Goal: Task Accomplishment & Management: Manage account settings

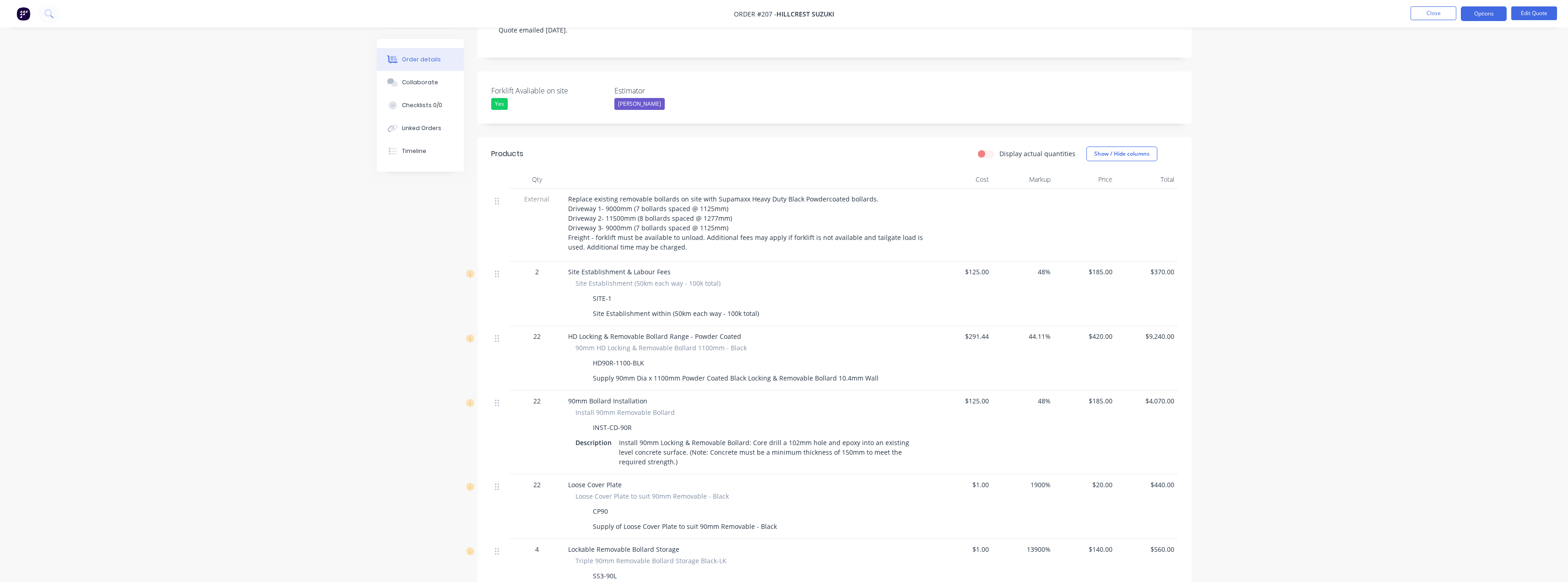
scroll to position [229, 0]
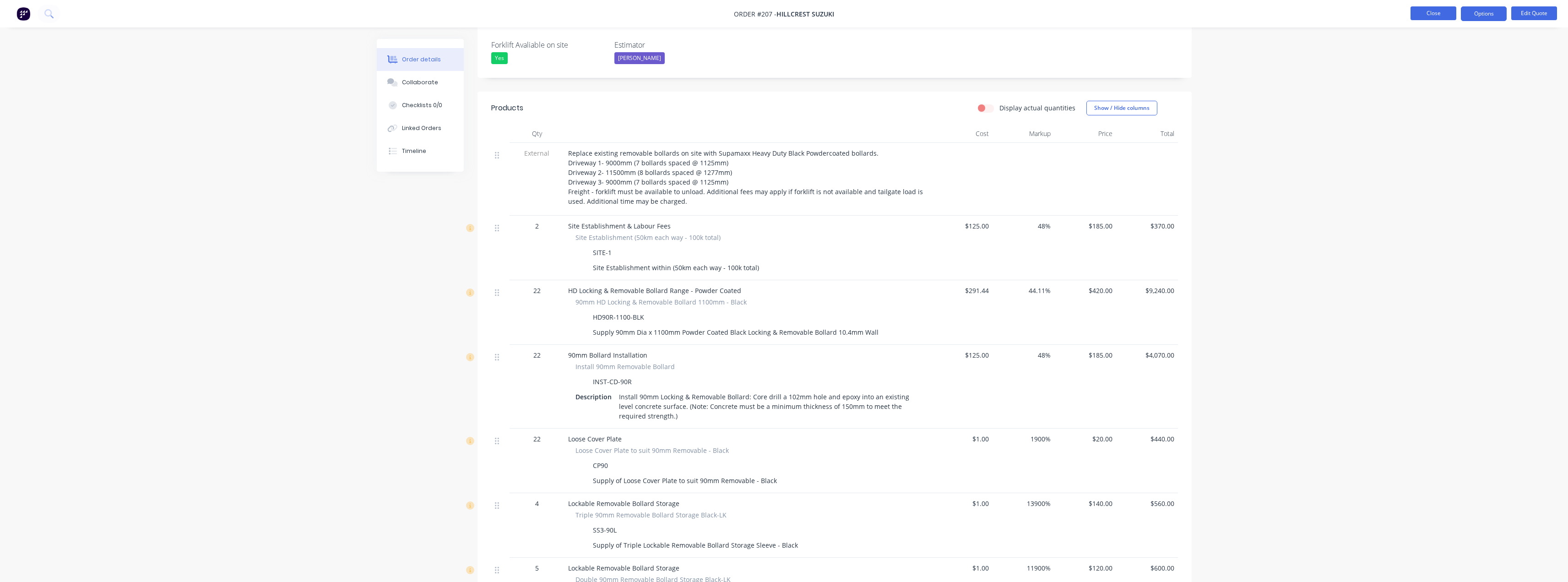
click at [1433, 14] on button "Close" at bounding box center [1433, 13] width 46 height 14
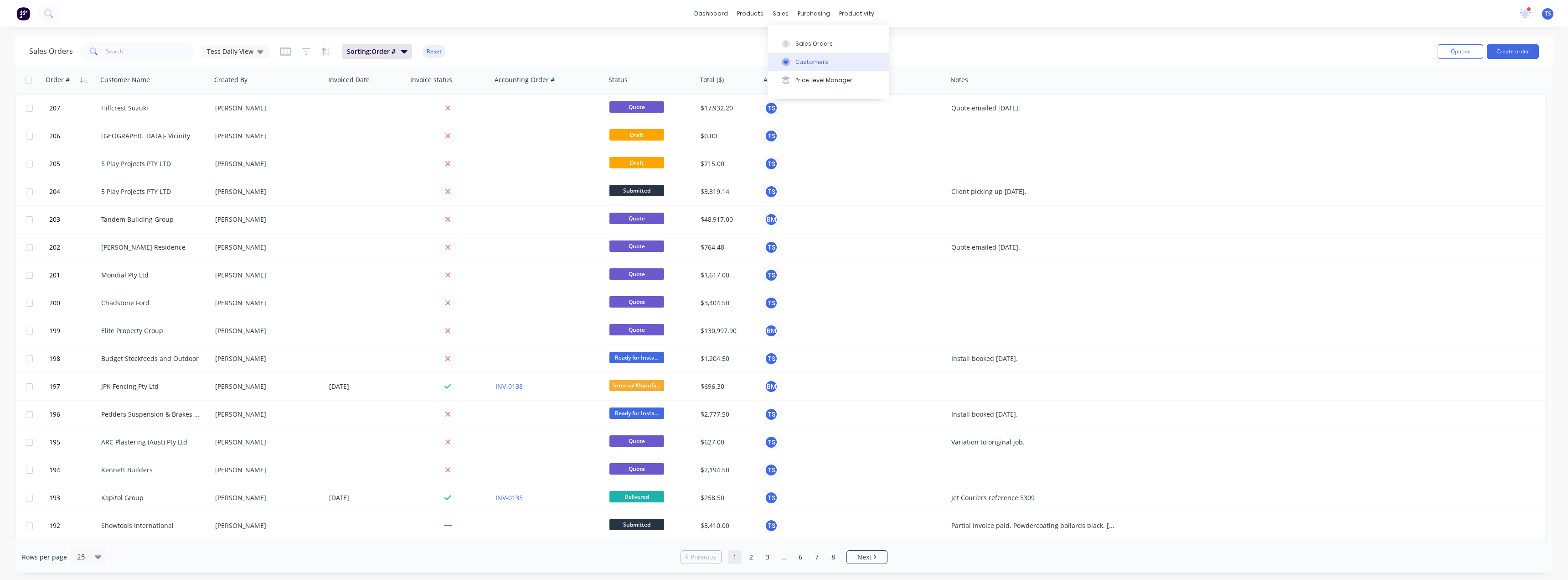
click at [794, 62] on button "Customers" at bounding box center [829, 62] width 121 height 18
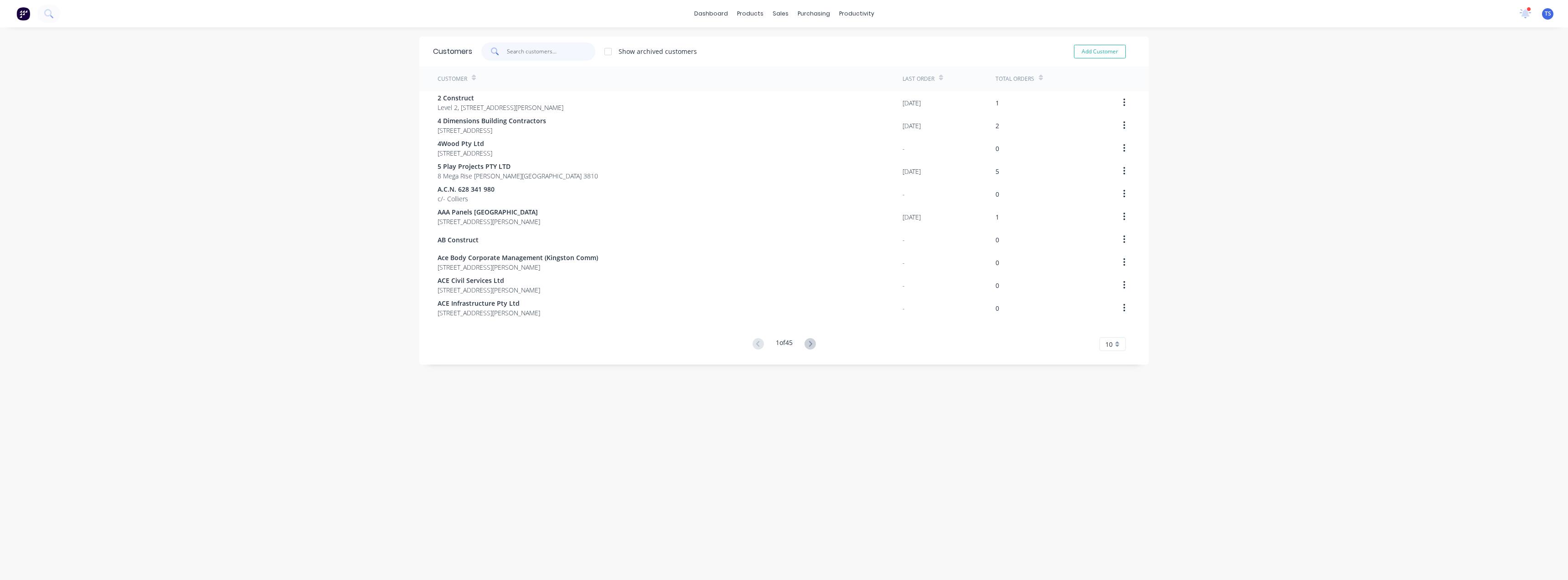
click at [527, 52] on input "text" at bounding box center [551, 51] width 88 height 18
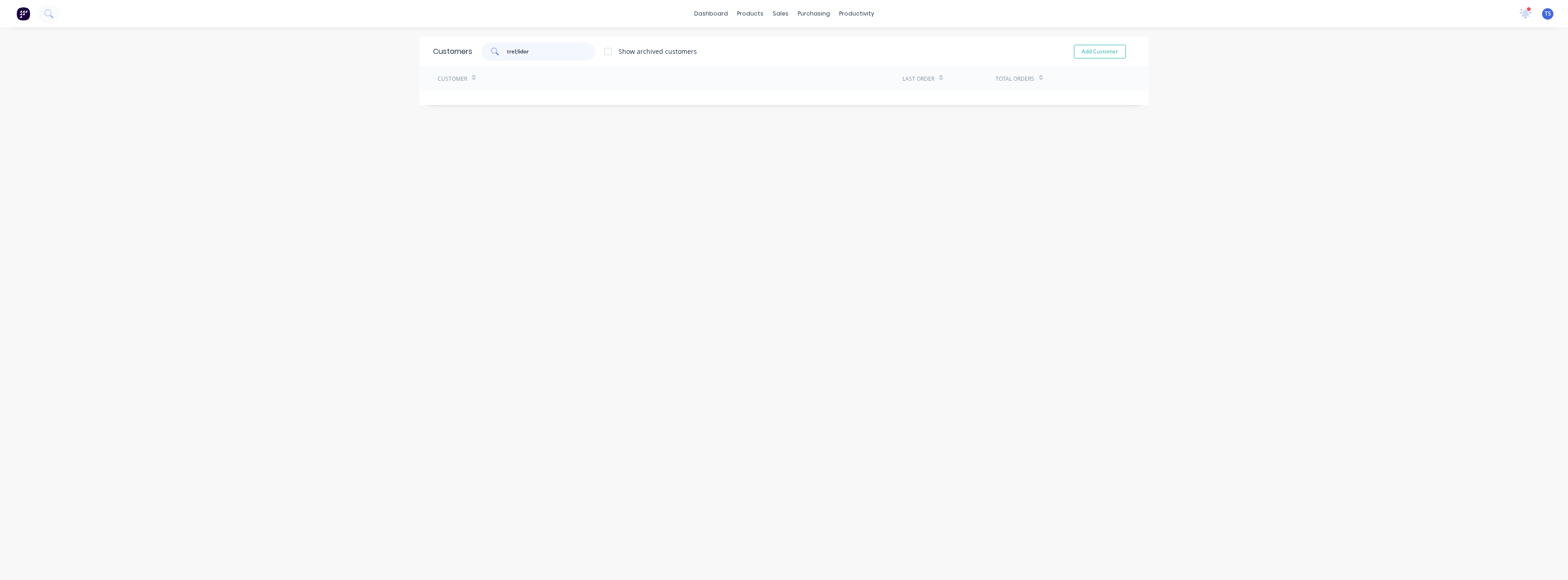
drag, startPoint x: 528, startPoint y: 52, endPoint x: 497, endPoint y: 56, distance: 31.3
click at [497, 56] on div "trel;lidor" at bounding box center [538, 51] width 114 height 18
type input "trel"
click at [485, 115] on div "Customer Last Order Total Orders Trellidor Queensland 66 Manning Esplanade THOR…" at bounding box center [784, 106] width 729 height 79
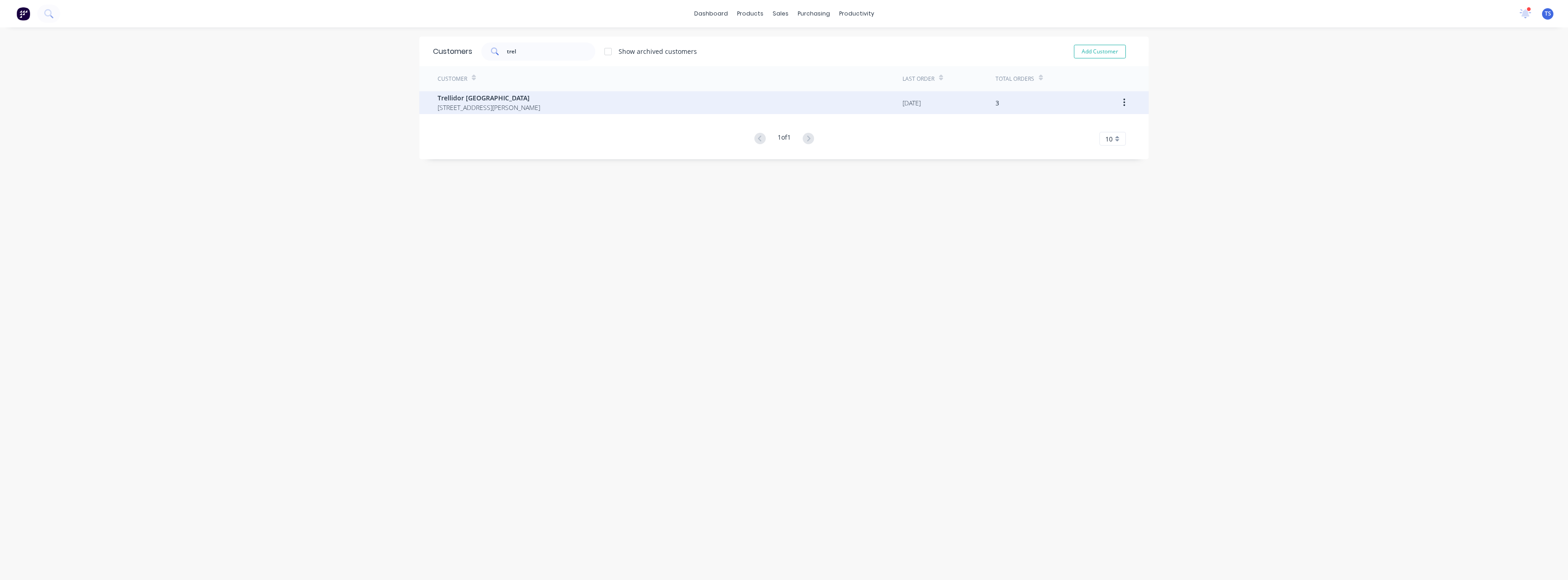
click at [490, 105] on span "66 Manning Esplanade THORNLANDS 4164" at bounding box center [489, 108] width 103 height 10
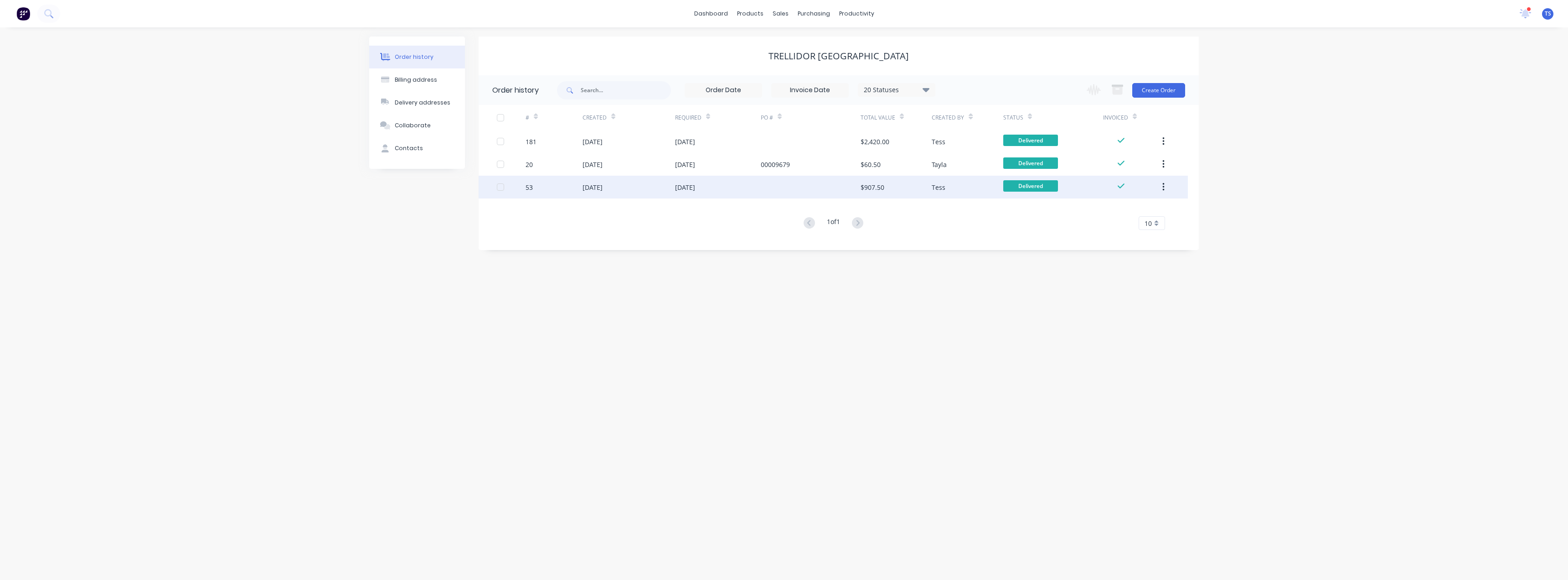
click at [681, 186] on div "[DATE]" at bounding box center [685, 187] width 20 height 10
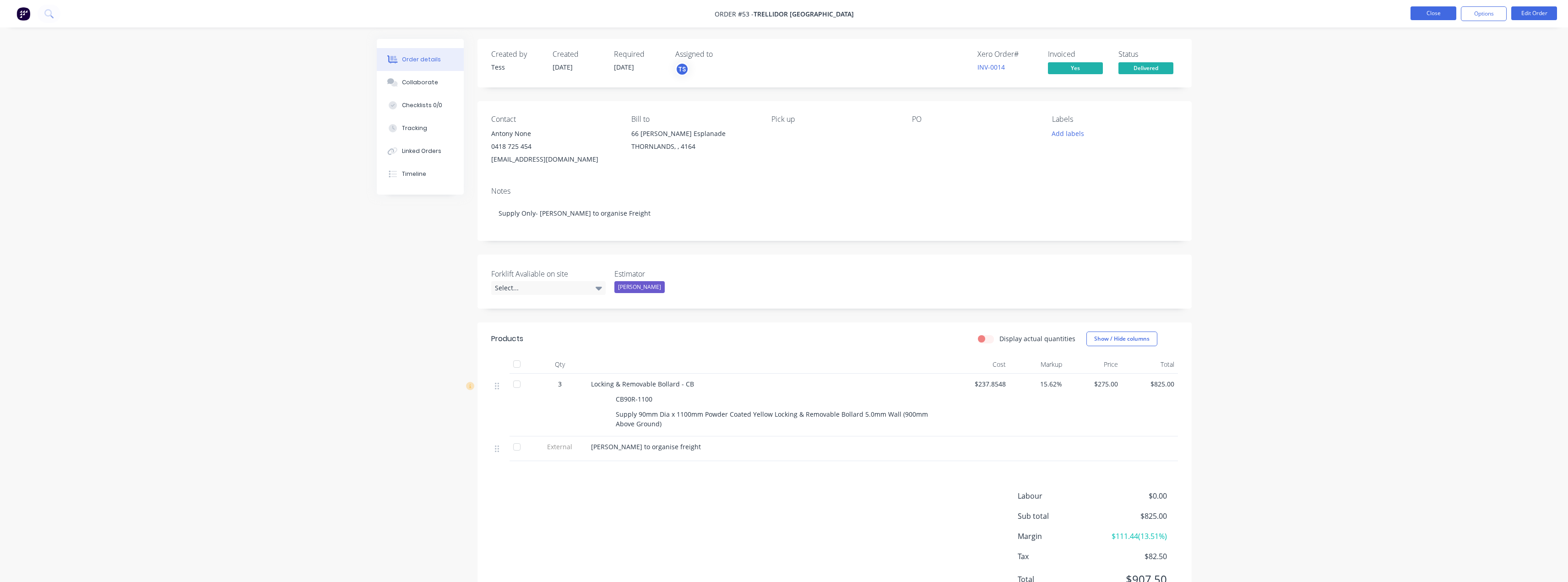
click at [1435, 12] on button "Close" at bounding box center [1433, 13] width 46 height 14
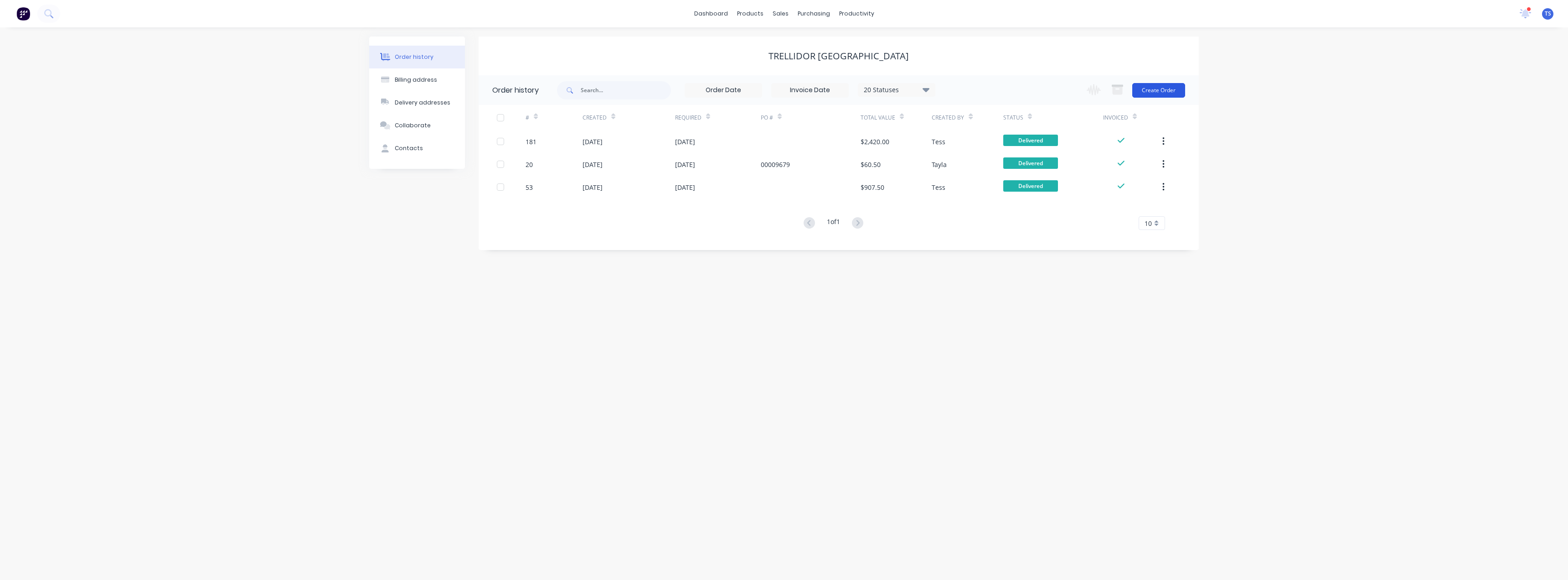
click at [1164, 90] on button "Create Order" at bounding box center [1159, 90] width 53 height 15
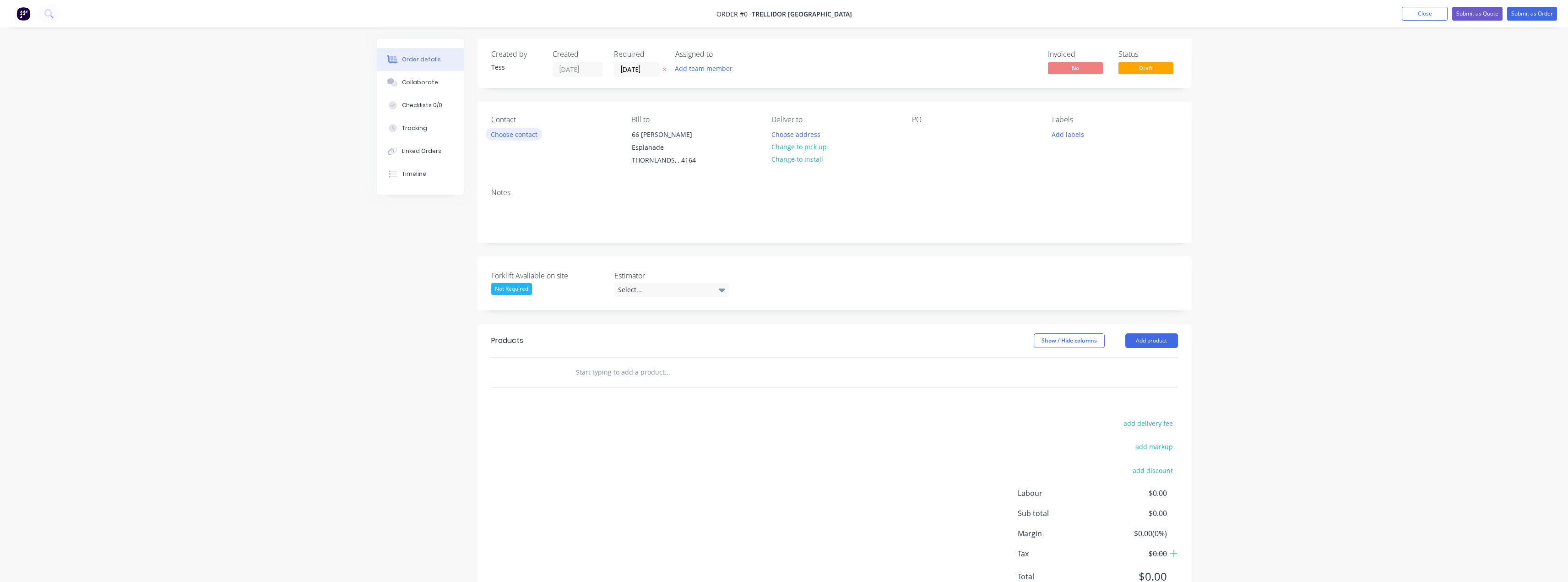
click at [502, 134] on button "Choose contact" at bounding box center [514, 134] width 56 height 12
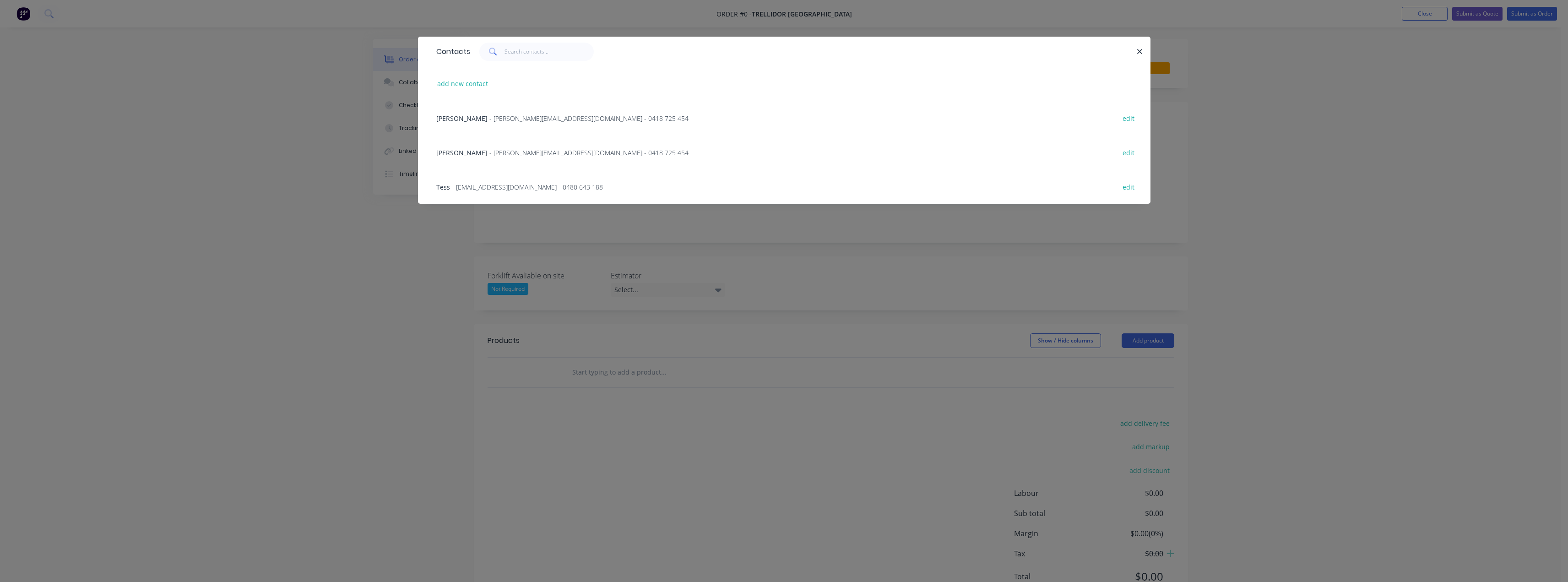
click at [500, 118] on span "- antony@bollardsqld.com.au - 0418 725 454" at bounding box center [589, 118] width 199 height 8
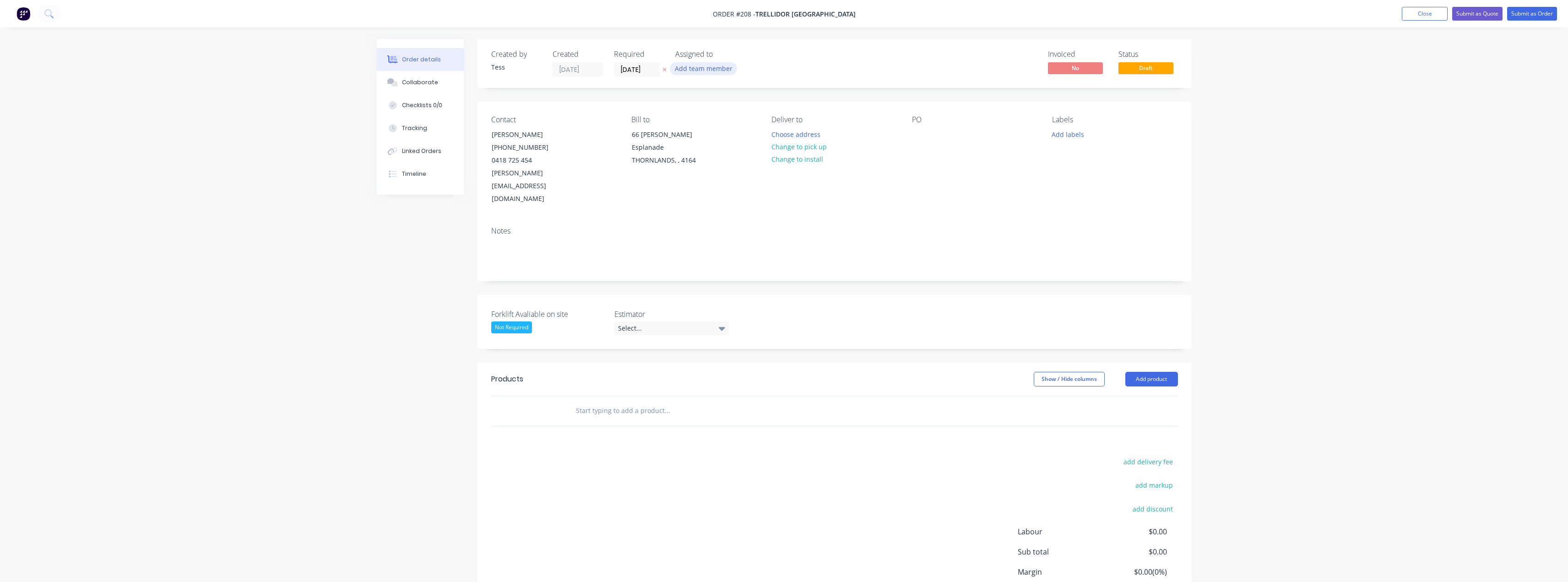
click at [695, 71] on button "Add team member" at bounding box center [703, 68] width 67 height 12
click at [718, 117] on div "[PERSON_NAME] (You)" at bounding box center [749, 120] width 91 height 10
click at [791, 61] on div "Created by Tess Created [DATE] Required [DATE] Assigned to TS Invoiced No Statu…" at bounding box center [835, 63] width 714 height 49
click at [625, 321] on div "Select..." at bounding box center [672, 328] width 115 height 14
click at [631, 359] on div "[PERSON_NAME]" at bounding box center [646, 358] width 51 height 12
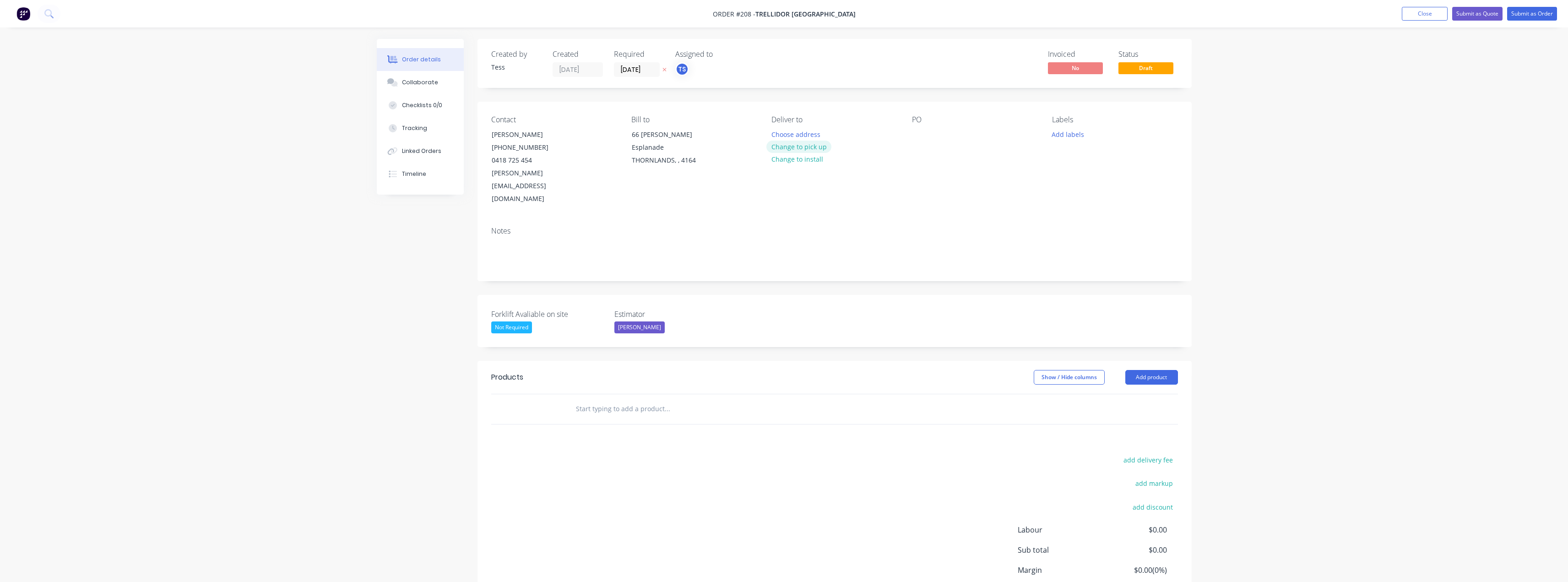
click at [799, 149] on button "Change to pick up" at bounding box center [799, 146] width 65 height 12
click at [620, 399] on input "text" at bounding box center [667, 408] width 183 height 18
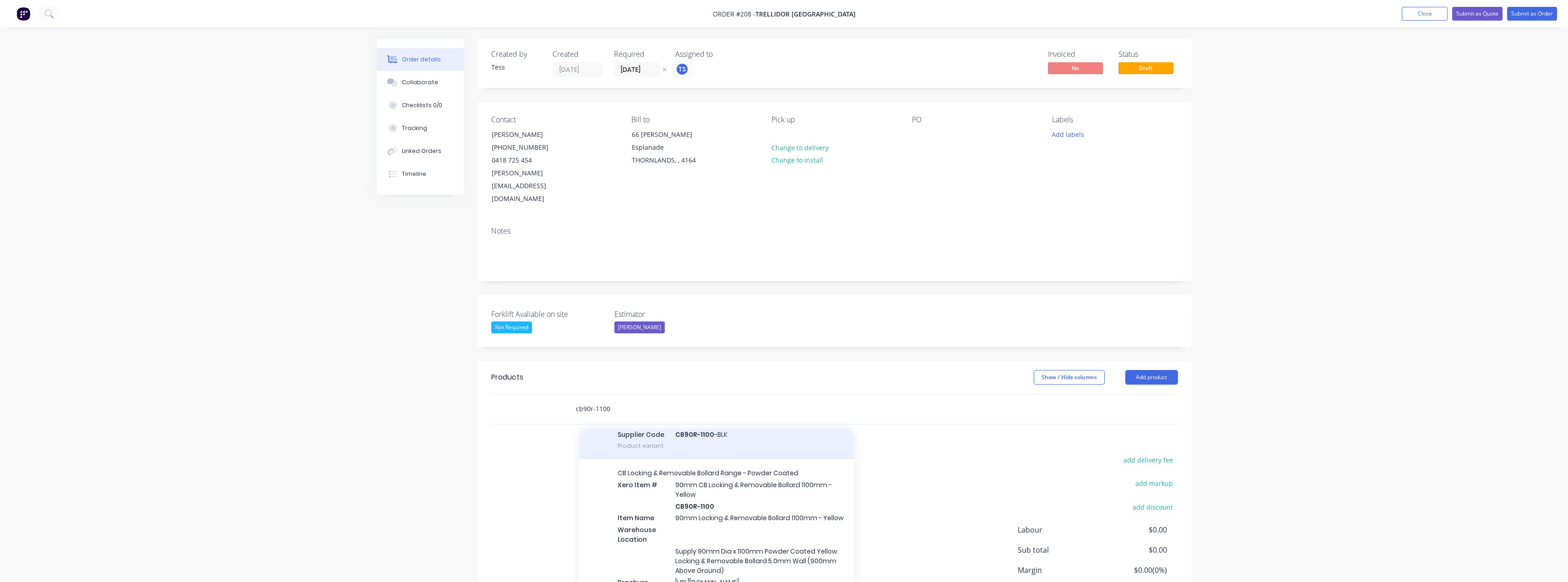
scroll to position [412, 0]
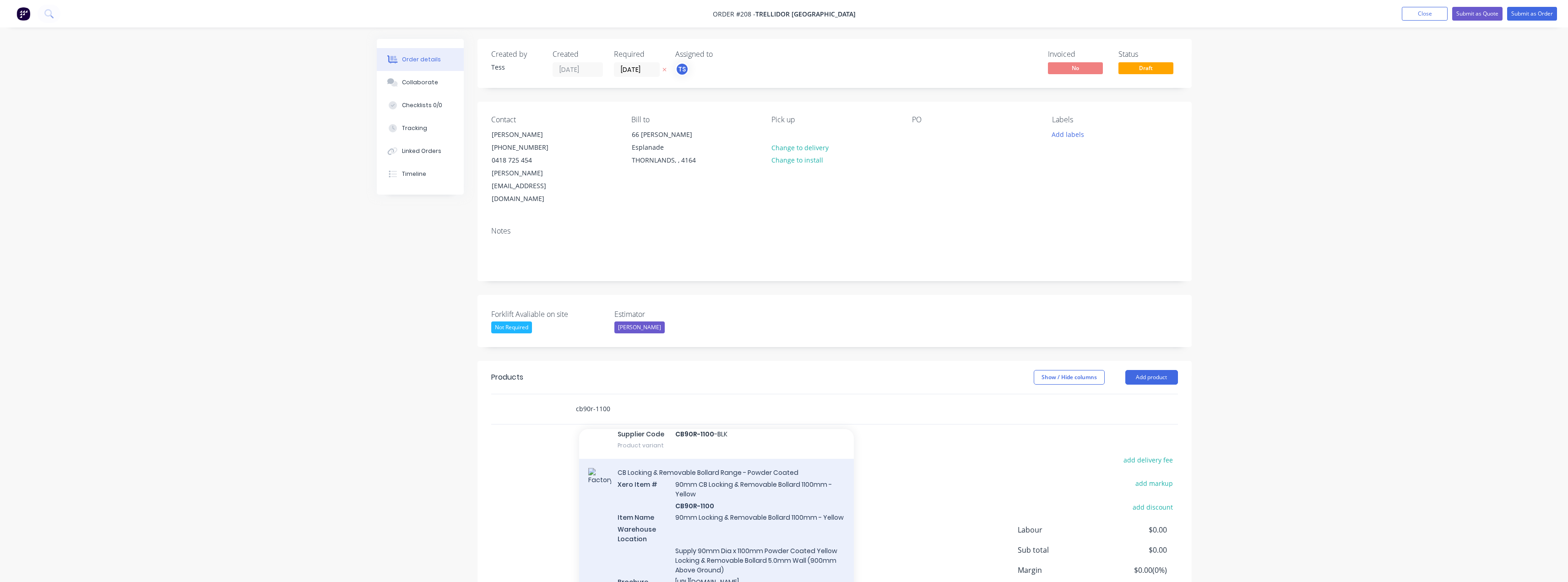
type input "cb90r-1100"
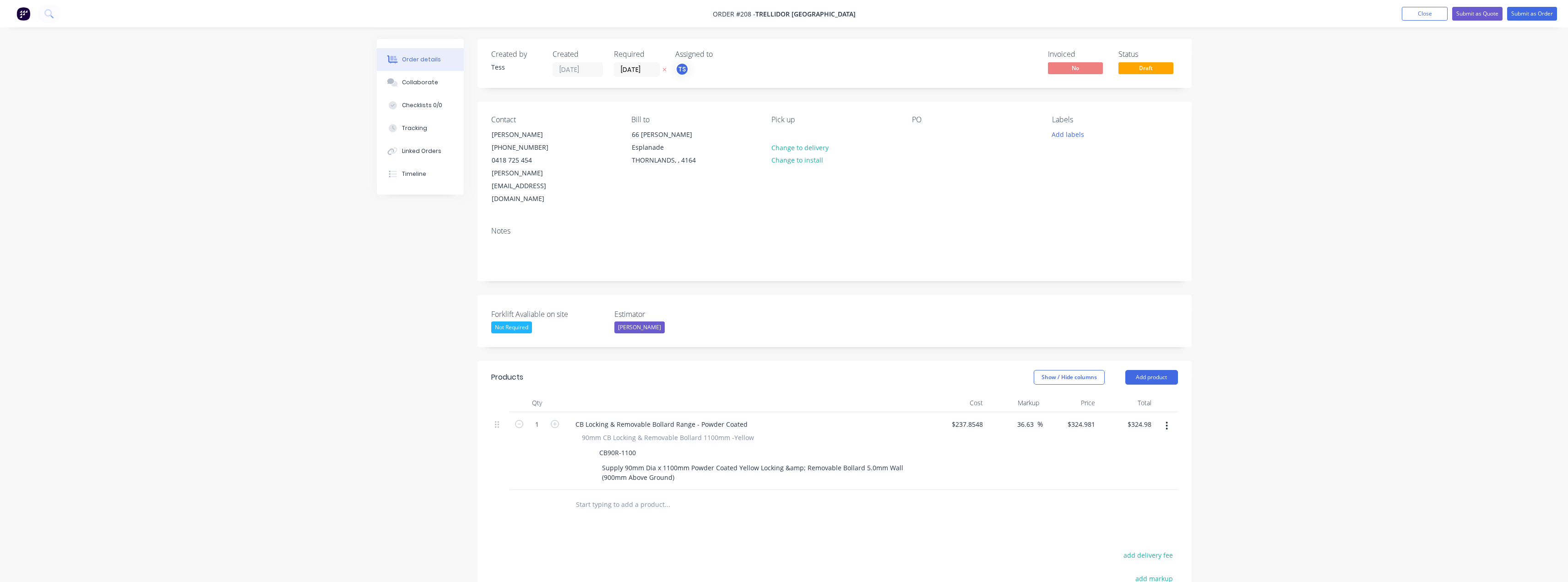
click at [607, 495] on input "text" at bounding box center [667, 504] width 183 height 18
click at [556, 419] on icon "button" at bounding box center [555, 423] width 8 height 8
type input "2"
type input "$649.96"
click at [618, 495] on input "text" at bounding box center [667, 504] width 183 height 18
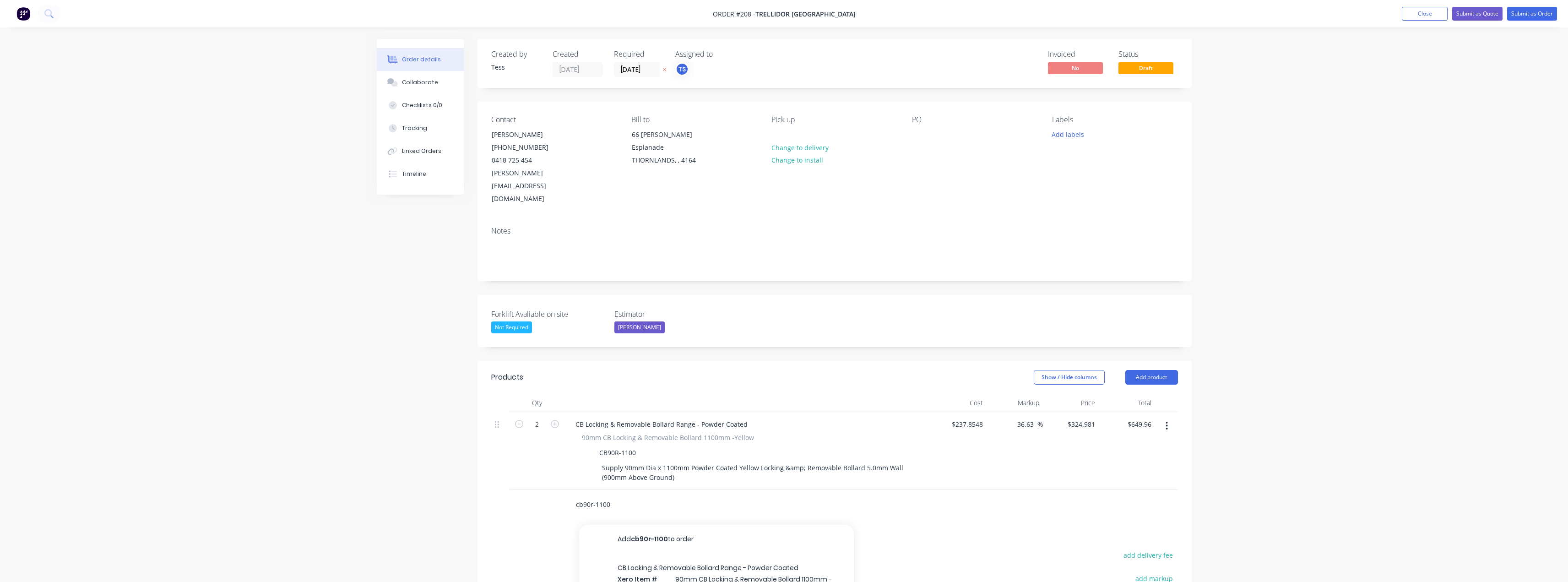
scroll to position [46, 0]
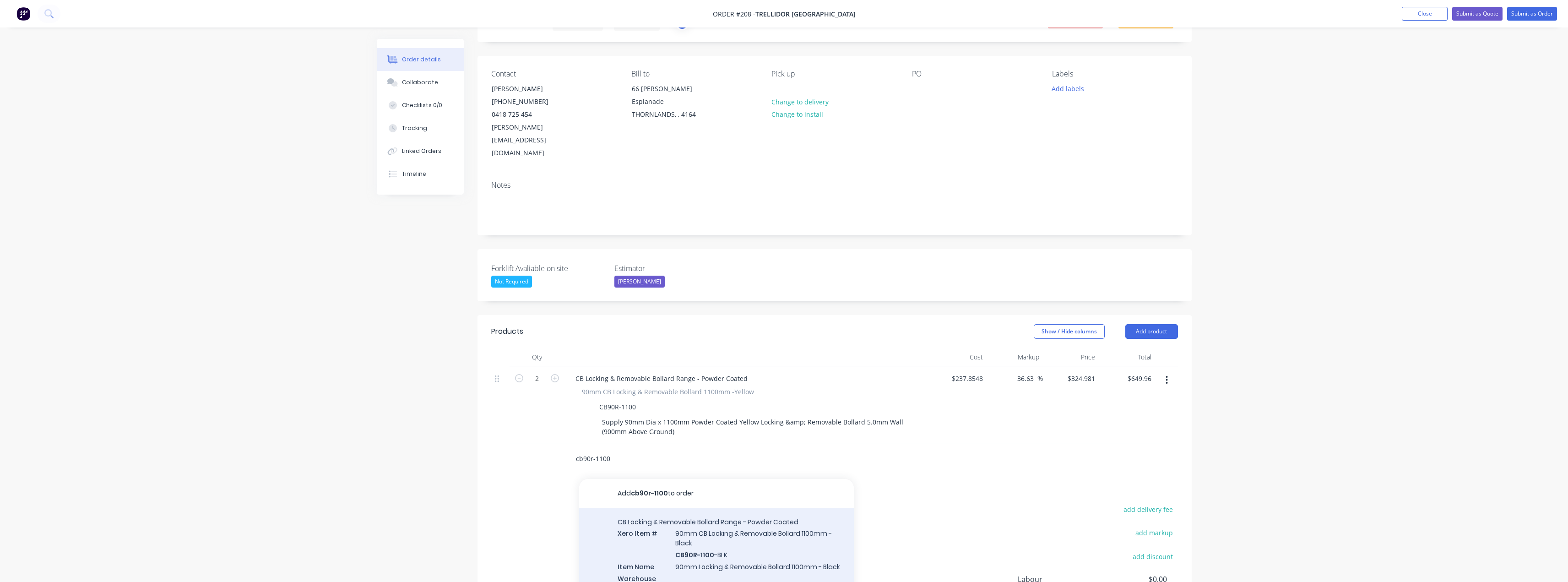
type input "cb90r-1100"
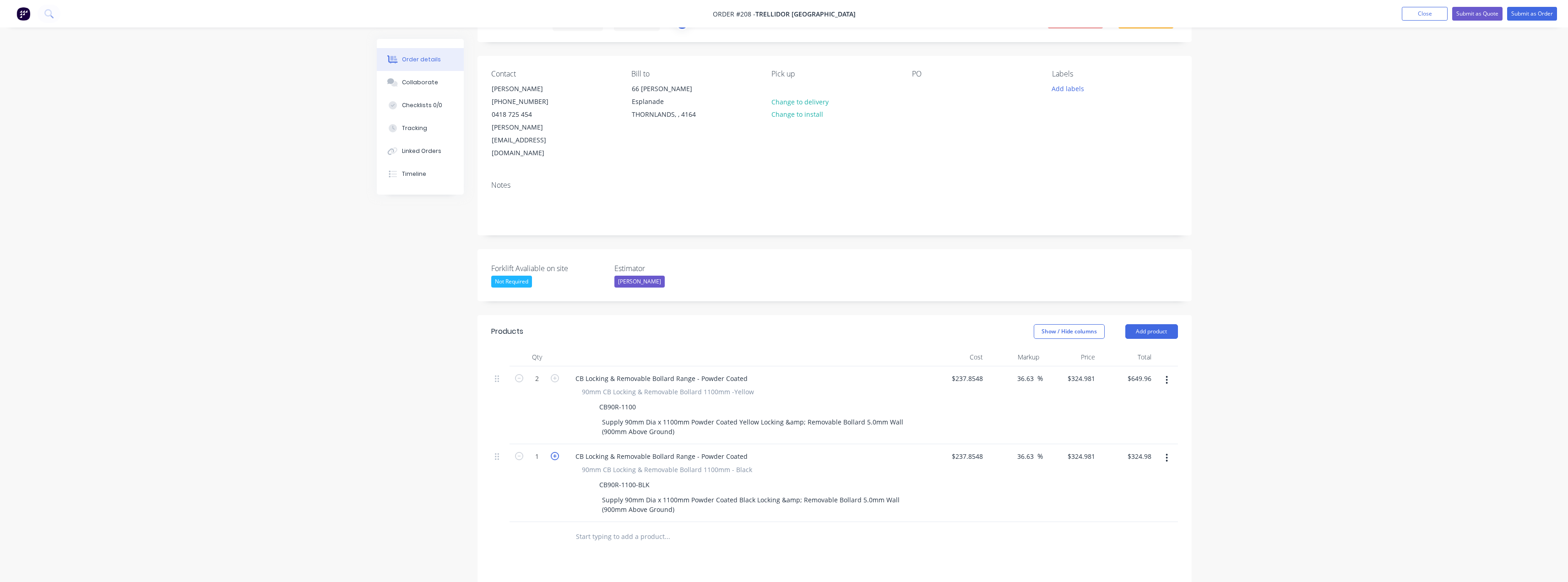
click at [556, 452] on icon "button" at bounding box center [555, 456] width 8 height 8
type input "2"
type input "$649.96"
click at [637, 527] on input "text" at bounding box center [667, 536] width 183 height 18
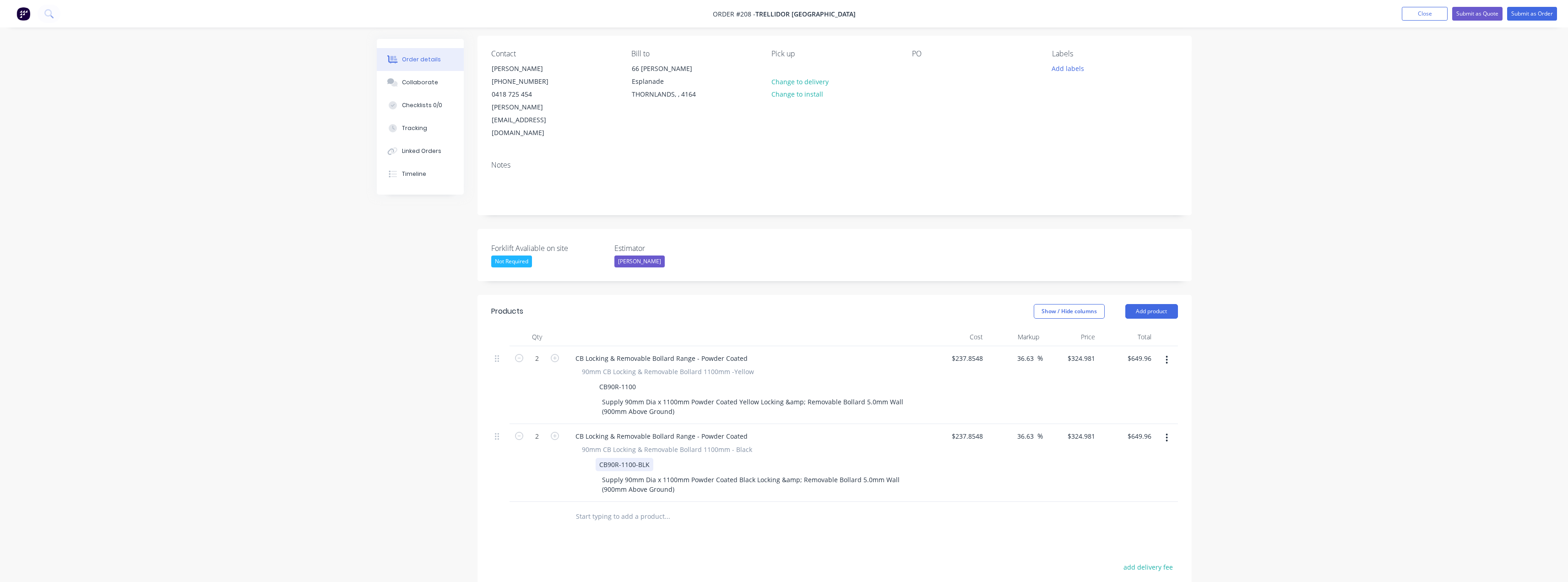
scroll to position [137, 0]
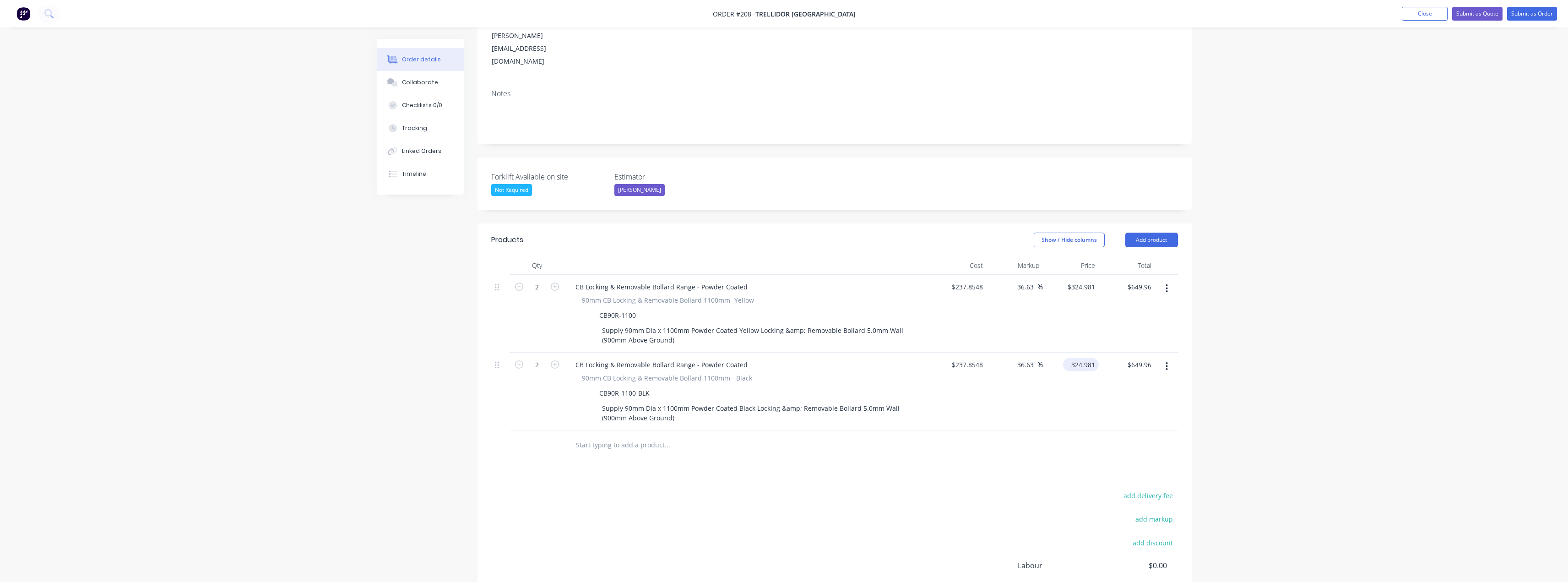
click at [1081, 358] on input "324.981" at bounding box center [1082, 364] width 32 height 13
type input "280"
type input "324.981"
type input "17.72"
type input "$280.00"
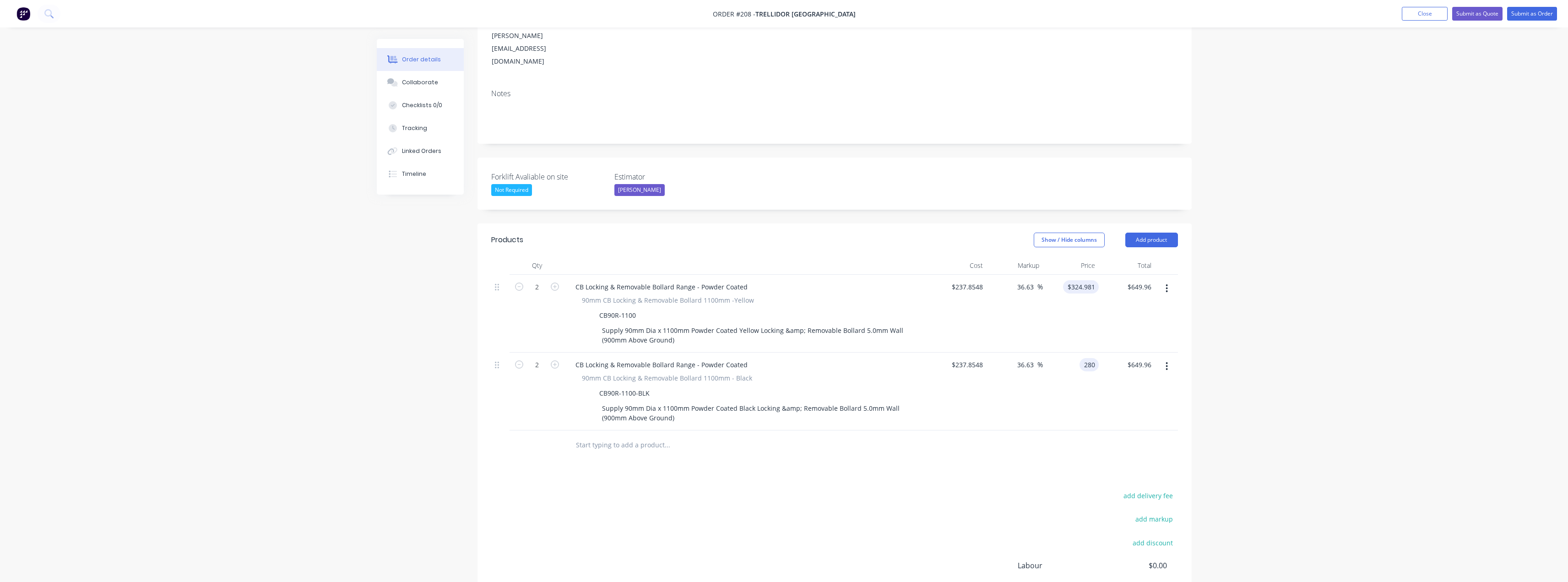
type input "$560.00"
click at [1077, 280] on input "324.981" at bounding box center [1082, 286] width 32 height 13
type input "280"
type input "17.72"
type input "$280.00"
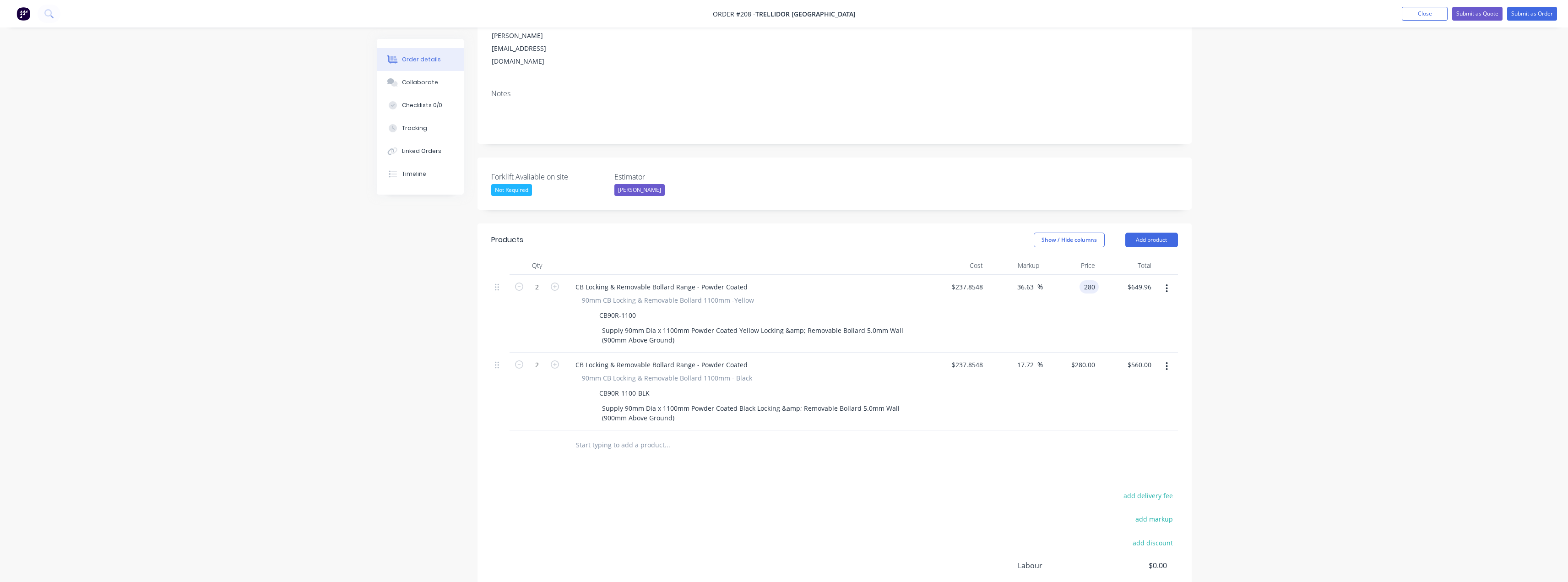
type input "$560.00"
click at [1066, 287] on div "$280.00 $280.00" at bounding box center [1071, 314] width 56 height 78
click at [813, 462] on div "Products Show / Hide columns Add product Qty Cost Markup Price Total 2 CB Locki…" at bounding box center [835, 452] width 714 height 457
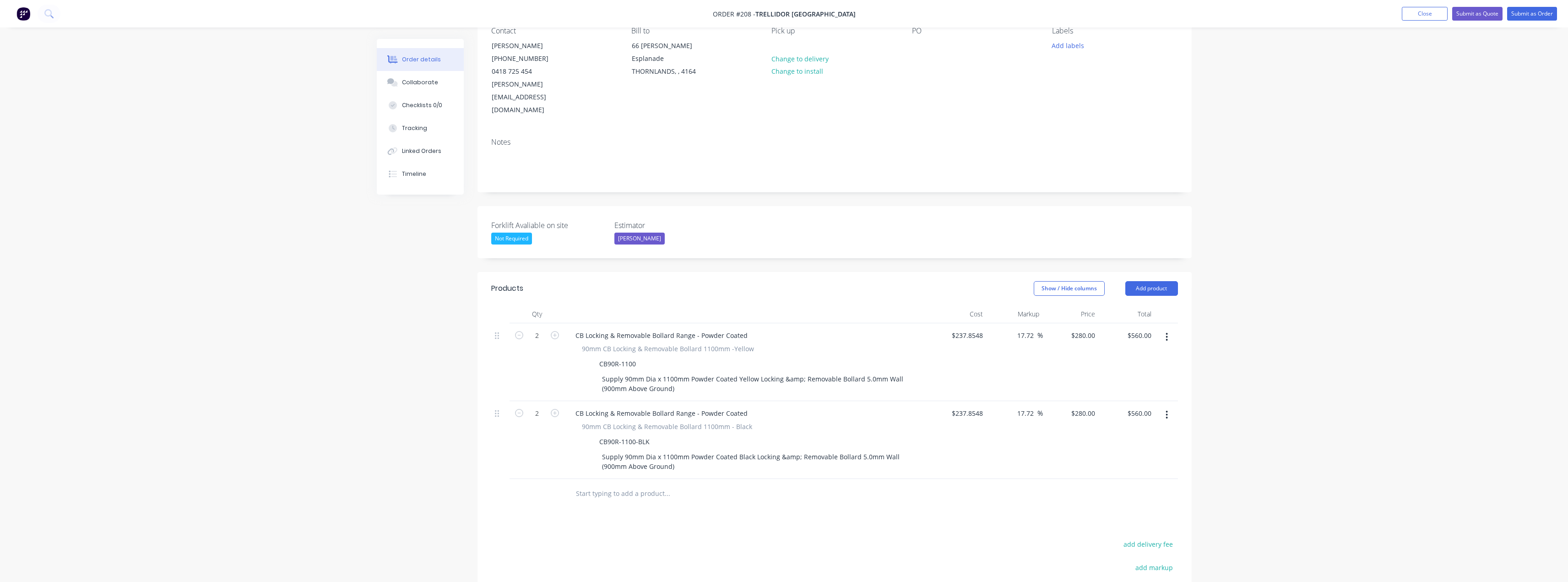
scroll to position [0, 0]
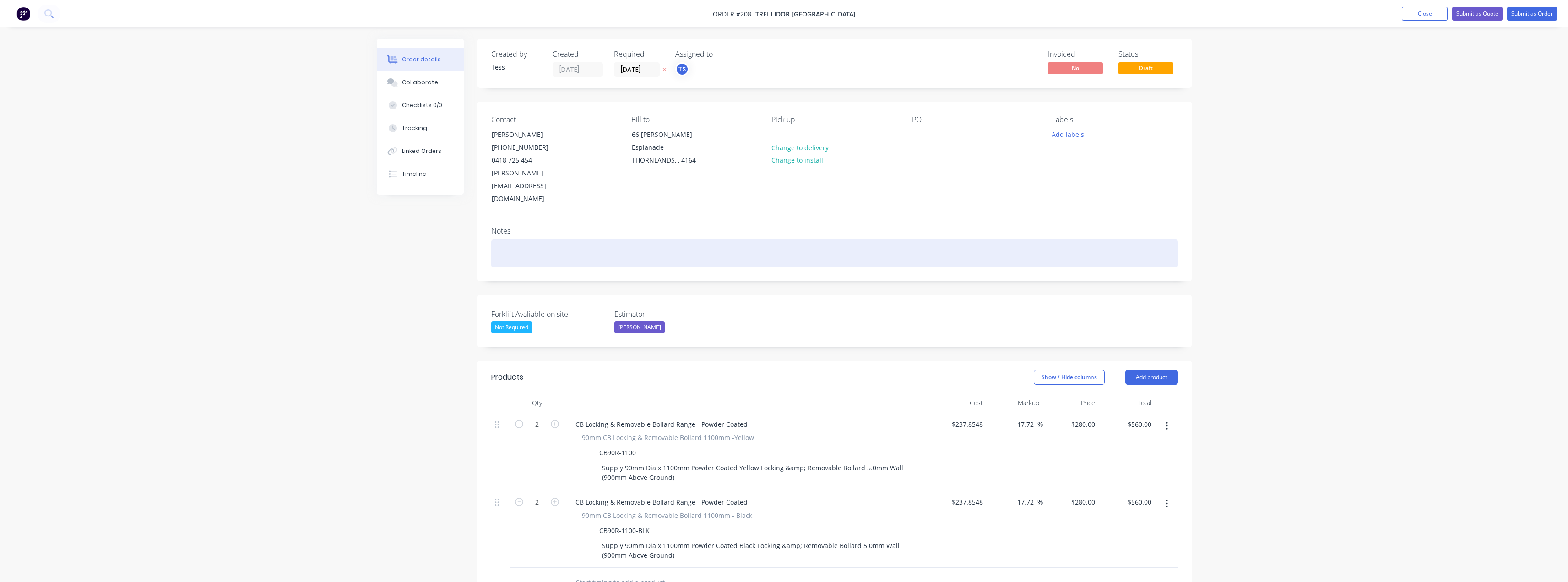
click at [526, 239] on div at bounding box center [834, 253] width 687 height 28
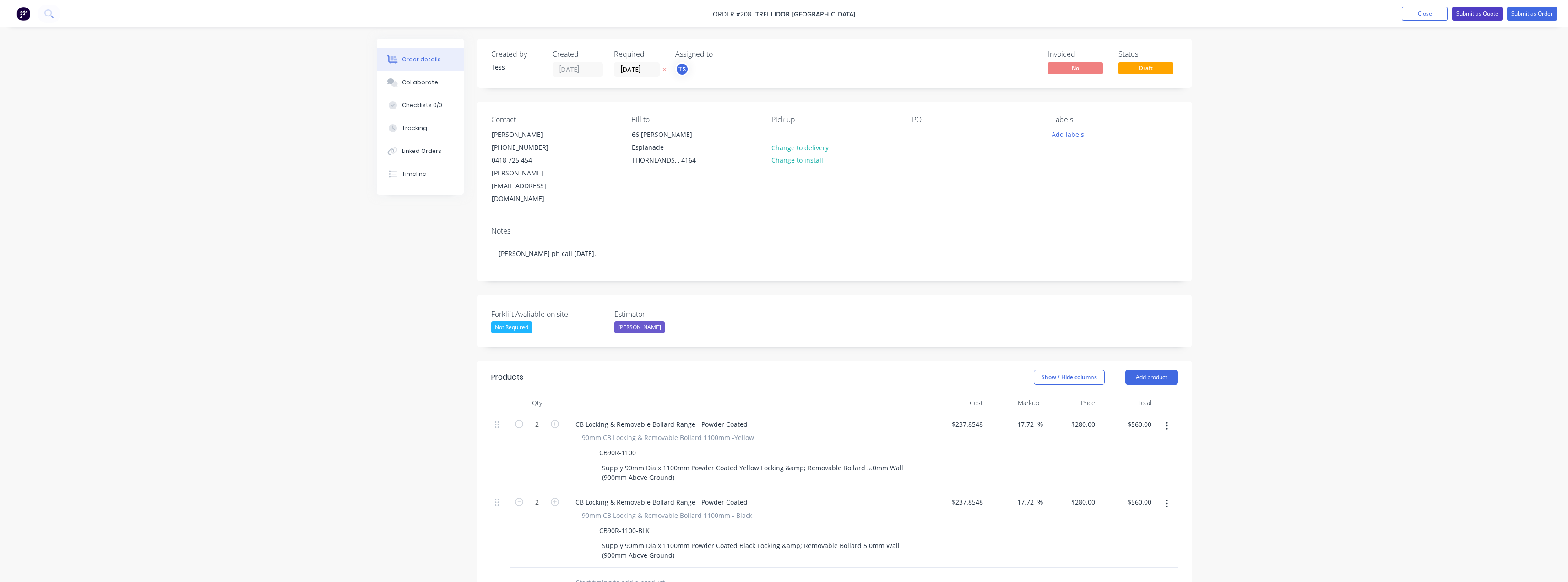
click at [1482, 12] on button "Submit as Quote" at bounding box center [1477, 13] width 51 height 14
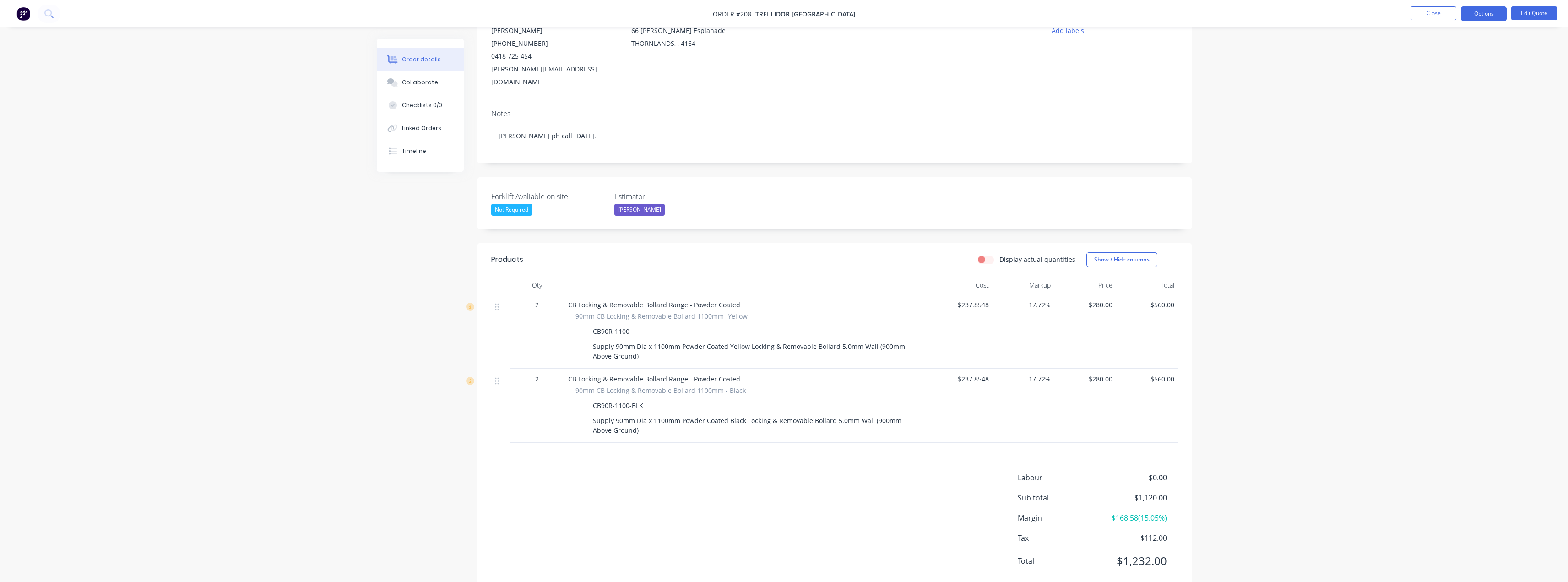
scroll to position [114, 0]
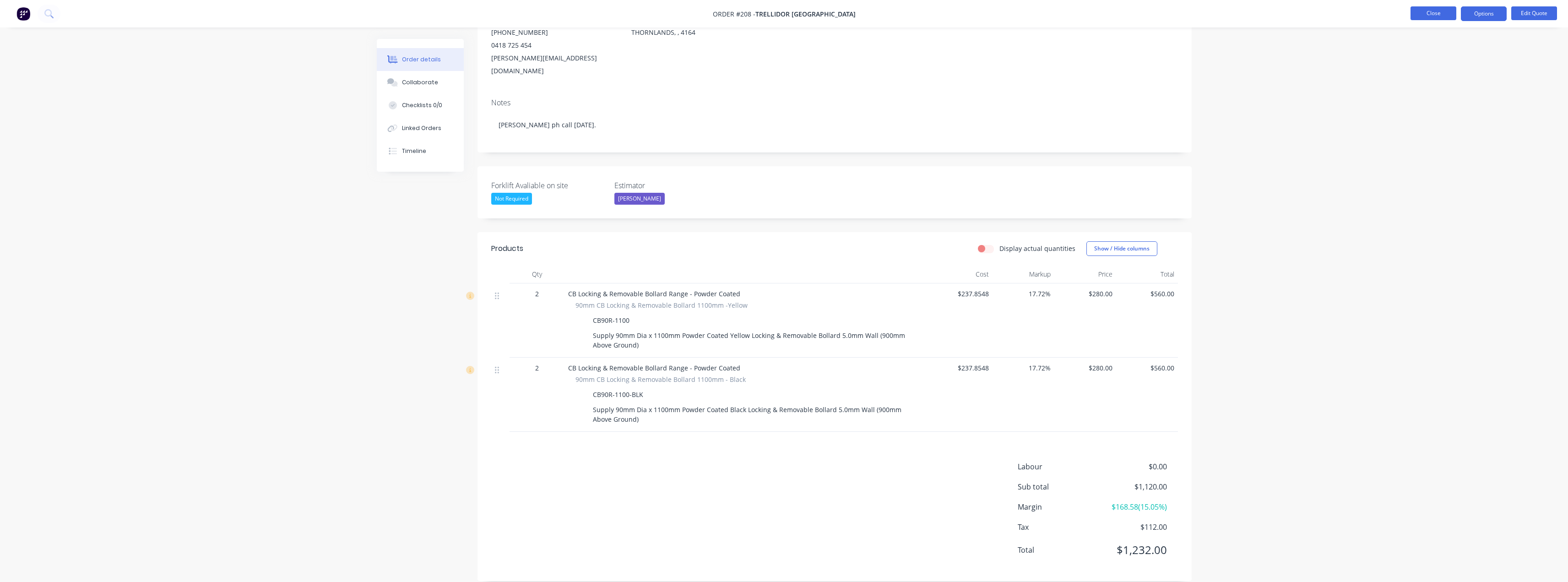
click at [1443, 15] on button "Close" at bounding box center [1433, 13] width 46 height 14
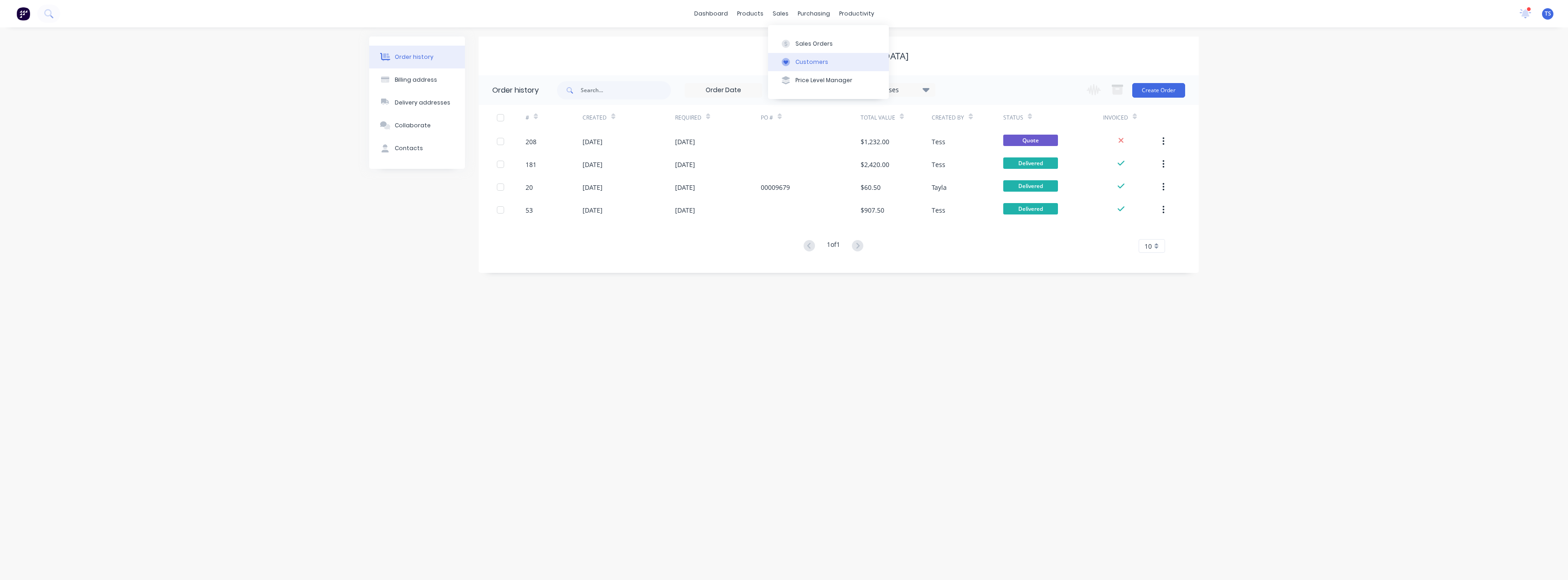
click at [802, 60] on div "Customers" at bounding box center [812, 62] width 33 height 8
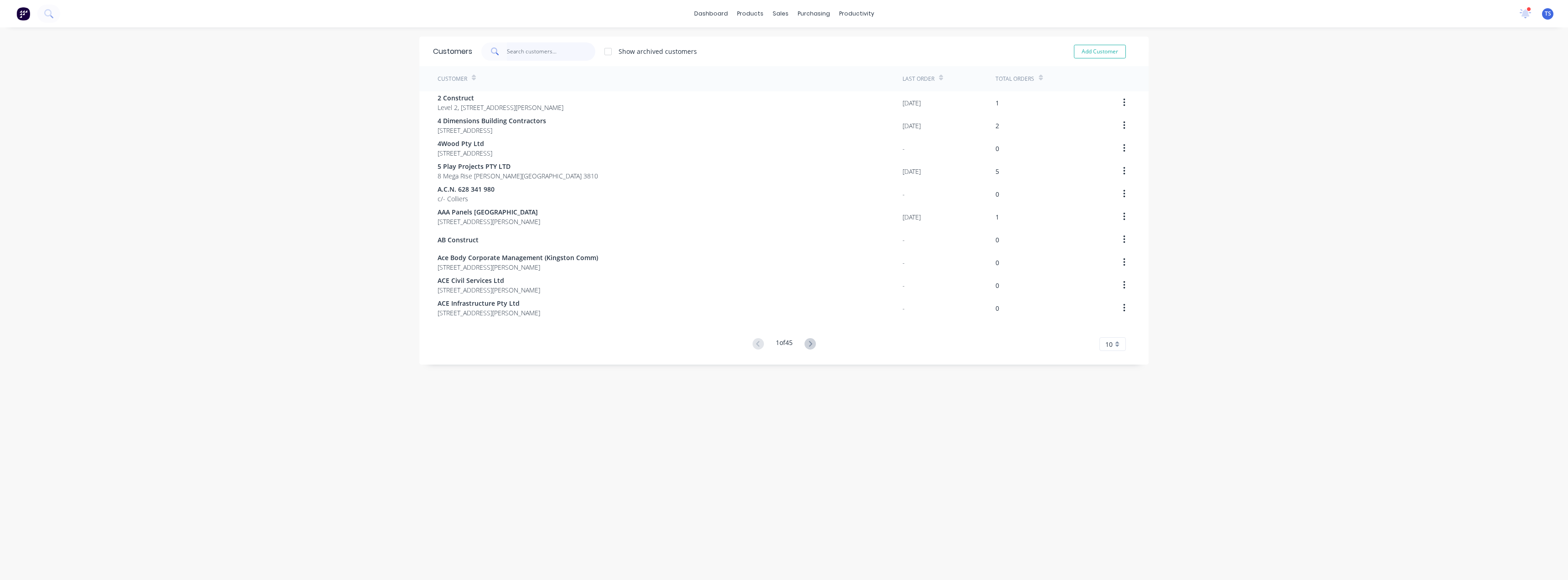
click at [551, 53] on input "text" at bounding box center [551, 51] width 88 height 18
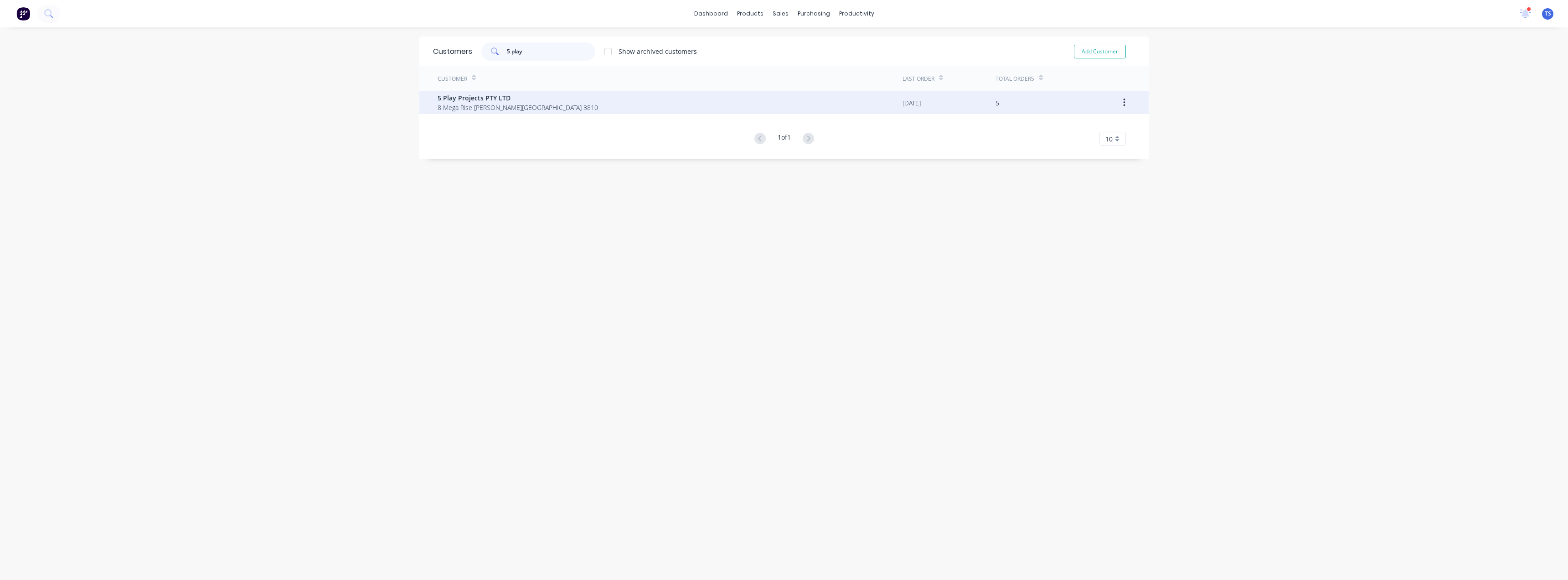
type input "5 play"
click at [480, 100] on span "5 Play Projects PTY LTD" at bounding box center [518, 98] width 160 height 10
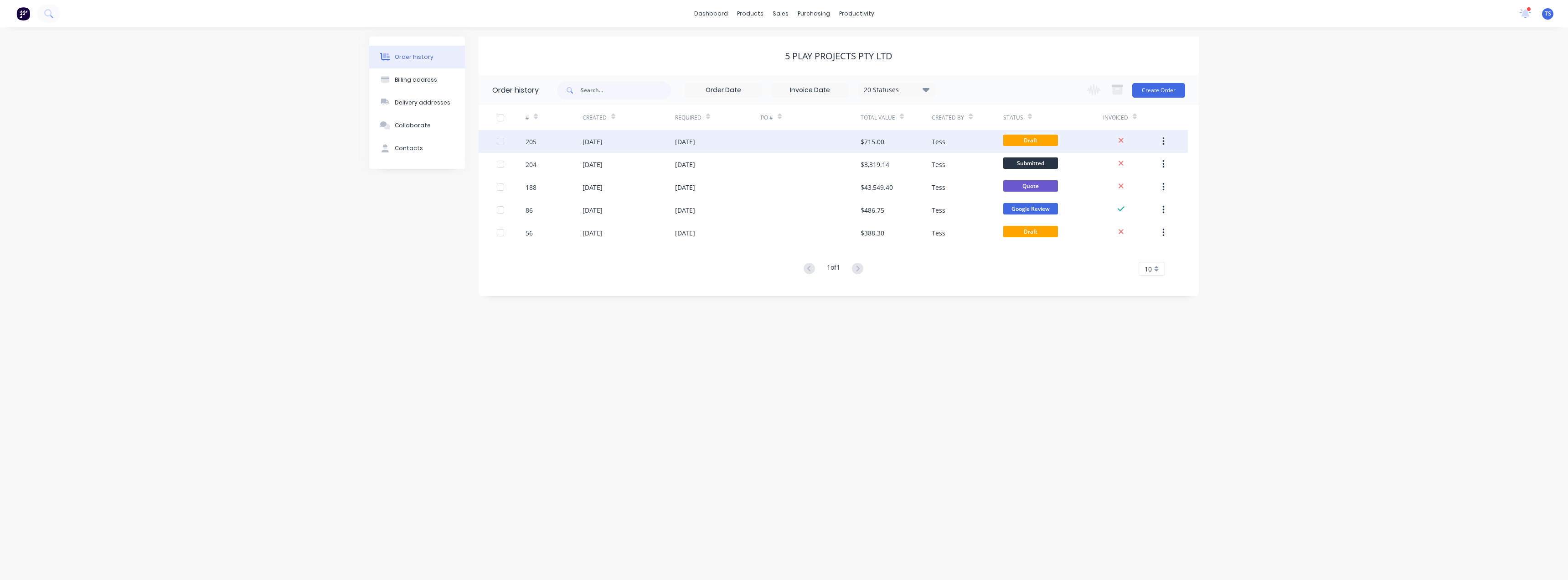
click at [872, 141] on div "$715.00" at bounding box center [872, 141] width 24 height 10
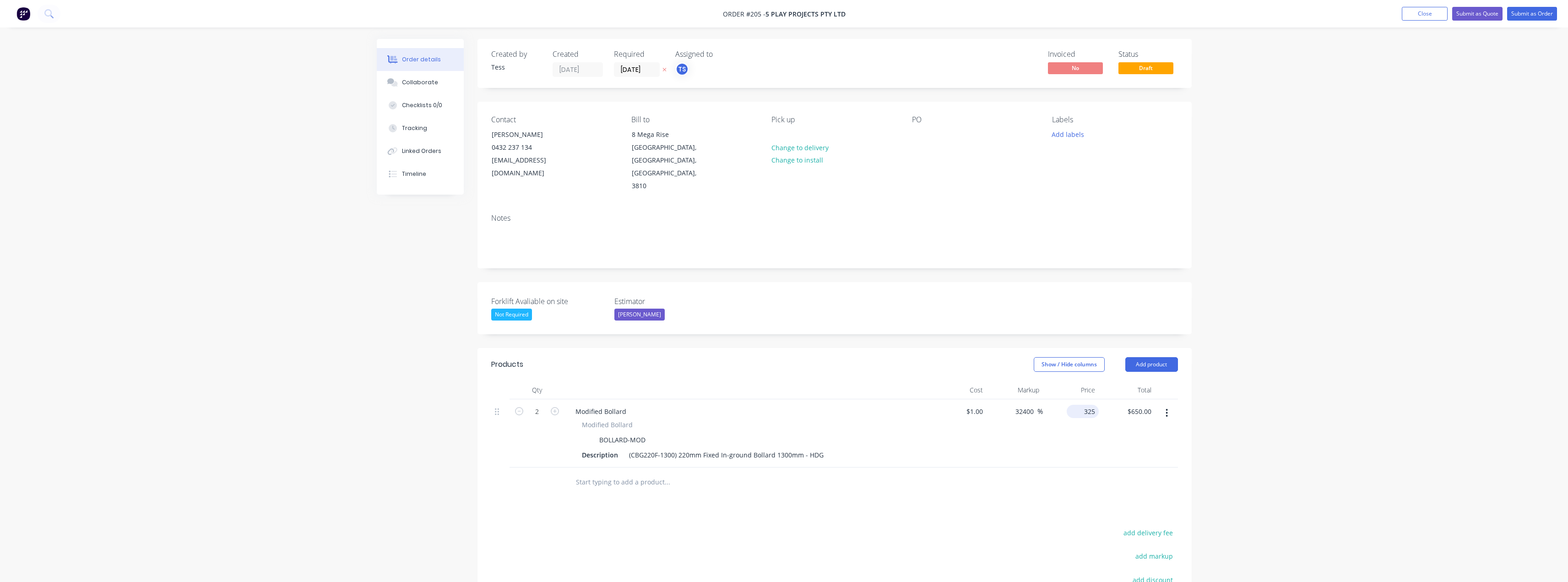
click at [1079, 399] on div "325 $325.00" at bounding box center [1071, 433] width 56 height 68
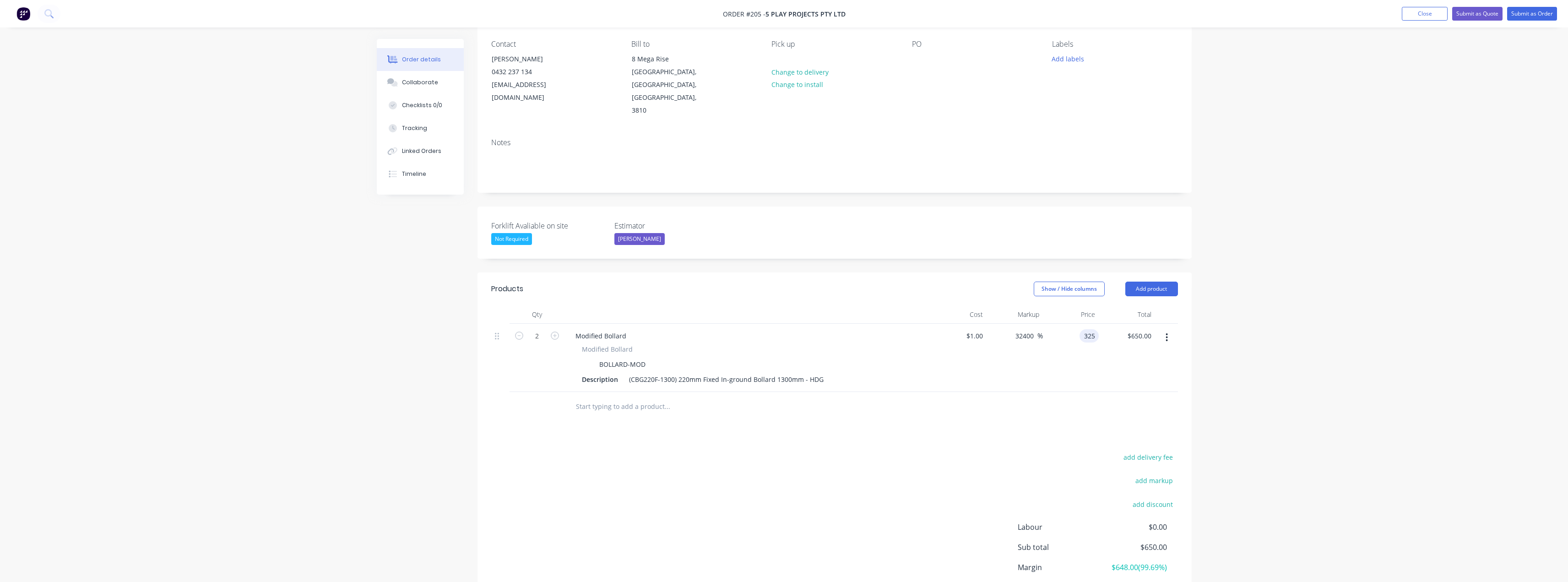
scroll to position [91, 0]
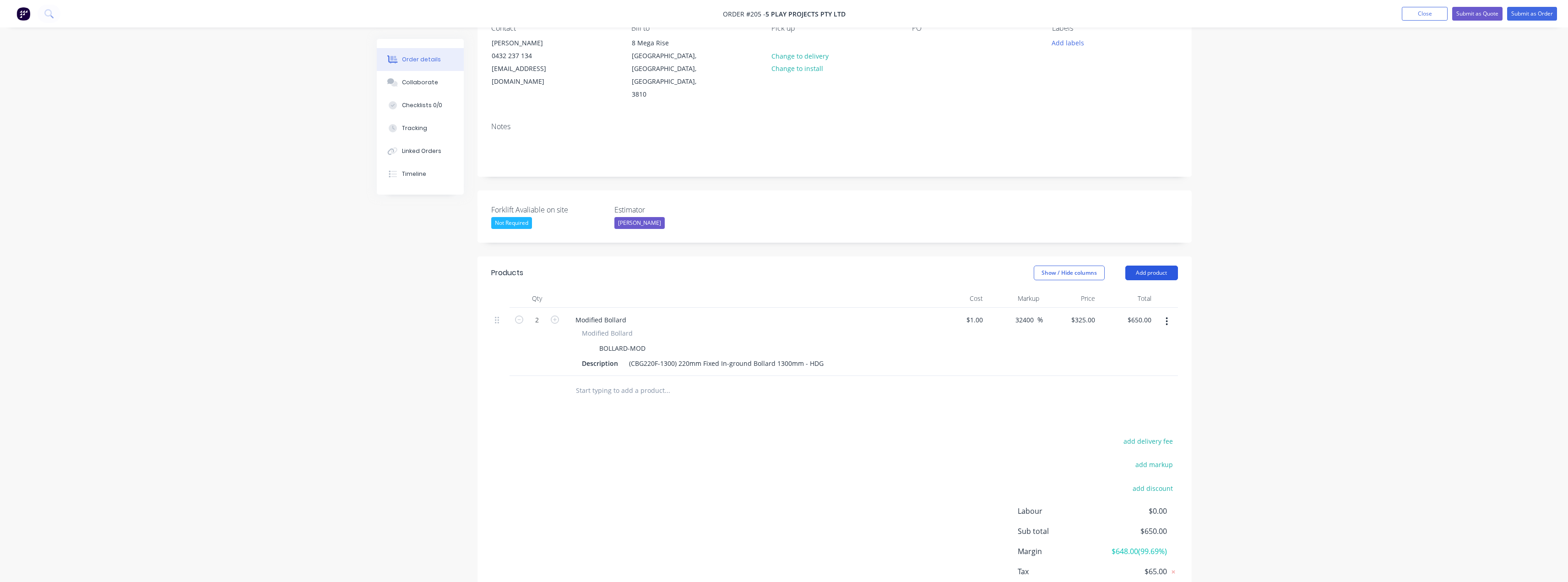
click at [1163, 266] on button "Add product" at bounding box center [1151, 273] width 52 height 15
click at [1132, 289] on div "Product catalogue" at bounding box center [1134, 296] width 71 height 13
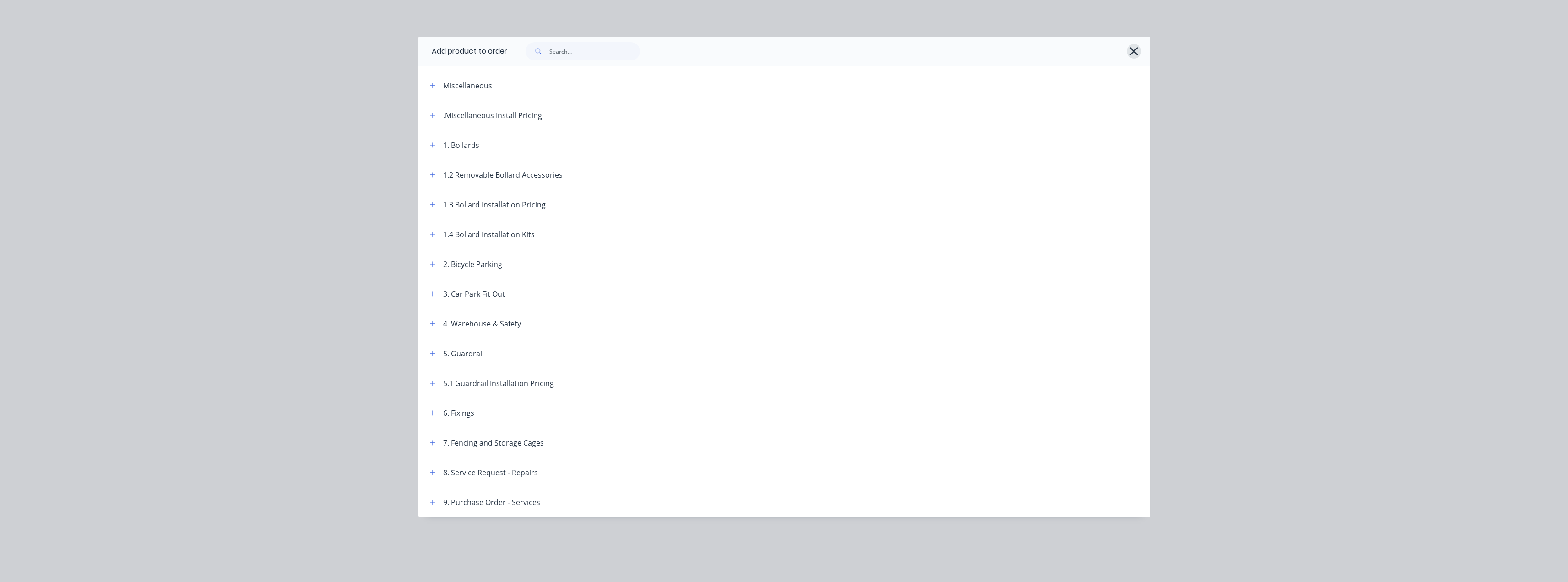
click at [1131, 51] on icon "button" at bounding box center [1134, 51] width 10 height 12
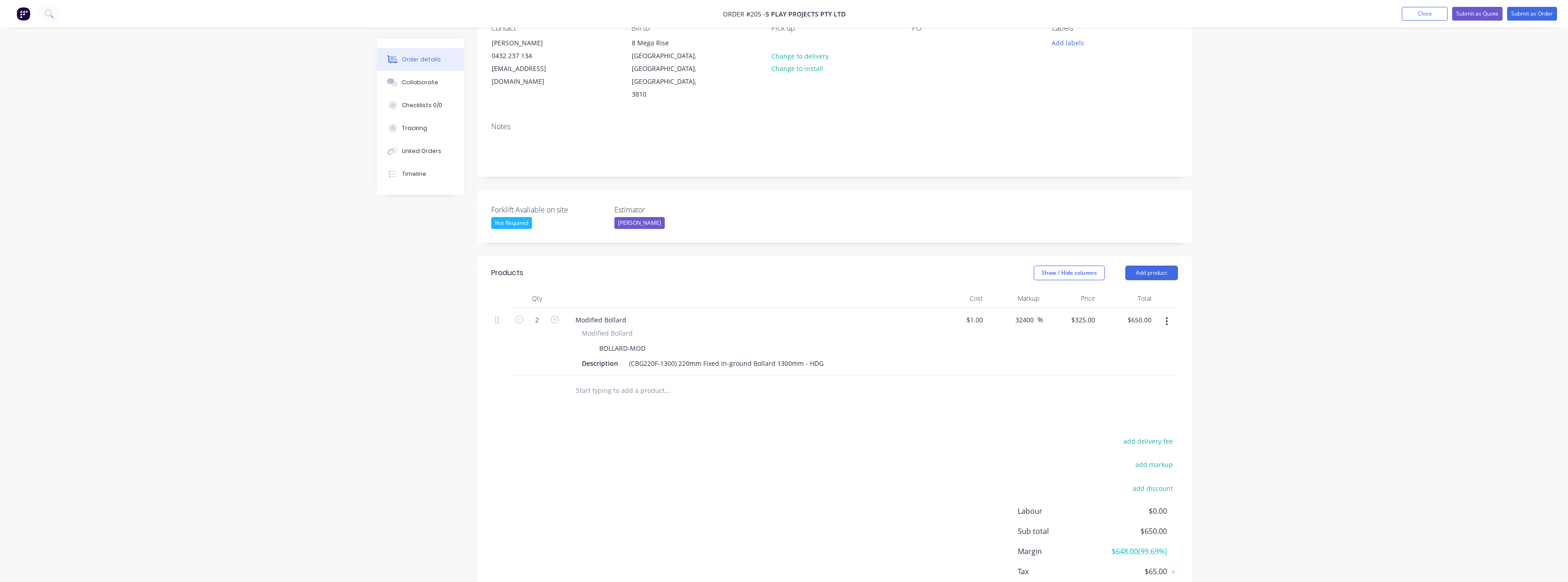
click at [644, 381] on input "text" at bounding box center [667, 390] width 183 height 18
click at [1085, 313] on input "325" at bounding box center [1085, 320] width 28 height 13
type input "265"
type input "26400"
type input "$265.00"
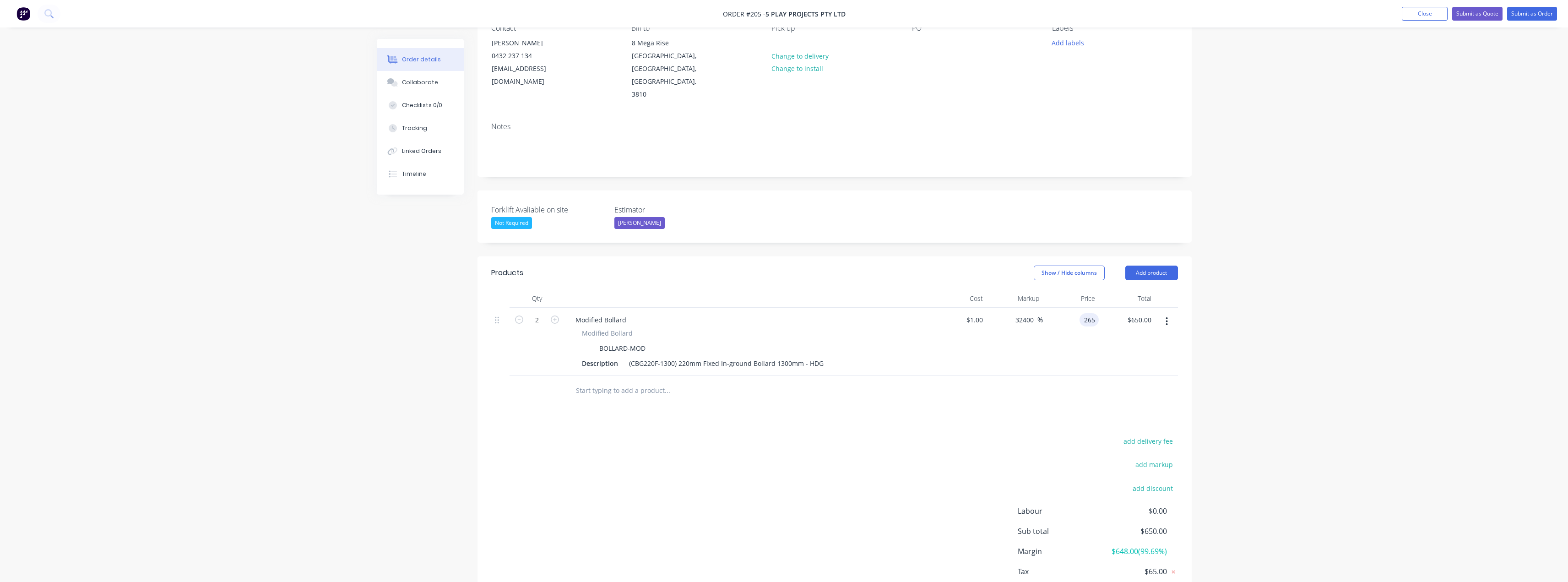
type input "$530.00"
click at [810, 383] on div "Products Show / Hide columns Add product Qty Cost Markup Price Total 2 Modified…" at bounding box center [835, 441] width 714 height 369
click at [659, 381] on input "text" at bounding box center [667, 390] width 183 height 18
click at [1474, 17] on button "Submit as Quote" at bounding box center [1477, 13] width 51 height 14
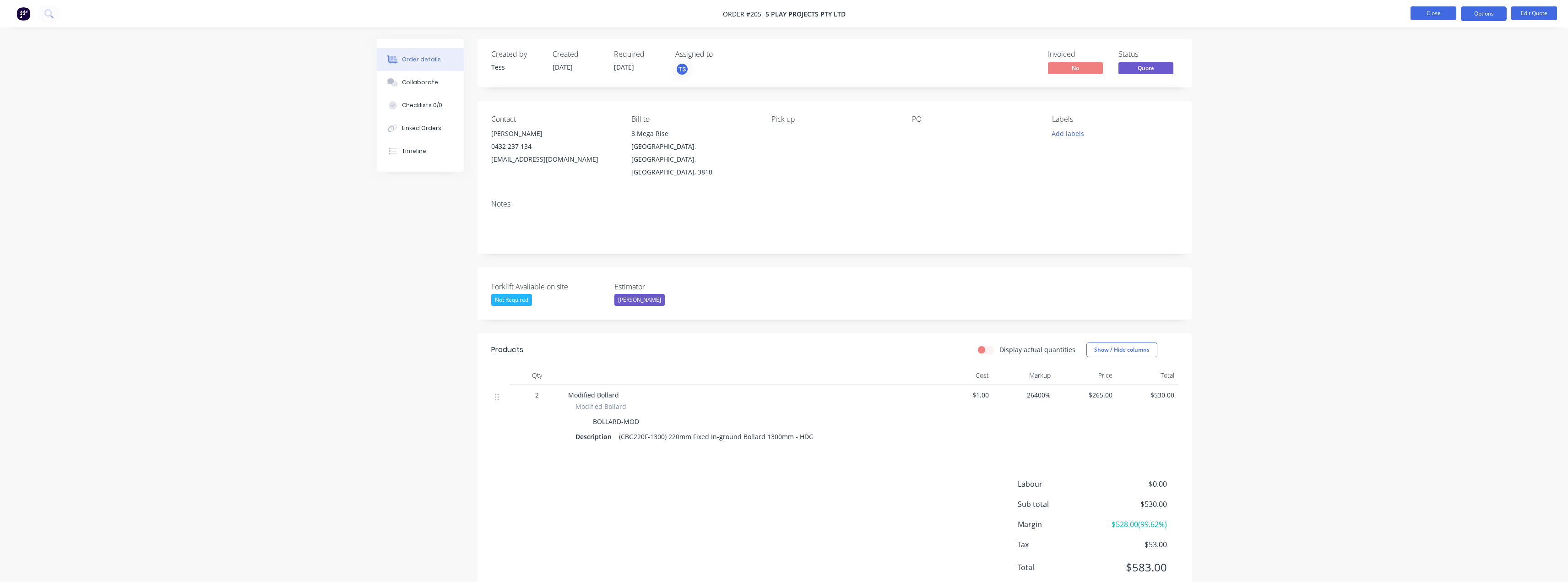
click at [1438, 11] on button "Close" at bounding box center [1433, 13] width 46 height 14
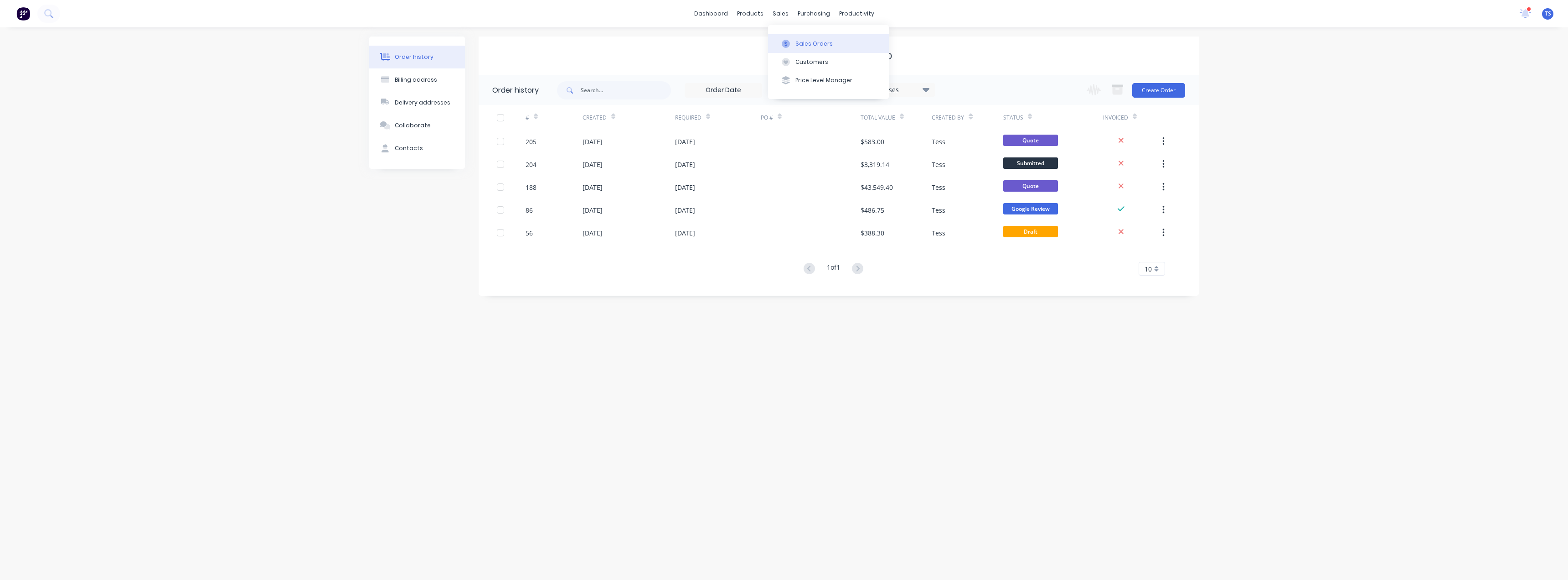
drag, startPoint x: 791, startPoint y: 32, endPoint x: 799, endPoint y: 36, distance: 8.9
click at [792, 33] on div "Sales Orders Customers Price Level Manager" at bounding box center [829, 61] width 121 height 74
click at [801, 41] on div "Sales Orders" at bounding box center [814, 44] width 37 height 8
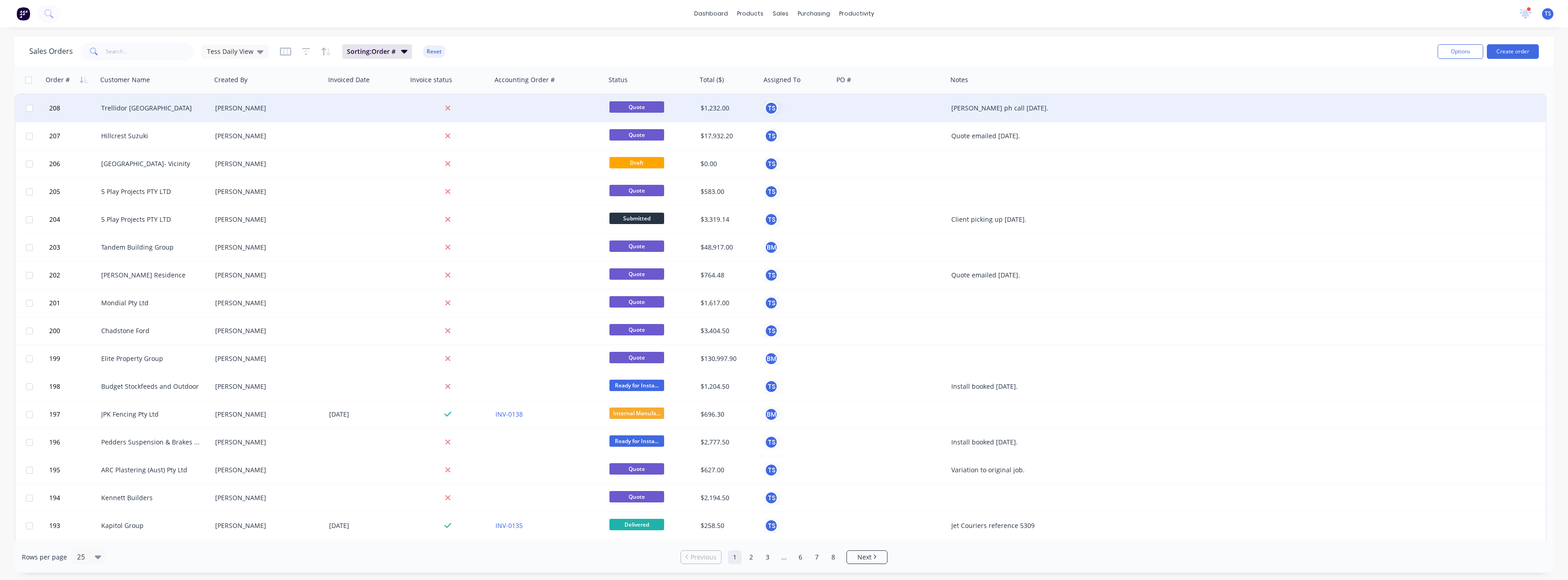
click at [152, 113] on div "Trellidor [GEOGRAPHIC_DATA]" at bounding box center [151, 108] width 101 height 9
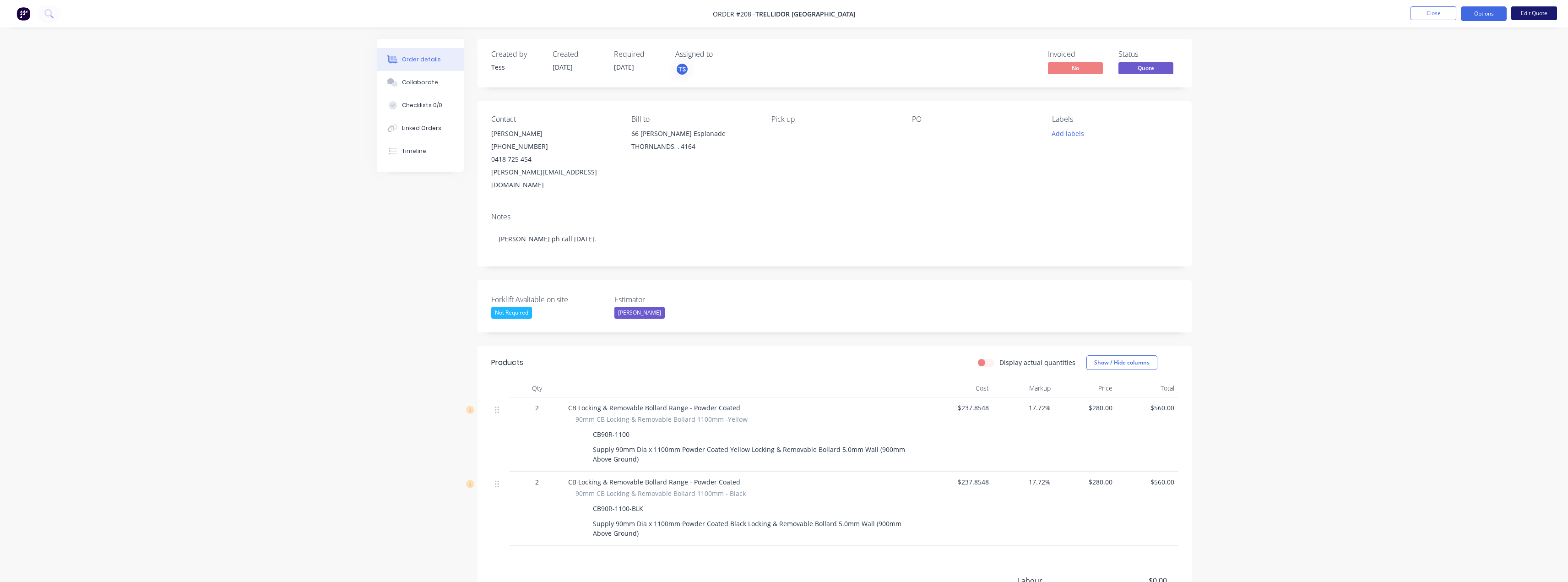
click at [1533, 12] on button "Edit Quote" at bounding box center [1533, 13] width 46 height 14
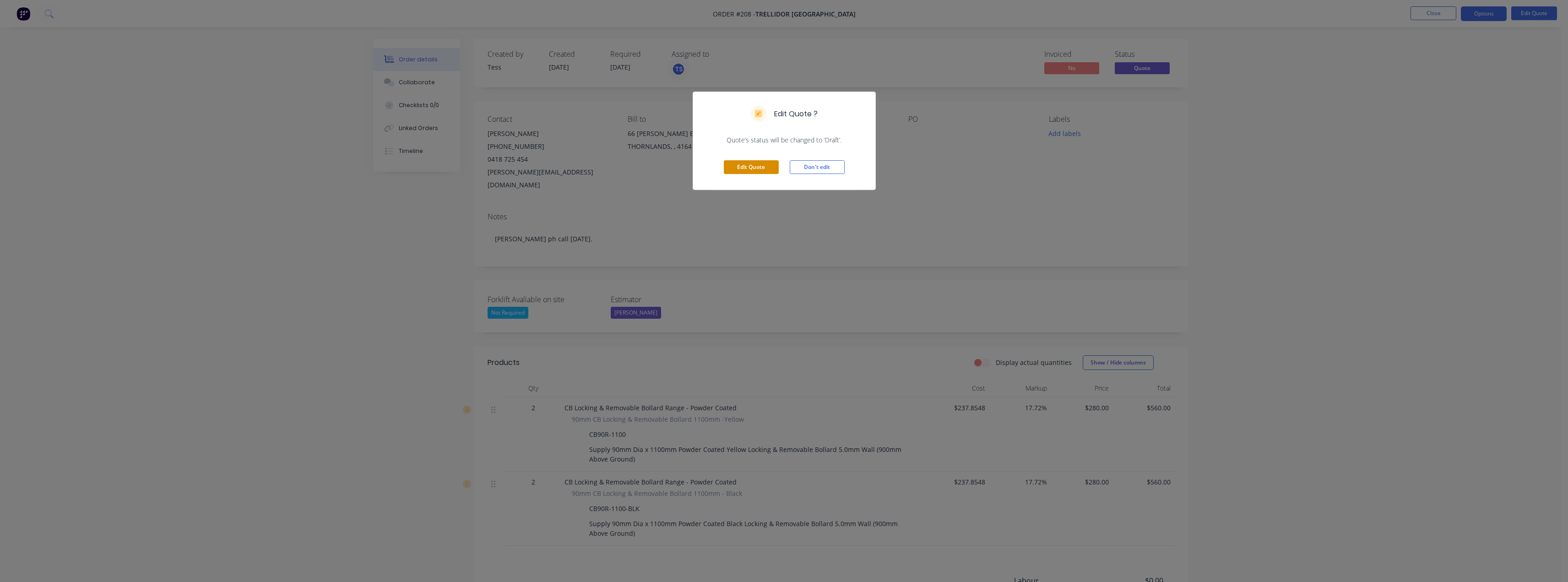
click at [755, 165] on button "Edit Quote" at bounding box center [751, 167] width 55 height 14
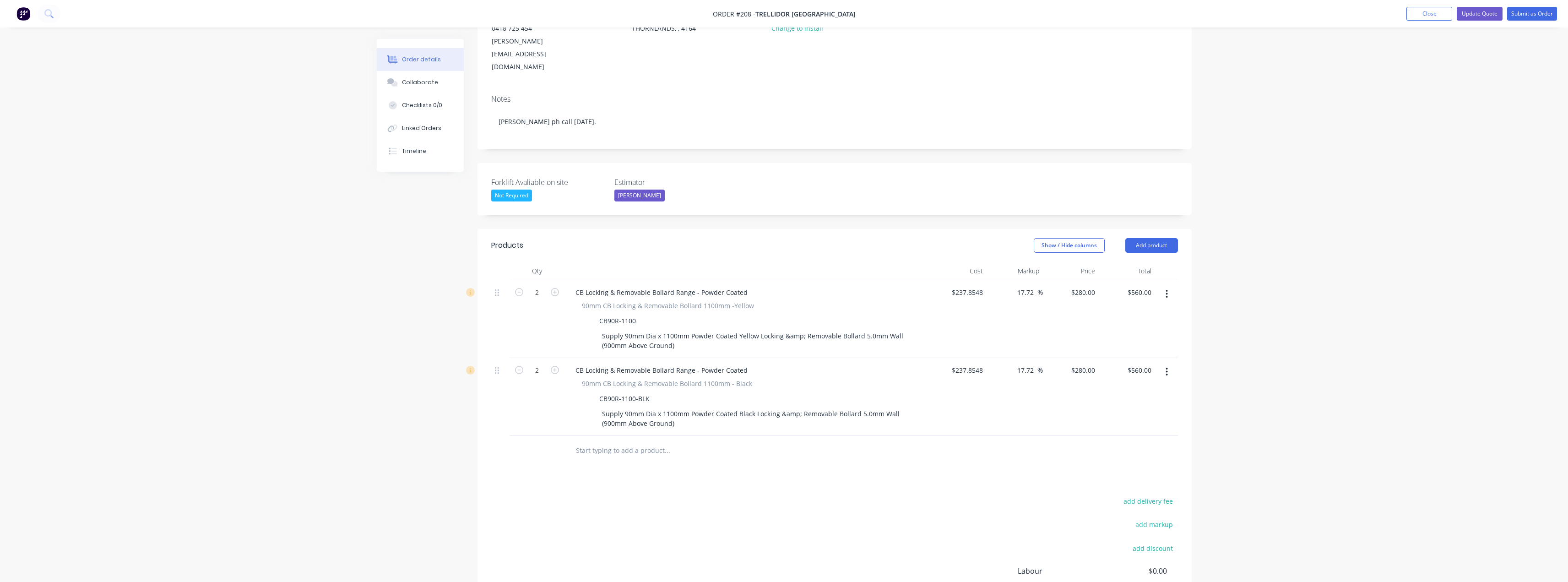
scroll to position [137, 0]
click at [1160, 232] on button "Add product" at bounding box center [1151, 240] width 52 height 15
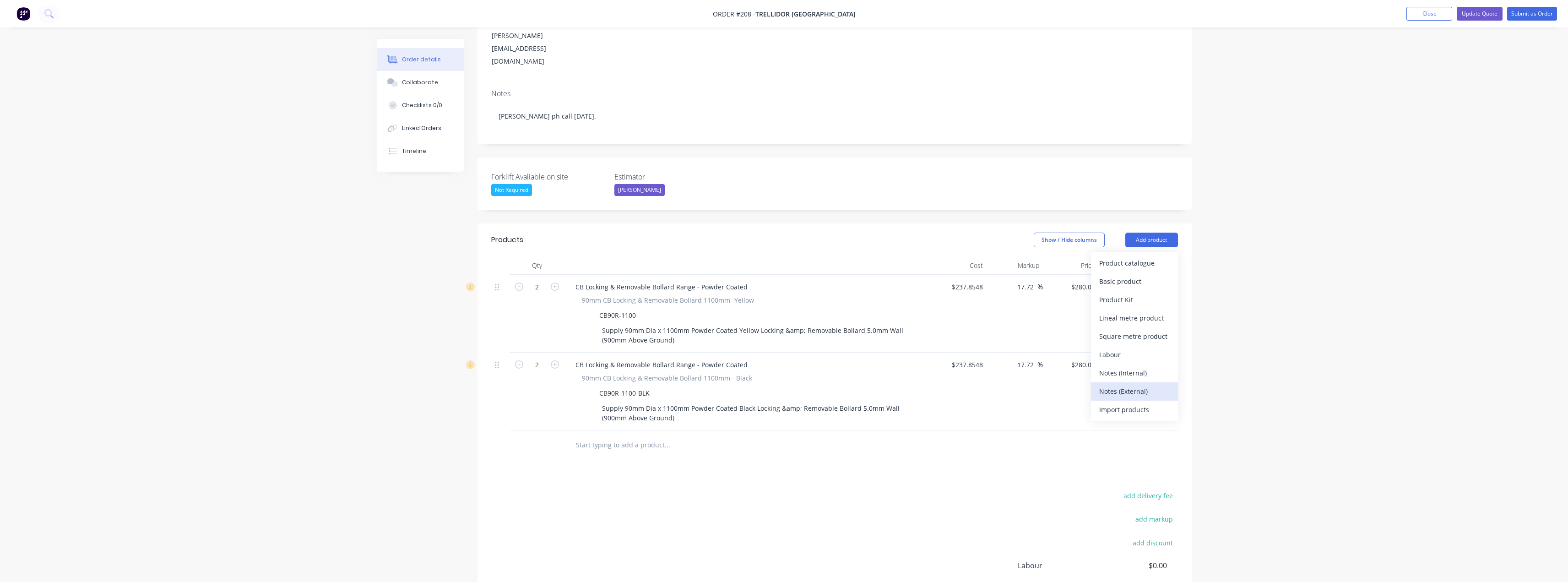
click at [1114, 384] on div "Notes (External)" at bounding box center [1134, 391] width 71 height 13
click at [641, 436] on div at bounding box center [747, 443] width 359 height 13
click at [599, 430] on div at bounding box center [747, 444] width 366 height 28
click at [596, 436] on div at bounding box center [600, 443] width 66 height 13
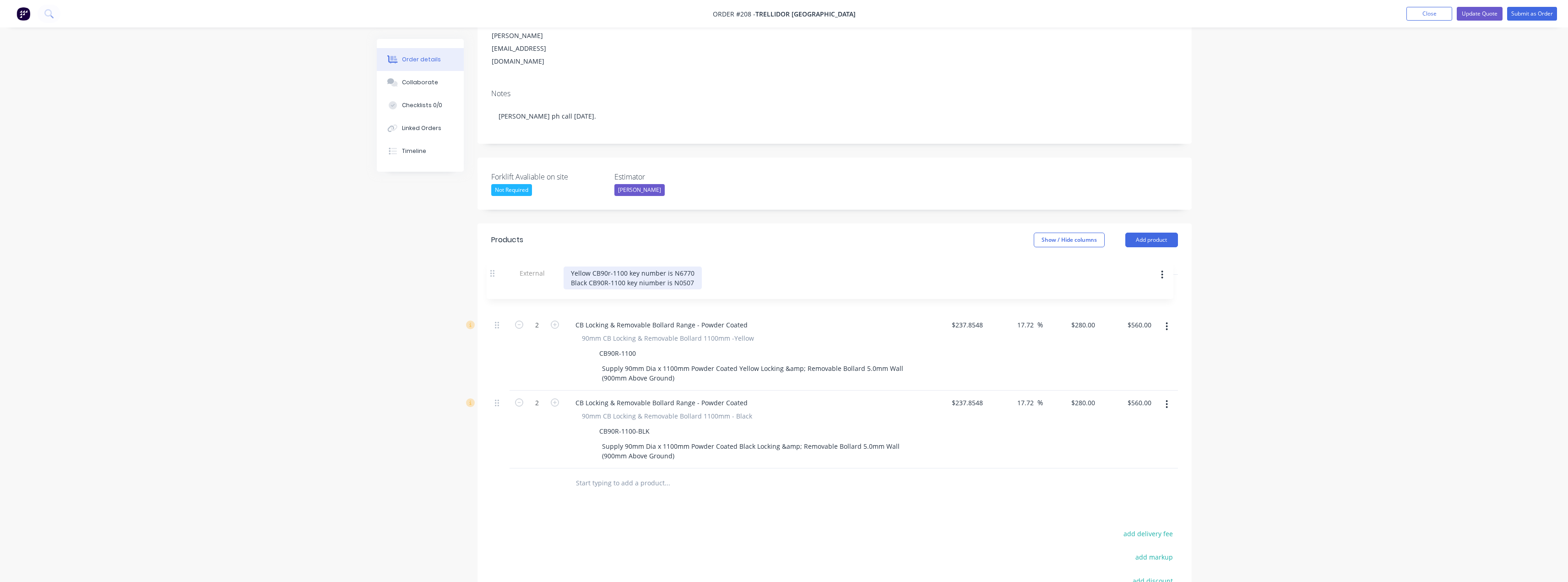
drag, startPoint x: 499, startPoint y: 418, endPoint x: 492, endPoint y: 262, distance: 156.2
click at [492, 275] on div "2 CB Locking & Removable Bollard Range - Powder Coated 90mm CB Locking & Remova…" at bounding box center [834, 371] width 687 height 193
click at [520, 399] on icon "button" at bounding box center [519, 403] width 8 height 8
type input "1"
type input "$280.00"
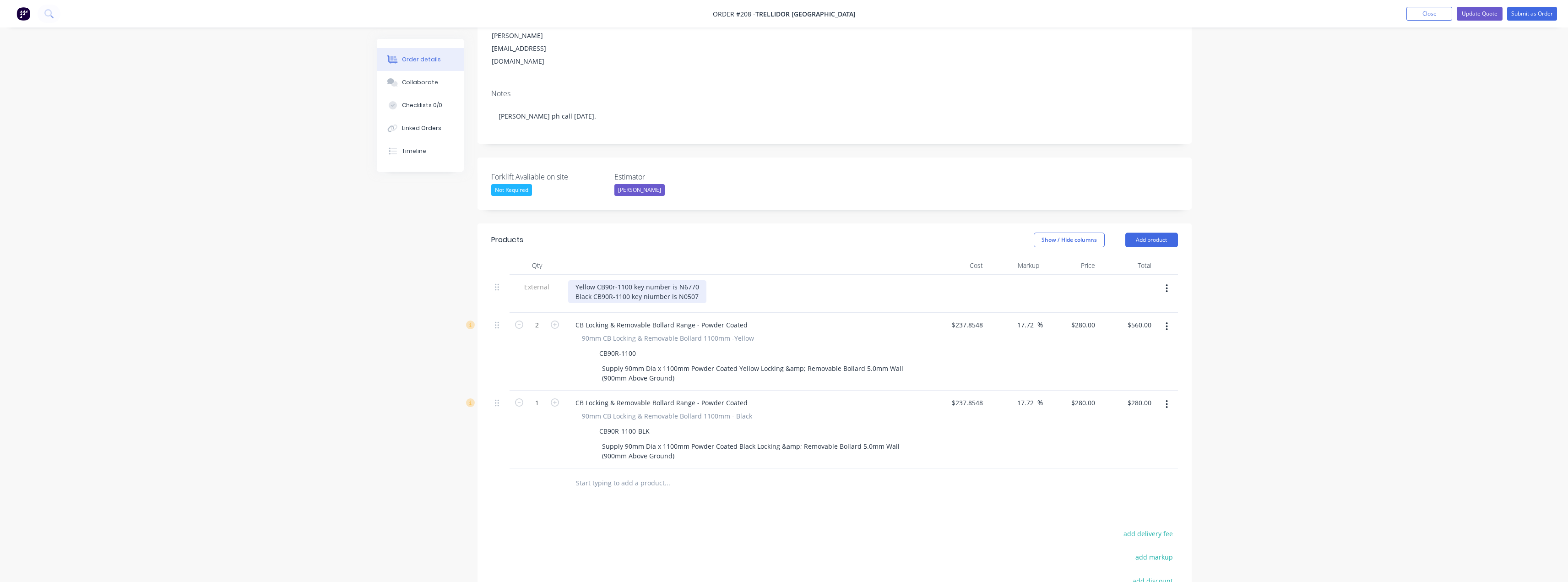
click at [613, 280] on div "Yellow CB90r-1100 key number is N6770 Black CB90R-1100 key niumber is N0507" at bounding box center [637, 291] width 138 height 23
click at [700, 280] on div "Yellow CB90R-1100 key number is N6770 Black CB90R-1100 key niumber is N0507" at bounding box center [638, 291] width 140 height 23
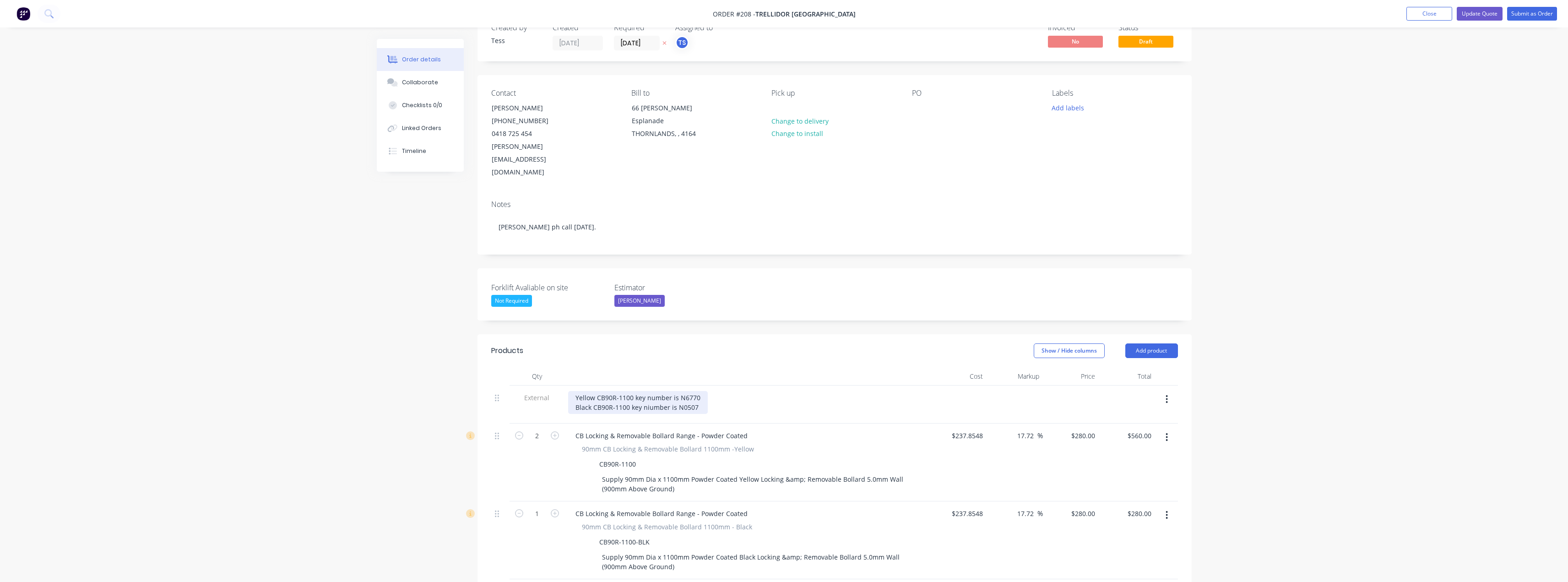
scroll to position [0, 0]
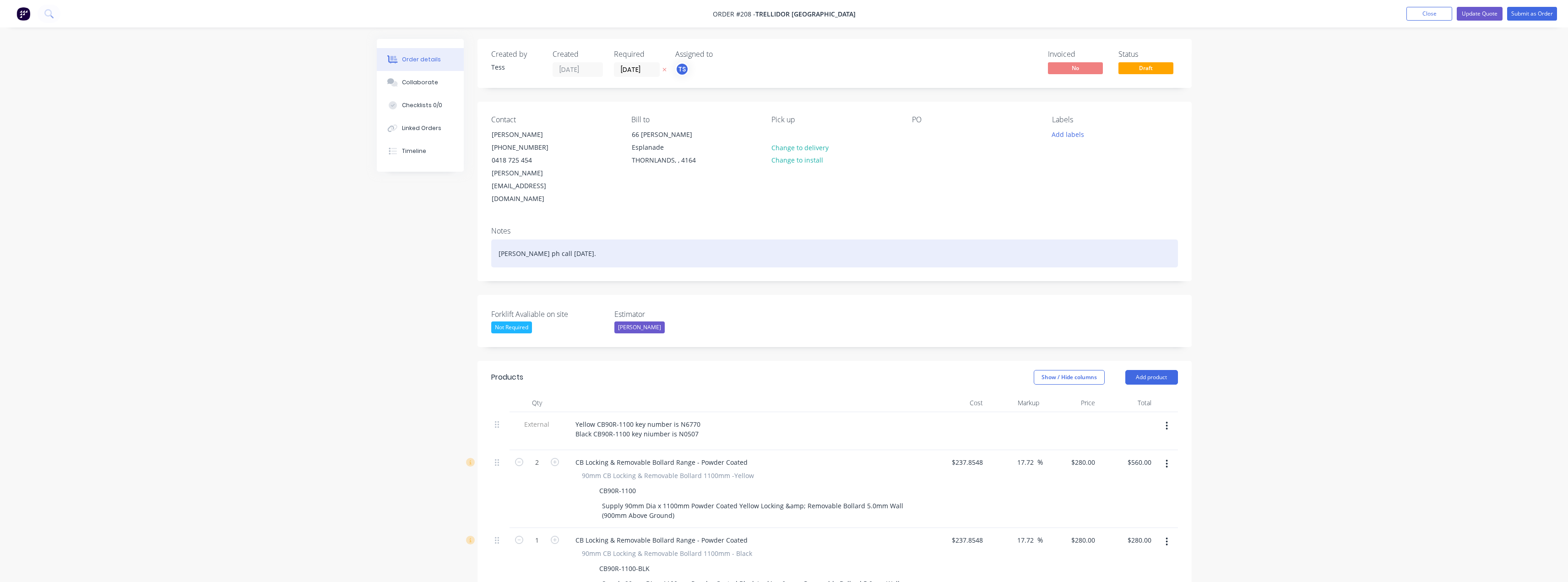
click at [613, 239] on div "Antony ph call 11th August." at bounding box center [834, 253] width 687 height 28
click at [646, 239] on div "Antony ph call 11th August. Client to organise frieght." at bounding box center [834, 253] width 687 height 28
click at [673, 239] on div "[PERSON_NAME] ph call [DATE]. Client to organise freight." at bounding box center [834, 253] width 687 height 28
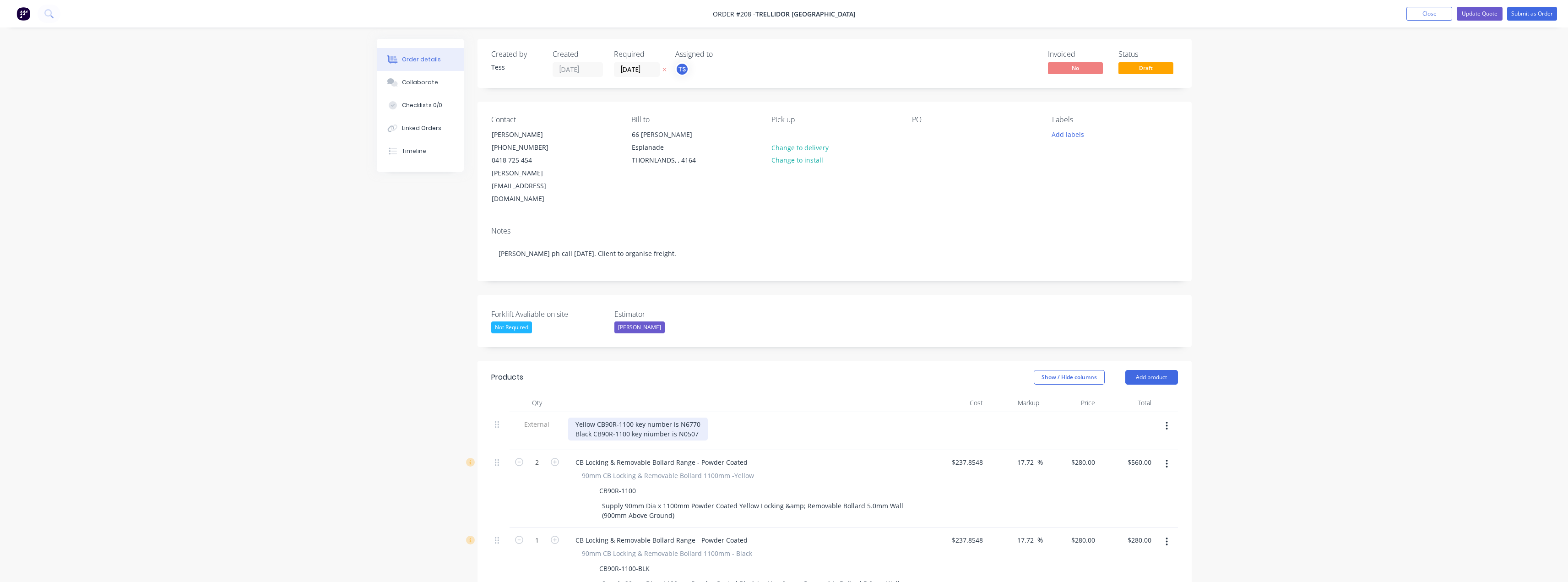
click at [649, 418] on div "Yellow CB90R-1100 key number is N6770 Black CB90R-1100 key niumber is N0507" at bounding box center [638, 429] width 140 height 23
click at [693, 418] on div "Yellow CB90R-1100 key number is N6770 Black CB90R-1100 key number is N0507" at bounding box center [638, 429] width 140 height 23
click at [1482, 13] on button "Update Quote" at bounding box center [1479, 13] width 46 height 14
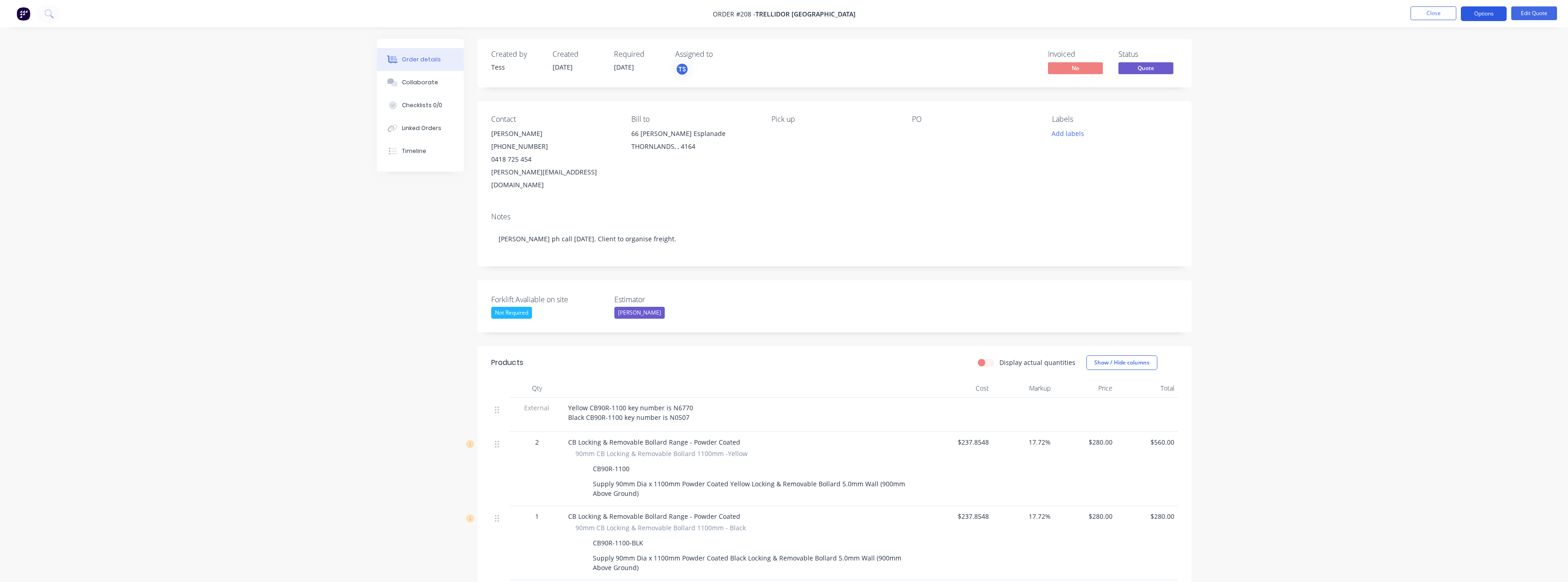
click at [1492, 17] on button "Options" at bounding box center [1483, 14] width 46 height 15
click at [1443, 110] on div "Convert to Order" at bounding box center [1456, 110] width 84 height 13
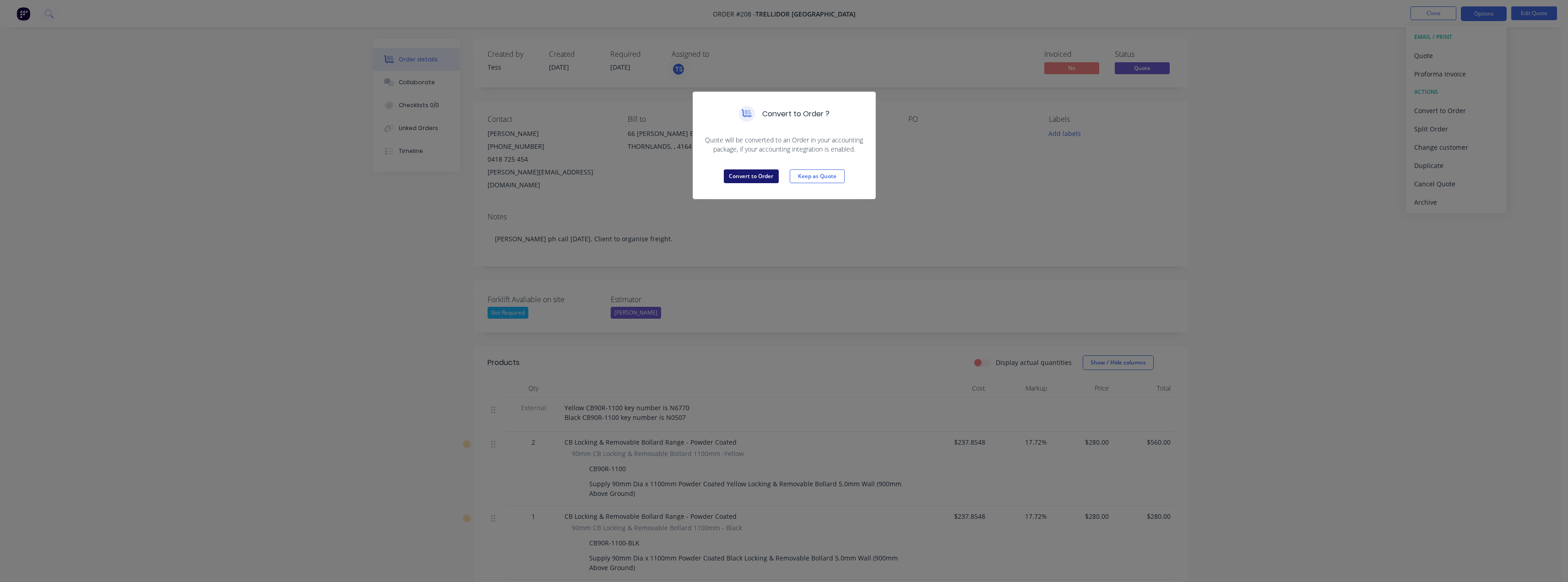
click at [767, 178] on button "Convert to Order" at bounding box center [751, 176] width 55 height 14
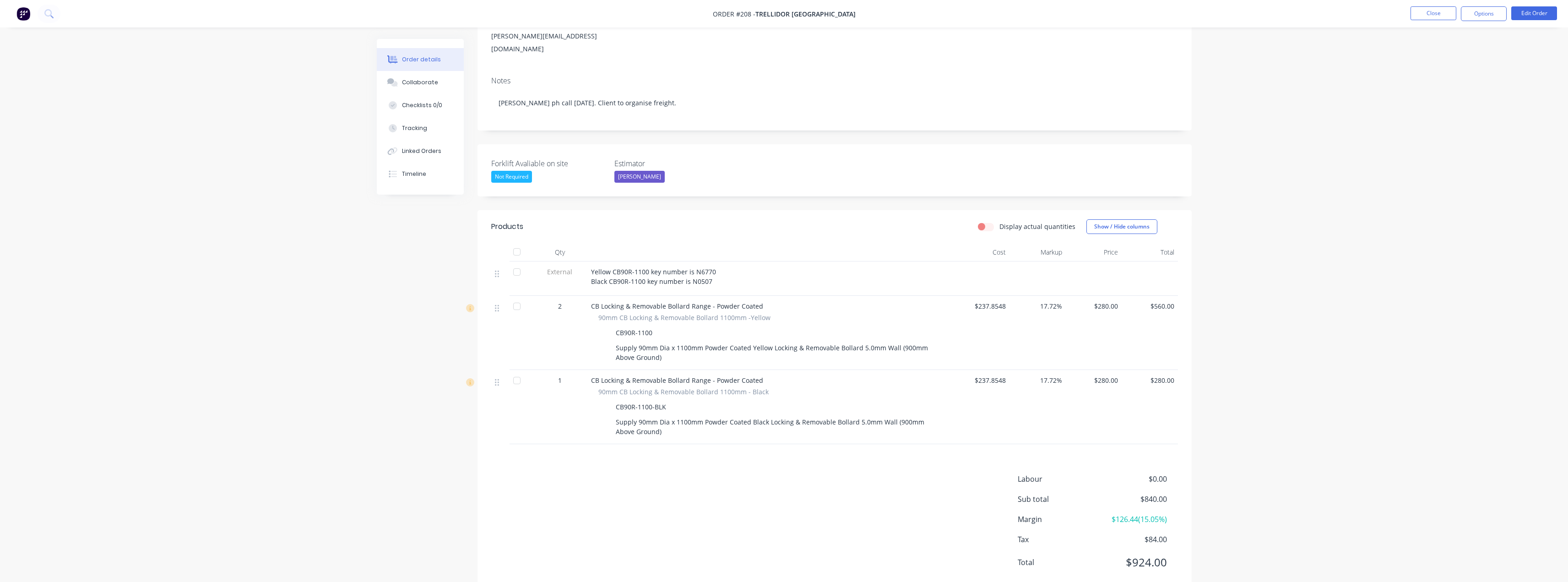
scroll to position [149, 0]
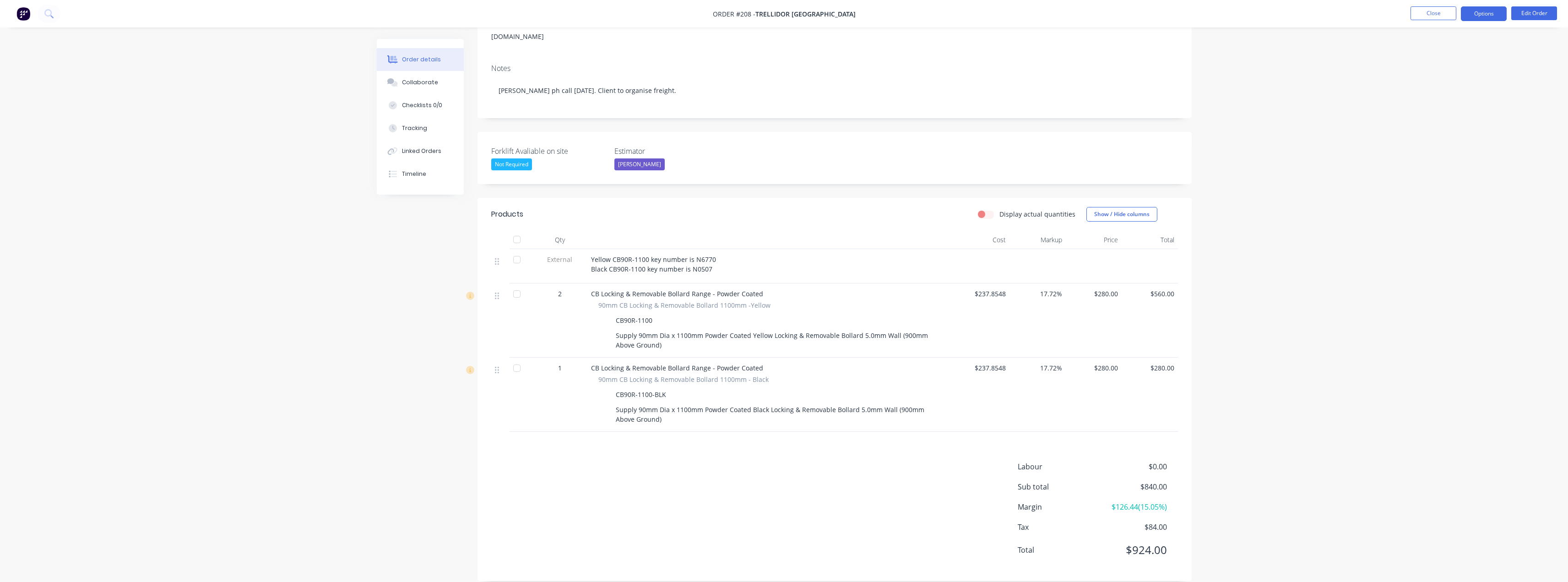
click at [1492, 14] on button "Options" at bounding box center [1483, 14] width 46 height 15
click at [1436, 125] on div "Delivery Docket" at bounding box center [1456, 129] width 84 height 13
click at [1424, 89] on div "Without pricing" at bounding box center [1456, 92] width 84 height 13
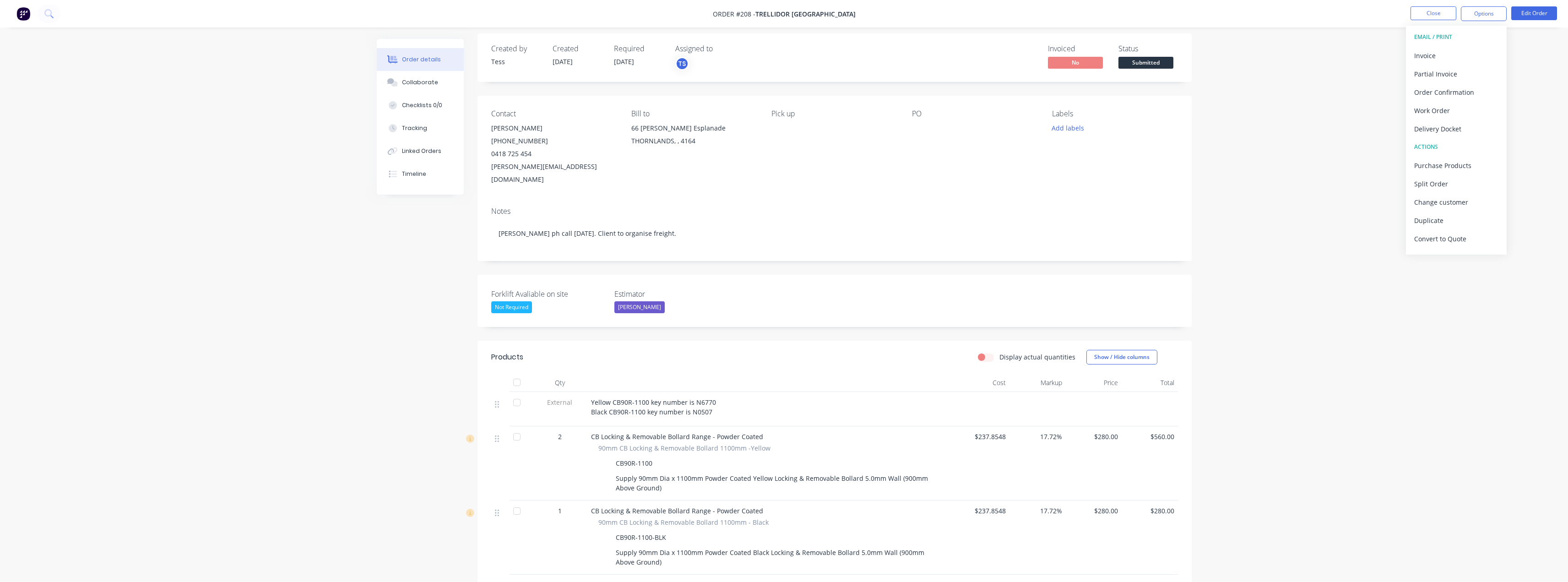
scroll to position [0, 0]
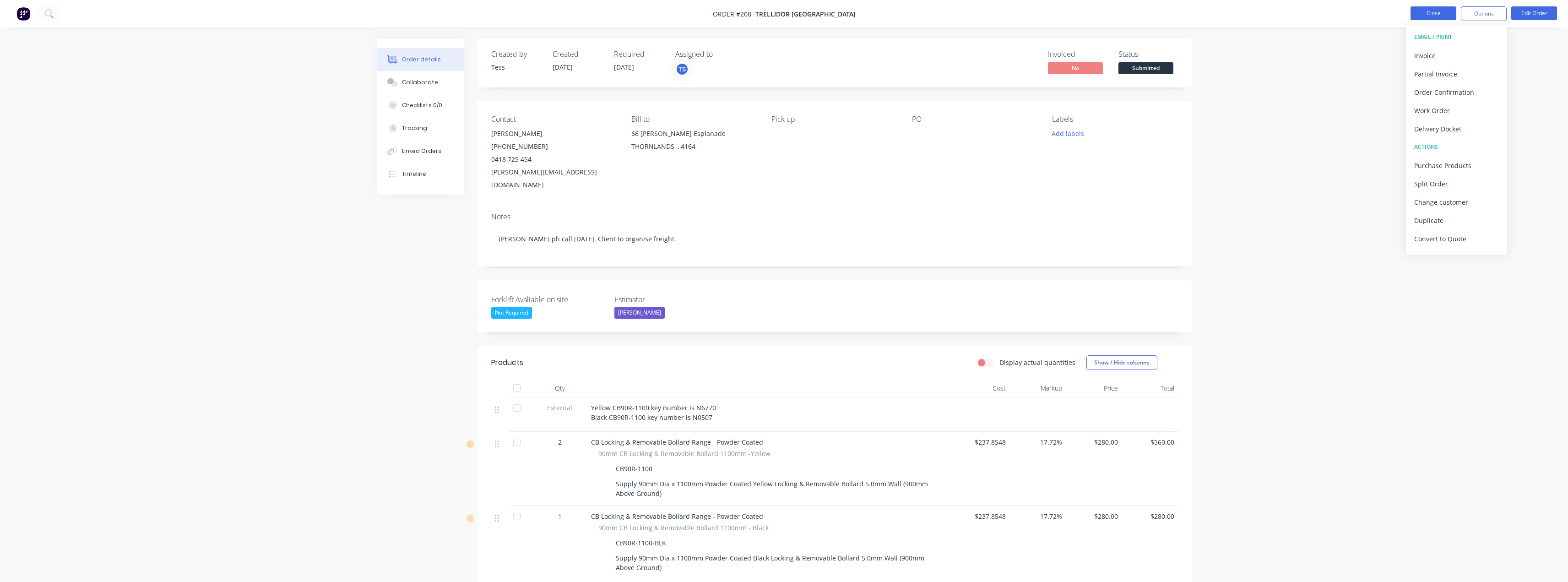
click at [1443, 17] on button "Close" at bounding box center [1433, 13] width 46 height 14
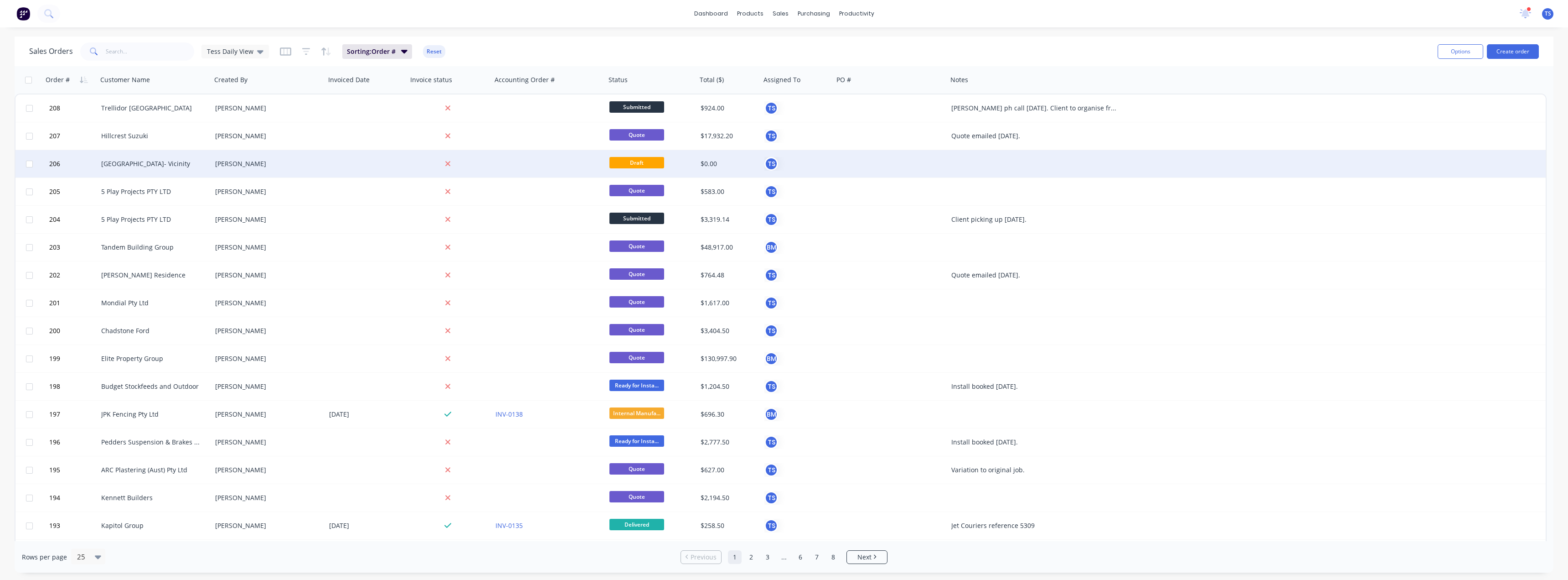
click at [133, 163] on div "[GEOGRAPHIC_DATA]- Vicinity" at bounding box center [151, 163] width 101 height 9
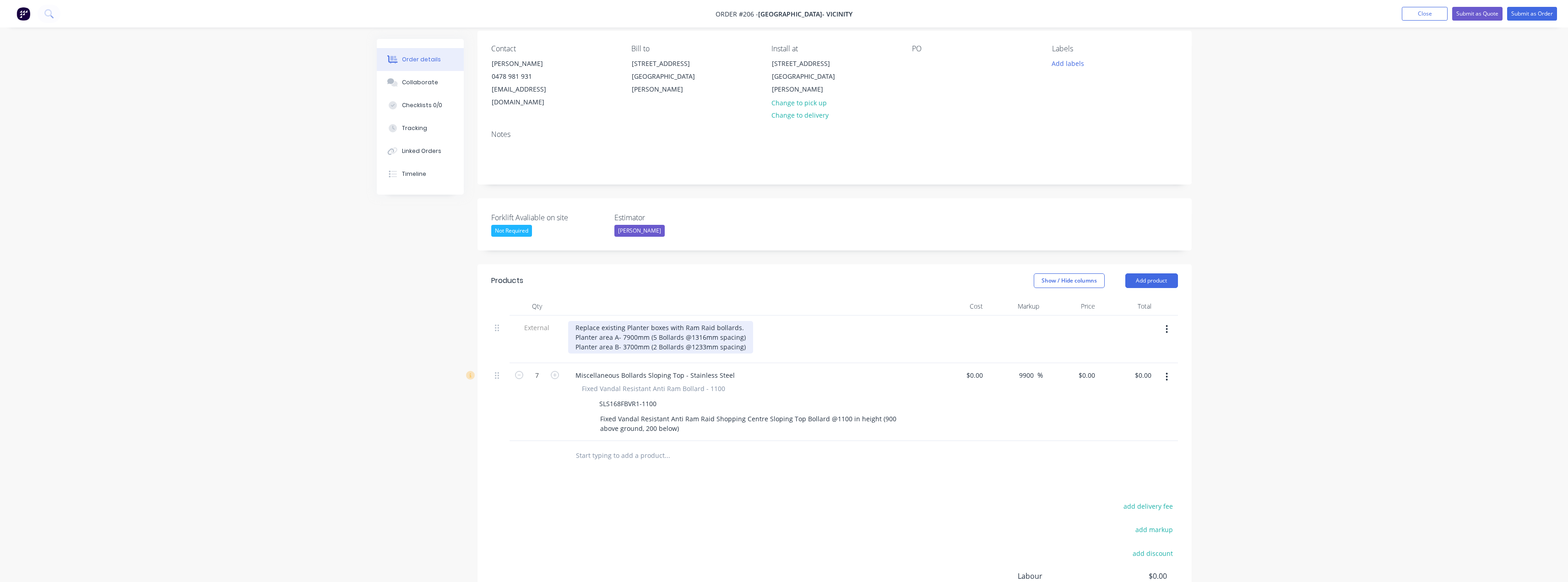
scroll to position [137, 0]
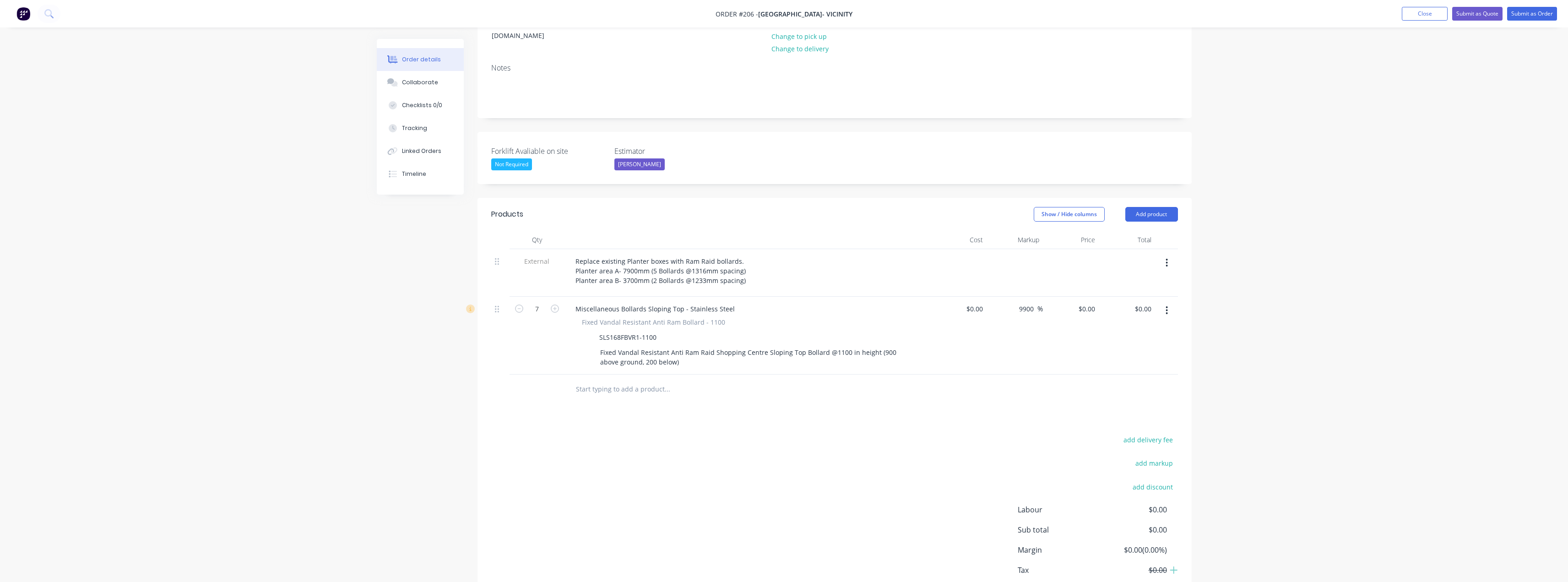
click at [634, 379] on input "text" at bounding box center [667, 389] width 183 height 18
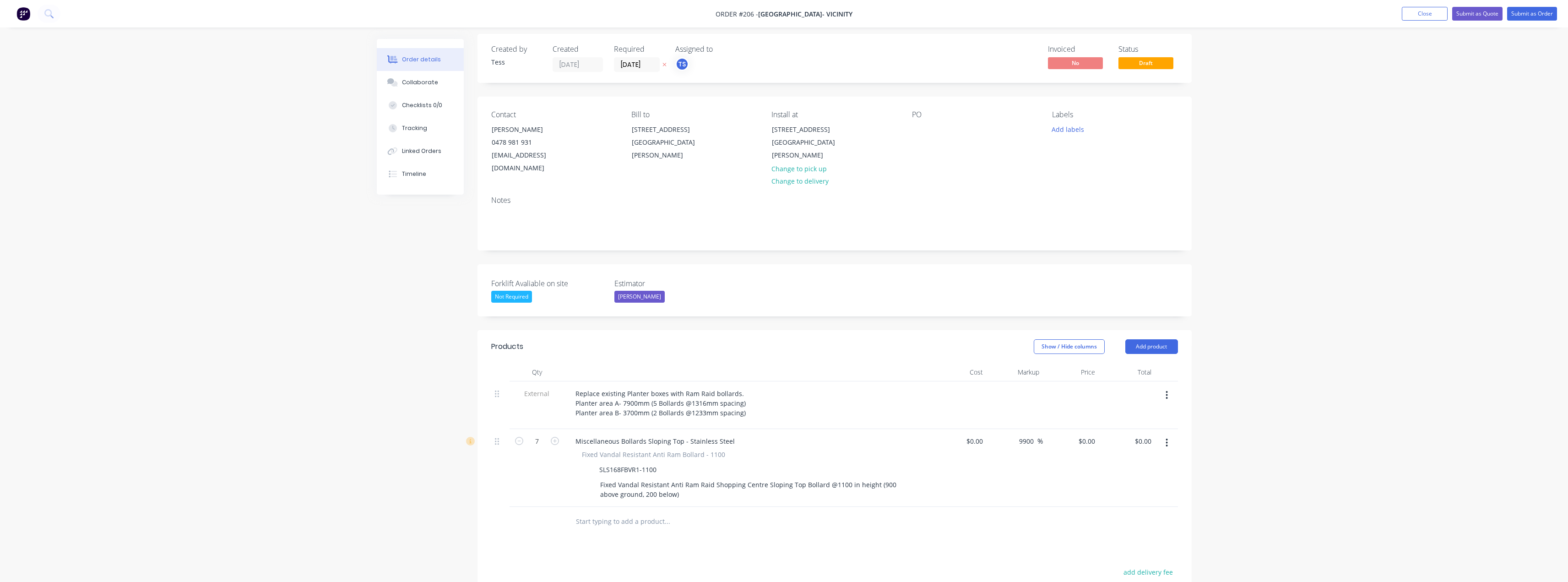
scroll to position [0, 0]
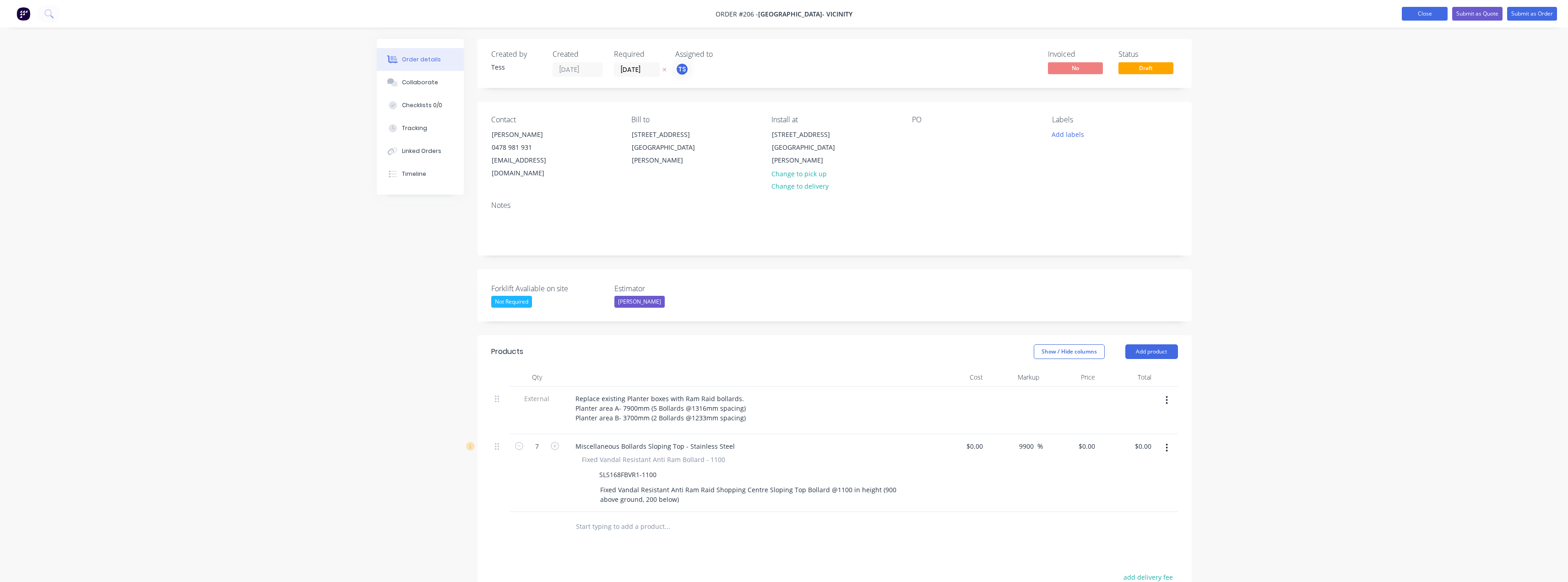
click at [1428, 12] on button "Close" at bounding box center [1424, 13] width 46 height 14
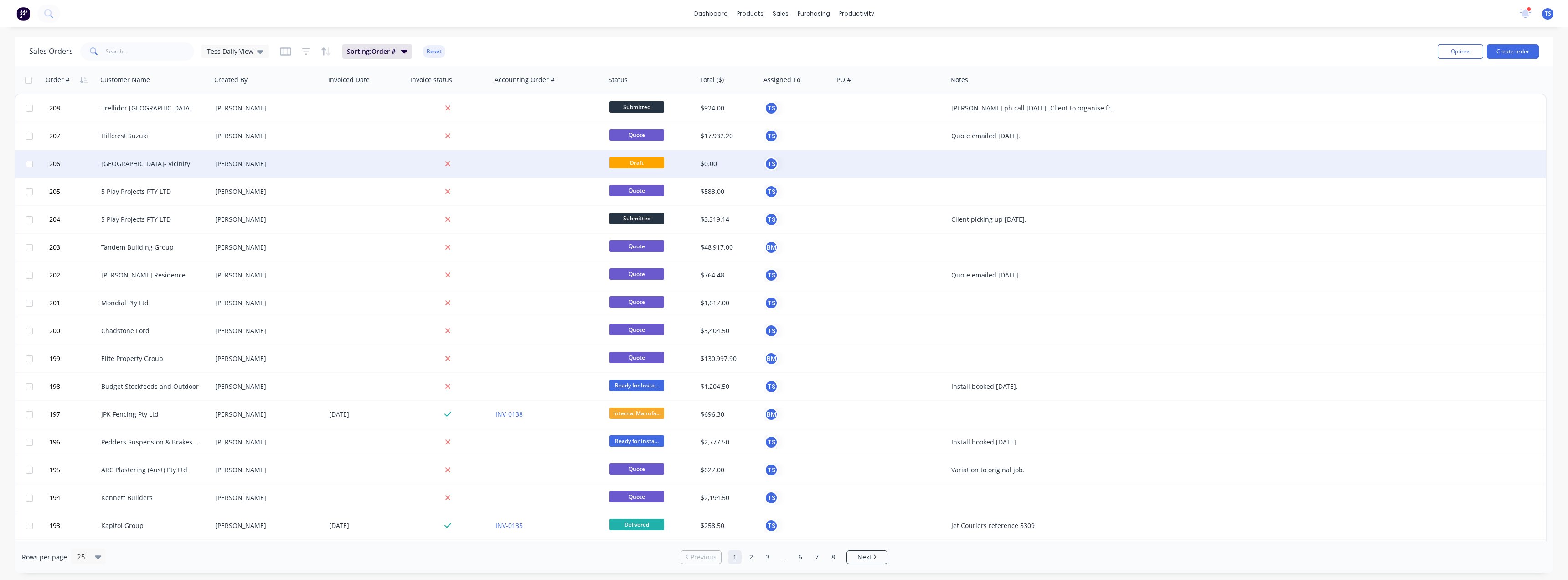
click at [146, 162] on div "[GEOGRAPHIC_DATA]- Vicinity" at bounding box center [151, 163] width 101 height 9
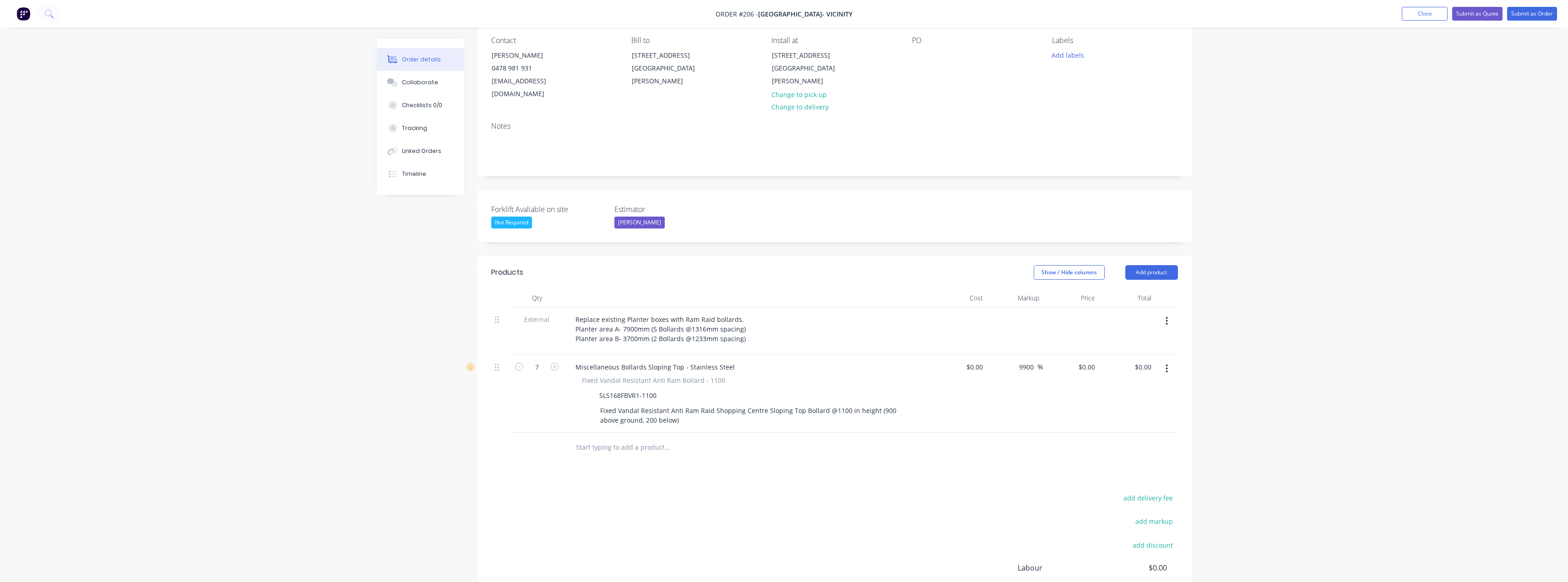
scroll to position [91, 0]
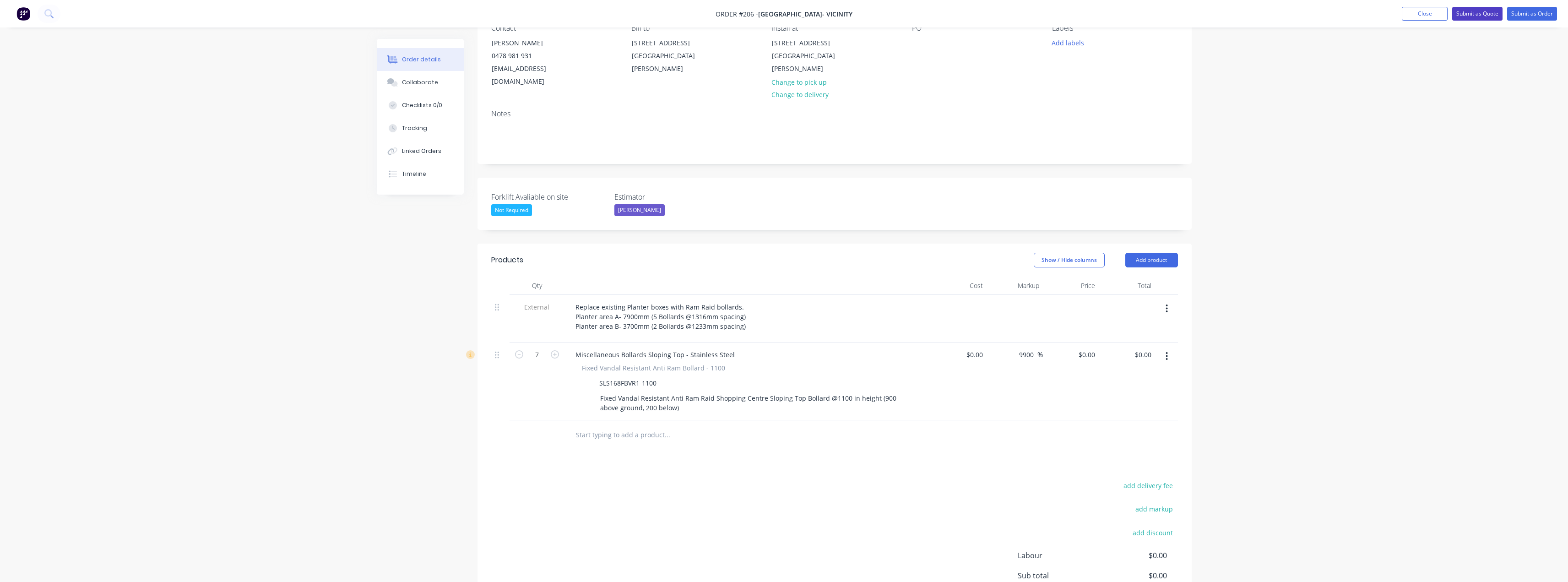
click at [1486, 10] on button "Submit as Quote" at bounding box center [1477, 13] width 51 height 14
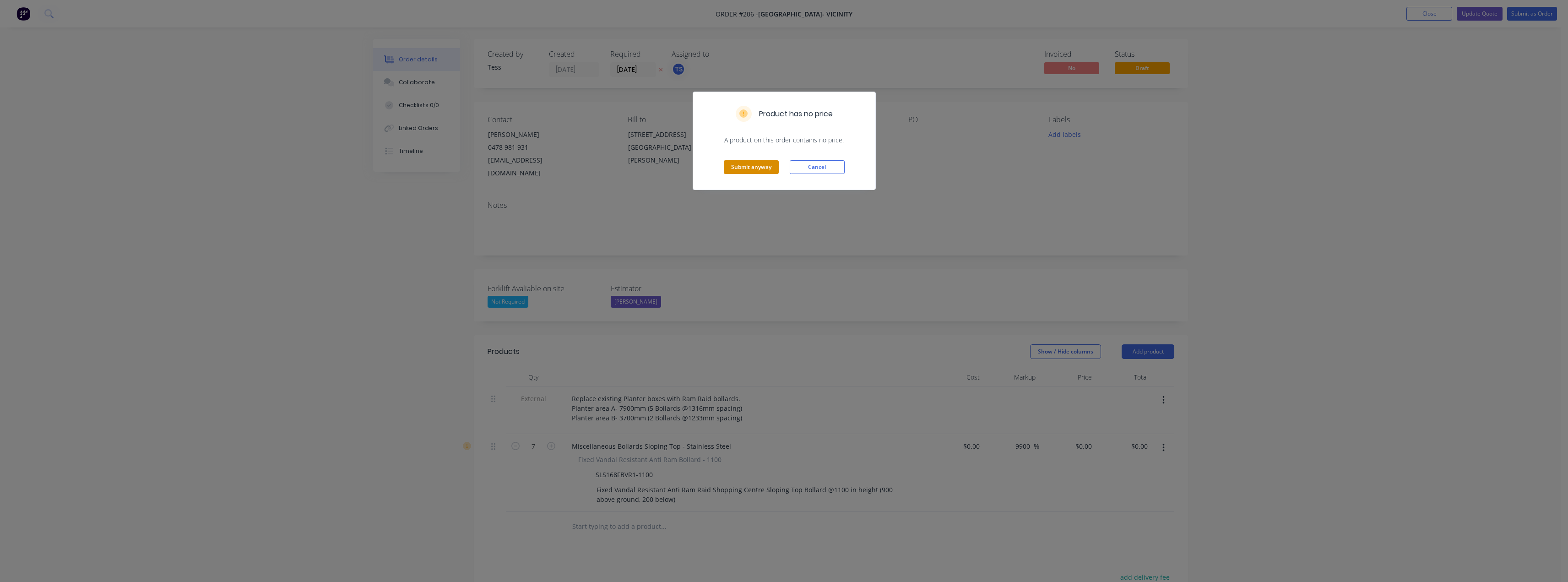
click at [743, 167] on button "Submit anyway" at bounding box center [751, 167] width 55 height 14
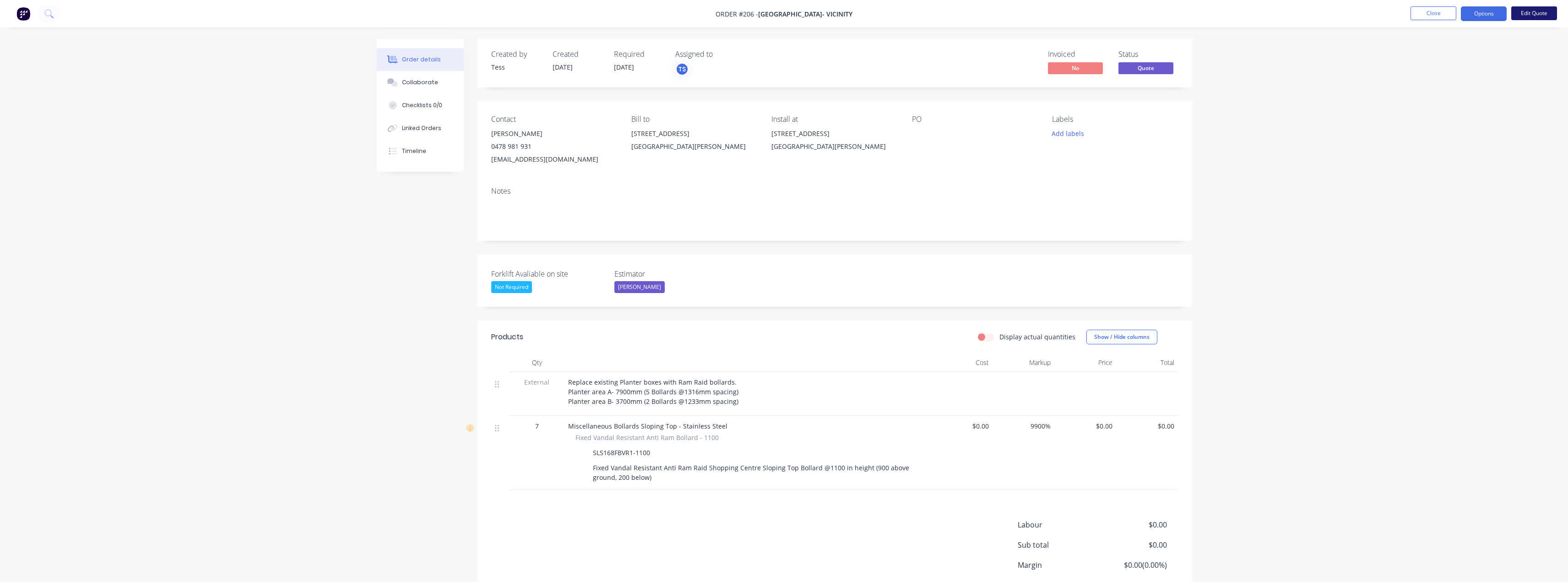
click at [1546, 11] on button "Edit Quote" at bounding box center [1533, 13] width 46 height 14
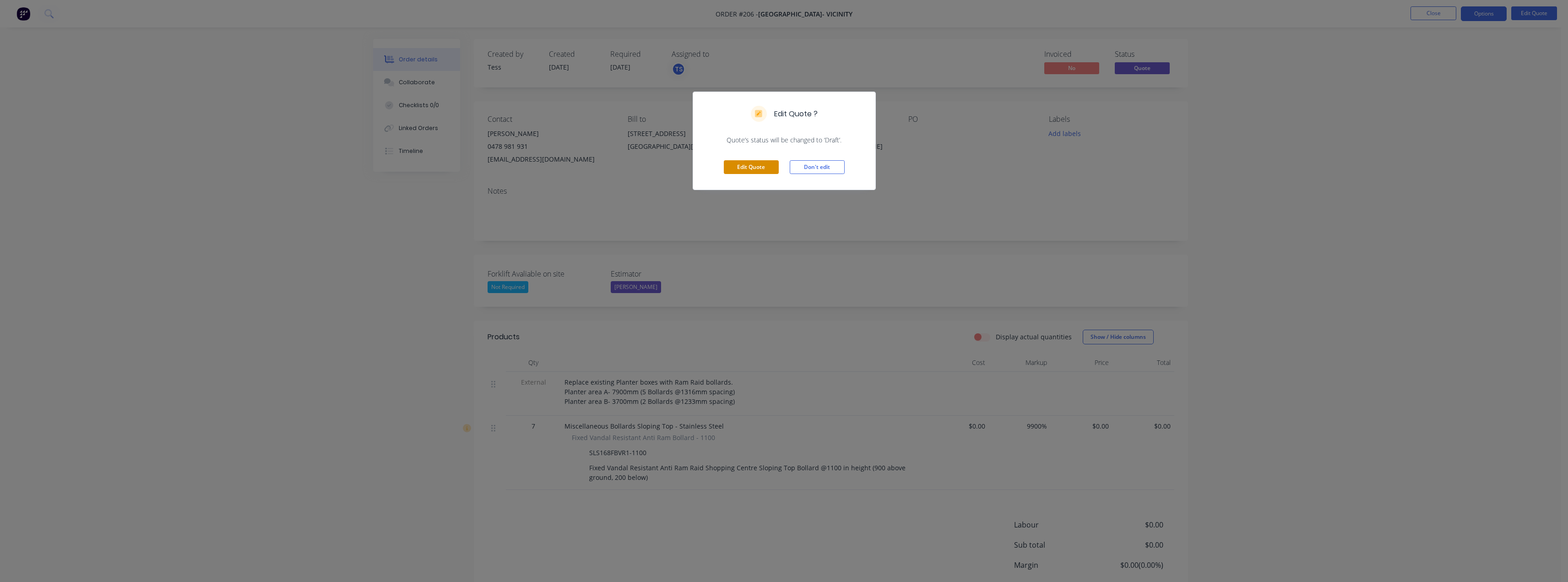
click at [758, 168] on button "Edit Quote" at bounding box center [751, 167] width 55 height 14
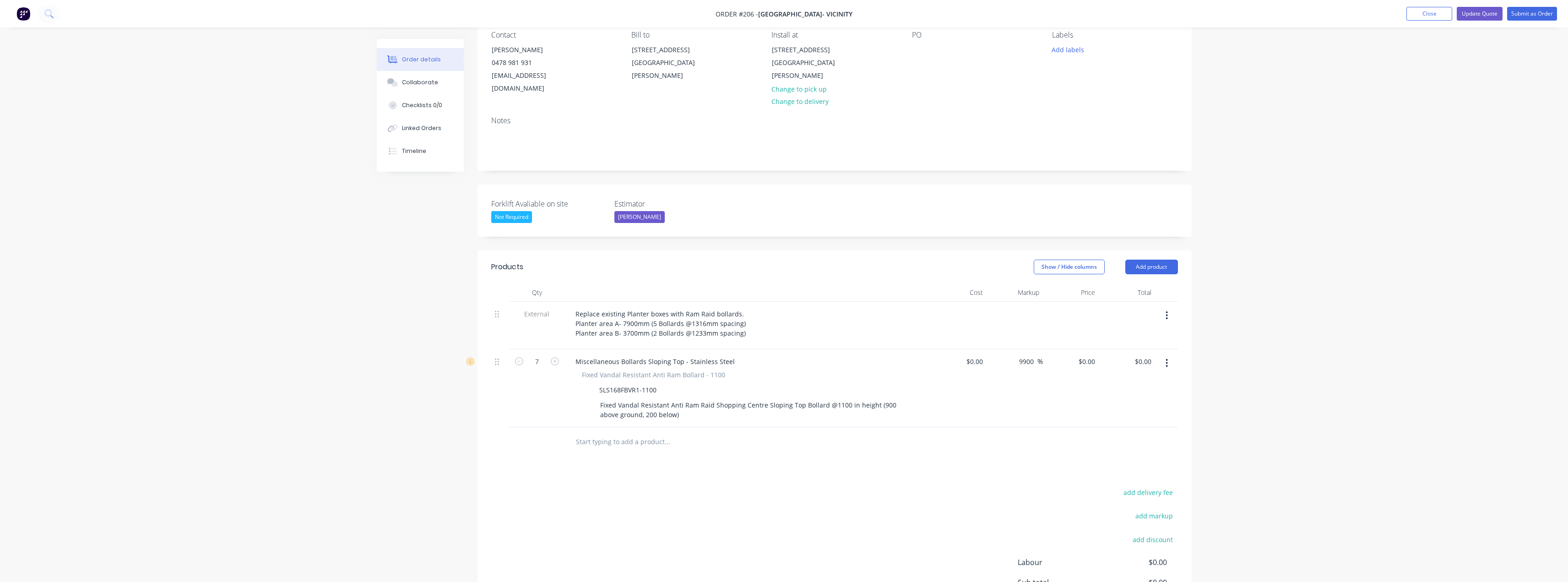
scroll to position [91, 0]
click at [975, 348] on div "0 $0.00" at bounding box center [974, 355] width 25 height 13
type input "$1.00"
type input "100"
type input "$700.00"
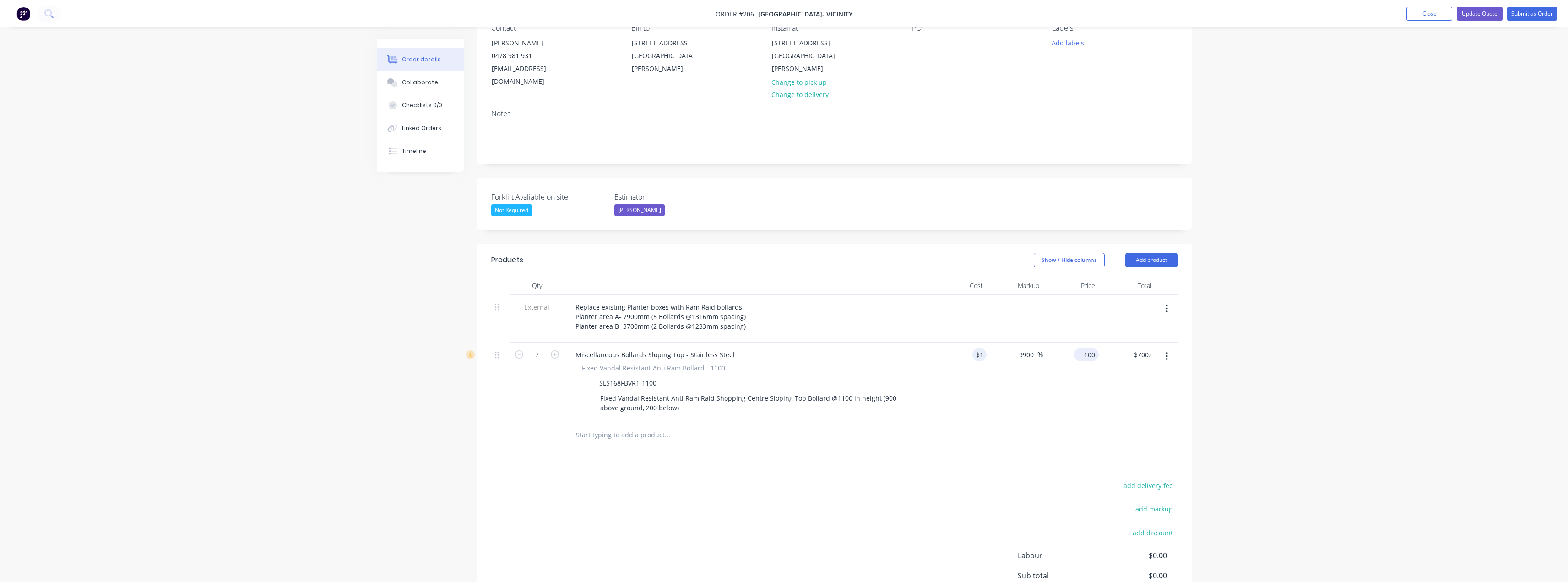
click at [1084, 348] on input "100" at bounding box center [1087, 355] width 21 height 13
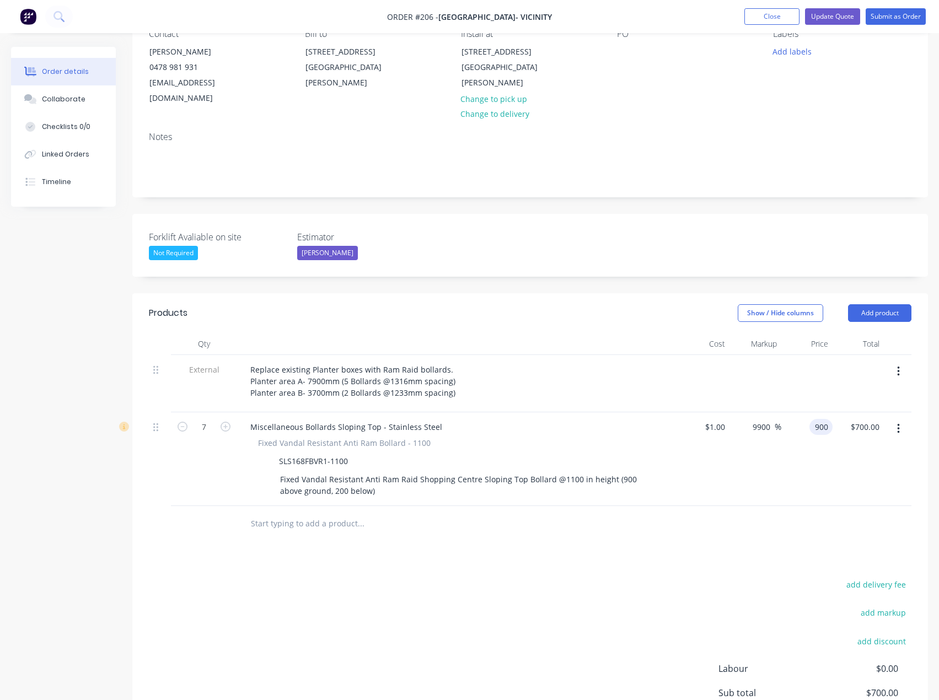
type input "900"
type input "89900"
type input "$900.00"
type input "$6,300.00"
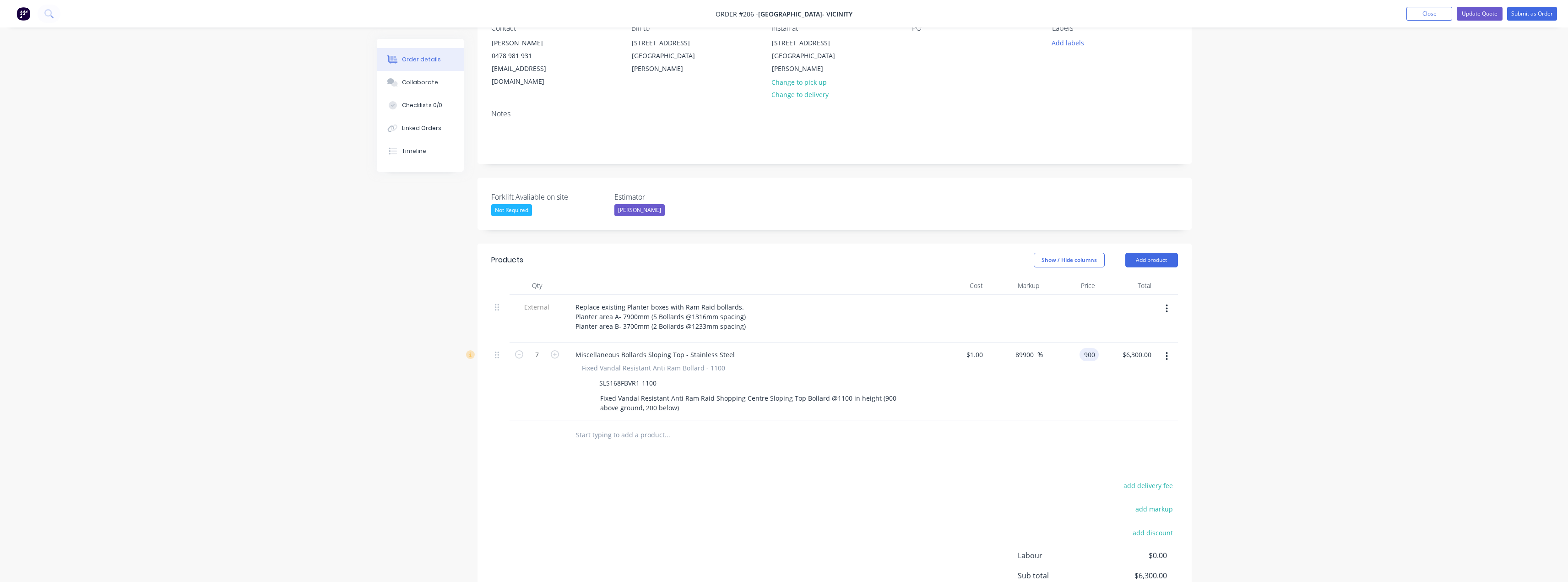
type input "$900.00"
click at [619, 426] on input "text" at bounding box center [667, 435] width 183 height 18
click at [1170, 252] on button "Add product" at bounding box center [1151, 260] width 52 height 15
click at [1134, 276] on div "Product catalogue" at bounding box center [1134, 283] width 71 height 13
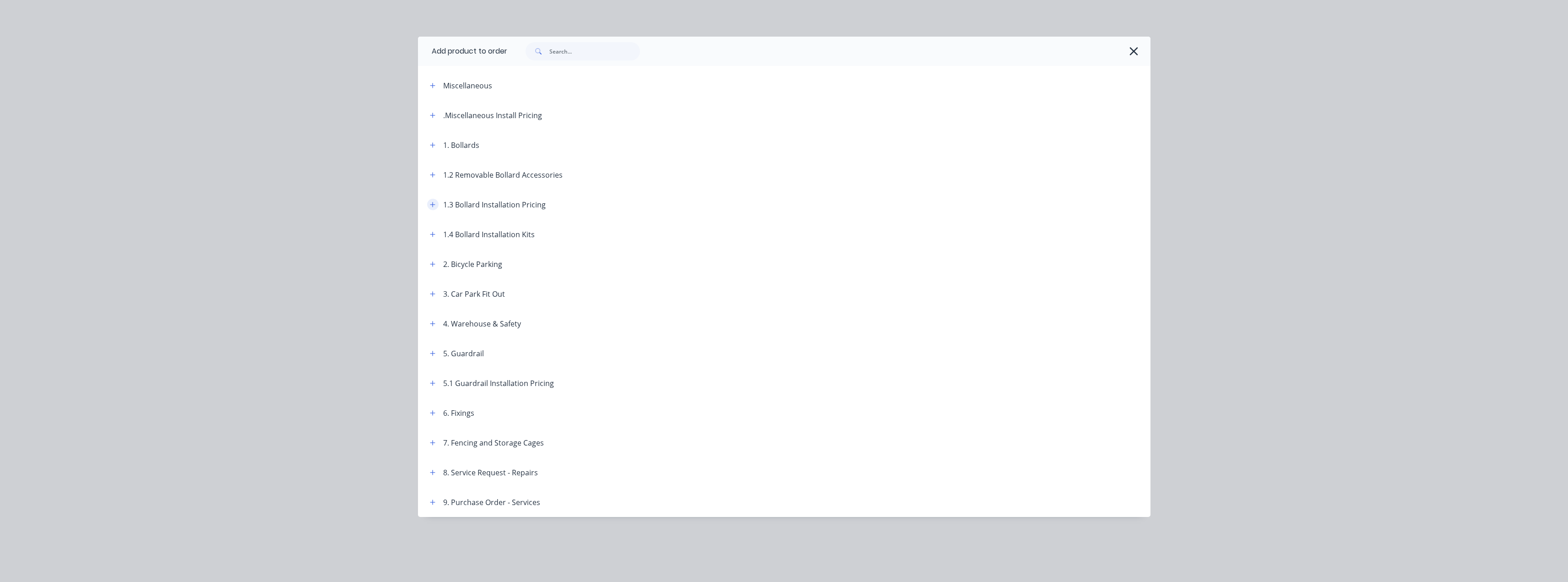
click at [434, 205] on icon "button" at bounding box center [433, 205] width 6 height 7
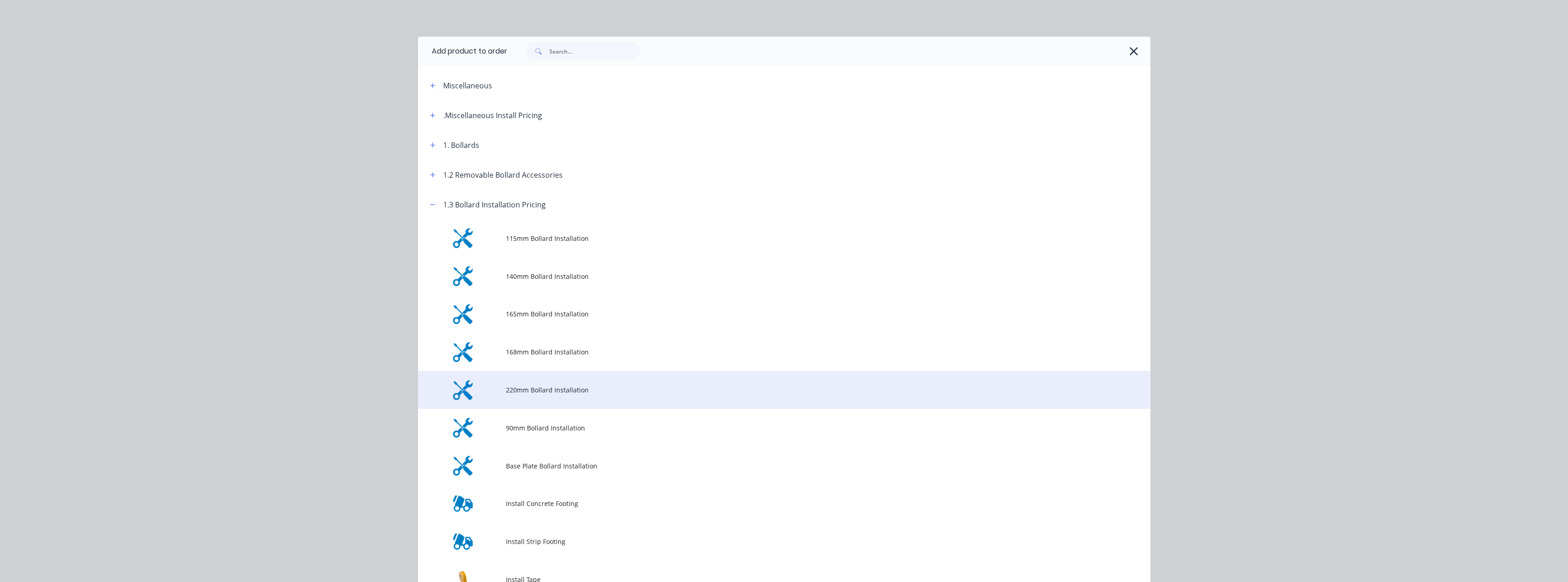
click at [537, 392] on span "220mm Bollard Installation" at bounding box center [763, 390] width 516 height 10
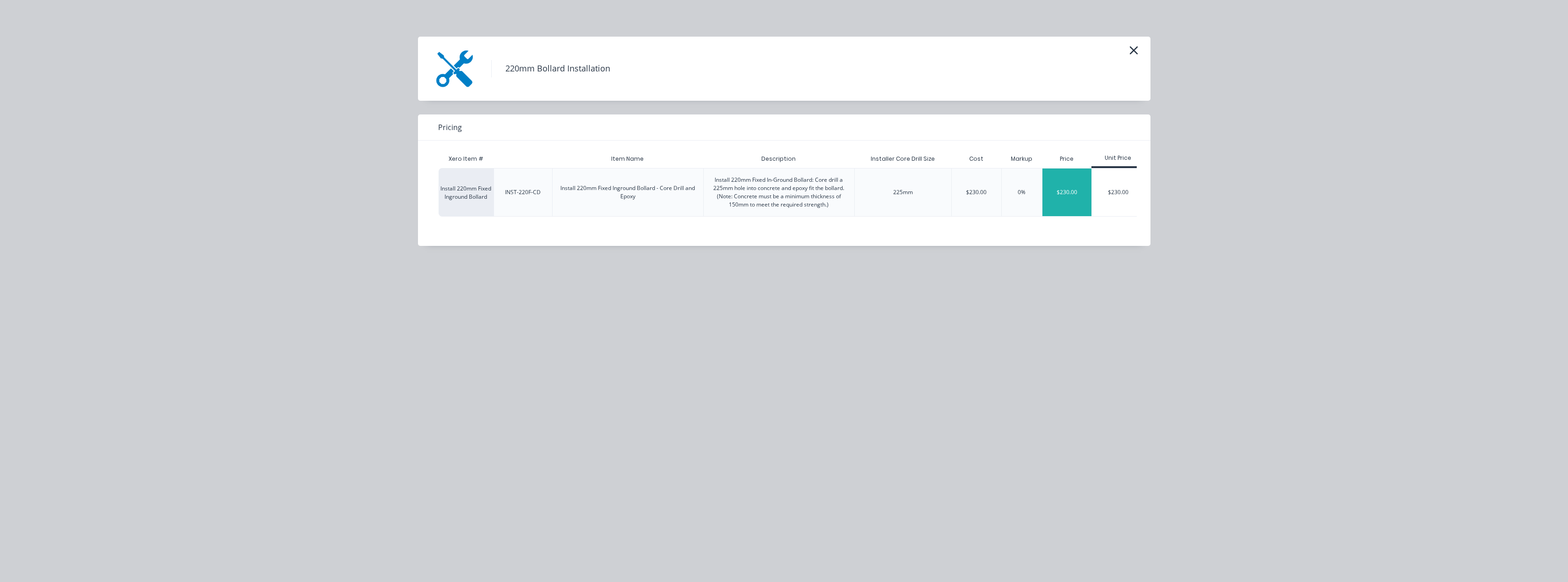
click at [1070, 198] on div "$230.00" at bounding box center [1067, 192] width 50 height 47
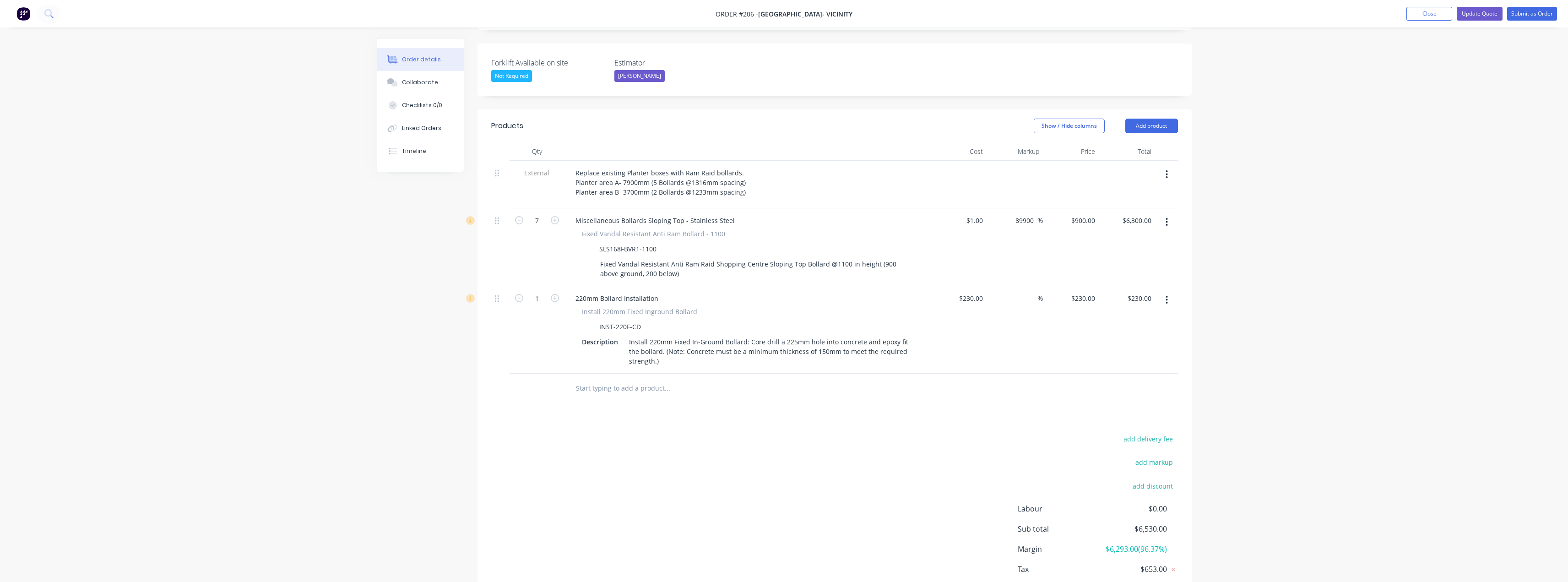
scroll to position [229, 0]
drag, startPoint x: 1085, startPoint y: 283, endPoint x: 1099, endPoint y: 284, distance: 14.0
click at [1085, 288] on input "230" at bounding box center [1085, 295] width 28 height 13
type input "280"
type input "21.74"
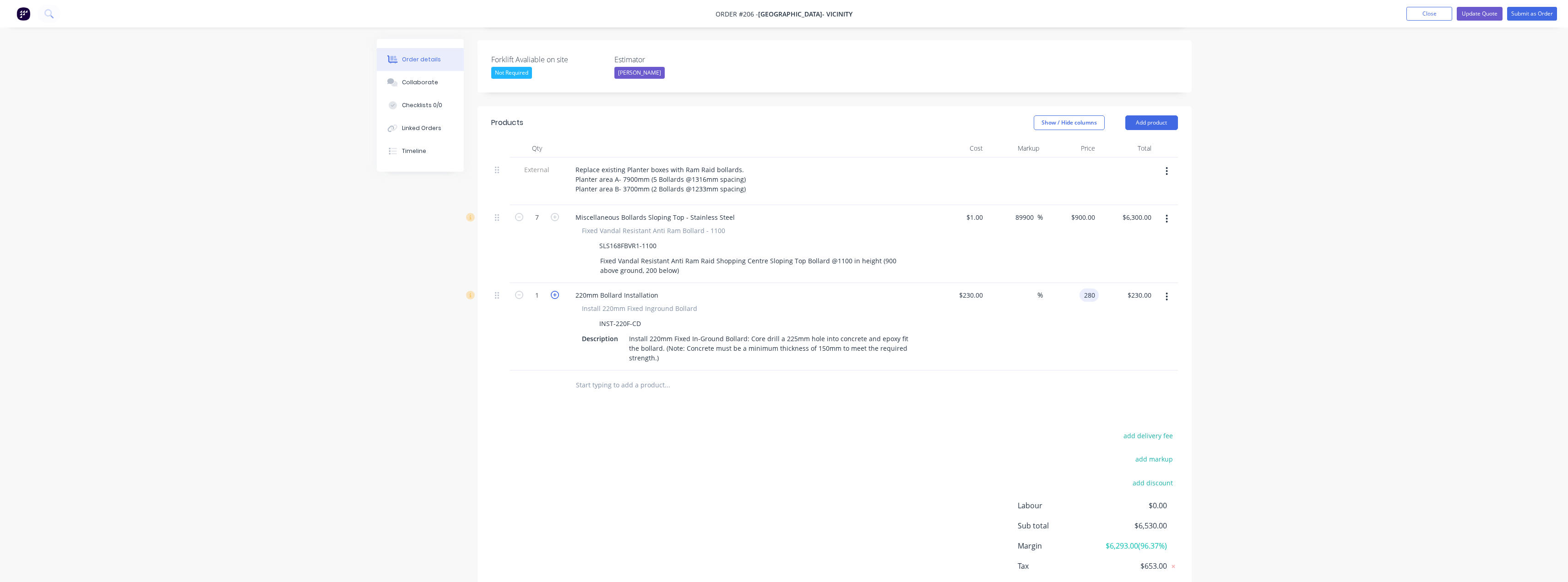
type input "$280.00"
click at [557, 291] on icon "button" at bounding box center [555, 295] width 8 height 8
type input "2"
type input "$560.00"
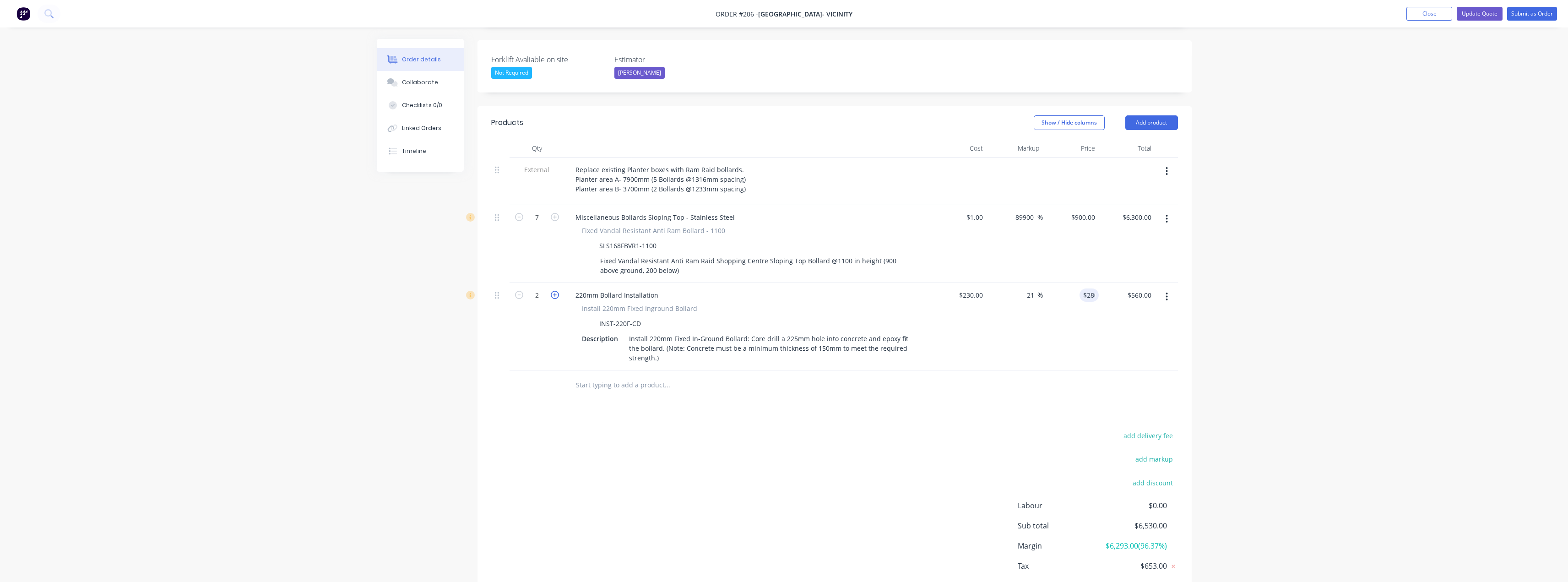
click at [557, 291] on icon "button" at bounding box center [555, 295] width 8 height 8
type input "3"
type input "$840.00"
click at [557, 291] on icon "button" at bounding box center [555, 295] width 8 height 8
type input "4"
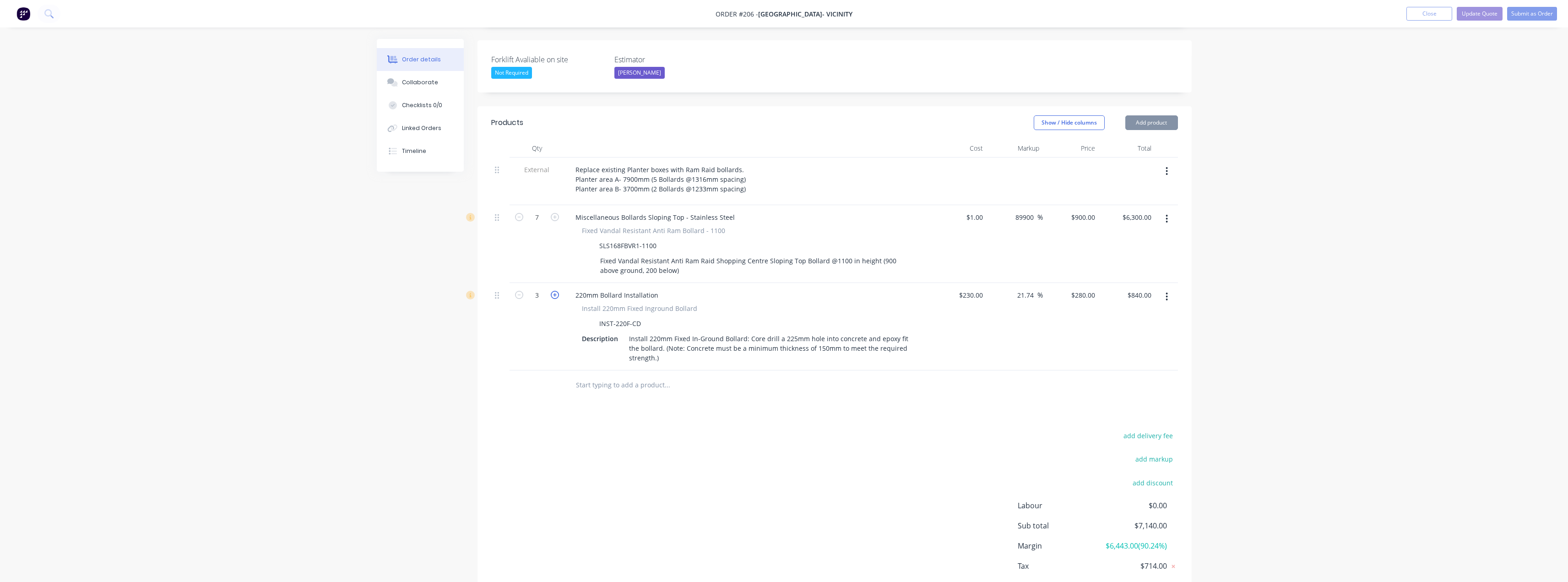
type input "$1,120.00"
click at [557, 291] on icon "button" at bounding box center [555, 295] width 8 height 8
type input "5"
type input "$1,400.00"
click at [557, 291] on icon "button" at bounding box center [555, 295] width 8 height 8
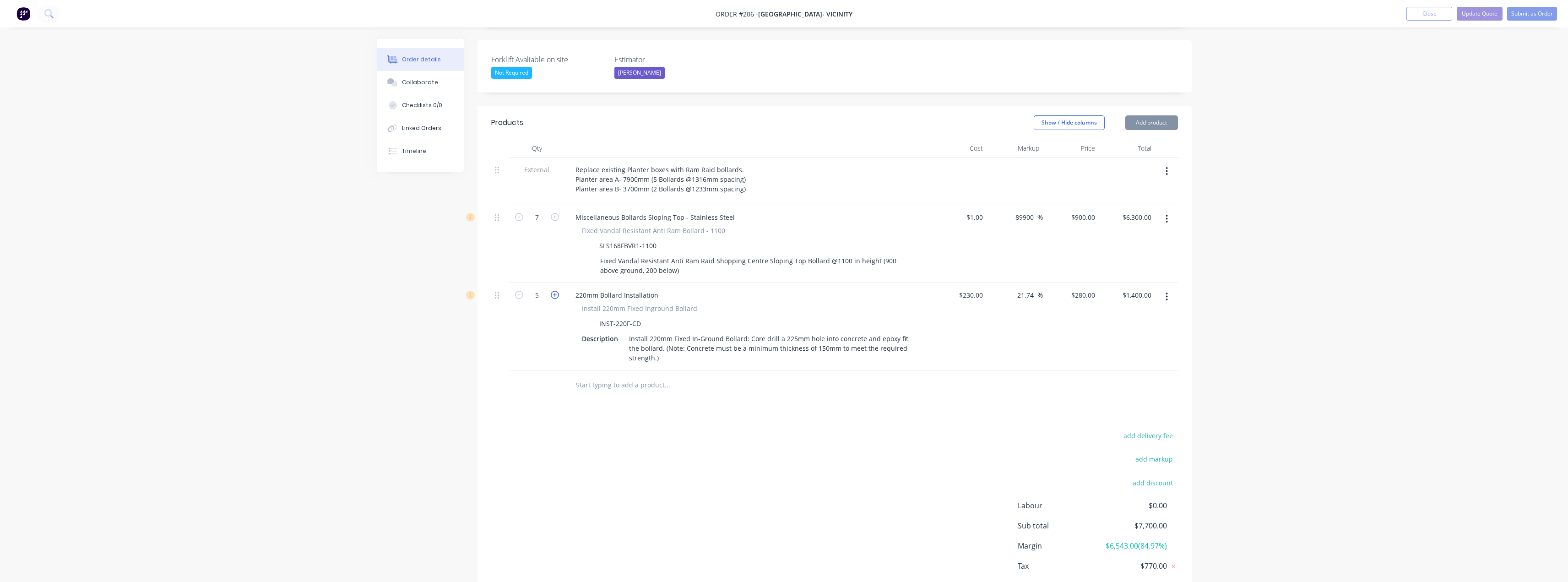
type input "6"
type input "$1,680.00"
click at [556, 291] on icon "button" at bounding box center [555, 295] width 8 height 8
type input "7"
type input "$1,960.00"
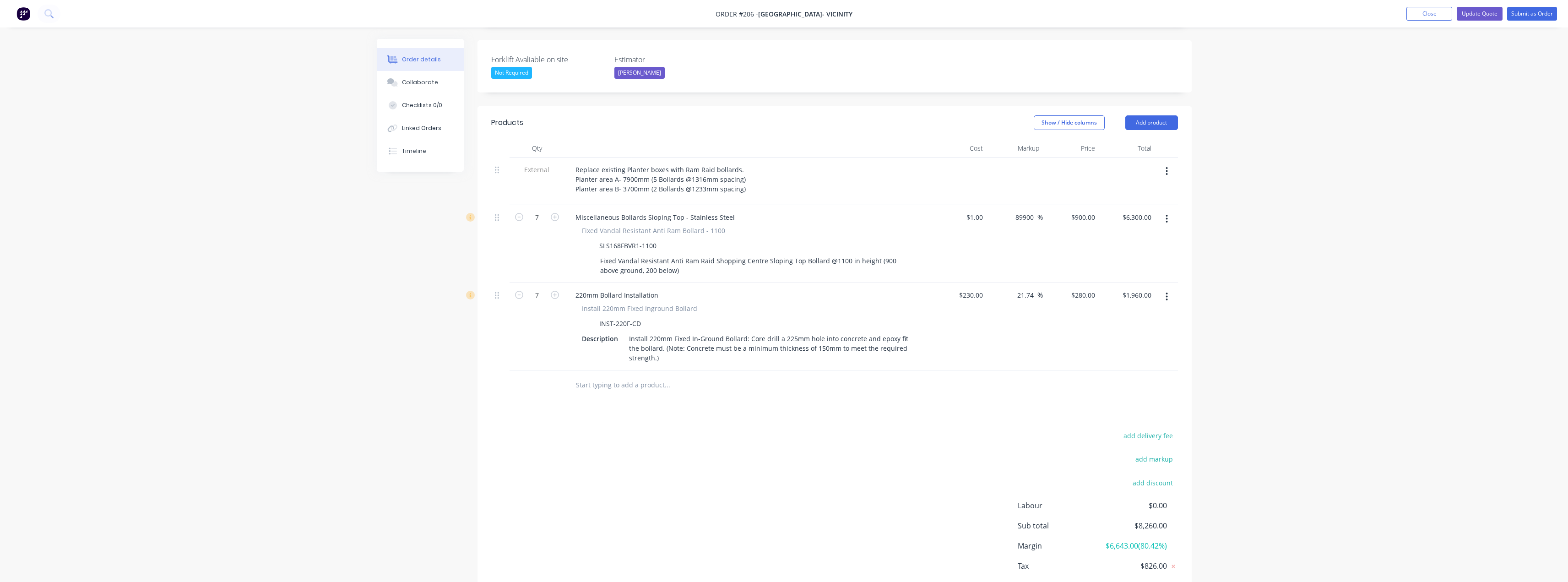
click at [601, 376] on input "text" at bounding box center [667, 385] width 183 height 18
type input "i"
click at [634, 376] on input "text" at bounding box center [667, 385] width 183 height 18
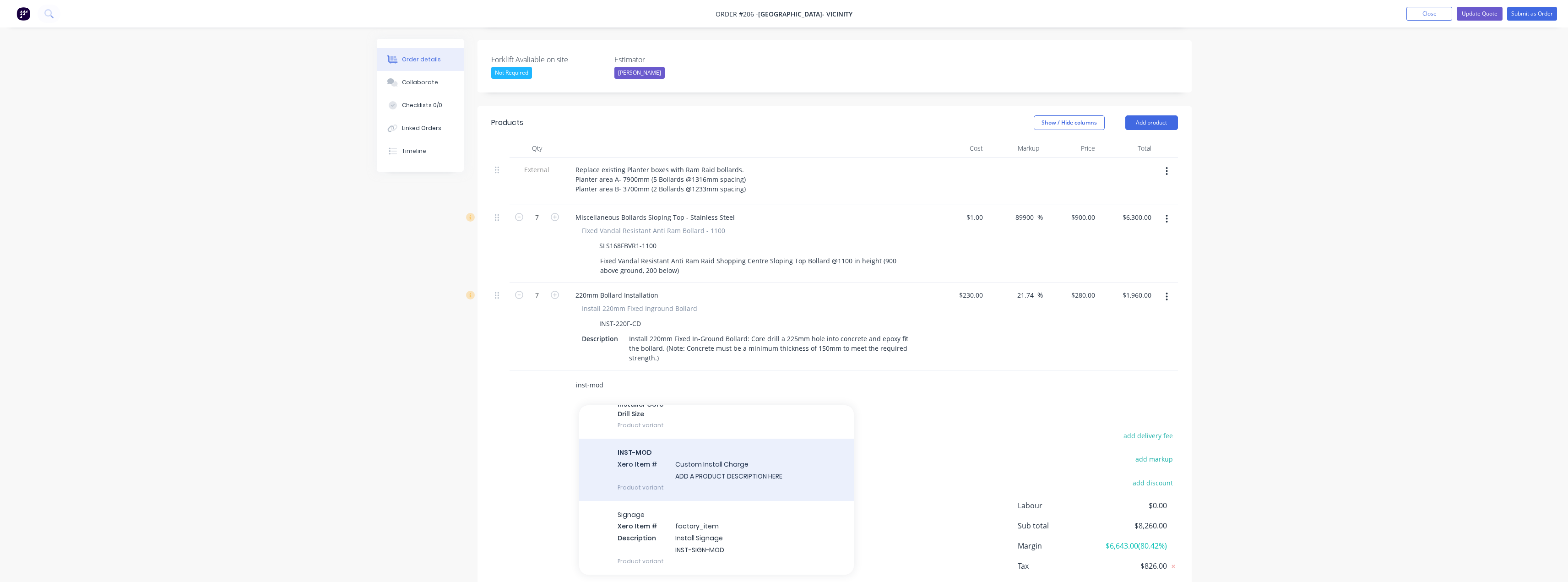
type input "inst-mod"
click at [750, 461] on div "INST-MOD Xero Item # Custom Install Charge ADD A PRODUCT DESCRIPTION HERE Produ…" at bounding box center [716, 469] width 275 height 61
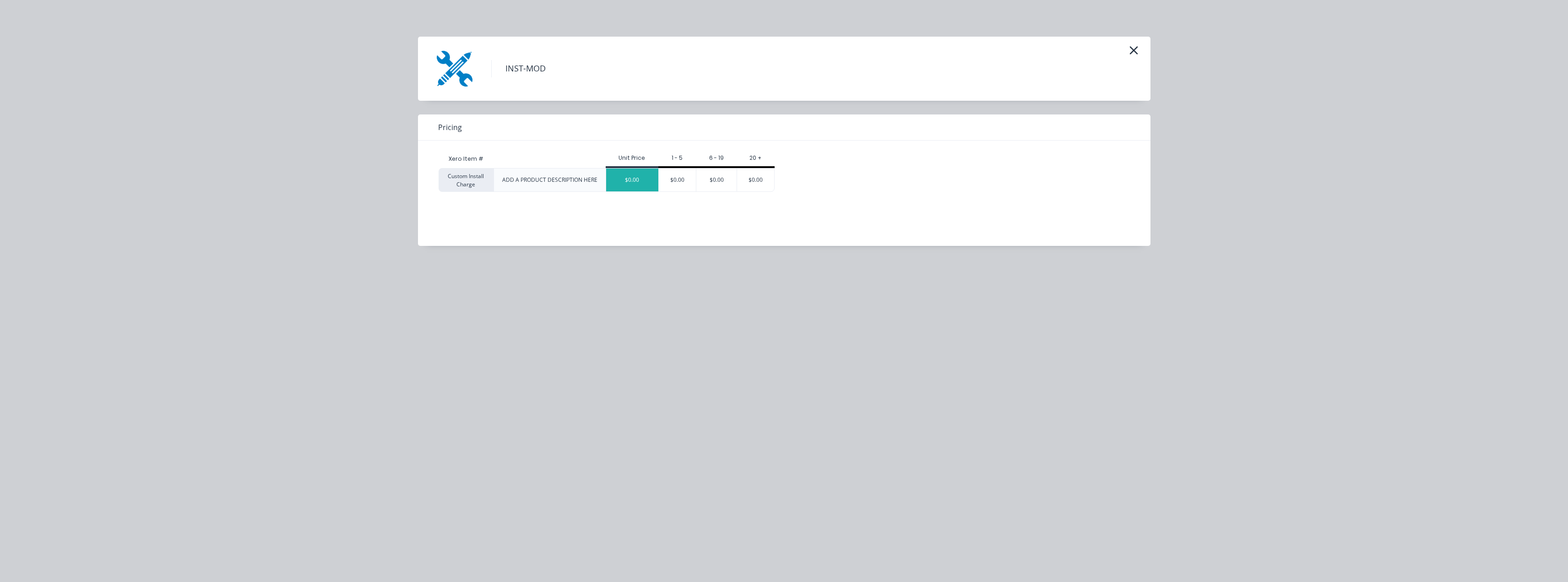
click at [631, 183] on div "$0.00" at bounding box center [632, 180] width 52 height 23
drag, startPoint x: 631, startPoint y: 183, endPoint x: 639, endPoint y: 178, distance: 9.4
click at [639, 178] on div at bounding box center [632, 180] width 52 height 23
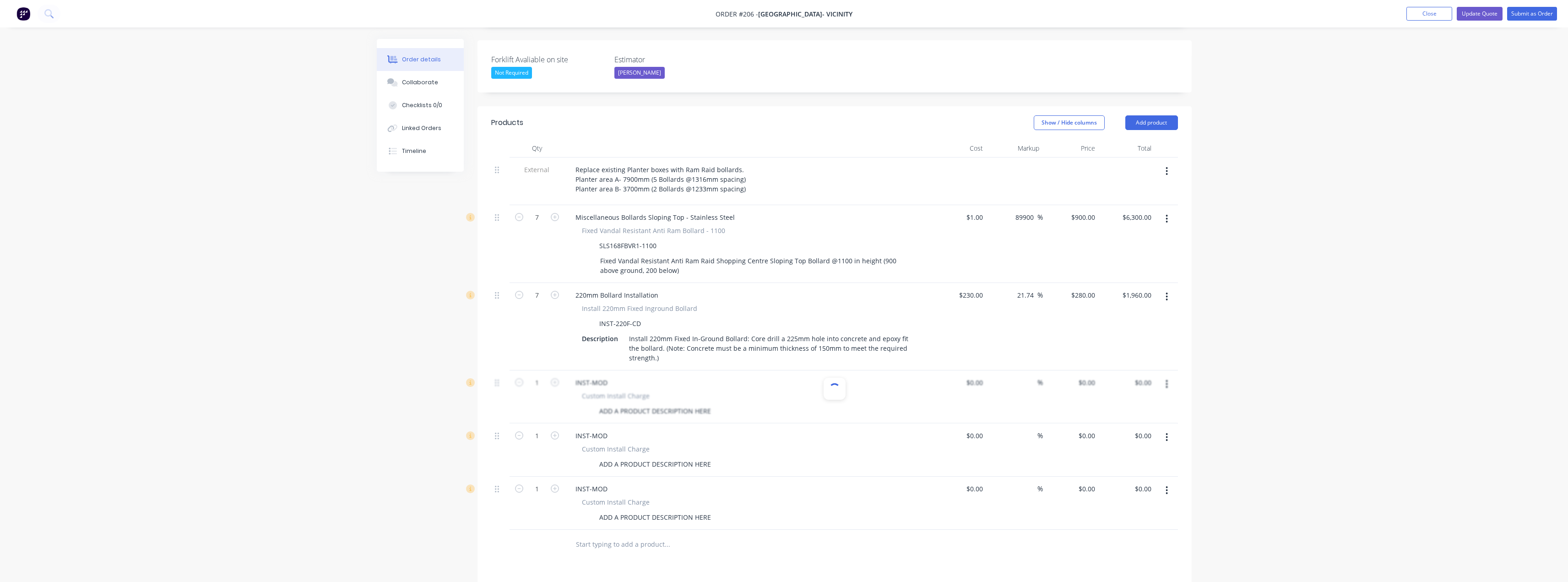
click at [321, 372] on div "Order details Collaborate Checklists 0/0 Linked Orders Timeline Order details C…" at bounding box center [784, 281] width 1568 height 1021
click at [1232, 374] on div "Order details Collaborate Checklists 0/0 Linked Orders Timeline Order details C…" at bounding box center [784, 281] width 1568 height 1021
click at [1169, 372] on div at bounding box center [834, 397] width 687 height 53
click at [798, 444] on div "Custom Install Charge" at bounding box center [747, 449] width 331 height 10
click at [744, 497] on div "Custom Install Charge" at bounding box center [747, 502] width 331 height 10
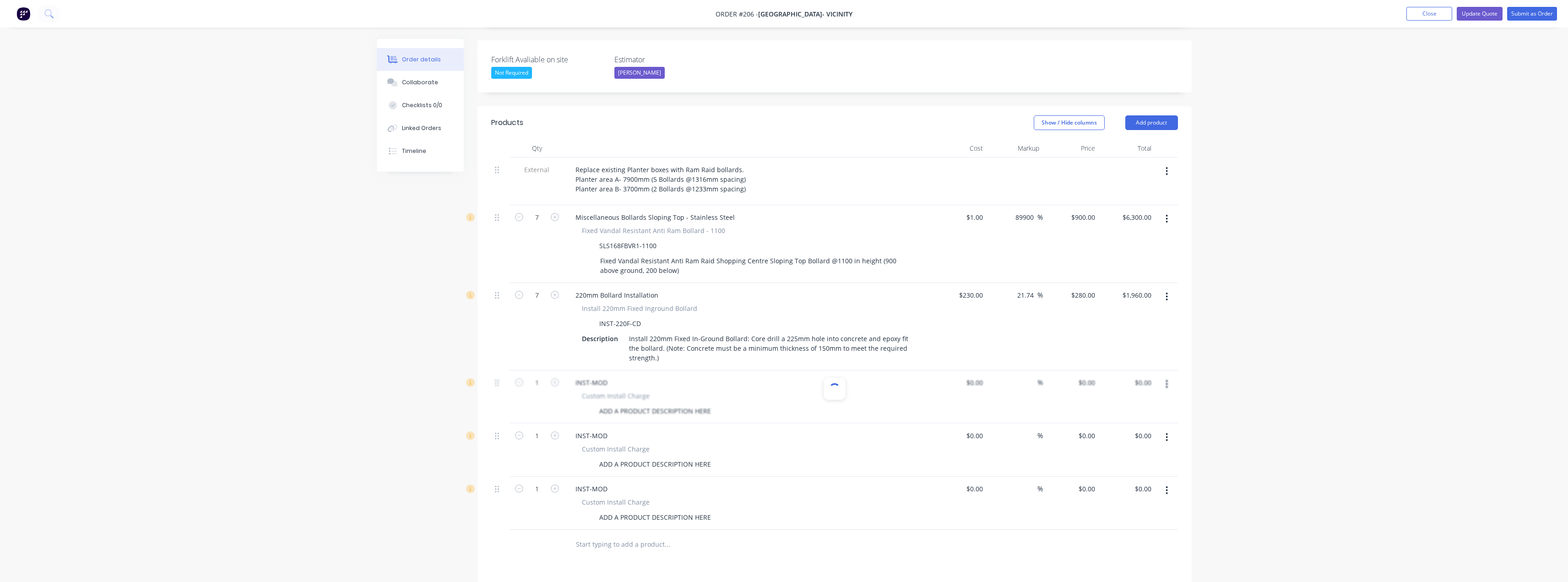
click at [323, 395] on div "Order details Collaborate Checklists 0/0 Linked Orders Timeline Order details C…" at bounding box center [784, 281] width 1568 height 1021
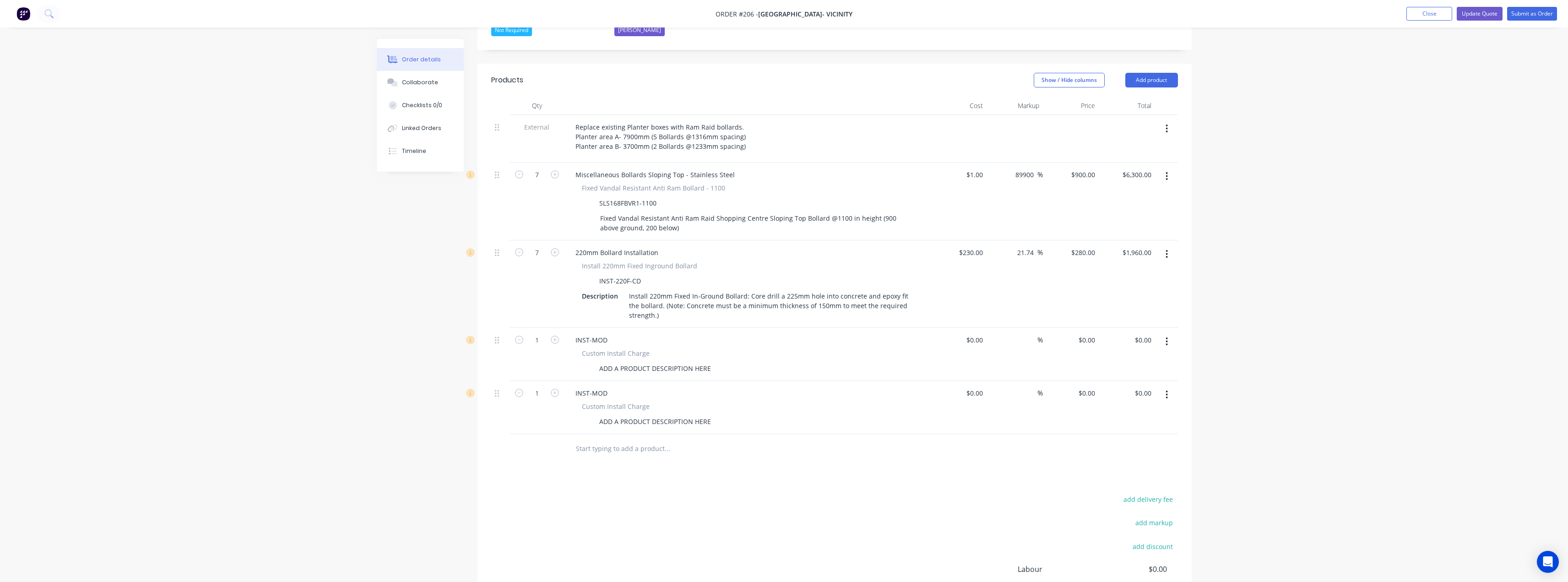
scroll to position [275, 0]
click at [1166, 333] on icon "button" at bounding box center [1166, 338] width 2 height 10
click at [1118, 410] on div "Delete" at bounding box center [1134, 417] width 71 height 13
click at [1165, 330] on button "button" at bounding box center [1167, 338] width 22 height 17
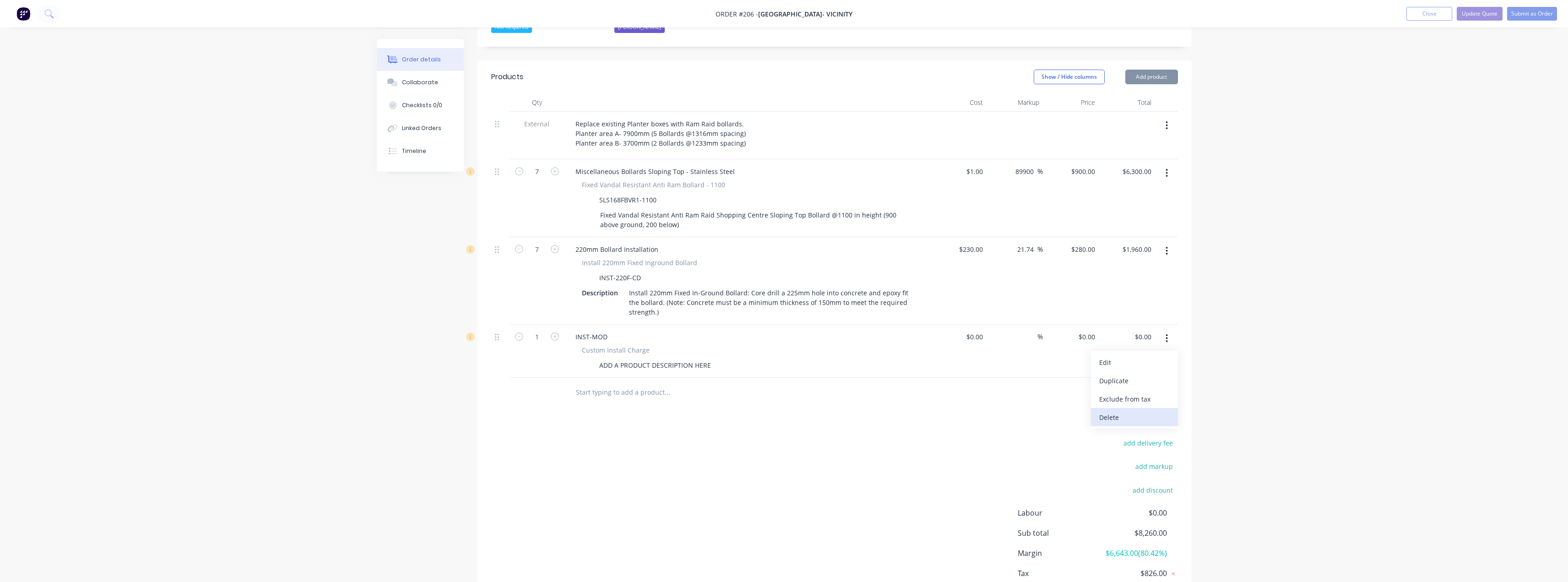
click at [1118, 410] on div "Delete" at bounding box center [1134, 417] width 71 height 13
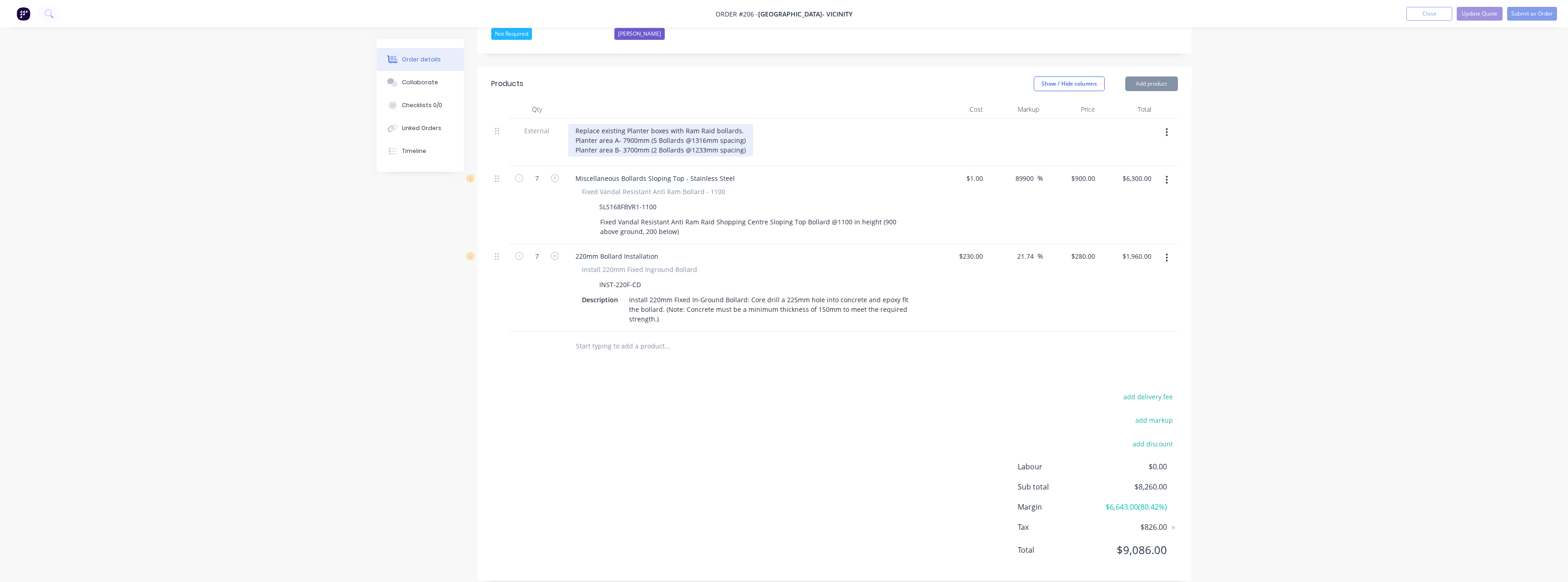
click at [682, 124] on div "Replace existing Planter boxes with Ram Raid bollards. Planter area A- 7900mm (…" at bounding box center [660, 139] width 185 height 32
click at [783, 124] on div "Replace existing Planter boxes with Stainless Steel Ram Raid bollards. Planter …" at bounding box center [683, 139] width 229 height 32
click at [627, 337] on input "text" at bounding box center [667, 346] width 183 height 18
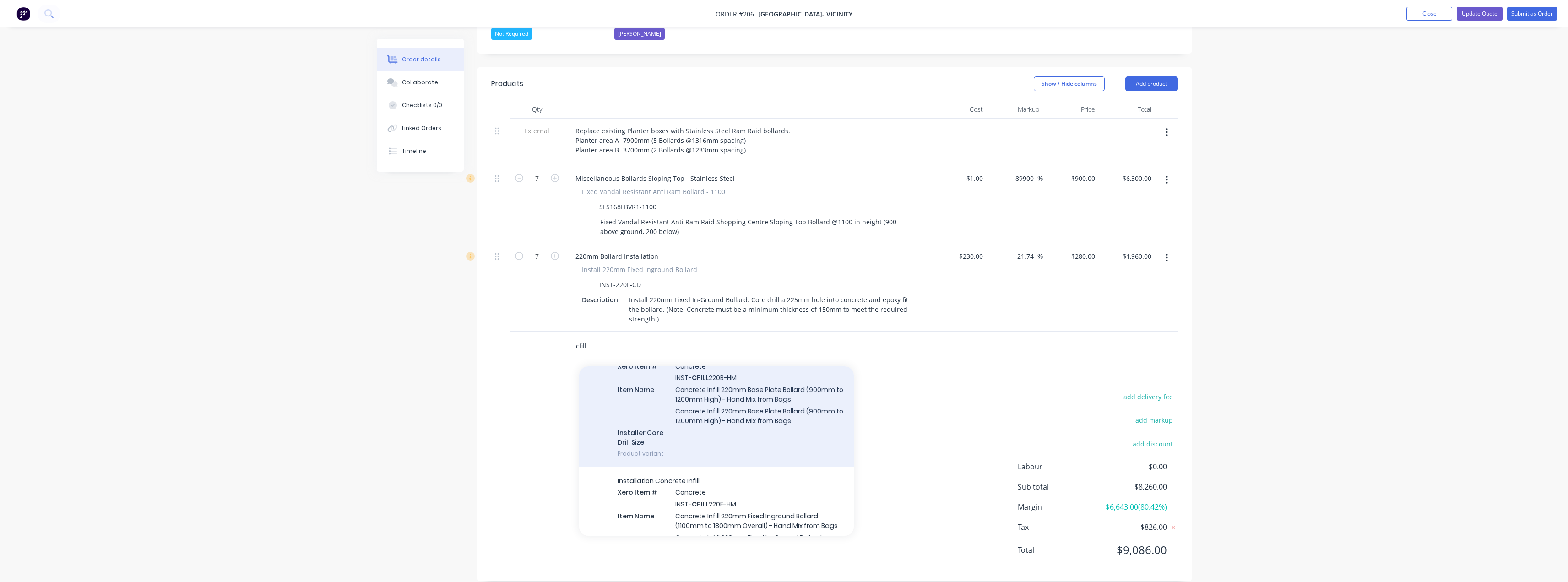
scroll to position [1098, 0]
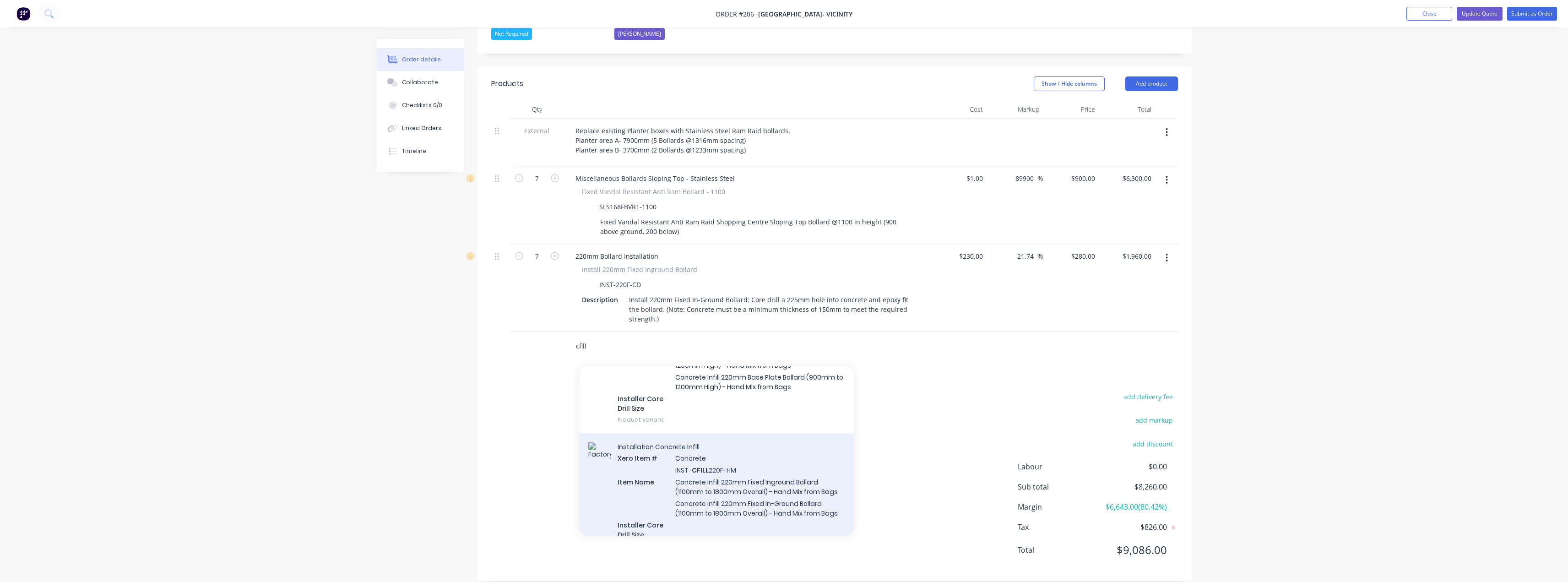
type input "cfill"
click at [727, 471] on div "Installation Concrete Infill Xero Item # Concrete INST- CFILL 220F-HM Item Name…" at bounding box center [716, 496] width 275 height 126
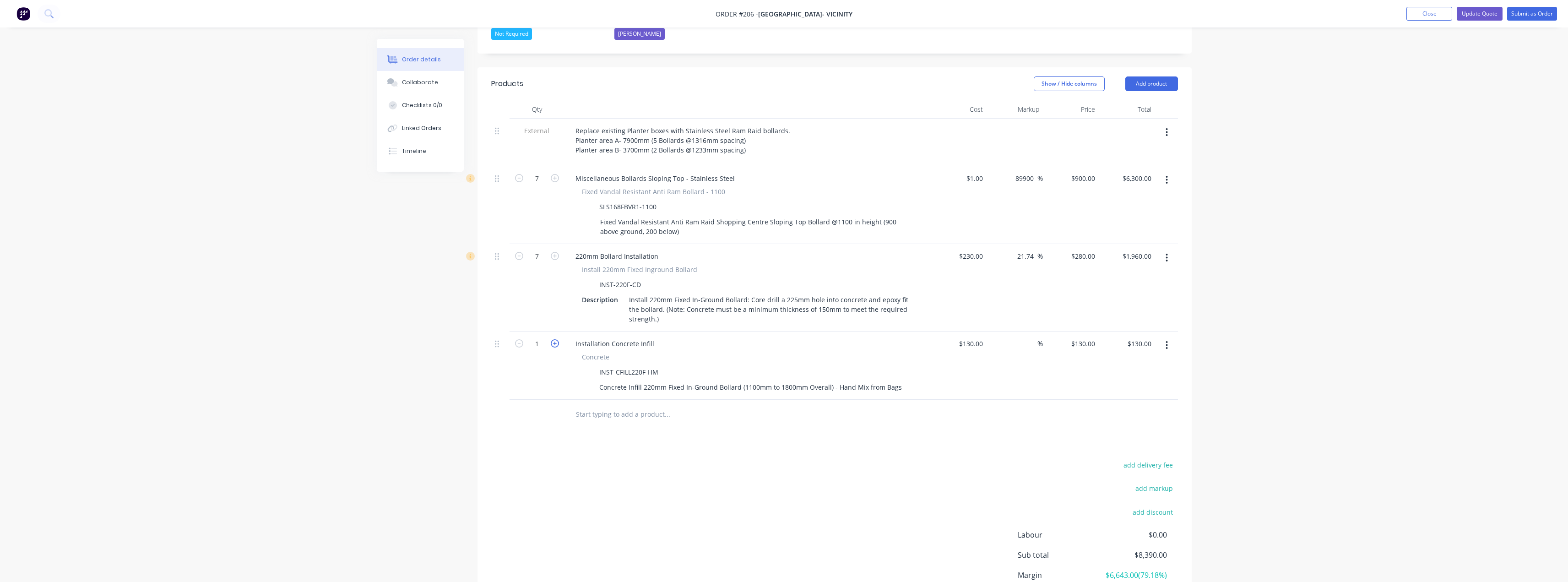
click at [556, 339] on icon "button" at bounding box center [555, 343] width 8 height 8
type input "2"
type input "$260.00"
click at [556, 339] on icon "button" at bounding box center [555, 343] width 8 height 8
type input "3"
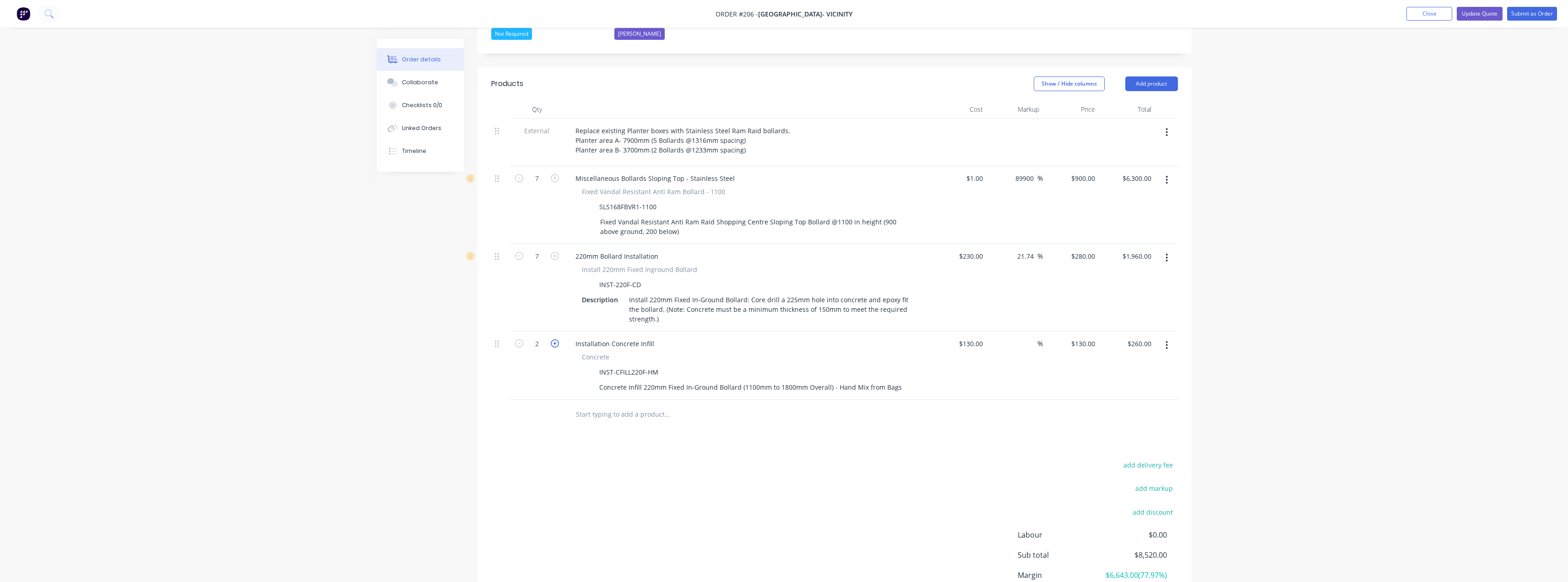
type input "$390.00"
click at [556, 339] on icon "button" at bounding box center [555, 343] width 8 height 8
type input "4"
type input "$520.00"
click at [556, 339] on icon "button" at bounding box center [555, 343] width 8 height 8
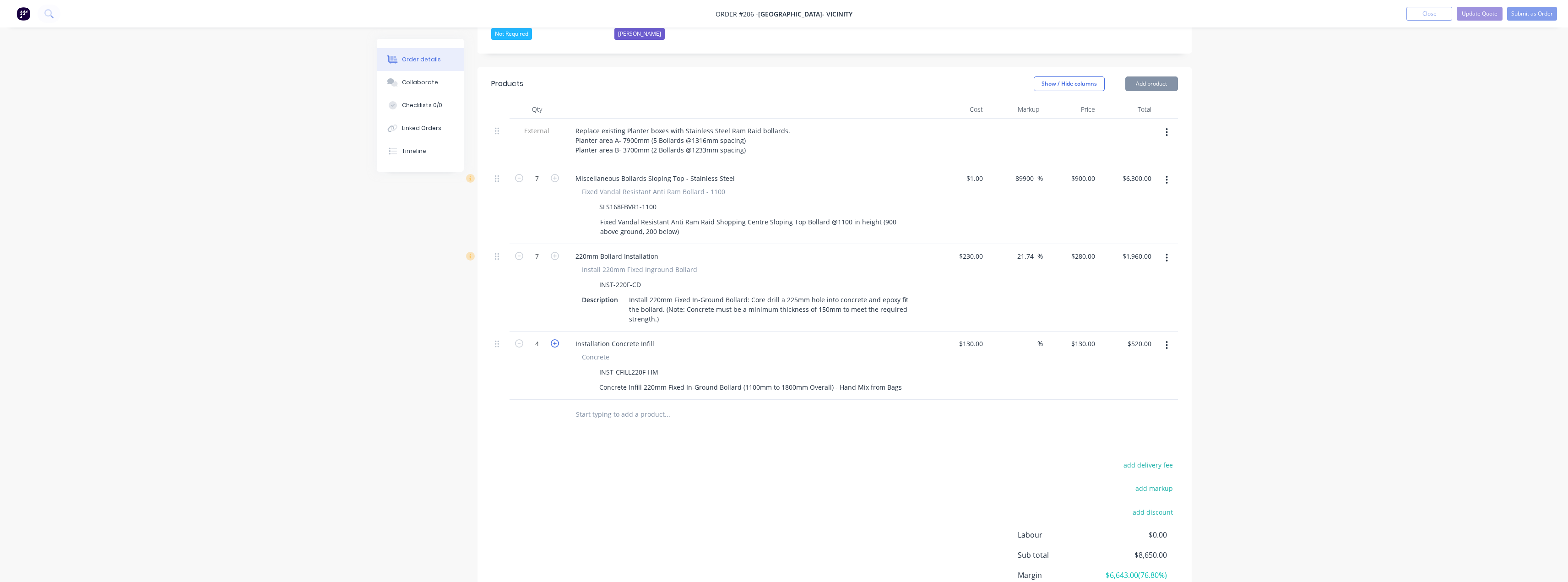
type input "5"
type input "$650.00"
click at [556, 339] on icon "button" at bounding box center [555, 343] width 8 height 8
type input "6"
type input "$780.00"
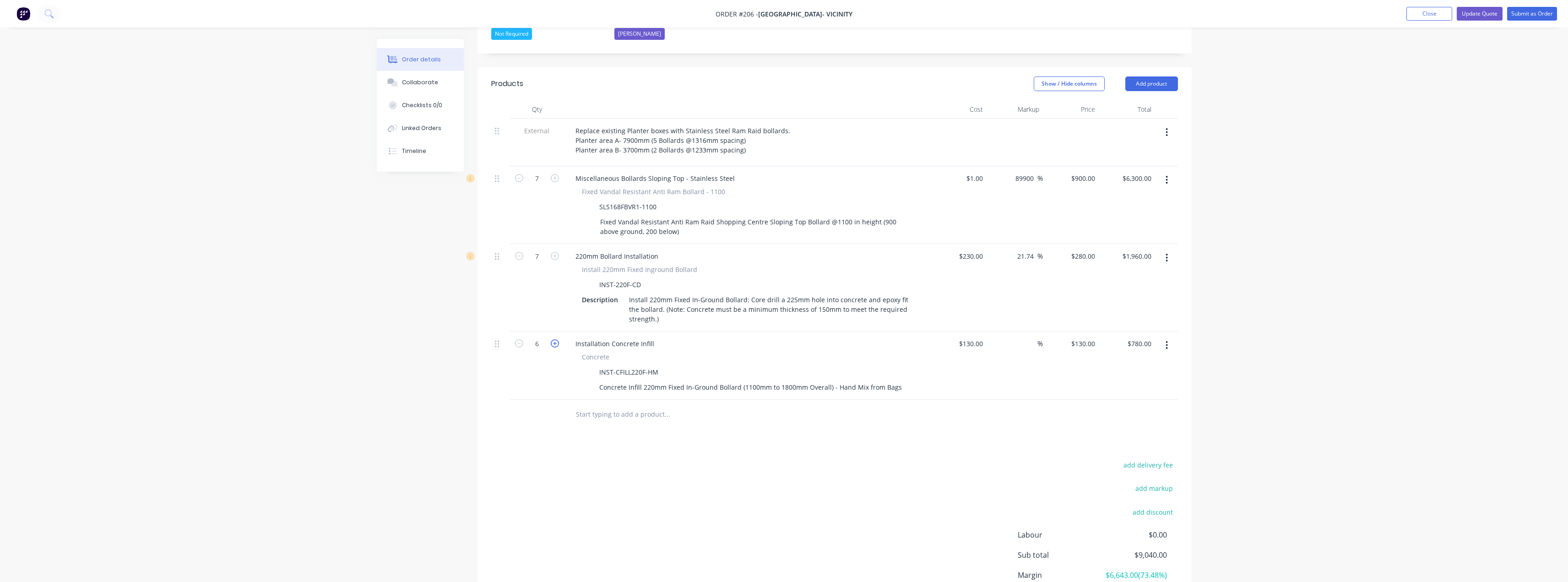
click at [556, 339] on icon "button" at bounding box center [555, 343] width 8 height 8
type input "7"
type input "$910.00"
click at [556, 339] on icon "button" at bounding box center [555, 343] width 8 height 8
type input "8"
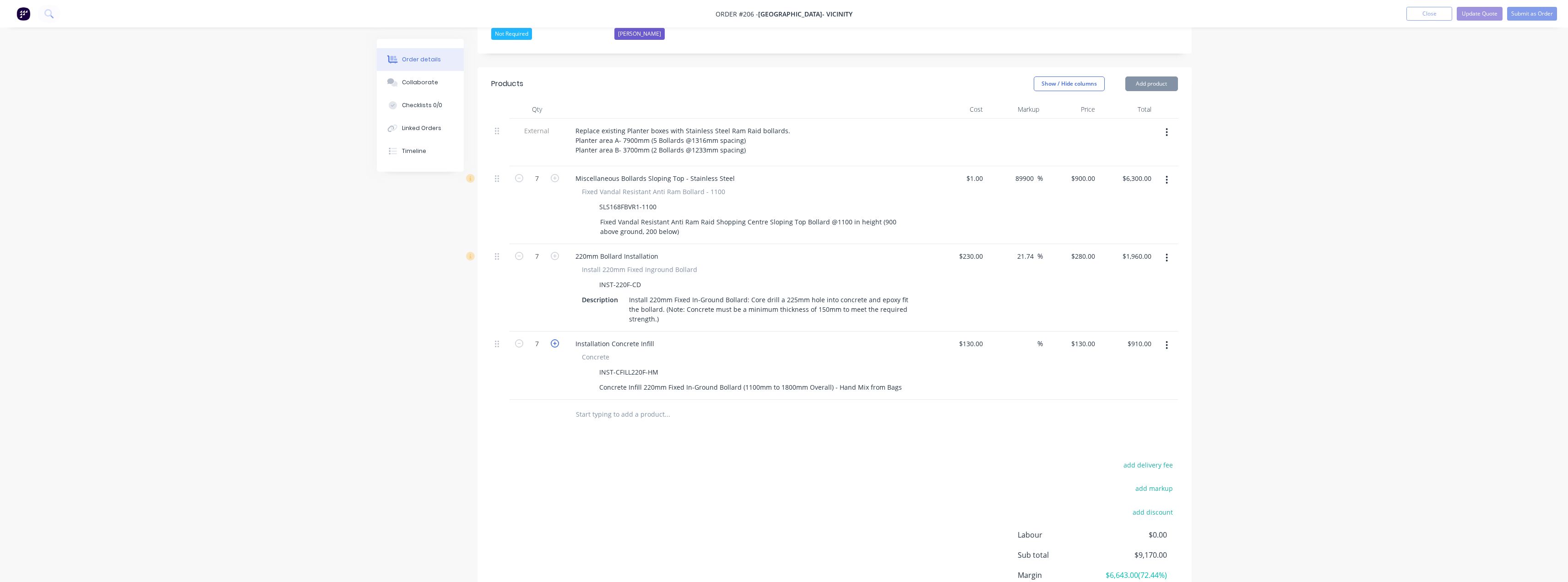
type input "$1,040.00"
click at [522, 339] on icon "button" at bounding box center [519, 343] width 8 height 8
type input "7"
type input "$910.00"
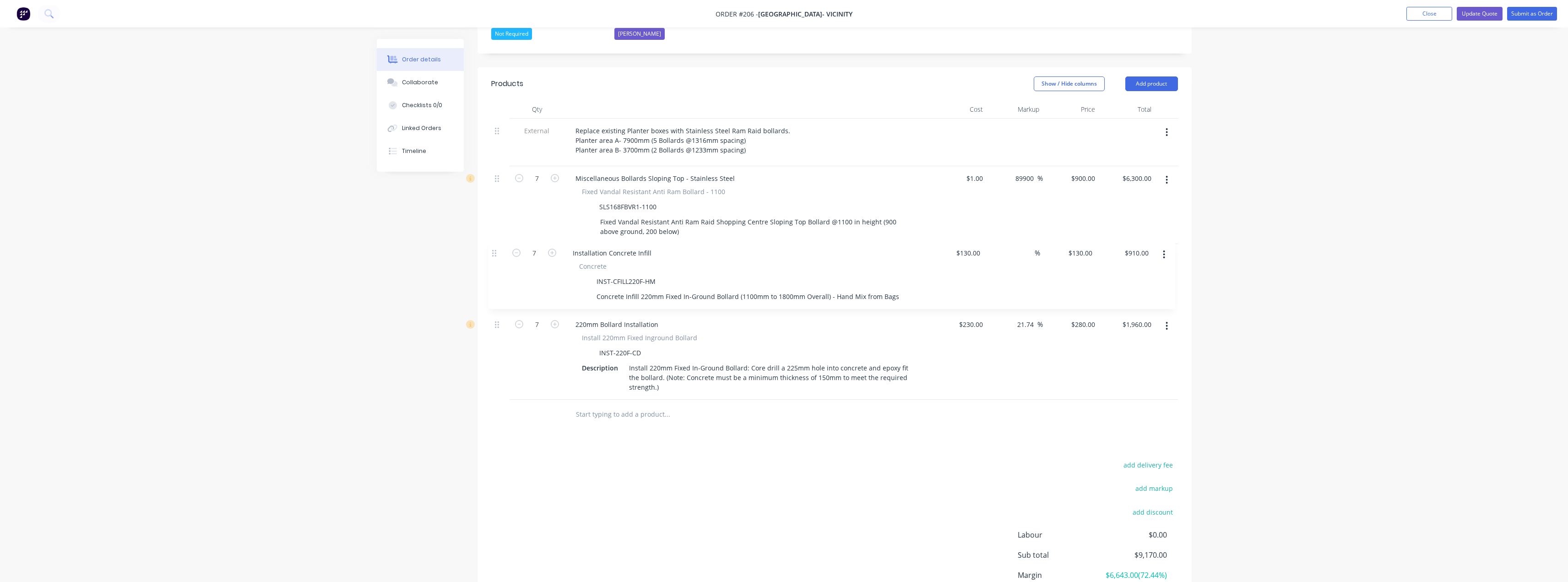
drag, startPoint x: 497, startPoint y: 333, endPoint x: 494, endPoint y: 250, distance: 83.1
click at [494, 250] on div "External Replace existing Planter boxes with Stainless Steel Ram Raid bollards.…" at bounding box center [834, 259] width 687 height 281
click at [624, 405] on input "text" at bounding box center [667, 414] width 183 height 18
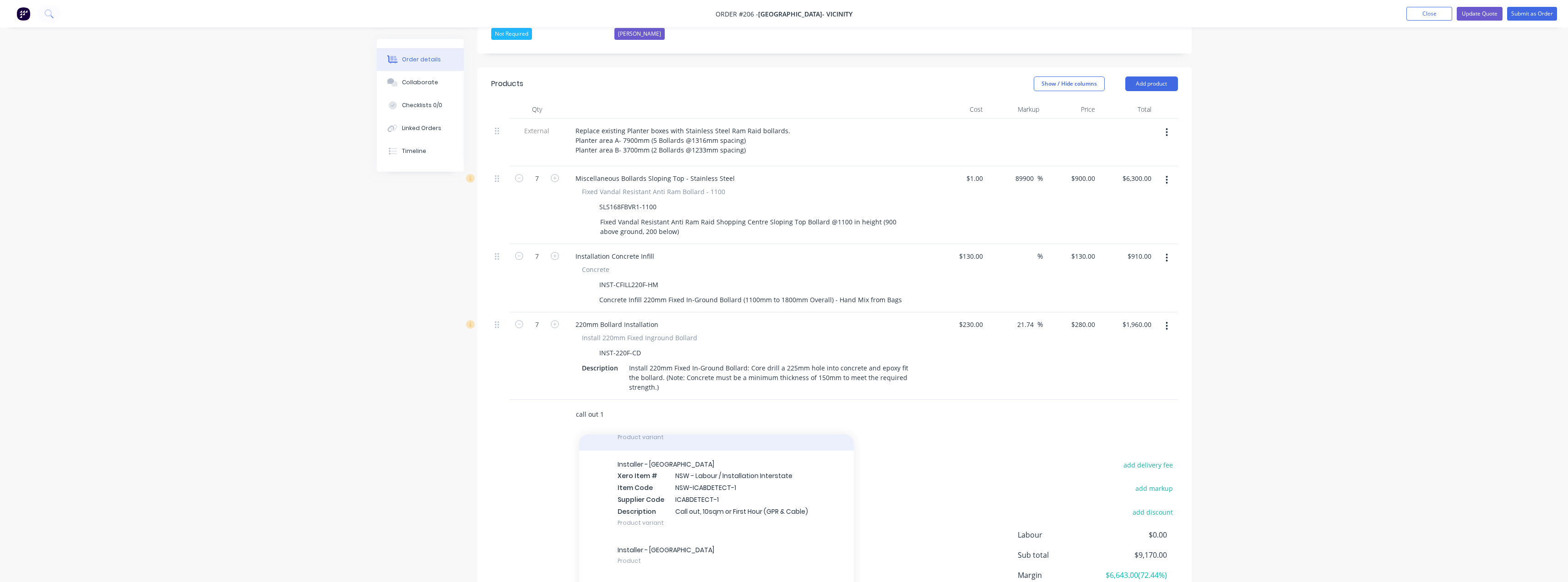
scroll to position [123, 0]
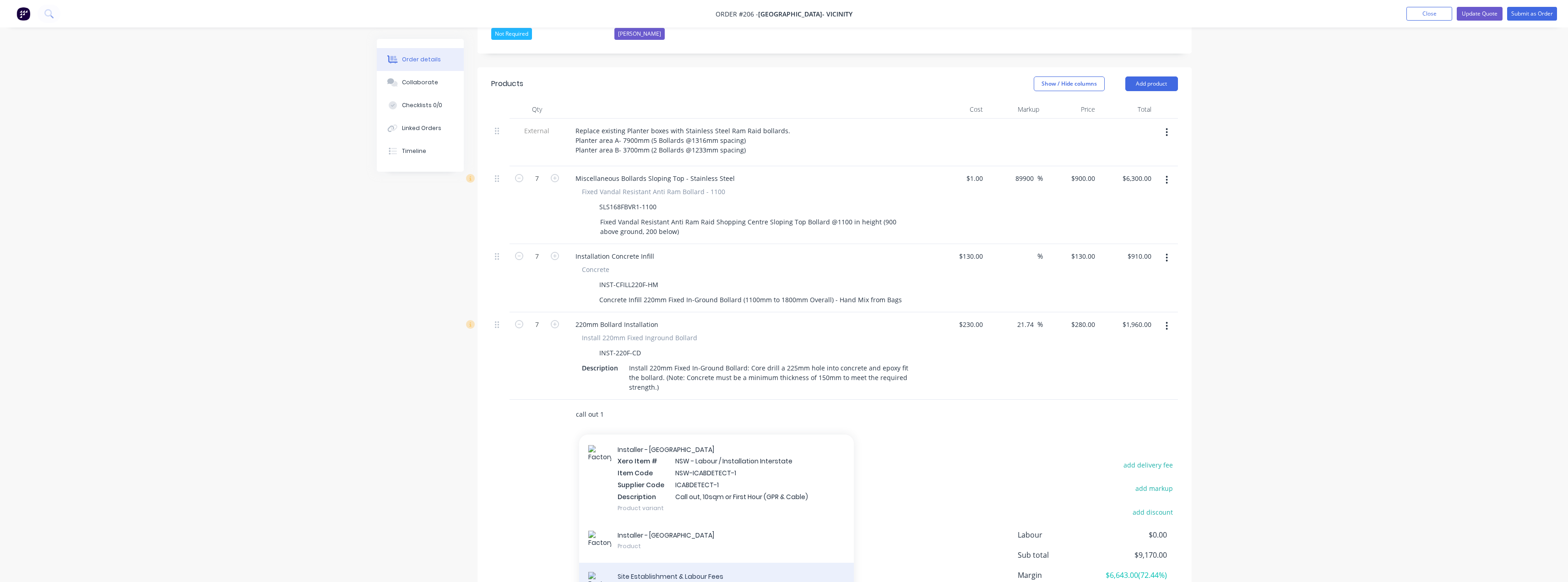
type input "call out 1"
click at [653, 570] on div "Site Establishment & Labour Fees Product" at bounding box center [716, 583] width 275 height 42
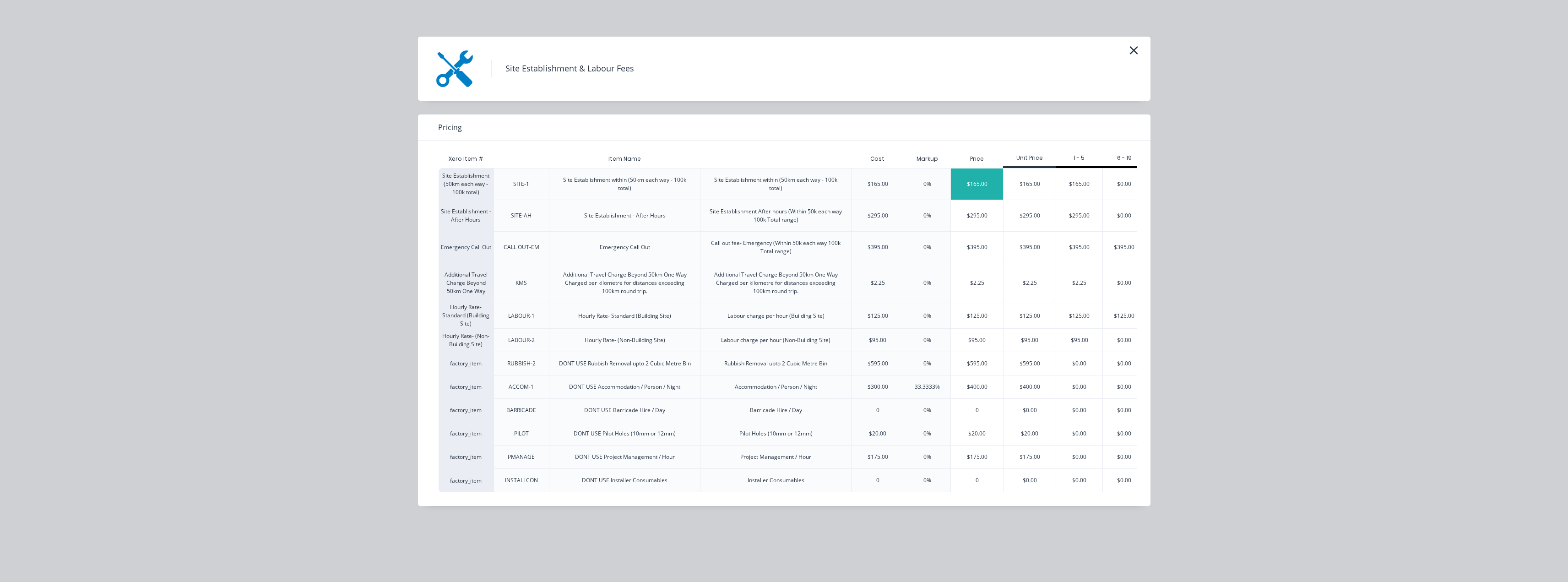
click at [994, 180] on div "$165.00" at bounding box center [977, 183] width 52 height 31
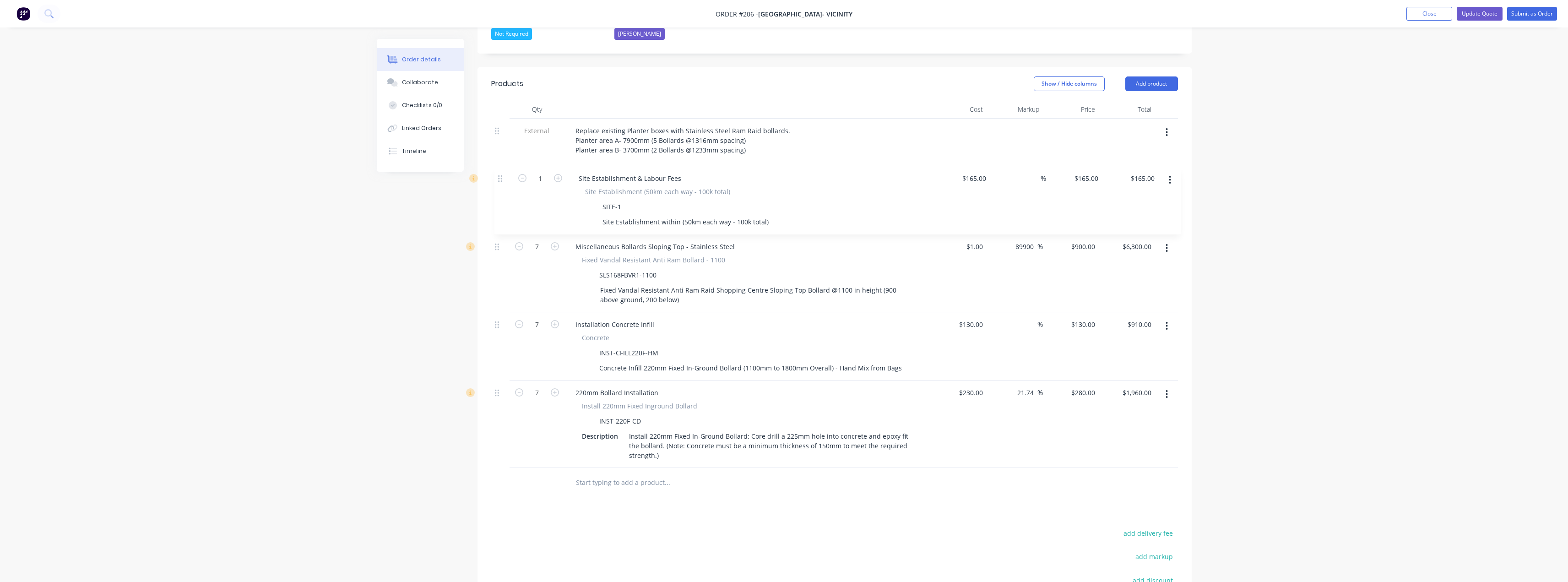
drag, startPoint x: 498, startPoint y: 398, endPoint x: 502, endPoint y: 171, distance: 227.0
click at [502, 171] on div "External Replace existing Planter boxes with Stainless Steel Ram Raid bollards.…" at bounding box center [834, 293] width 687 height 350
click at [749, 134] on div "Replace existing Planter boxes with Stainless Steel Ram Raid bollards. Planter …" at bounding box center [683, 139] width 229 height 32
click at [977, 318] on input "130" at bounding box center [973, 325] width 28 height 13
type input "$1.00"
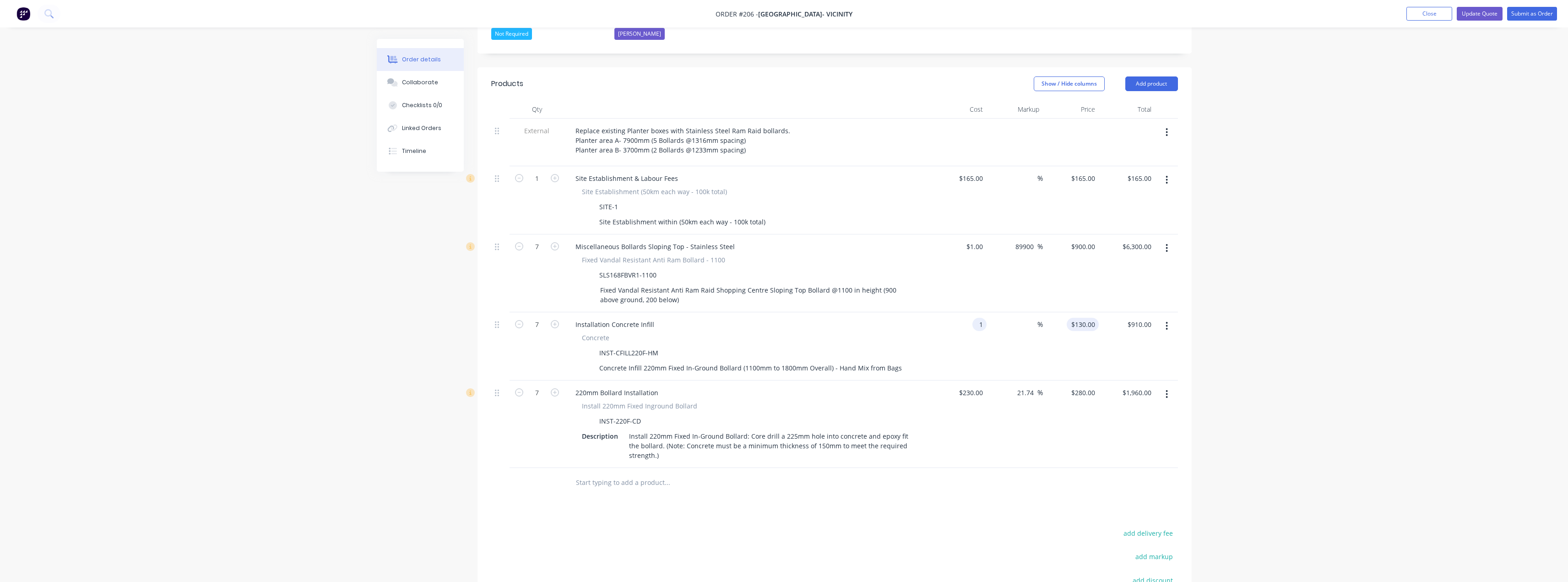
type input "1"
type input "$7.00"
click at [1088, 318] on div "1 1" at bounding box center [1091, 325] width 14 height 13
type input "130"
type input "12900"
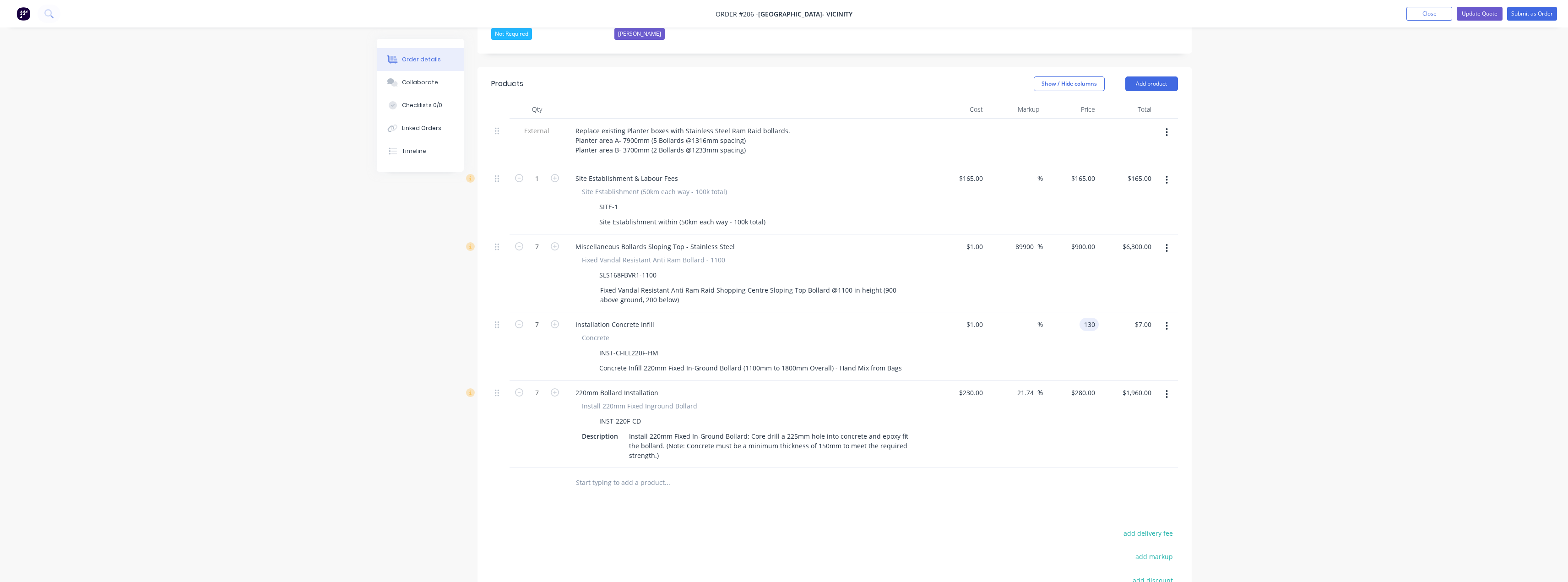
type input "$130.00"
type input "$910.00"
click at [1255, 329] on div "Order details Collaborate Checklists 0/0 Linked Orders Timeline Order details C…" at bounding box center [784, 232] width 1568 height 999
click at [972, 386] on input "230" at bounding box center [973, 393] width 28 height 13
type input "$1.00"
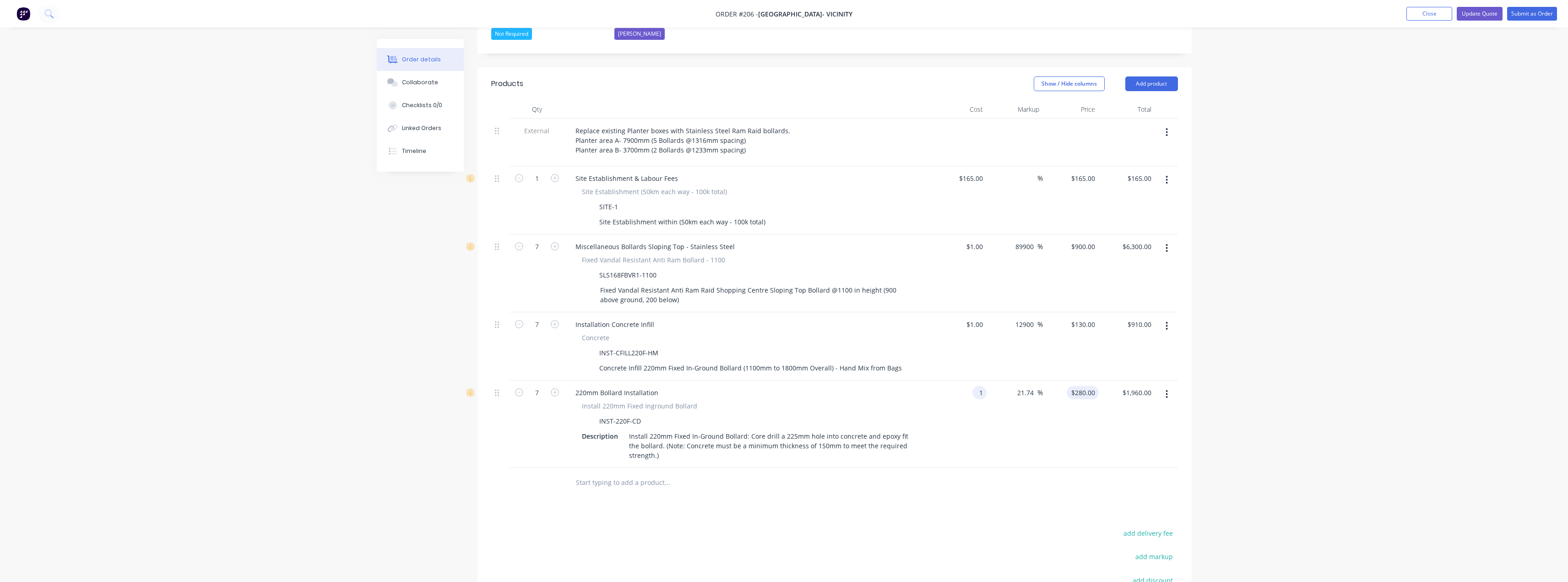
type input "1.2174"
type input "$8.52"
click at [1089, 386] on input "1.2174" at bounding box center [1086, 393] width 25 height 13
type input "285"
type input "28400"
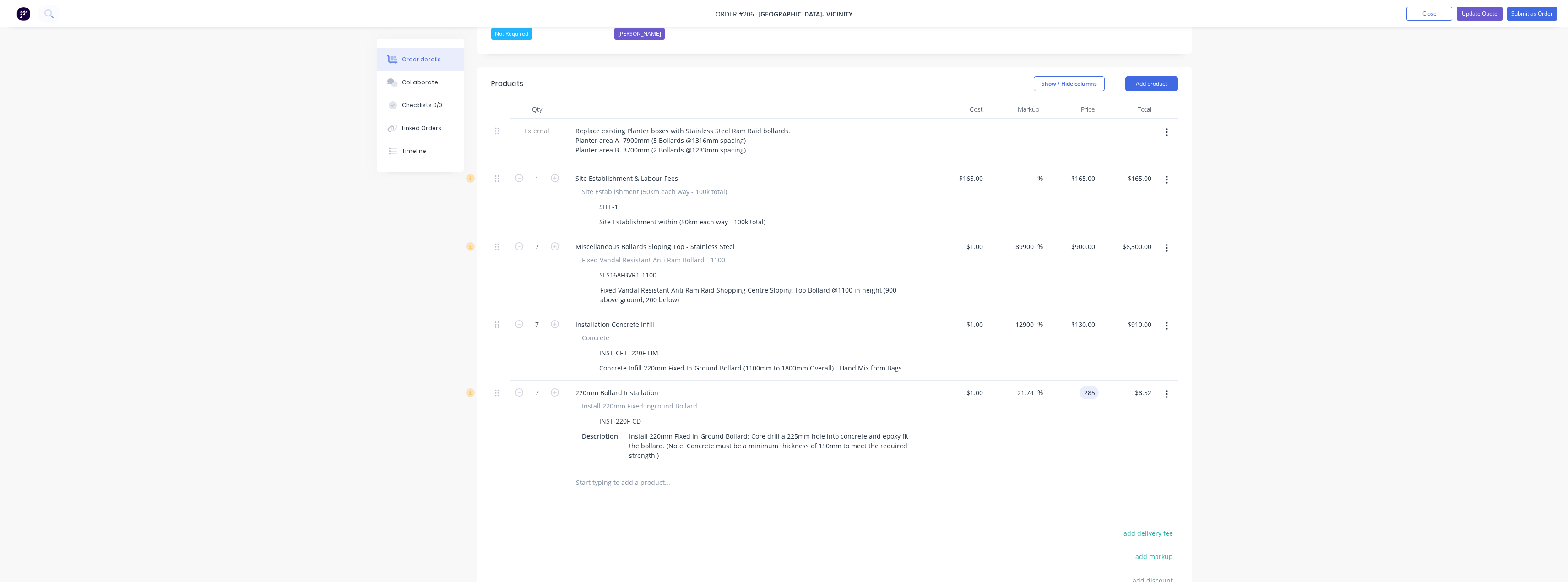
type input "$285.00"
type input "$1,995.00"
click at [1296, 368] on div "Order details Collaborate Checklists 0/0 Linked Orders Timeline Order details C…" at bounding box center [784, 232] width 1568 height 999
click at [1475, 15] on button "Update Quote" at bounding box center [1479, 13] width 46 height 14
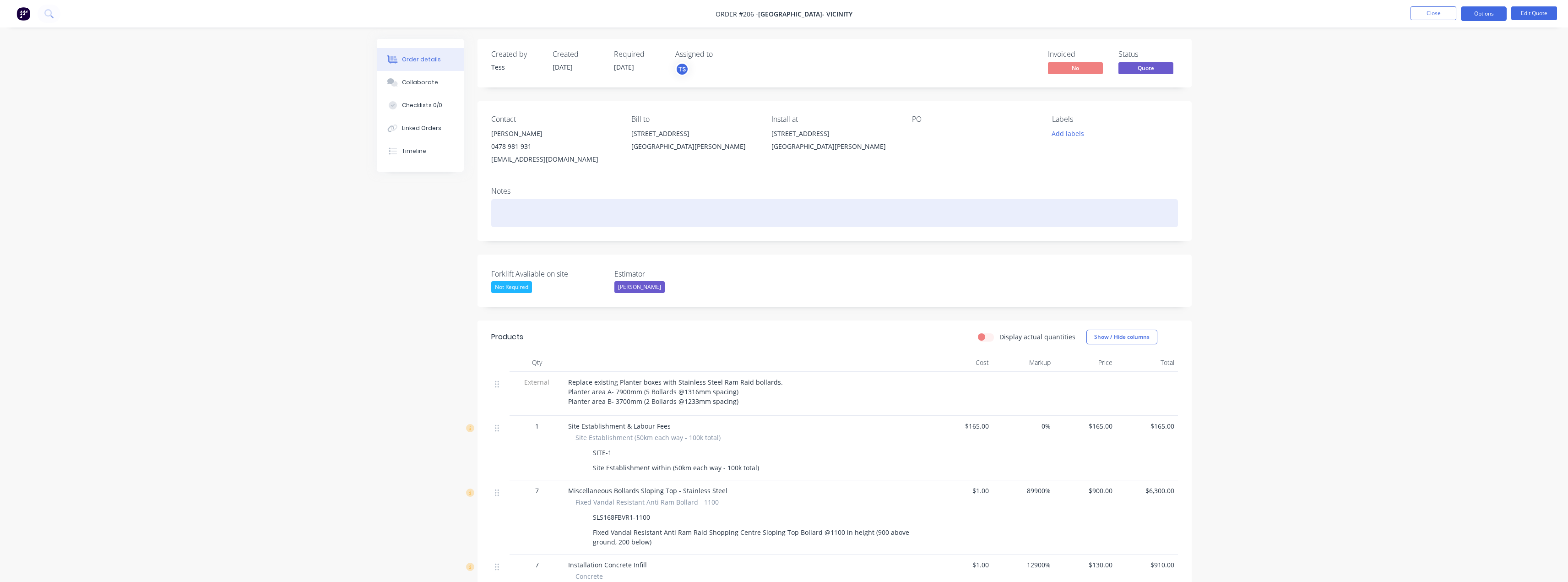
click at [505, 212] on div at bounding box center [834, 213] width 687 height 28
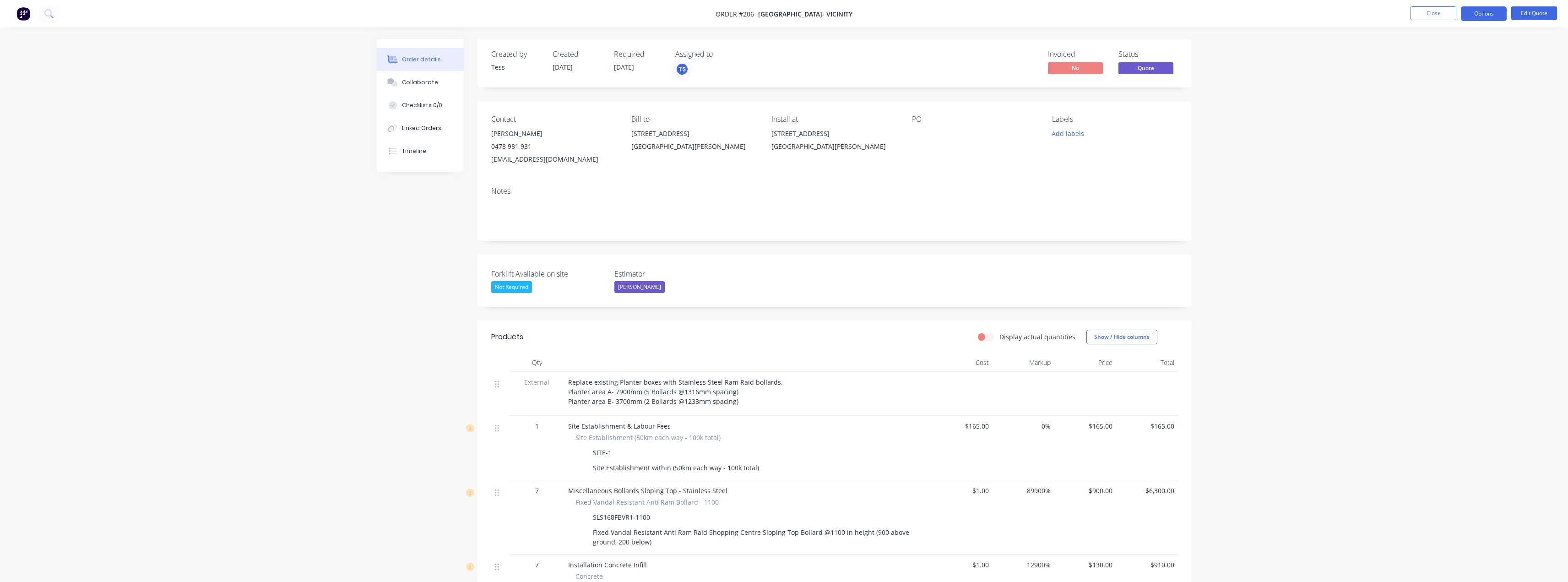
click at [969, 426] on span "$165.00" at bounding box center [962, 426] width 55 height 10
click at [1543, 11] on button "Edit Quote" at bounding box center [1533, 13] width 46 height 14
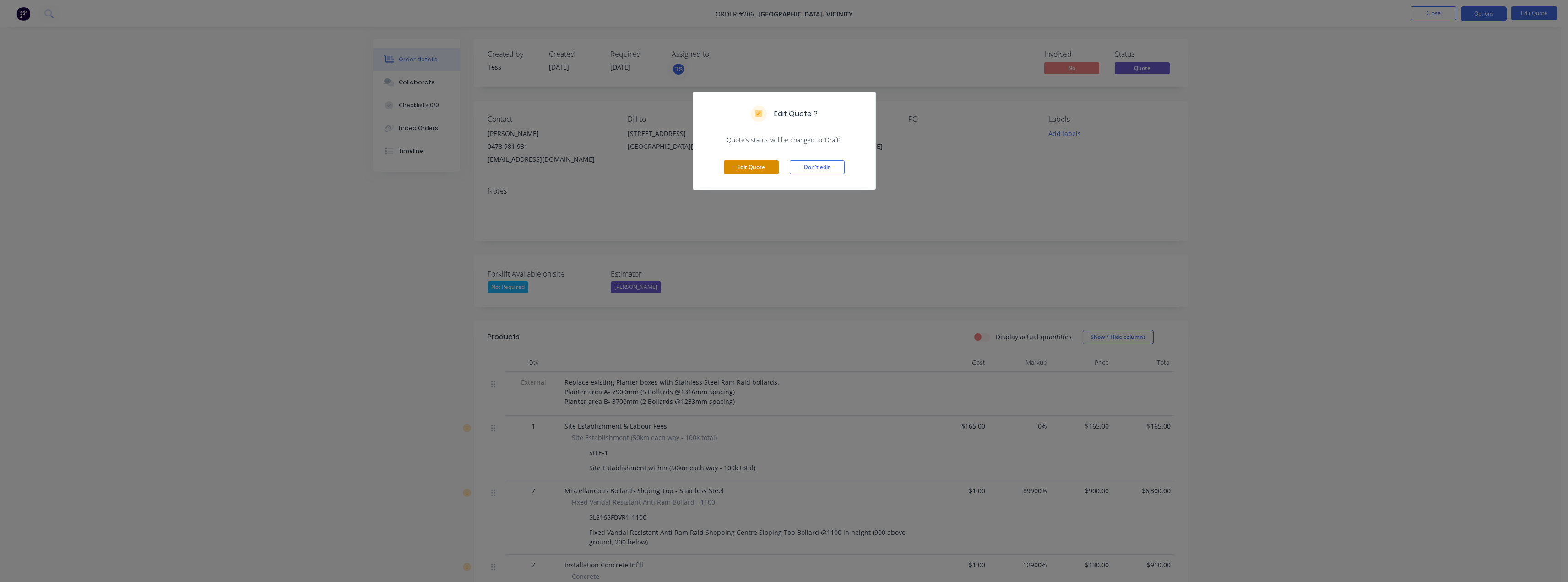
click at [752, 171] on button "Edit Quote" at bounding box center [751, 167] width 55 height 14
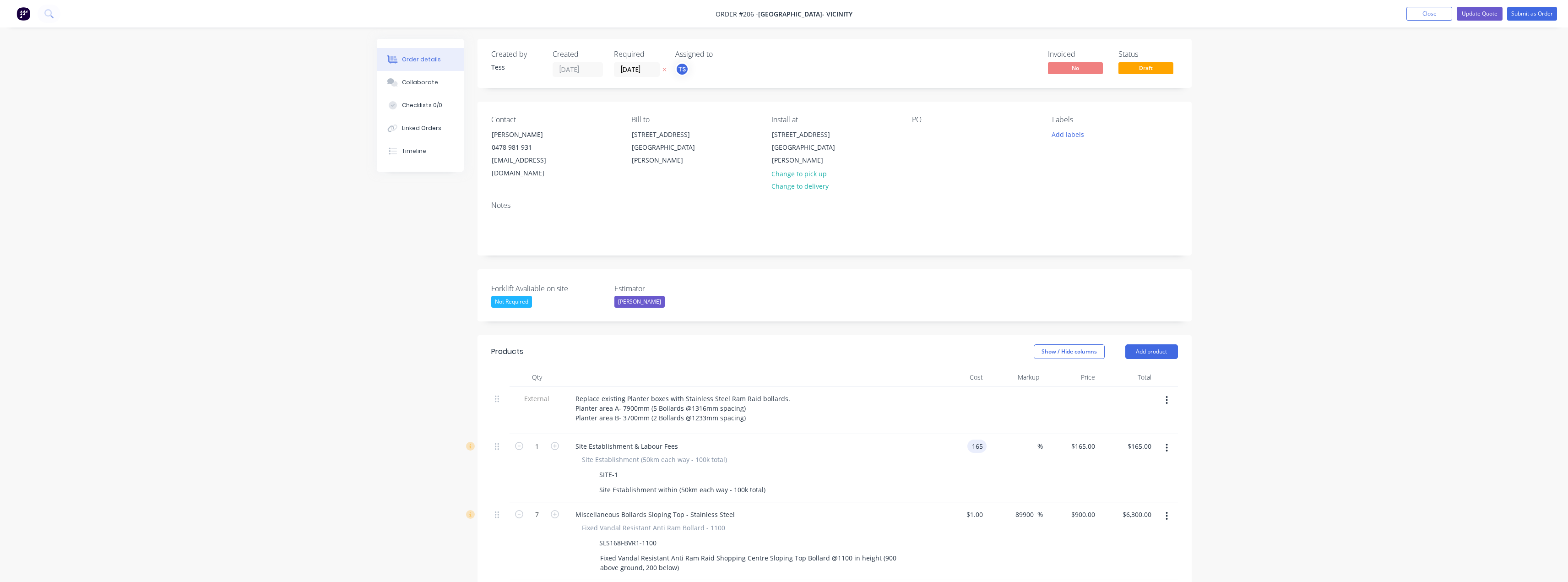
click at [974, 439] on input "165" at bounding box center [978, 446] width 16 height 13
type input "$1.00"
type input "1"
type input "$1.00"
click at [1096, 439] on input "1" at bounding box center [1093, 446] width 11 height 13
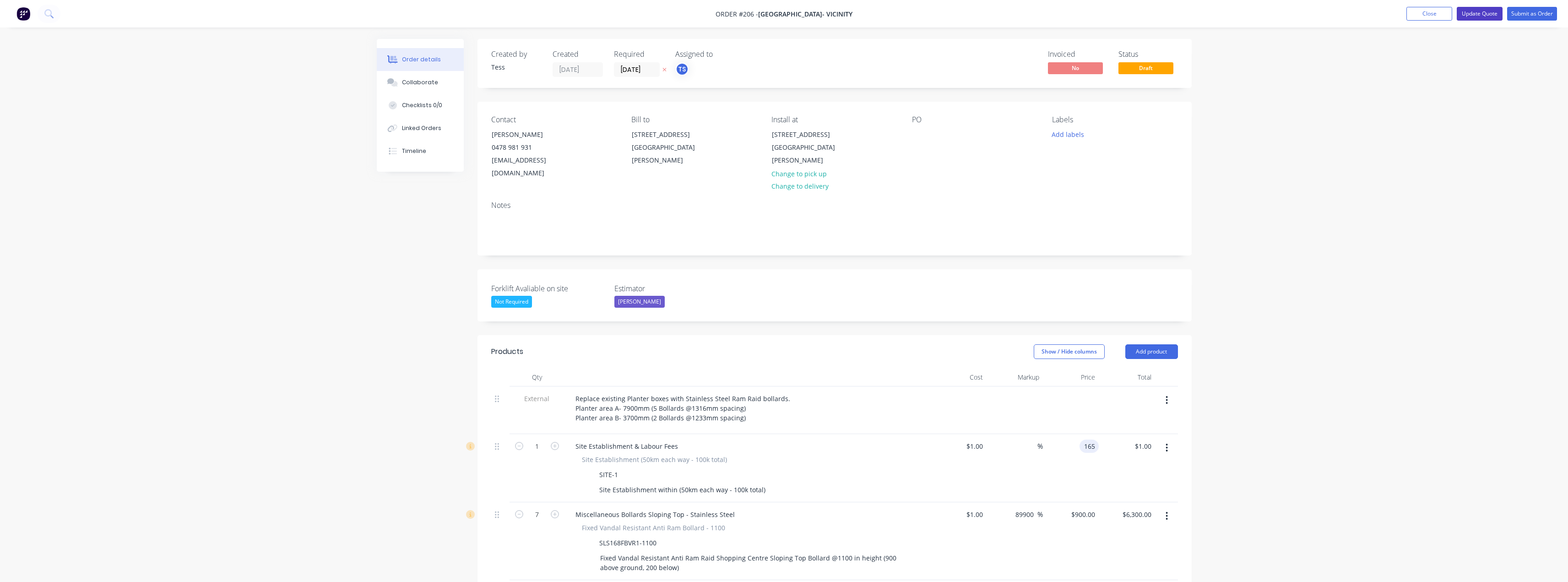
type input "165"
type input "16400"
type input "$165.00"
click at [1467, 10] on button "Update Quote" at bounding box center [1479, 13] width 46 height 14
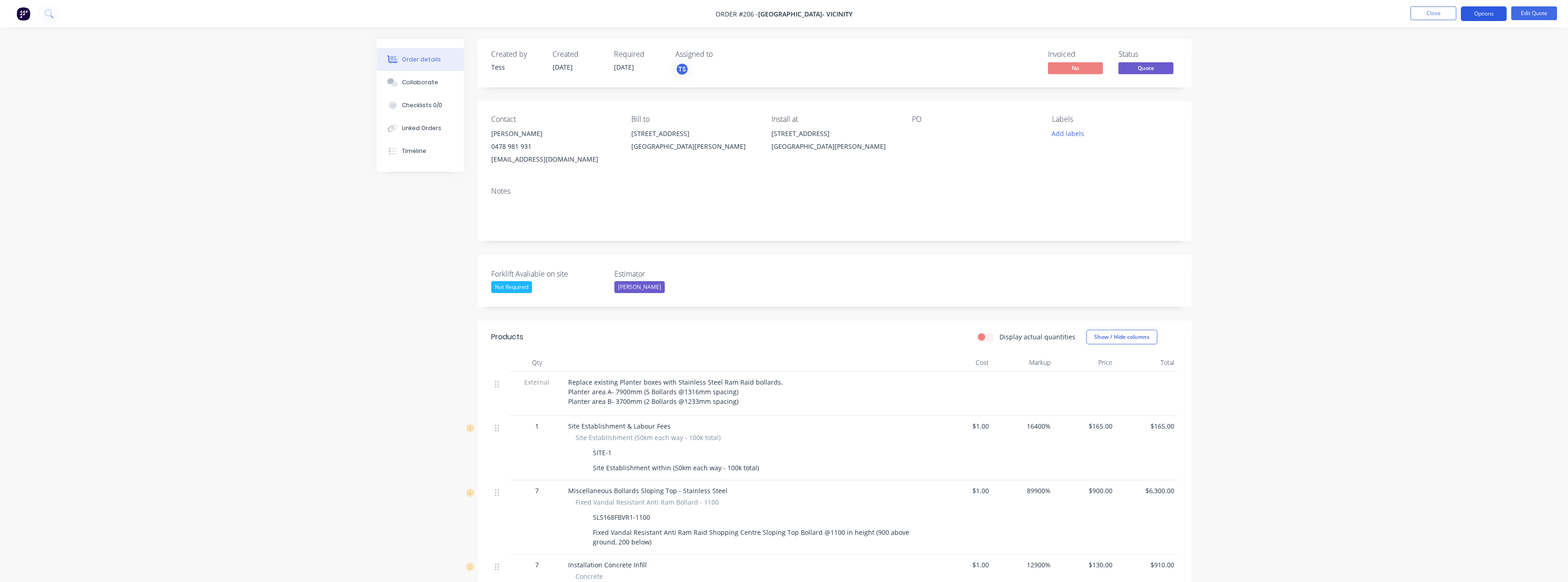
click at [1486, 16] on button "Options" at bounding box center [1483, 14] width 46 height 15
click at [1433, 61] on div "Quote" at bounding box center [1456, 56] width 84 height 13
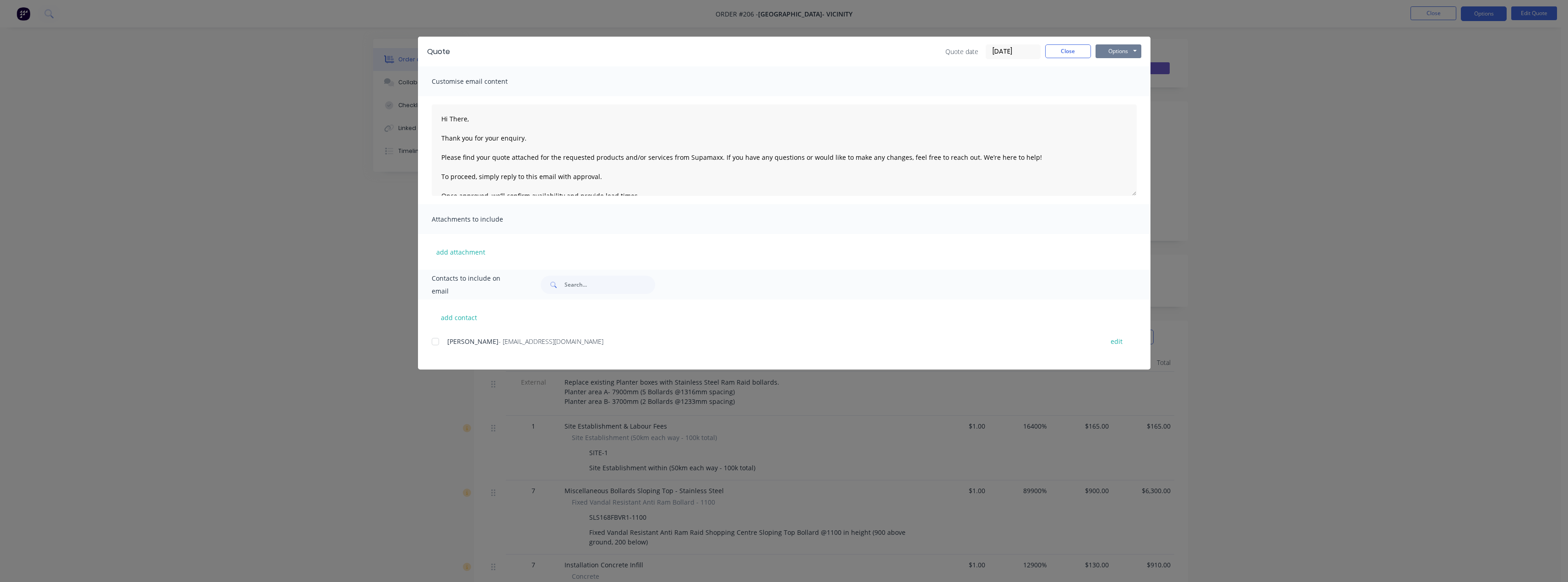
click at [1112, 52] on button "Options" at bounding box center [1118, 51] width 46 height 14
click at [1122, 71] on button "Preview" at bounding box center [1125, 67] width 59 height 15
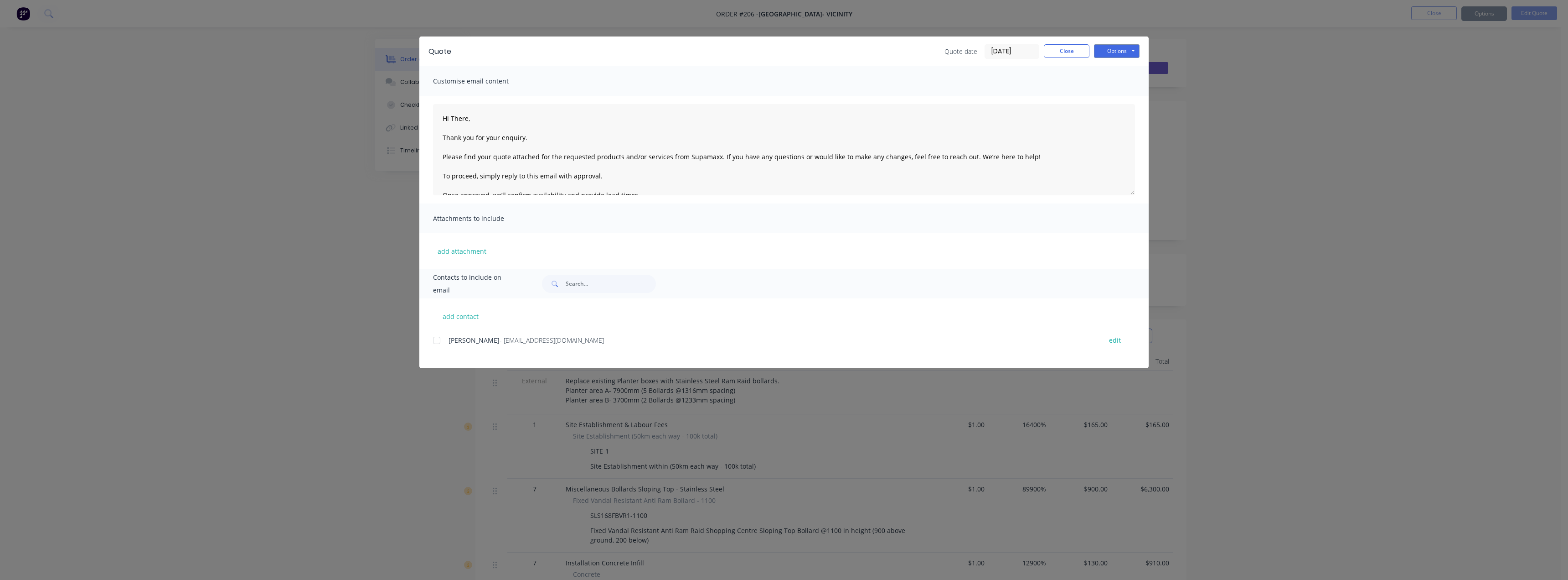
type textarea "Hi There, Thank you for your enquiry. Please find your quote attached for the r…"
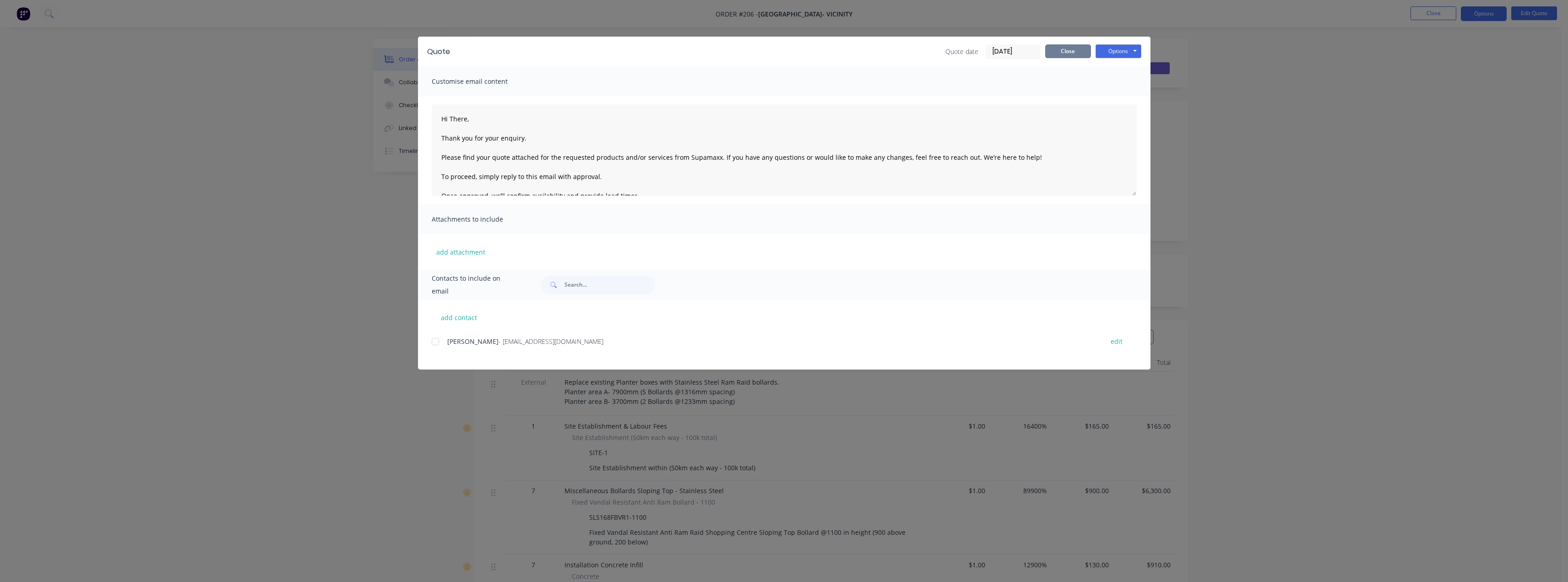
click at [1062, 52] on button "Close" at bounding box center [1067, 51] width 46 height 14
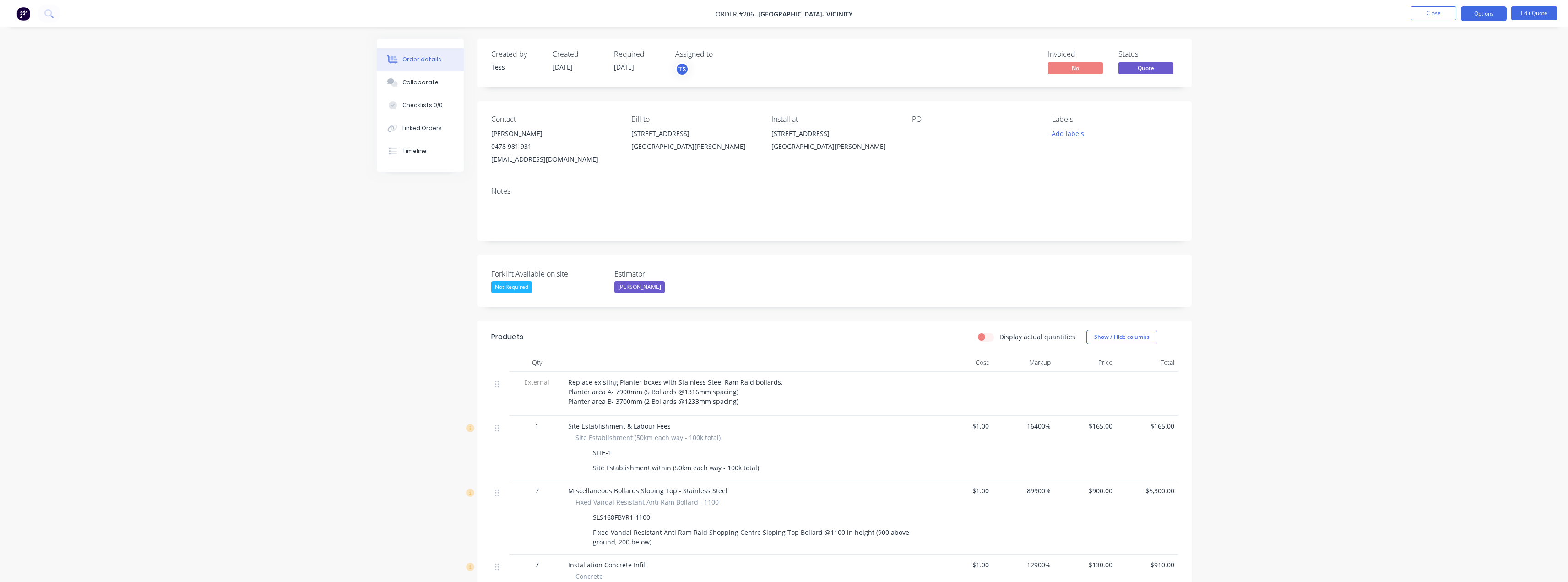
click at [576, 382] on span "Replace existing Planter boxes with Stainless Steel Ram Raid bollards. Planter …" at bounding box center [675, 392] width 215 height 28
click at [566, 384] on div "Replace existing Planter boxes with Stainless Steel Ram Raid bollards. Planter …" at bounding box center [747, 394] width 366 height 44
click at [570, 379] on span "Replace existing Planter boxes with Stainless Steel Ram Raid bollards. Planter …" at bounding box center [675, 392] width 215 height 28
click at [1537, 14] on button "Edit Quote" at bounding box center [1533, 13] width 46 height 14
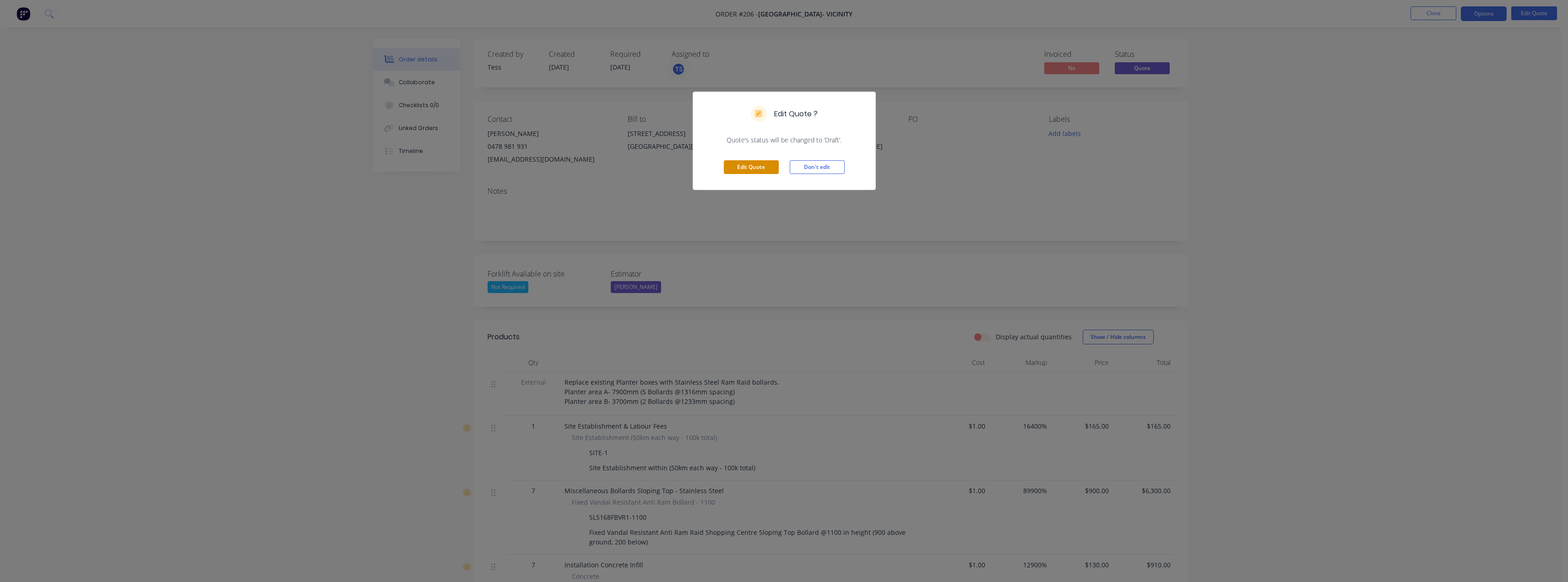
click at [746, 167] on button "Edit Quote" at bounding box center [751, 167] width 55 height 14
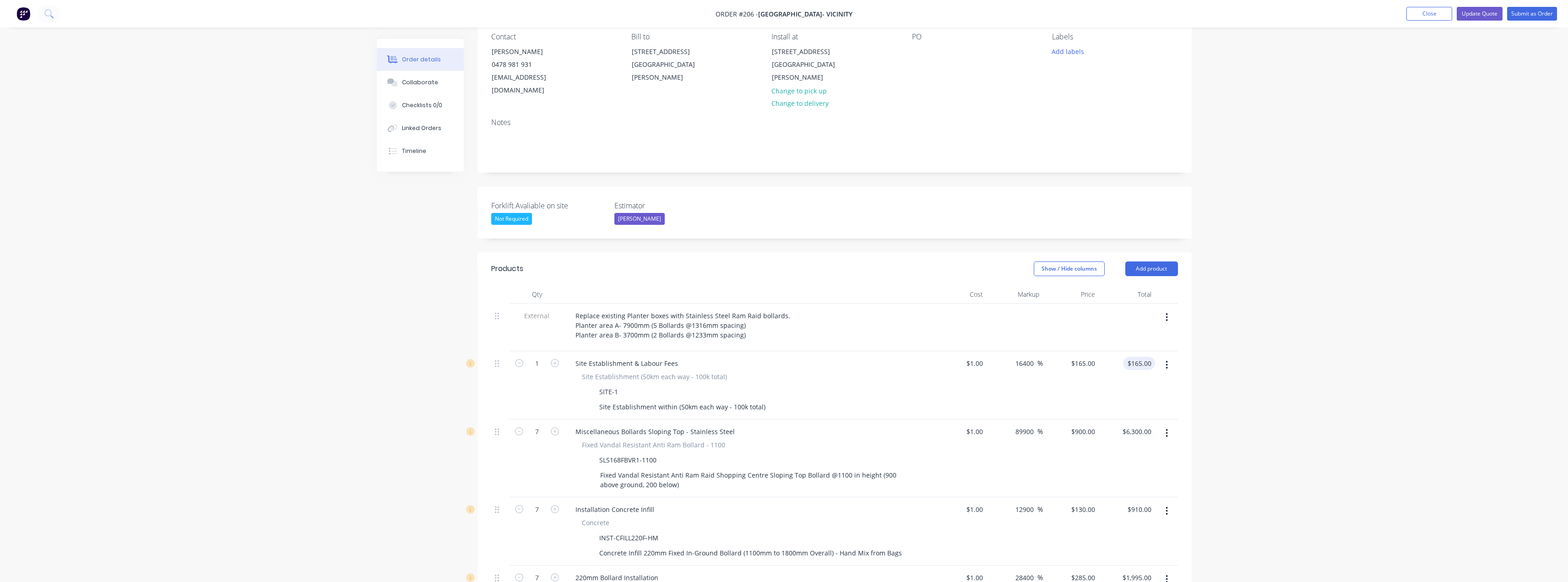
scroll to position [91, 0]
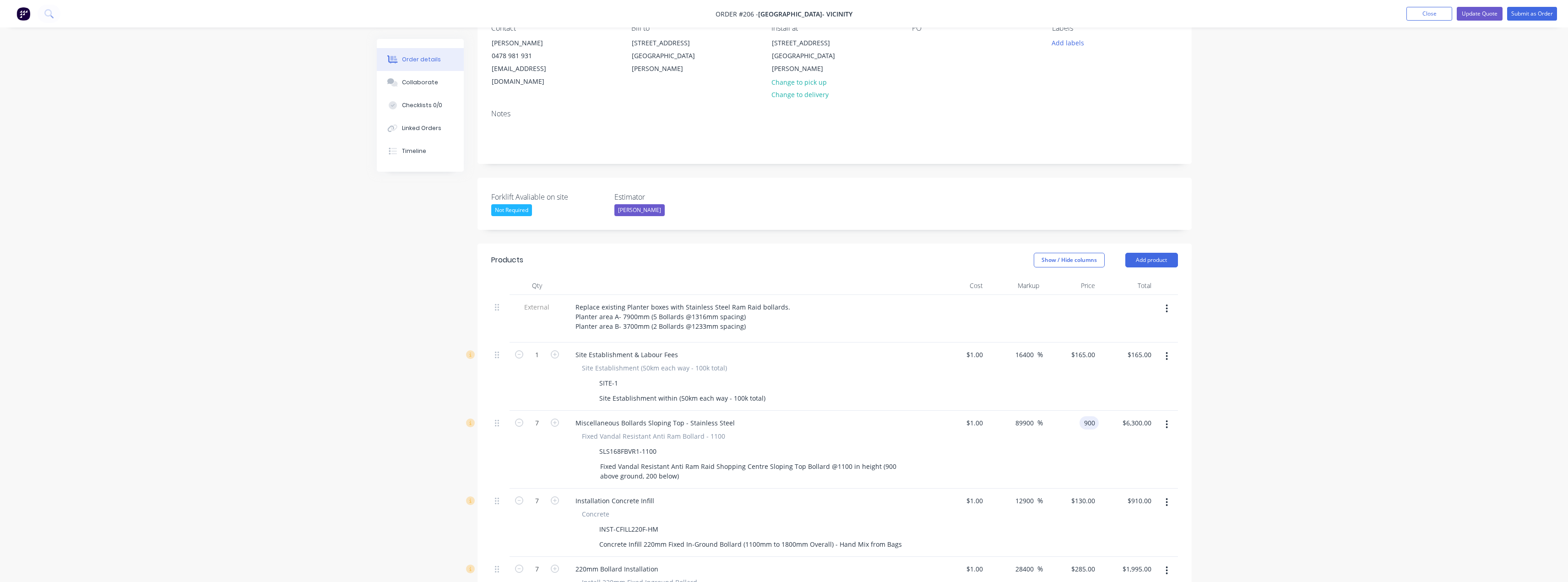
click at [1080, 416] on div "900 900" at bounding box center [1089, 423] width 19 height 13
type input "925"
type input "92400"
type input "$925.00"
type input "$6,475.00"
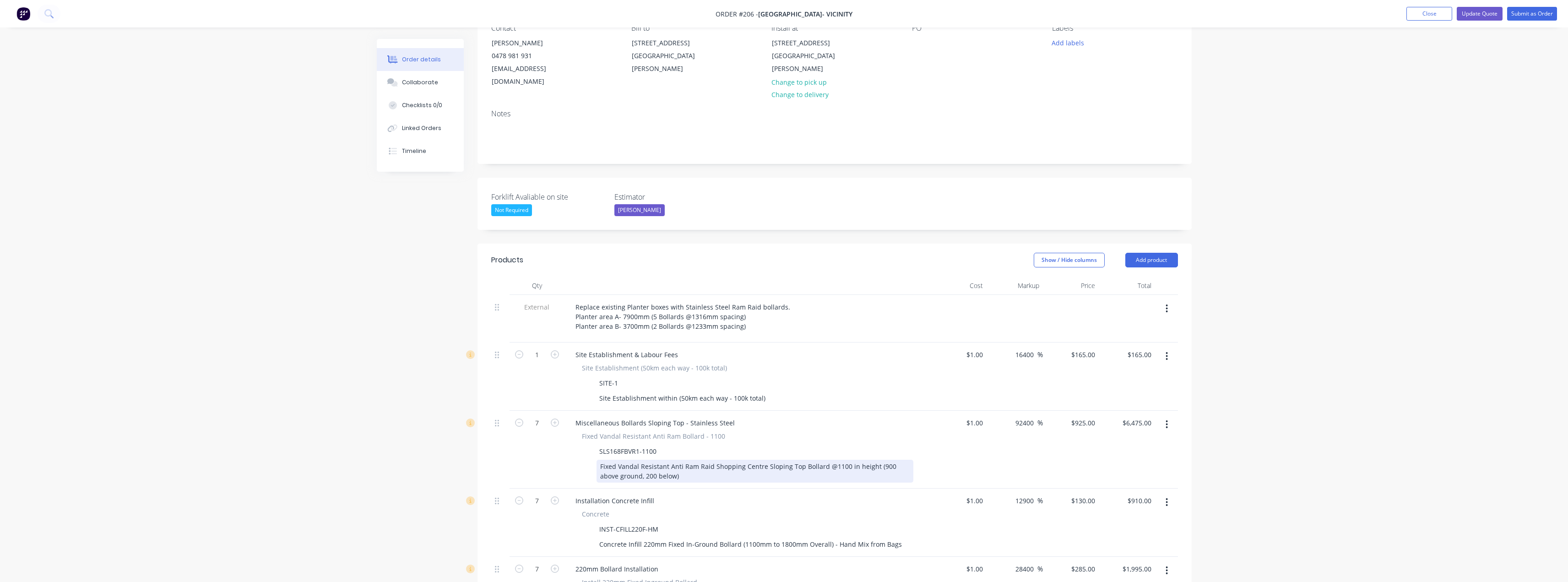
click at [672, 462] on div "Fixed Vandal Resistant Anti Ram Raid Shopping Centre Sloping Top Bollard @1100 …" at bounding box center [754, 471] width 316 height 23
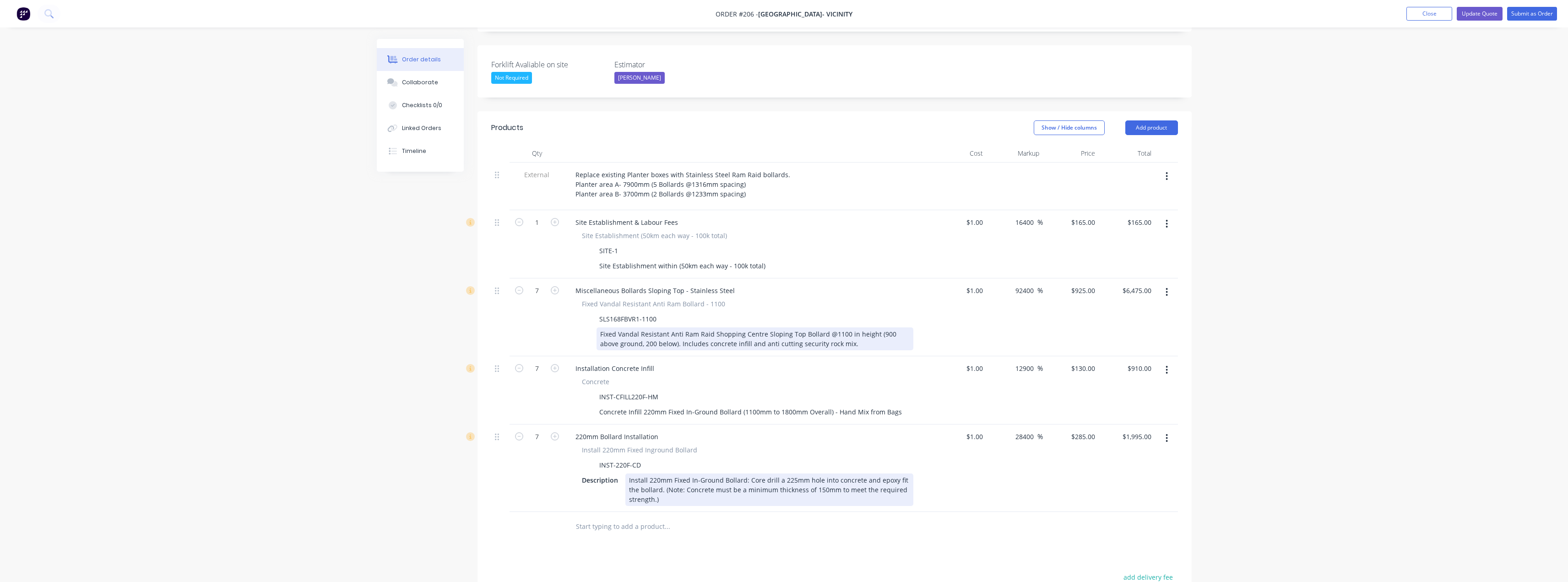
scroll to position [229, 0]
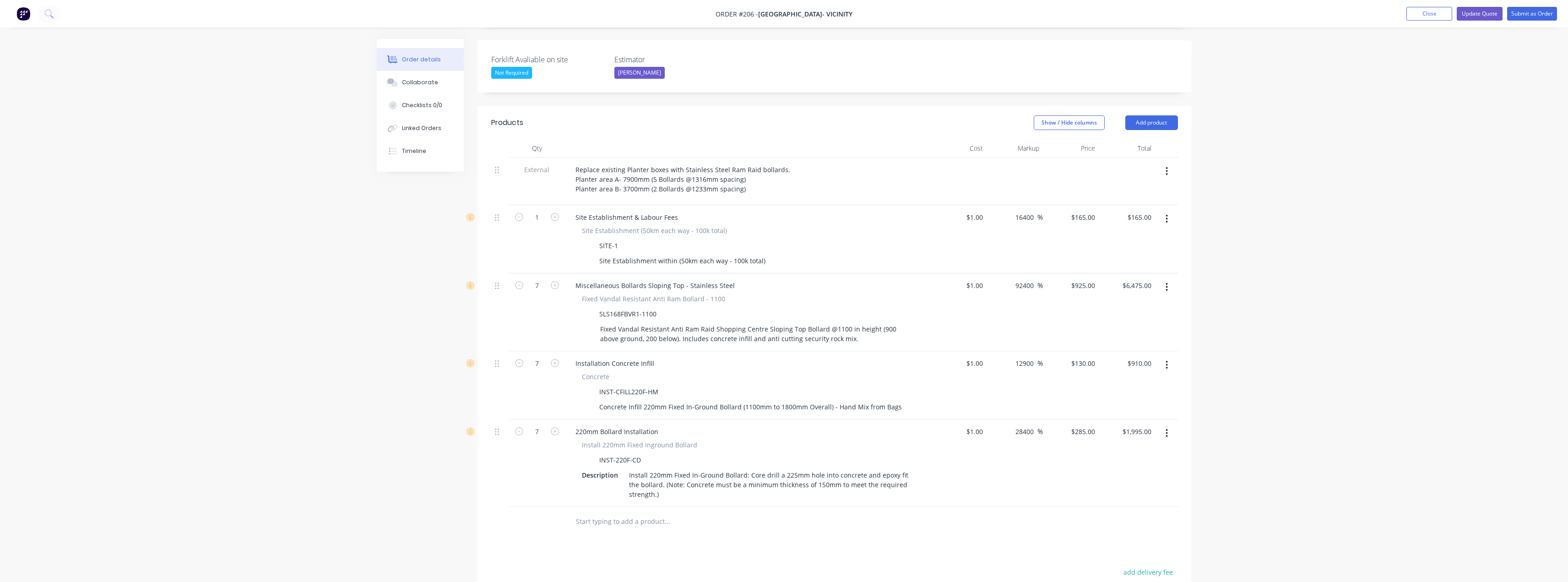
click at [615, 512] on input "text" at bounding box center [667, 521] width 183 height 18
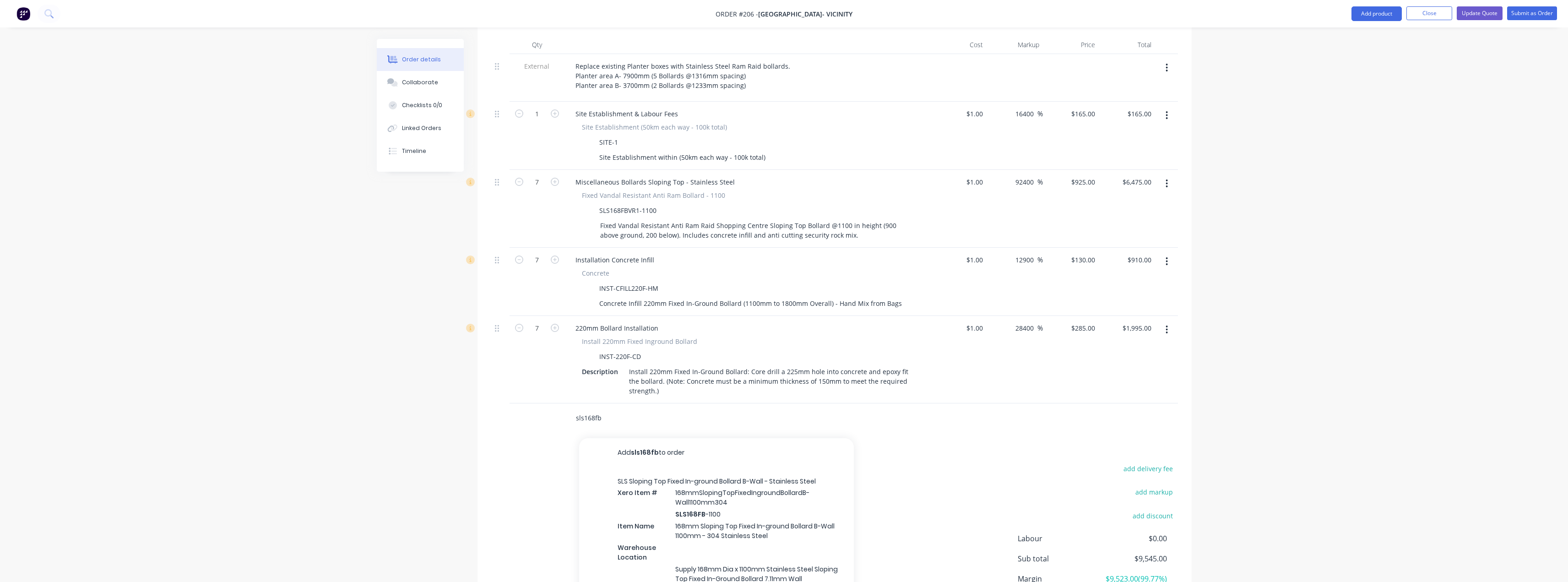
scroll to position [366, 0]
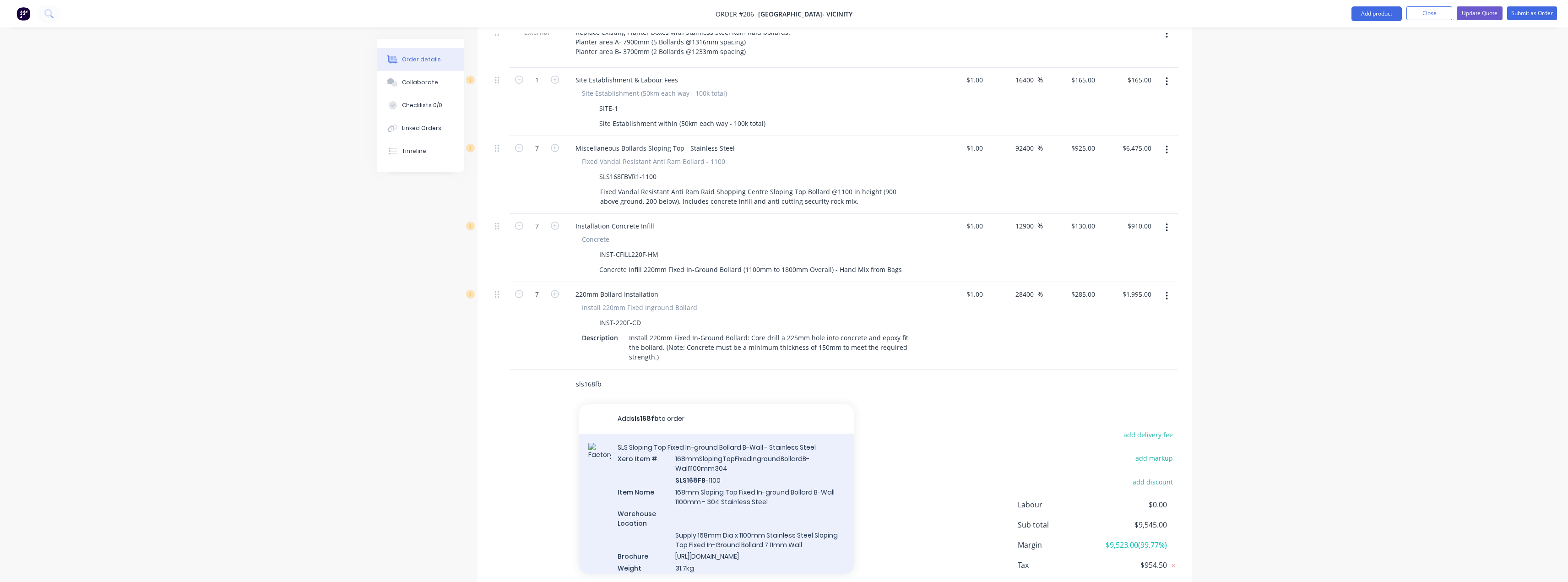
type input "sls168fb"
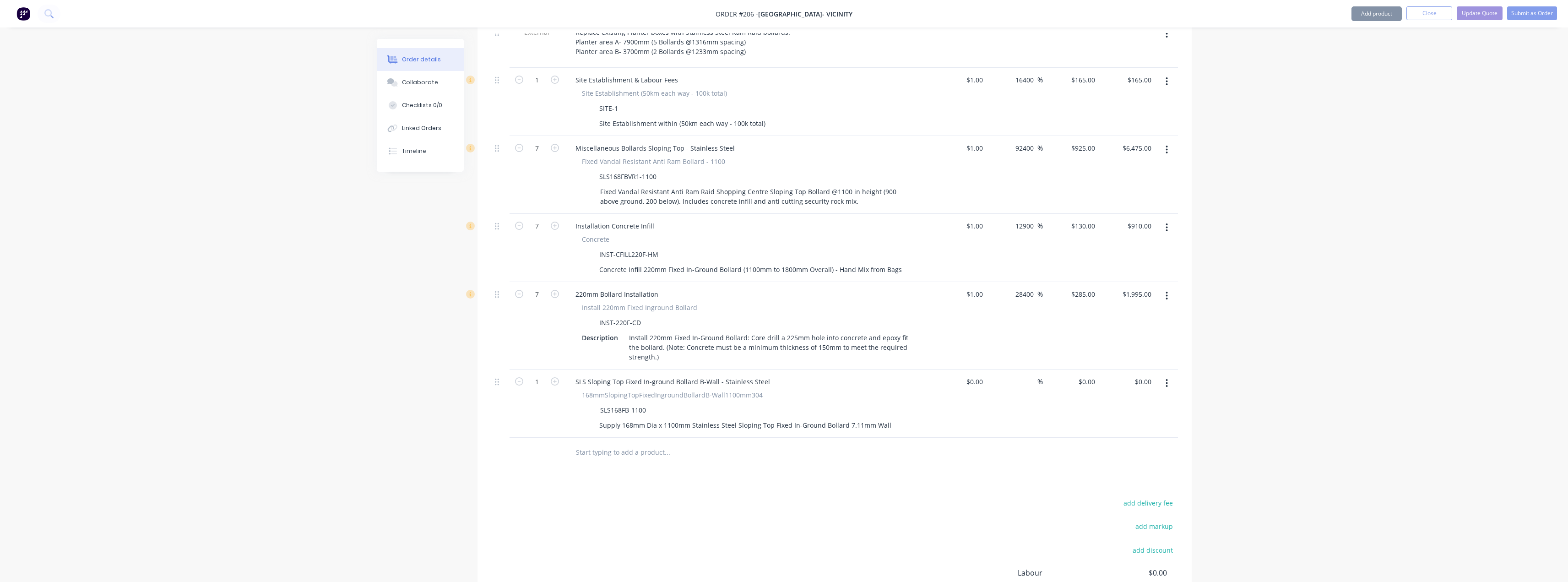
type input "$369.27"
type input "119.35"
type input "$810.00"
drag, startPoint x: 884, startPoint y: 413, endPoint x: 844, endPoint y: 411, distance: 40.0
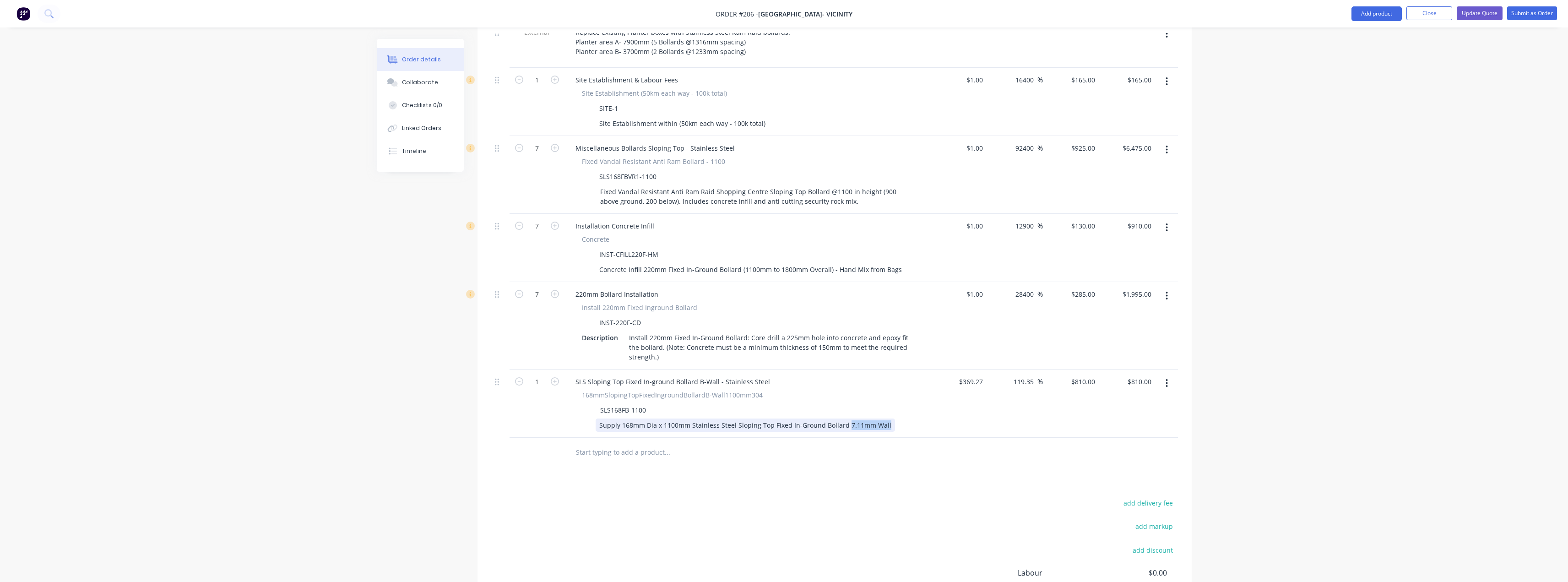
click at [844, 418] on div "Supply 168mm Dia x 1100mm Stainless Steel Sloping Top Fixed In-Ground Bollard 7…" at bounding box center [745, 425] width 299 height 13
copy div "7.11mm Wall"
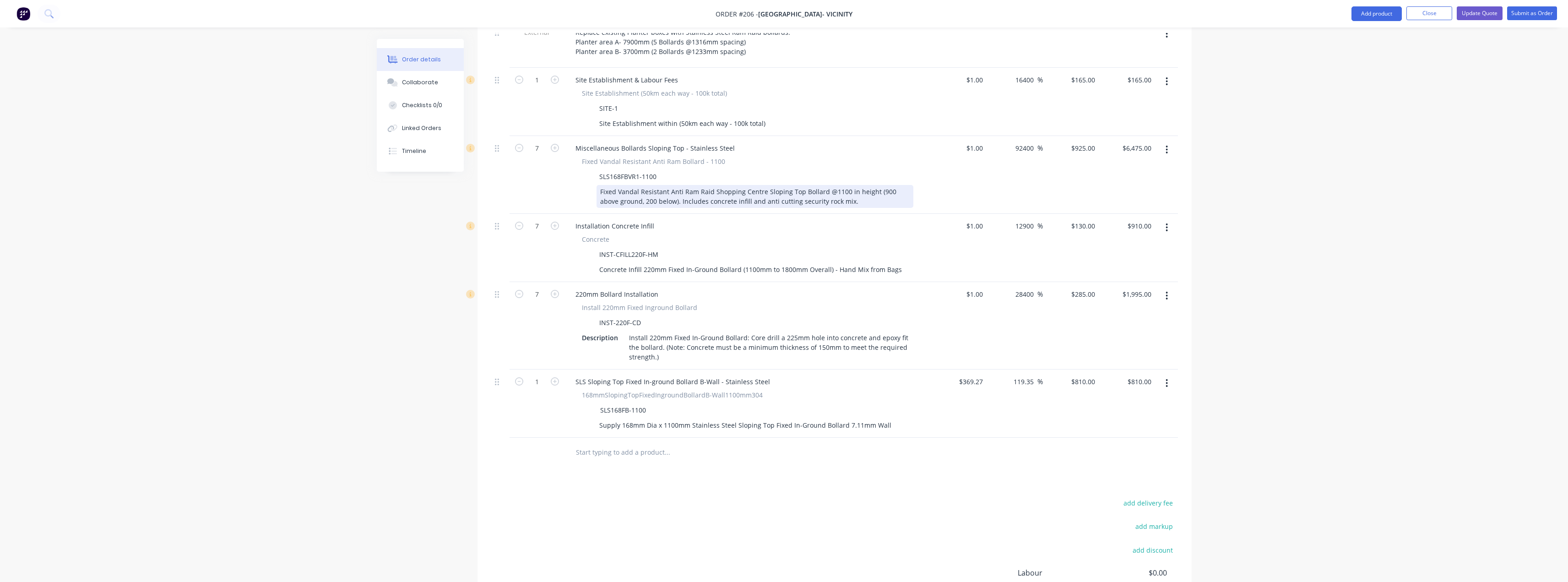
click at [659, 190] on div "Fixed Vandal Resistant Anti Ram Raid Shopping Centre Sloping Top Bollard @1100 …" at bounding box center [754, 197] width 316 height 23
click at [879, 191] on div "Fixed Vandal Resistant Anti Ram Raid Shopping Centre Sloping Top Bollard @1100 …" at bounding box center [754, 197] width 316 height 23
drag, startPoint x: 871, startPoint y: 188, endPoint x: 858, endPoint y: 190, distance: 13.2
click at [858, 190] on div "Fixed Vandal Resistant Anti Ram Raid Shopping Centre Sloping Top Bollard @1100 …" at bounding box center [754, 197] width 316 height 23
click at [604, 443] on input "text" at bounding box center [667, 452] width 183 height 18
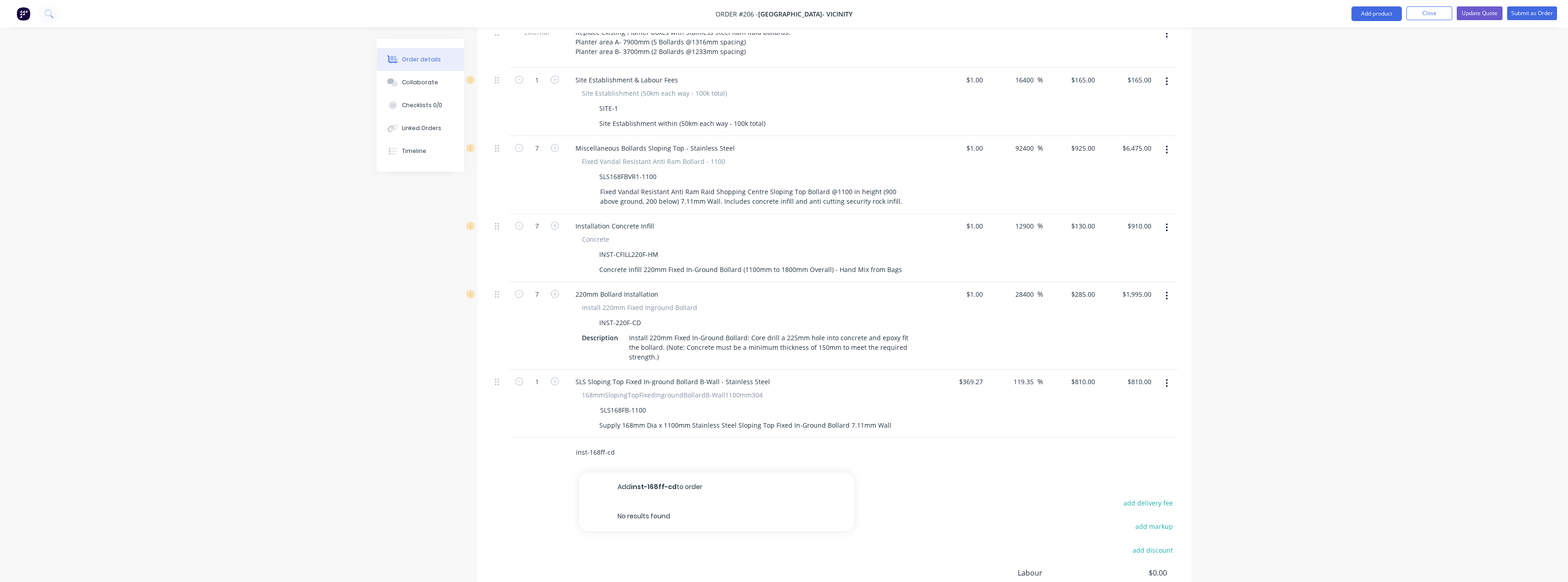
click at [605, 443] on input "inst-168ff-cd" at bounding box center [667, 452] width 183 height 18
type input "inst-168f-cd"
drag, startPoint x: 574, startPoint y: 442, endPoint x: 551, endPoint y: 442, distance: 23.0
click at [551, 442] on div "inst-168f-cd Add inst-168f-cd to order No results found" at bounding box center [834, 452] width 687 height 30
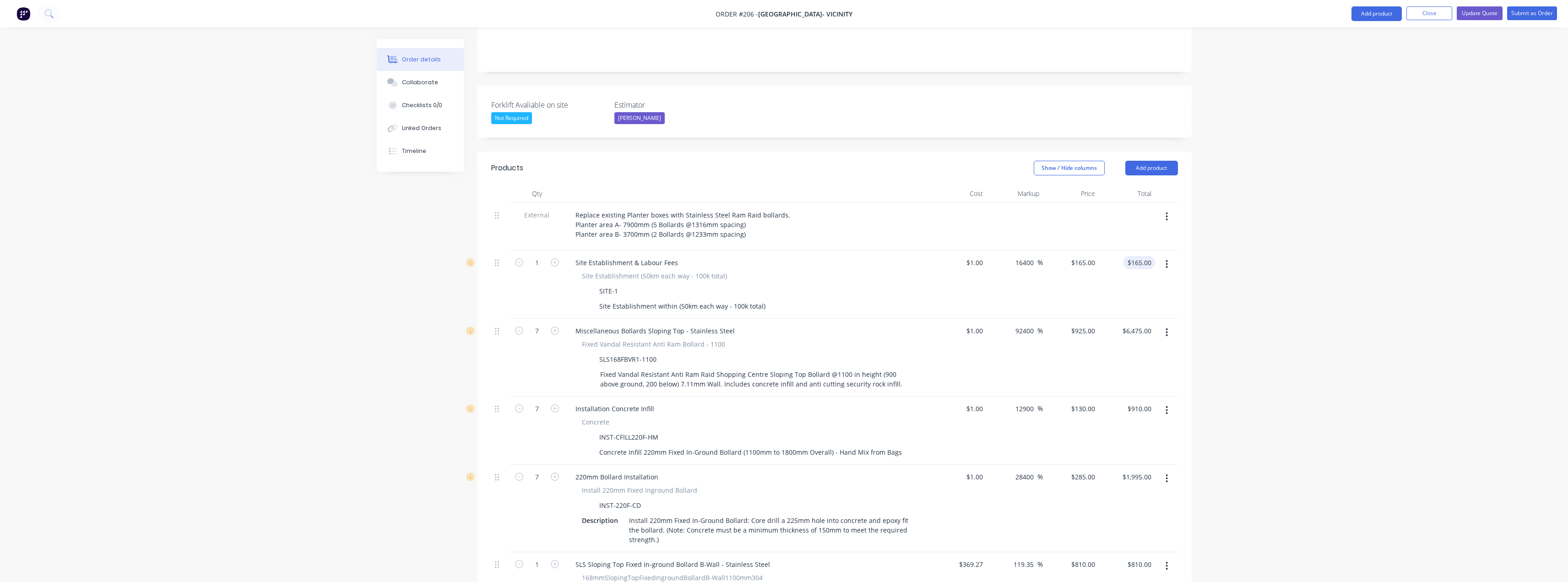
scroll to position [183, 0]
click at [1143, 161] on button "Add product" at bounding box center [1151, 169] width 52 height 15
click at [1121, 185] on div "Product catalogue" at bounding box center [1134, 192] width 71 height 13
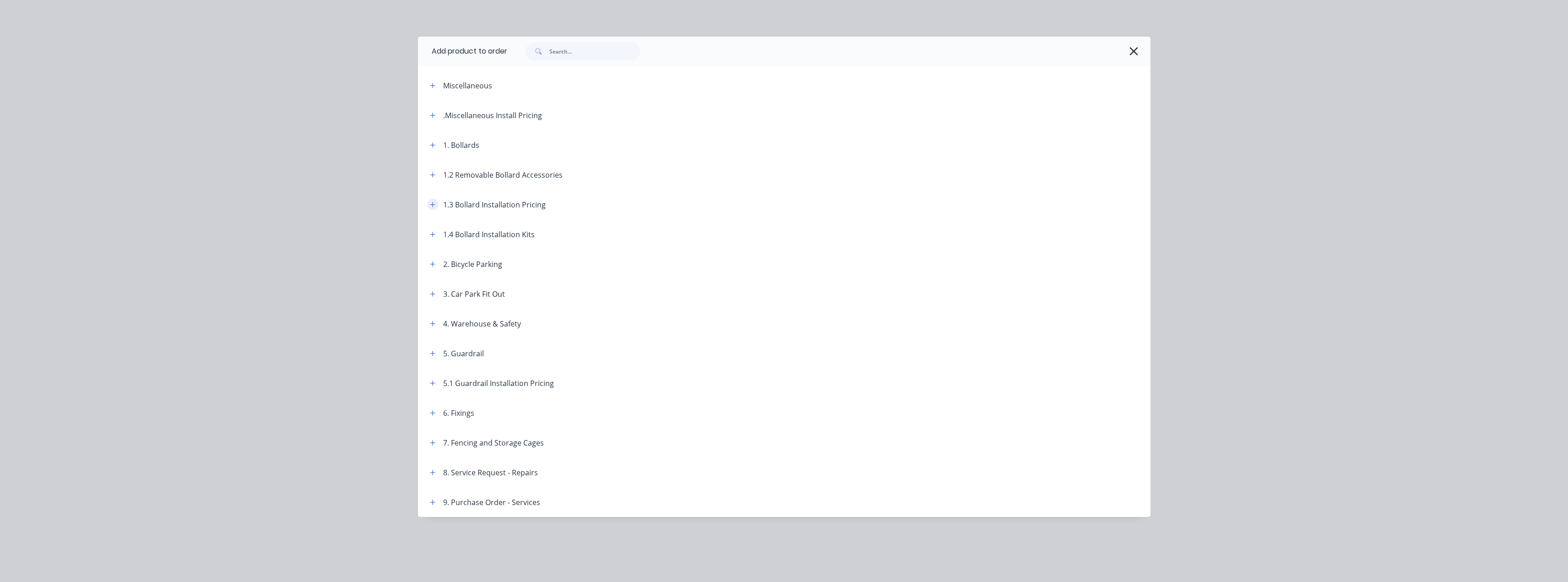
click at [432, 208] on icon "button" at bounding box center [433, 205] width 6 height 7
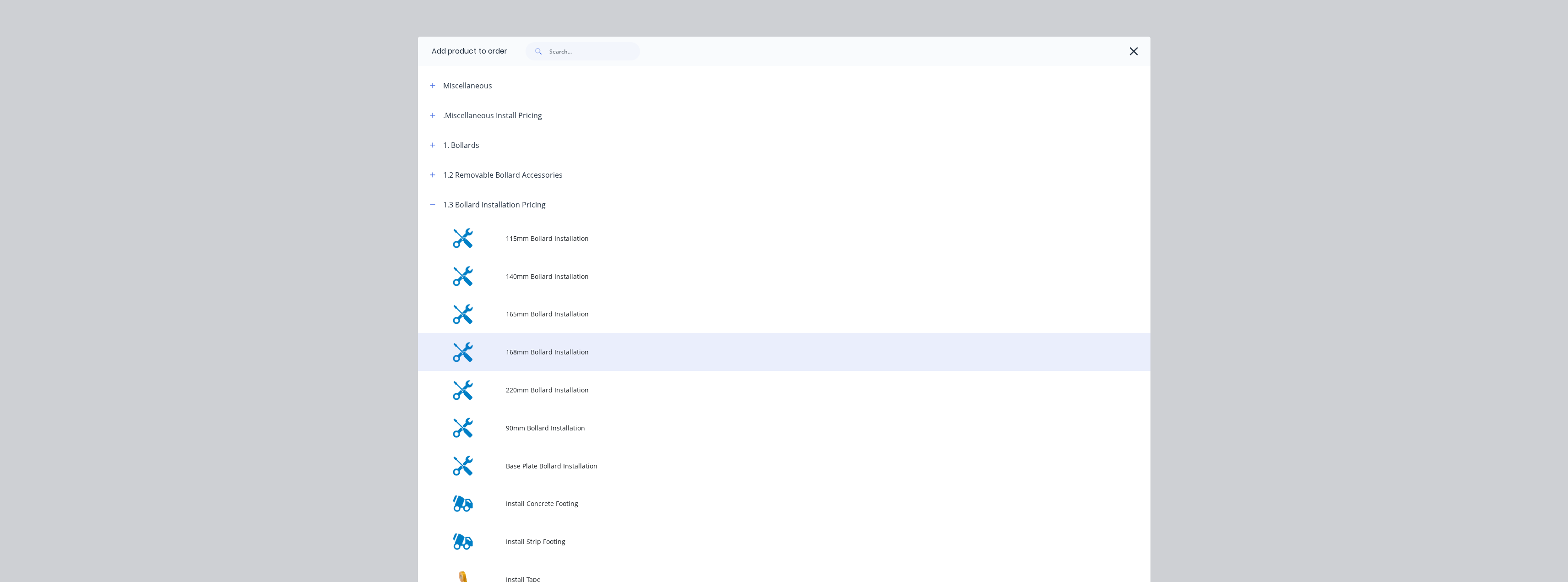
click at [526, 352] on span "168mm Bollard Installation" at bounding box center [763, 352] width 516 height 10
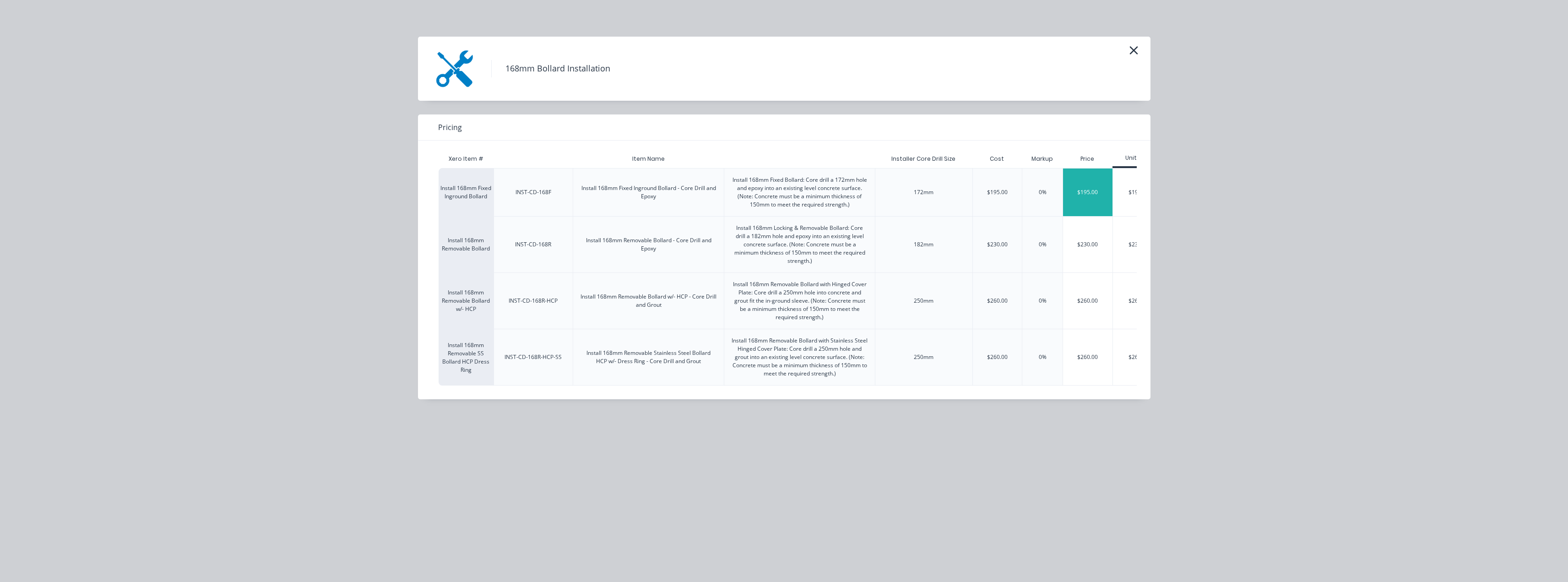
click at [1097, 193] on div "$195.00" at bounding box center [1088, 192] width 50 height 47
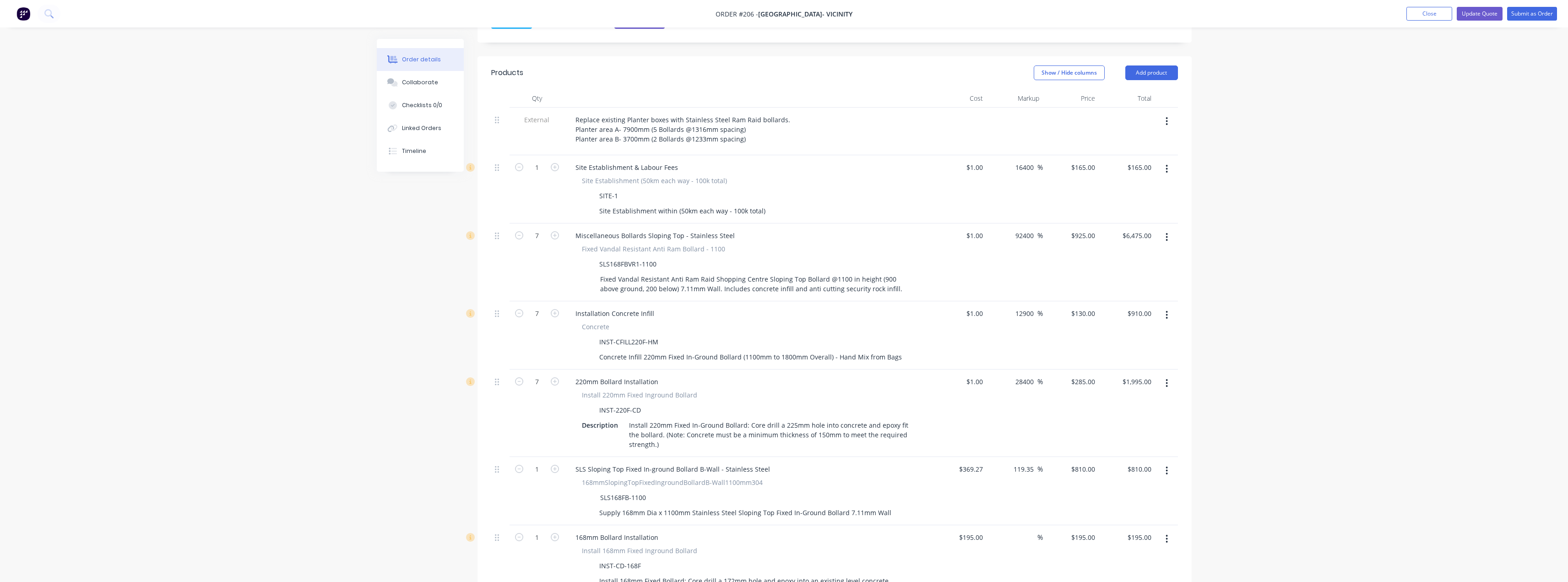
scroll to position [320, 0]
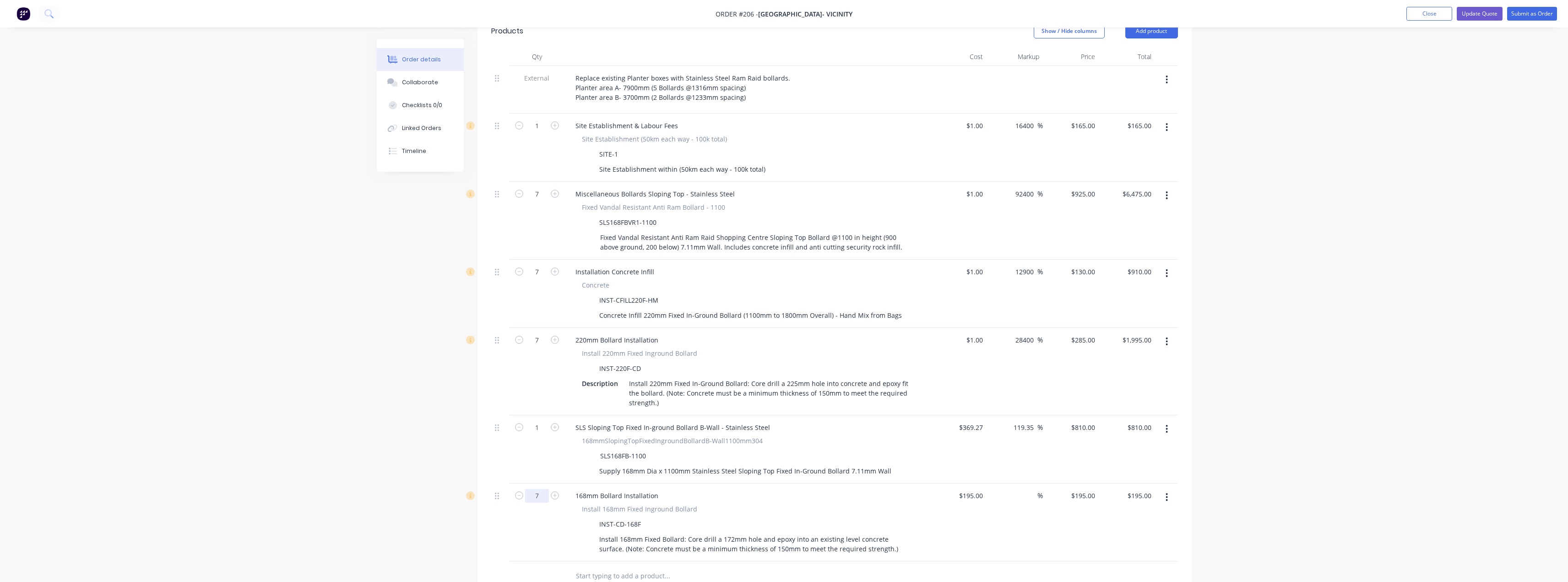
type input "7"
type input "$1,365.00"
click at [875, 566] on div at bounding box center [729, 575] width 322 height 18
click at [1167, 336] on icon "button" at bounding box center [1166, 341] width 2 height 10
click at [1115, 413] on div "Delete" at bounding box center [1134, 420] width 71 height 13
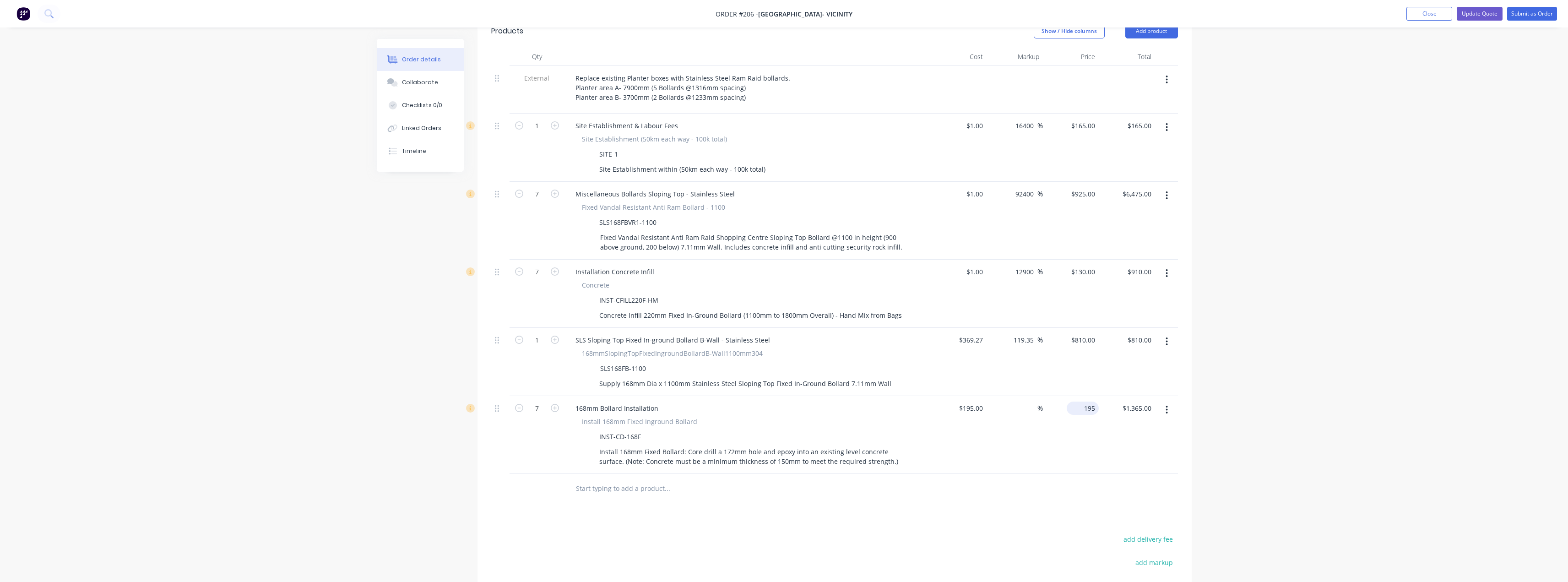
click at [1081, 401] on div "195 $195.00" at bounding box center [1082, 408] width 32 height 13
type input "$195.00"
click at [1236, 460] on div "Order details Collaborate Checklists 0/0 Linked Orders Timeline Order details C…" at bounding box center [784, 208] width 1568 height 1057
drag, startPoint x: 497, startPoint y: 396, endPoint x: 496, endPoint y: 263, distance: 133.0
click at [496, 263] on div "External Replace existing Planter boxes with Stainless Steel Ram Raid bollards.…" at bounding box center [834, 269] width 687 height 408
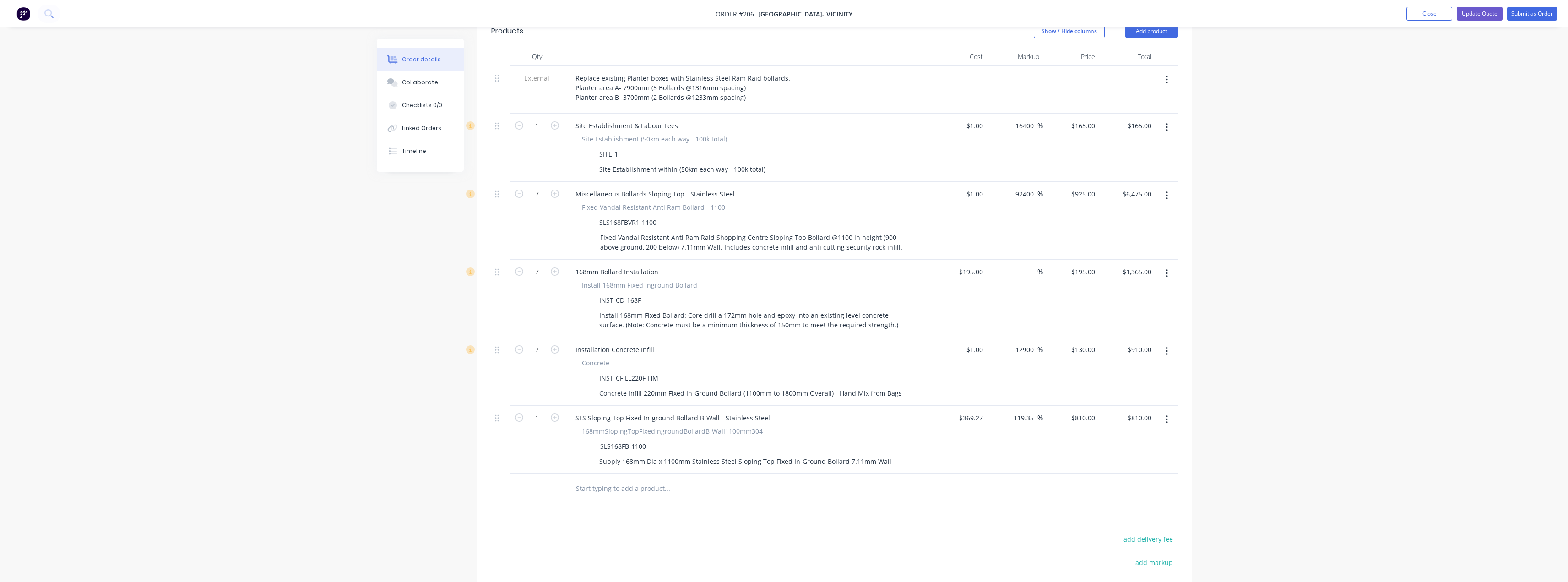
click at [1167, 347] on icon "button" at bounding box center [1167, 351] width 2 height 8
drag, startPoint x: 1112, startPoint y: 413, endPoint x: 1125, endPoint y: 393, distance: 23.9
click at [1114, 423] on div "Delete" at bounding box center [1134, 430] width 71 height 13
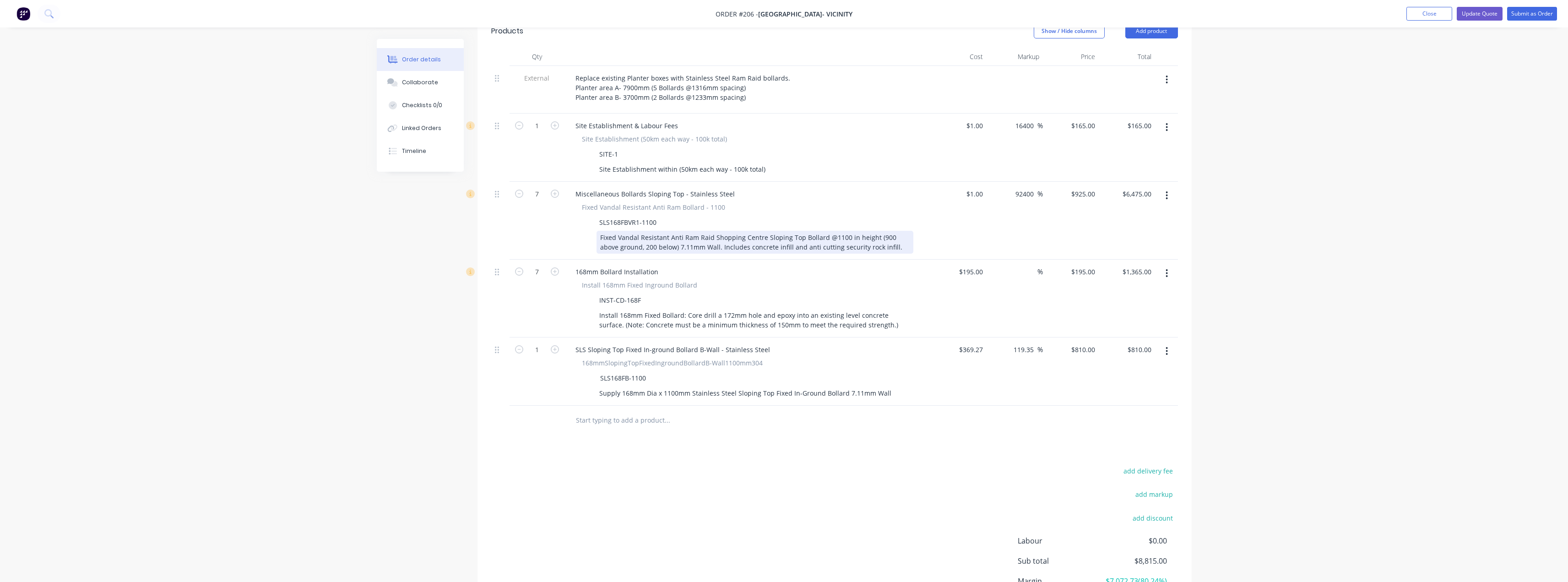
click at [618, 231] on div "Fixed Vandal Resistant Anti Ram Raid Shopping Centre Sloping Top Bollard @1100 …" at bounding box center [754, 242] width 316 height 23
click at [906, 235] on div "Fixed Ingepuund Vandal Resistant Anti Ram Raid Shopping Centre Sloping Top Boll…" at bounding box center [754, 247] width 316 height 32
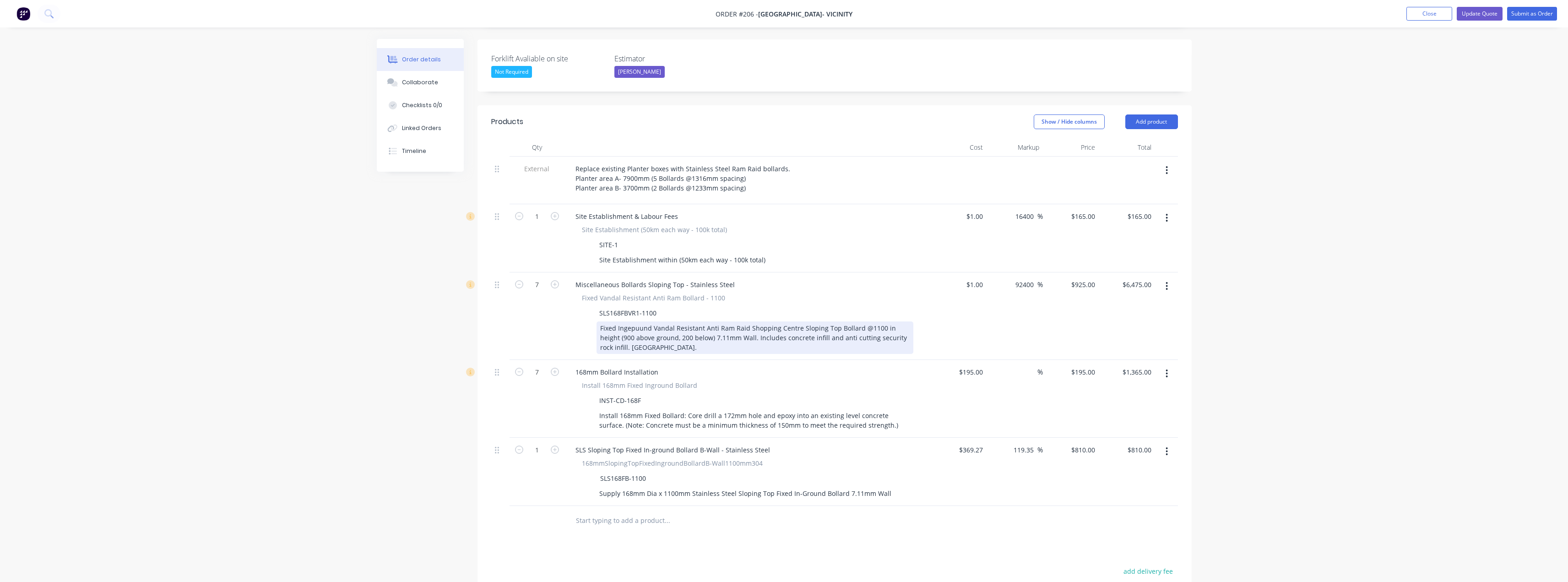
scroll to position [229, 0]
drag, startPoint x: 654, startPoint y: 337, endPoint x: 600, endPoint y: 333, distance: 54.1
click at [600, 333] on div "Fixed Ingepuund Vandal Resistant Anti Ram Raid Shopping Centre Sloping Top Boll…" at bounding box center [754, 338] width 316 height 32
click at [557, 213] on icon "button" at bounding box center [555, 217] width 8 height 8
type input "2"
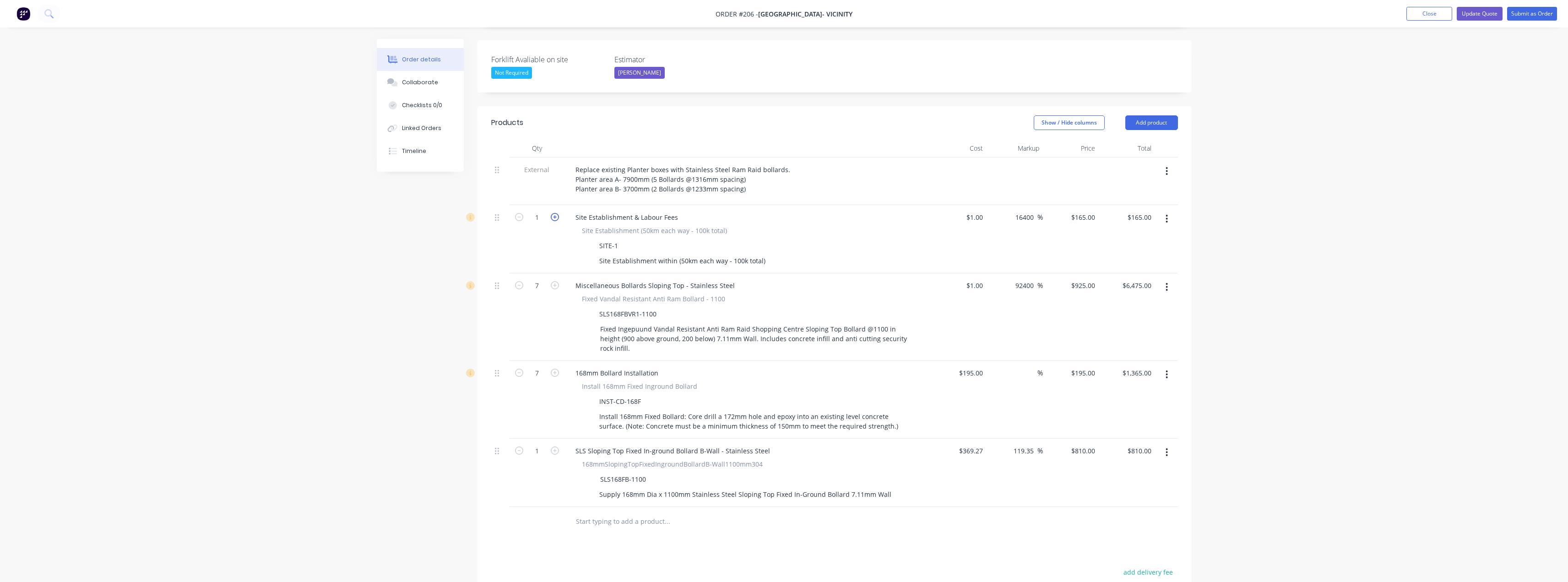
type input "$330.00"
click at [1089, 366] on input "195" at bounding box center [1090, 373] width 16 height 13
type input "210"
type input "7.69"
type input "$210.00"
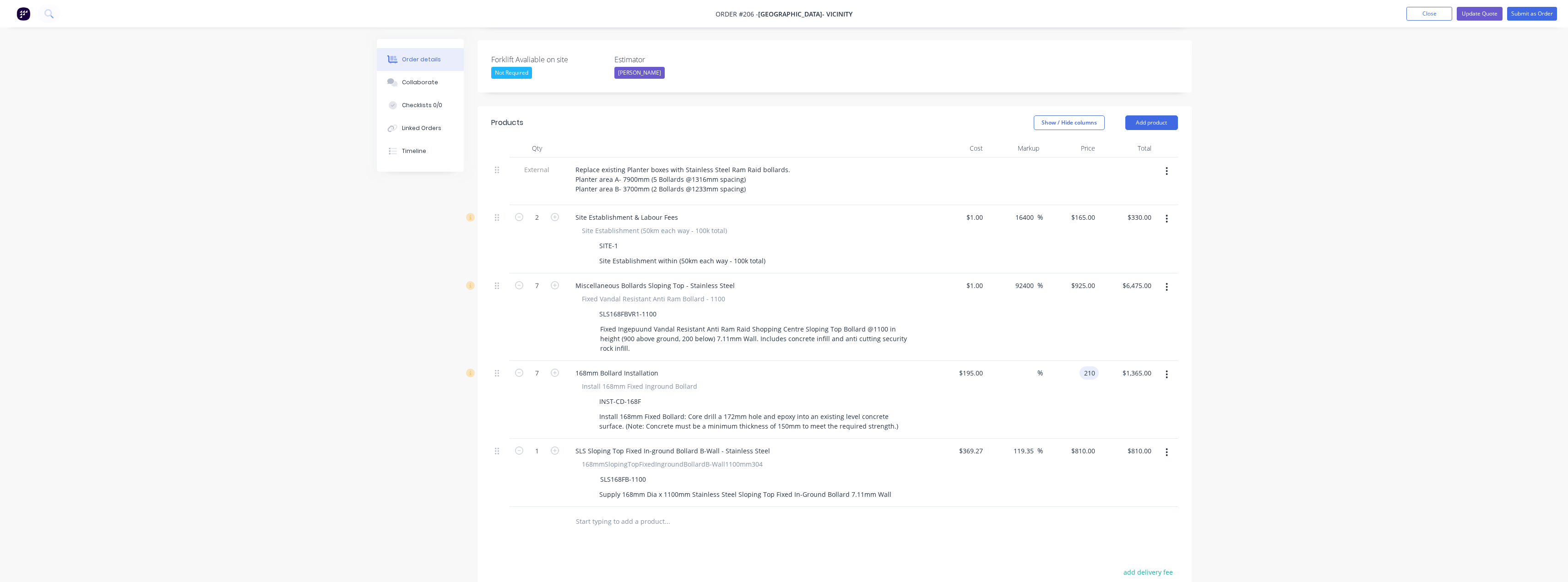
type input "$1,470.00"
click at [1355, 396] on div "Order details Collaborate Checklists 0/0 Linked Orders Timeline Order details C…" at bounding box center [784, 270] width 1568 height 999
click at [1167, 447] on icon "button" at bounding box center [1166, 452] width 2 height 10
click at [1111, 525] on div "Delete" at bounding box center [1134, 531] width 71 height 13
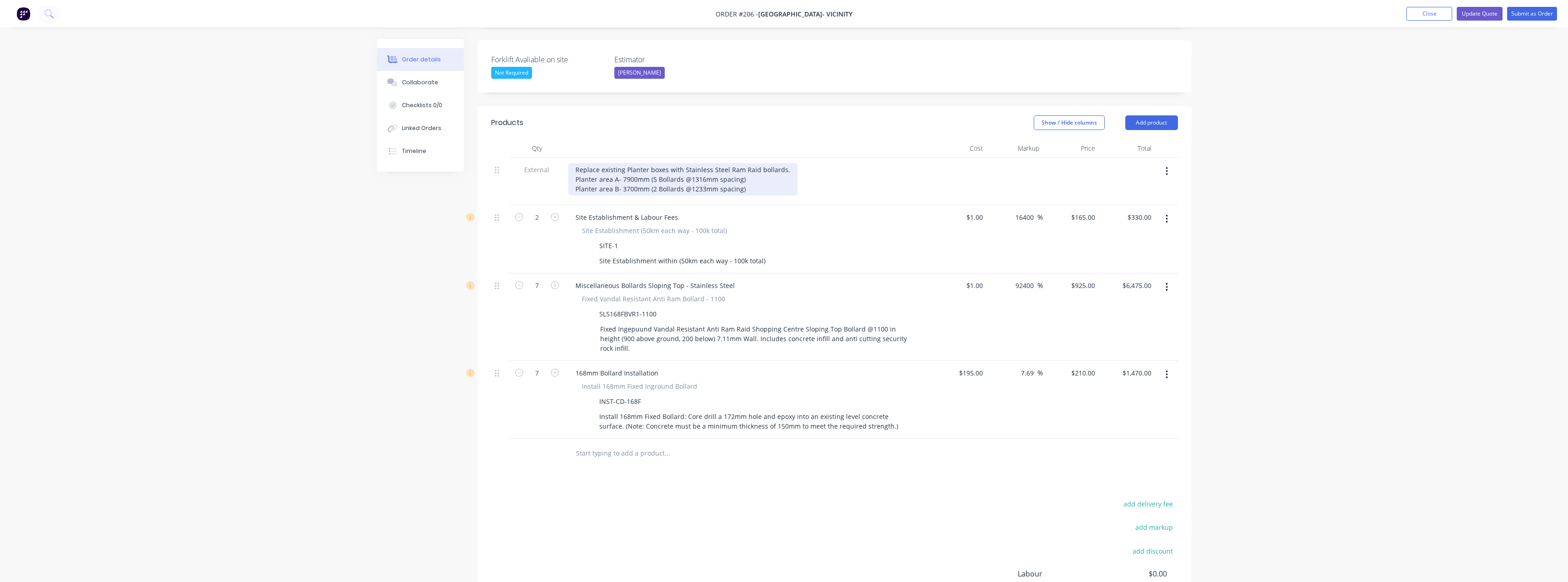
click at [743, 178] on div "Replace existing Planter boxes with Stainless Steel Ram Raid bollards. Planter …" at bounding box center [683, 179] width 229 height 32
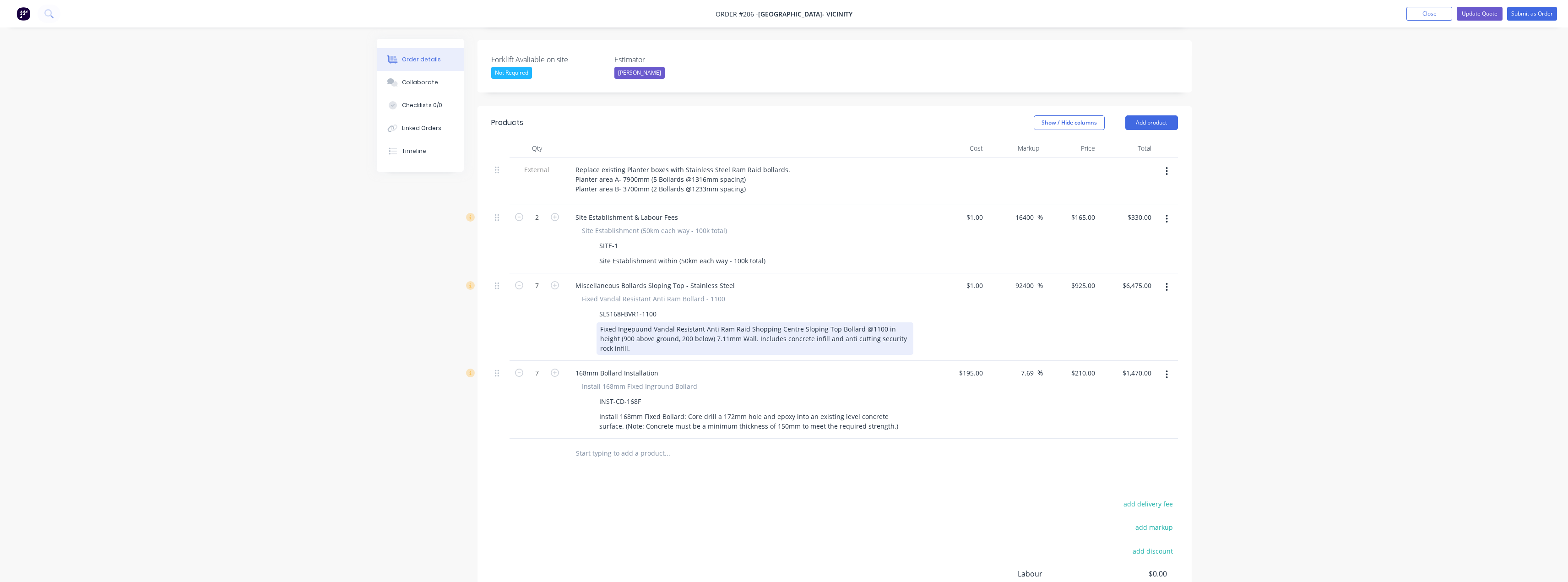
click at [630, 322] on div "Fixed Ingepuund Vandal Resistant Anti Ram Raid Shopping Centre Sloping Top Boll…" at bounding box center [754, 338] width 316 height 32
click at [650, 322] on div "Fixed Ingepuund Vandal Resistant Anti Ram Raid Shopping Centre Sloping Top Boll…" at bounding box center [754, 338] width 316 height 32
click at [691, 327] on div "Fixed Inground Vandal Resistant Anti Ram Raid Shopping Centre Sloping Top Bolla…" at bounding box center [754, 338] width 316 height 32
click at [908, 325] on div "Fixed Inground Vandal Resistant Anti Ram Raid Shopping Centre Sloping Top Bolla…" at bounding box center [754, 338] width 316 height 32
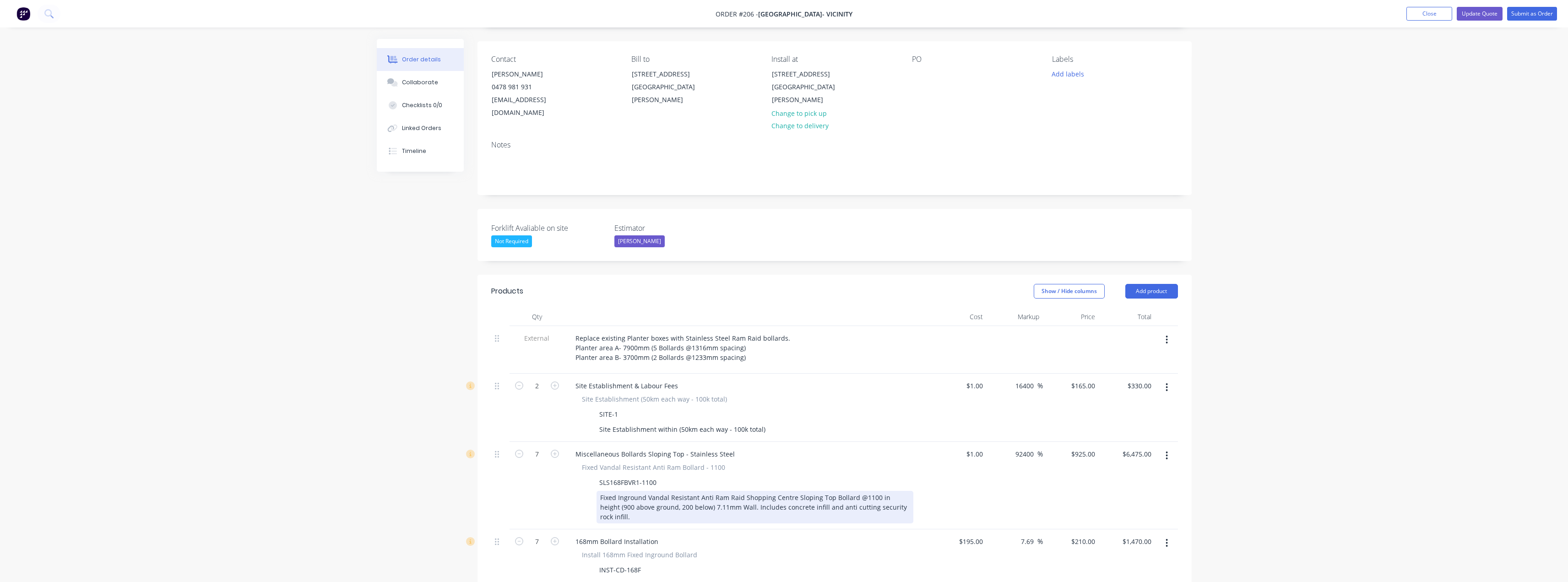
scroll to position [46, 0]
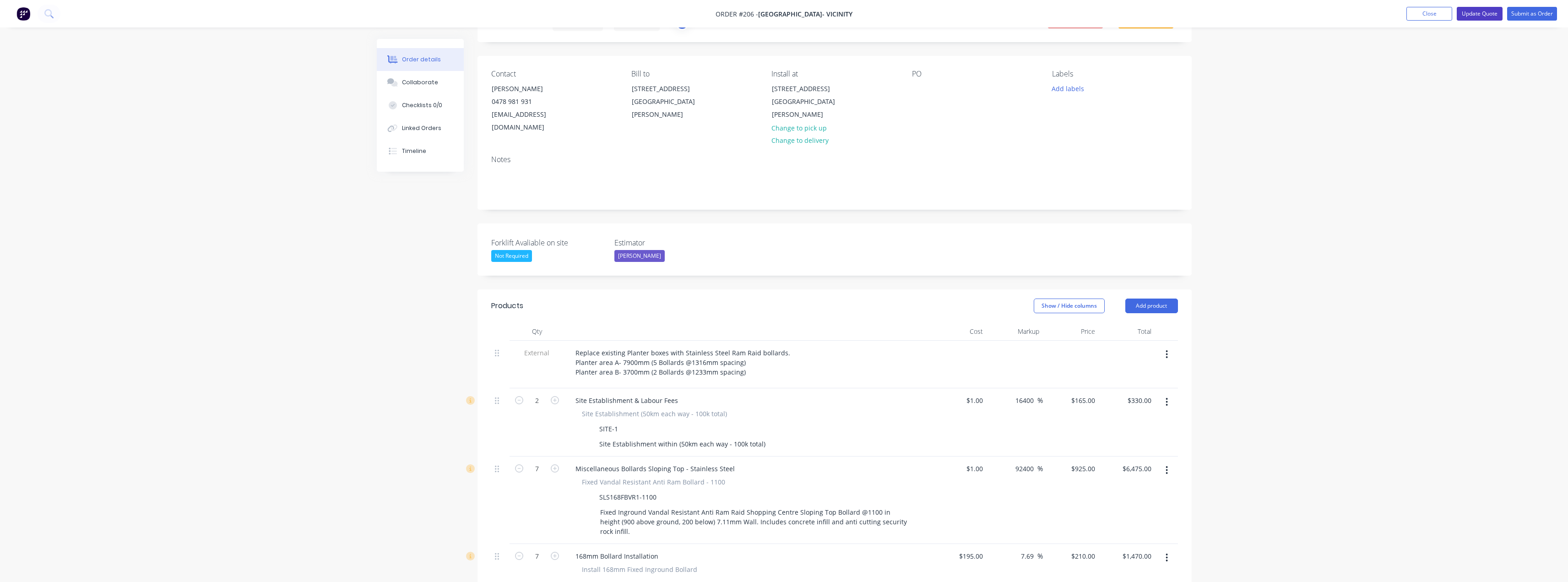
click at [1487, 14] on button "Update Quote" at bounding box center [1479, 13] width 46 height 14
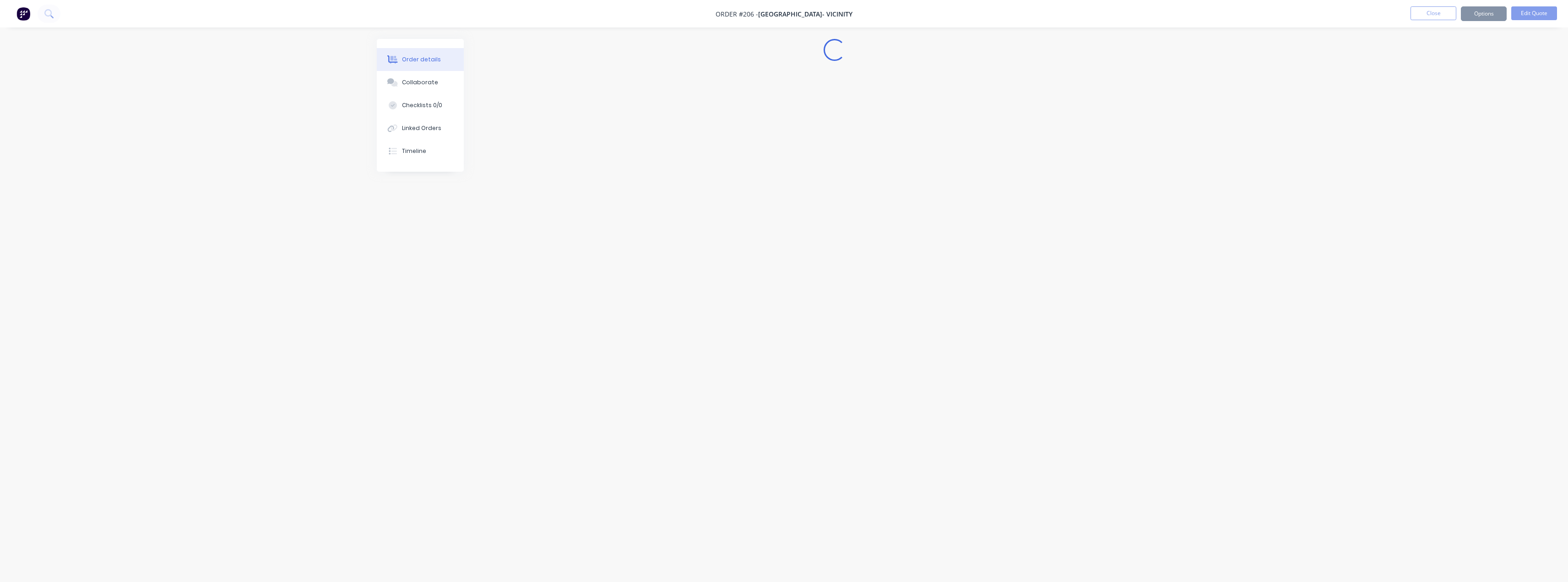
scroll to position [0, 0]
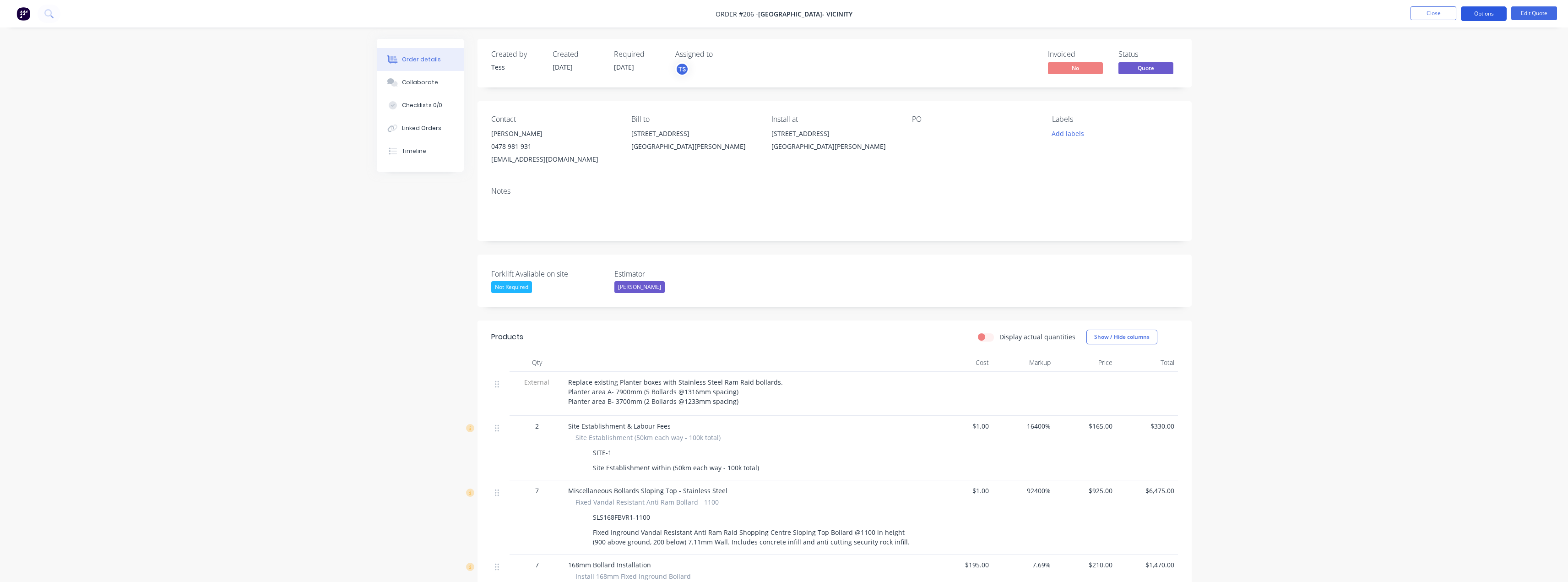
click at [1491, 14] on button "Options" at bounding box center [1483, 14] width 46 height 15
click at [1439, 164] on div "Duplicate" at bounding box center [1456, 165] width 84 height 13
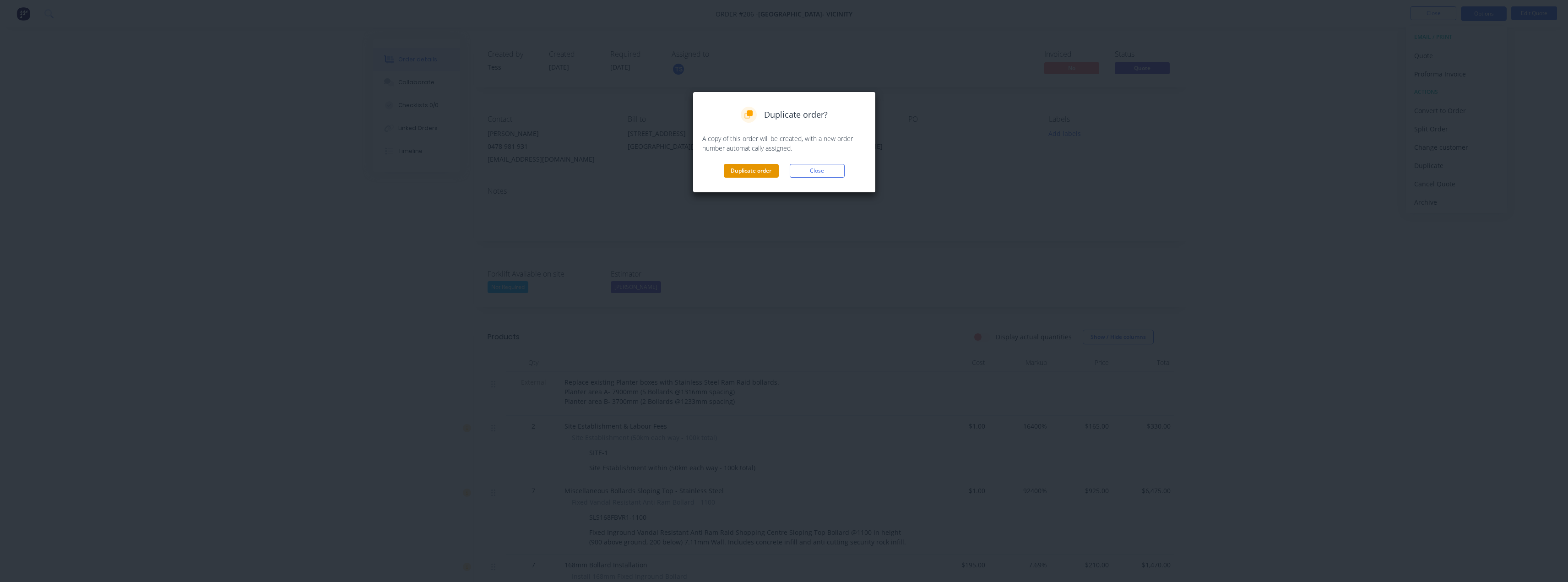
click at [764, 172] on button "Duplicate order" at bounding box center [751, 170] width 55 height 14
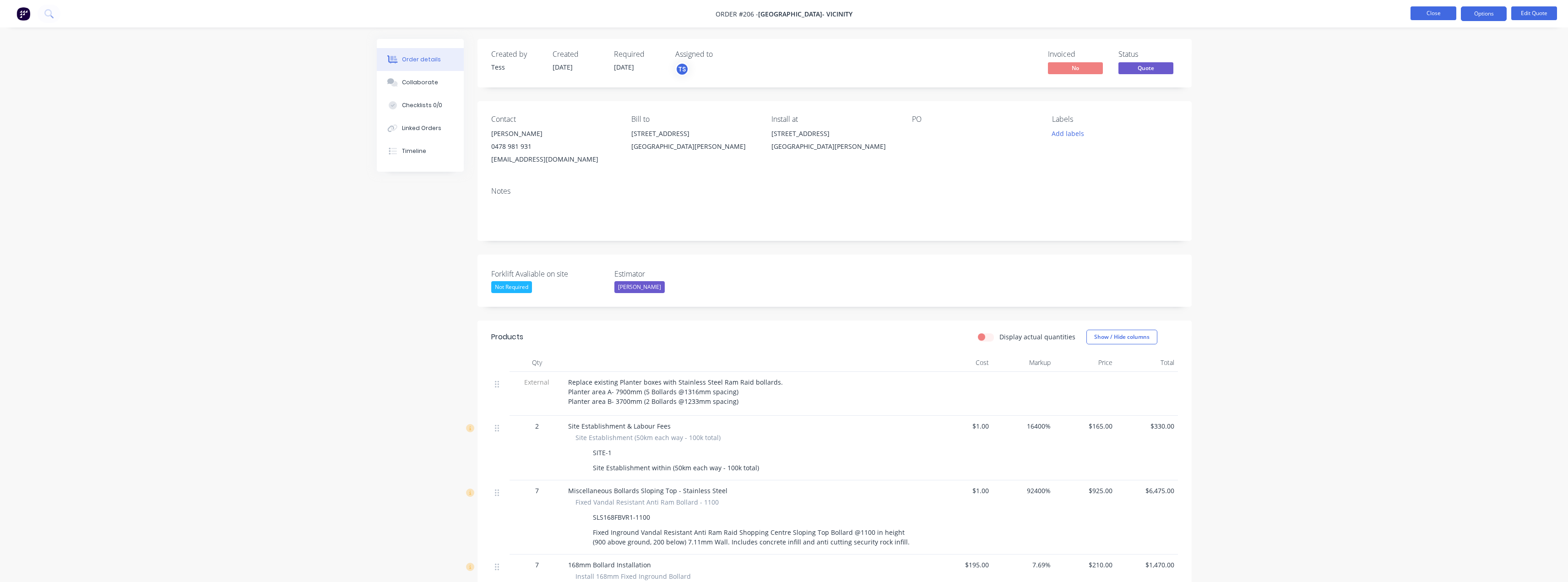
click at [1428, 12] on button "Close" at bounding box center [1433, 13] width 46 height 14
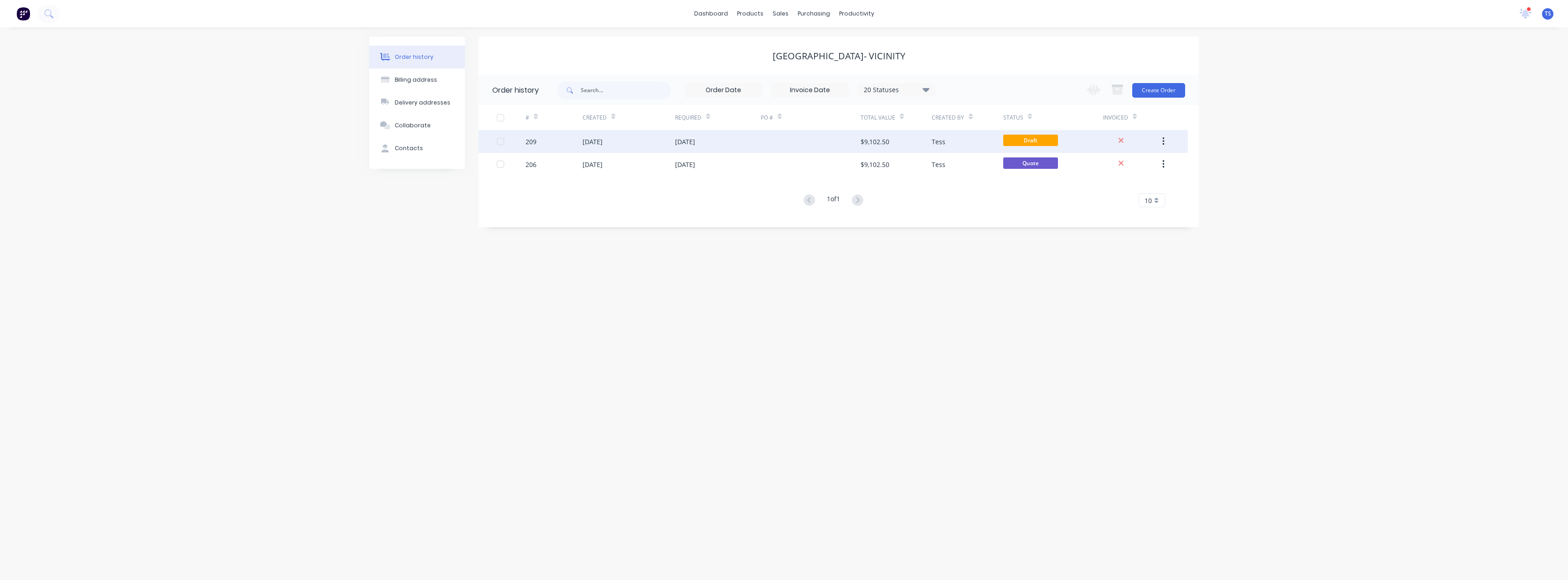
click at [641, 141] on div "[DATE]" at bounding box center [629, 141] width 93 height 23
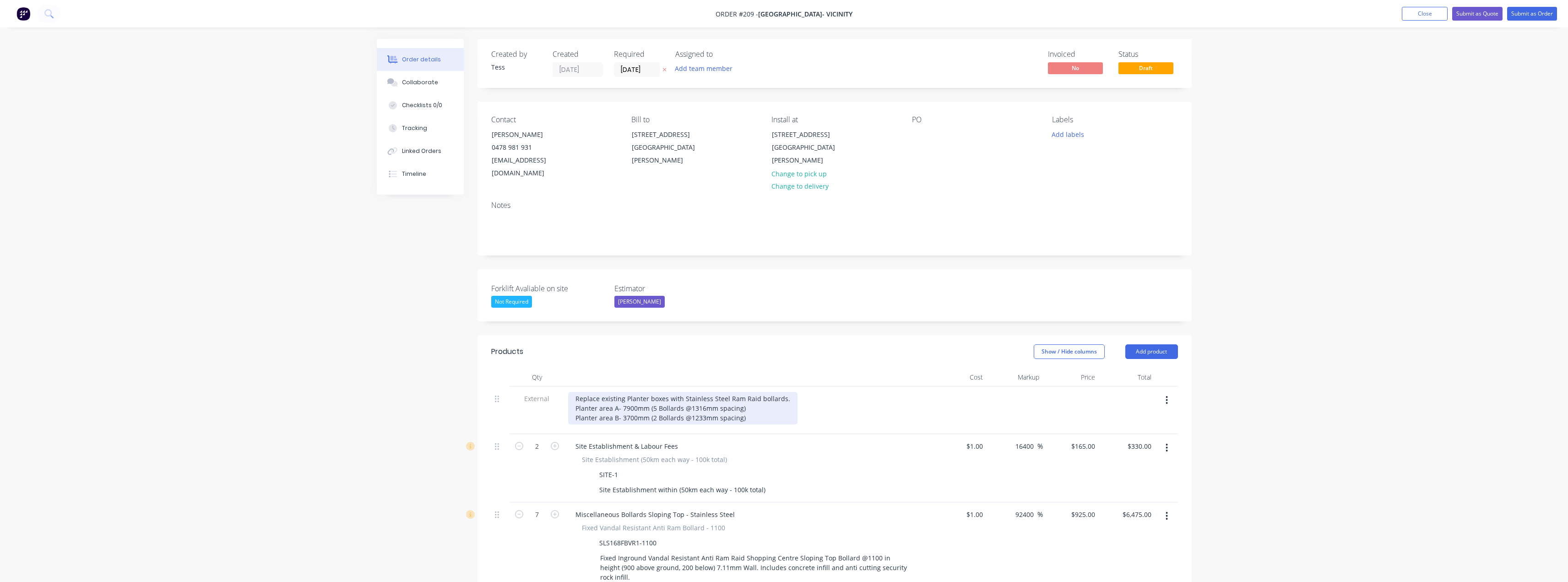
click at [781, 392] on div "Replace existing Planter boxes with Stainless Steel Ram Raid bollards. Planter …" at bounding box center [683, 408] width 229 height 32
click at [787, 392] on div "Replace existing Planter boxes with Stainless Steel Ram Raid bollards. Planter …" at bounding box center [683, 408] width 229 height 32
click at [786, 392] on div "Replace existing Planter boxes with Stainless Steel Ram Raid bollards. Planter …" at bounding box center [683, 408] width 229 height 32
drag, startPoint x: 667, startPoint y: 385, endPoint x: 625, endPoint y: 389, distance: 42.2
click at [625, 392] on div "Replace existing Planter boxes with Stainless Steel Ram Raid bollards. Planter …" at bounding box center [683, 408] width 229 height 32
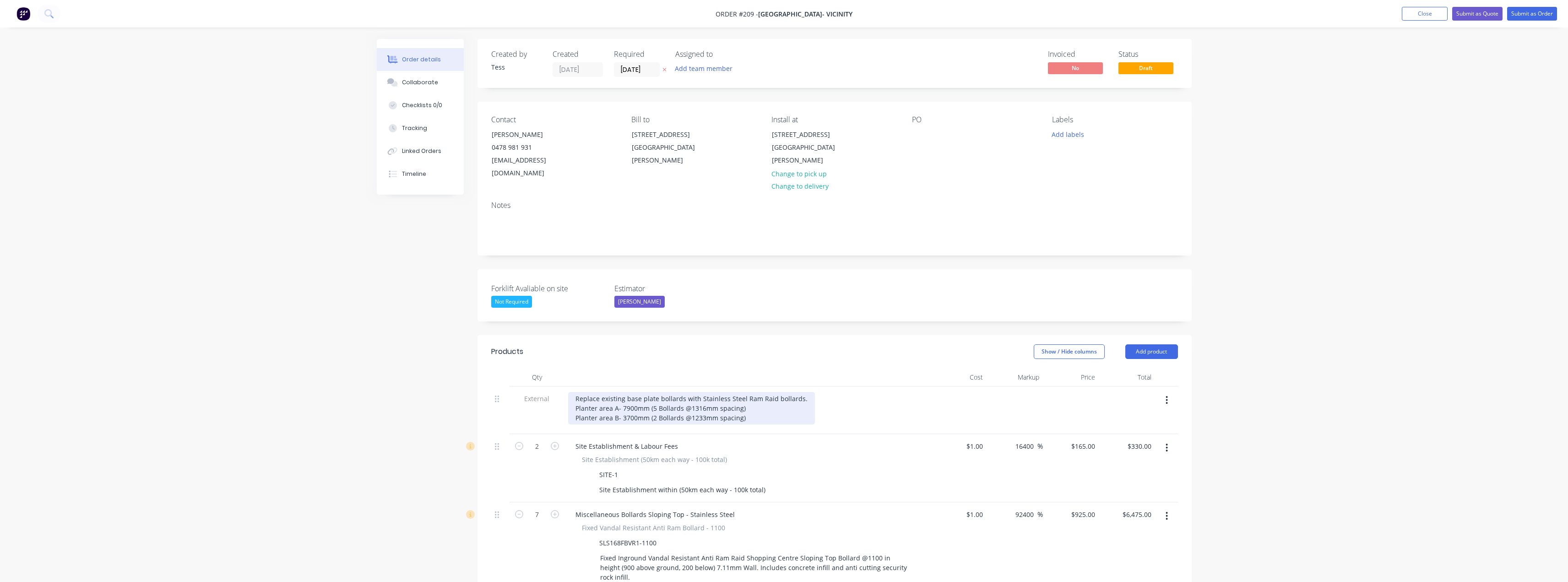
click at [620, 394] on div "Replace existing base plate bollards with Stainless Steel Ram Raid bollards. Pl…" at bounding box center [691, 408] width 247 height 32
drag, startPoint x: 648, startPoint y: 397, endPoint x: 573, endPoint y: 394, distance: 75.1
click at [573, 394] on div "Replace existing base plate bollards with Stainless Steel Ram Raid bollards. Pl…" at bounding box center [691, 408] width 247 height 32
drag, startPoint x: 649, startPoint y: 405, endPoint x: 575, endPoint y: 406, distance: 74.0
click at [575, 406] on div "Replace existing base plate bollards with Stainless Steel Ram Raid bollards. (5…" at bounding box center [691, 408] width 247 height 32
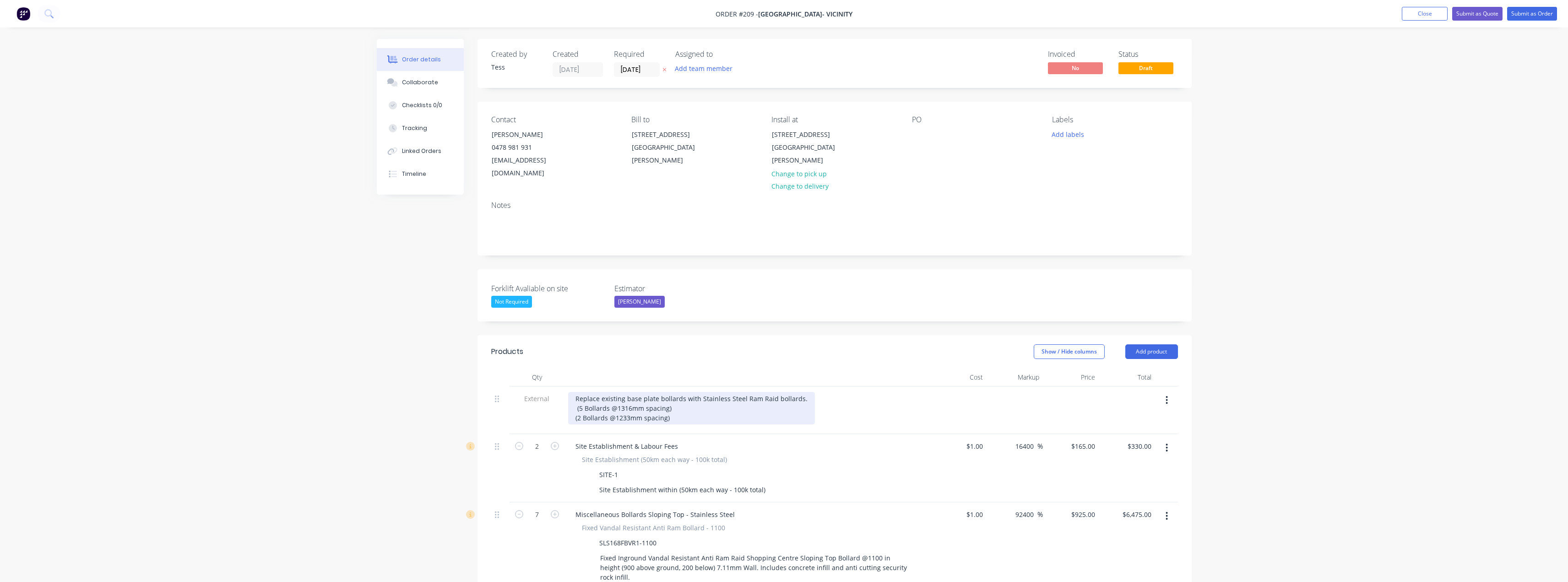
click at [673, 398] on div "Replace existing base plate bollards with Stainless Steel Ram Raid bollards. (5…" at bounding box center [691, 408] width 247 height 32
click at [801, 392] on div "Replace existing base plate bollards with Stainless Steel Ram Raid bollards. (5…" at bounding box center [691, 408] width 247 height 32
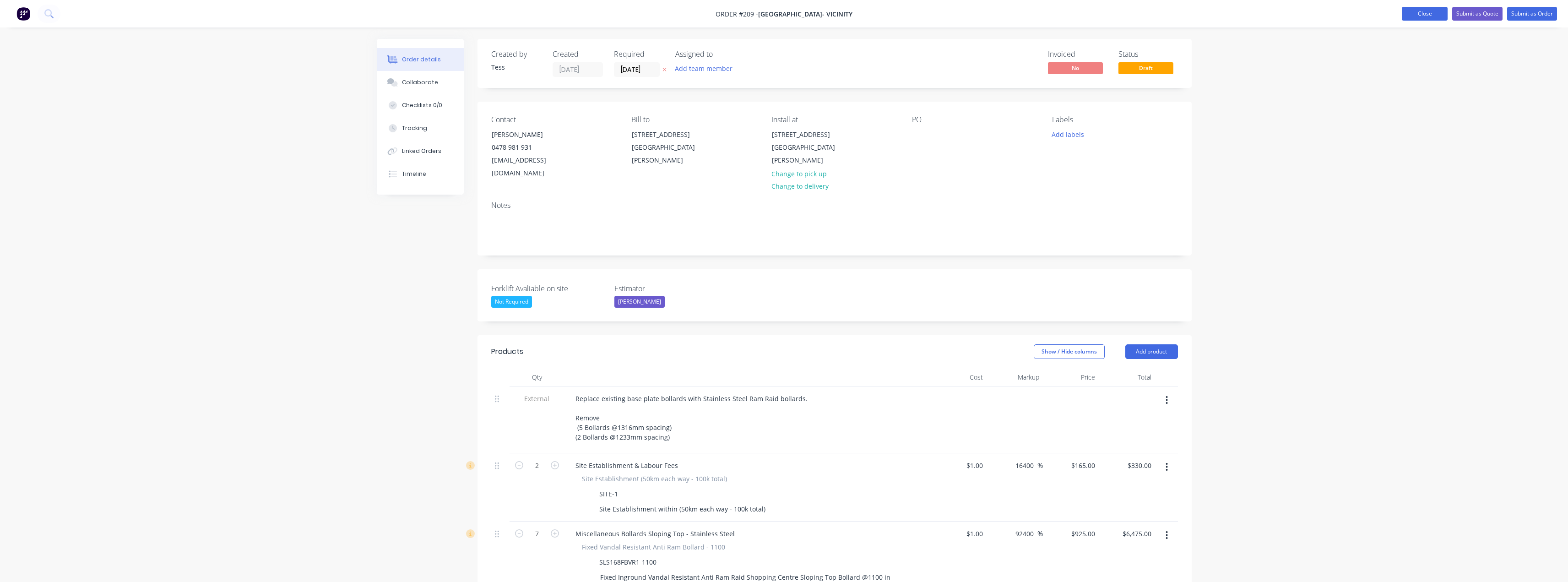
click at [1430, 15] on button "Close" at bounding box center [1424, 13] width 46 height 14
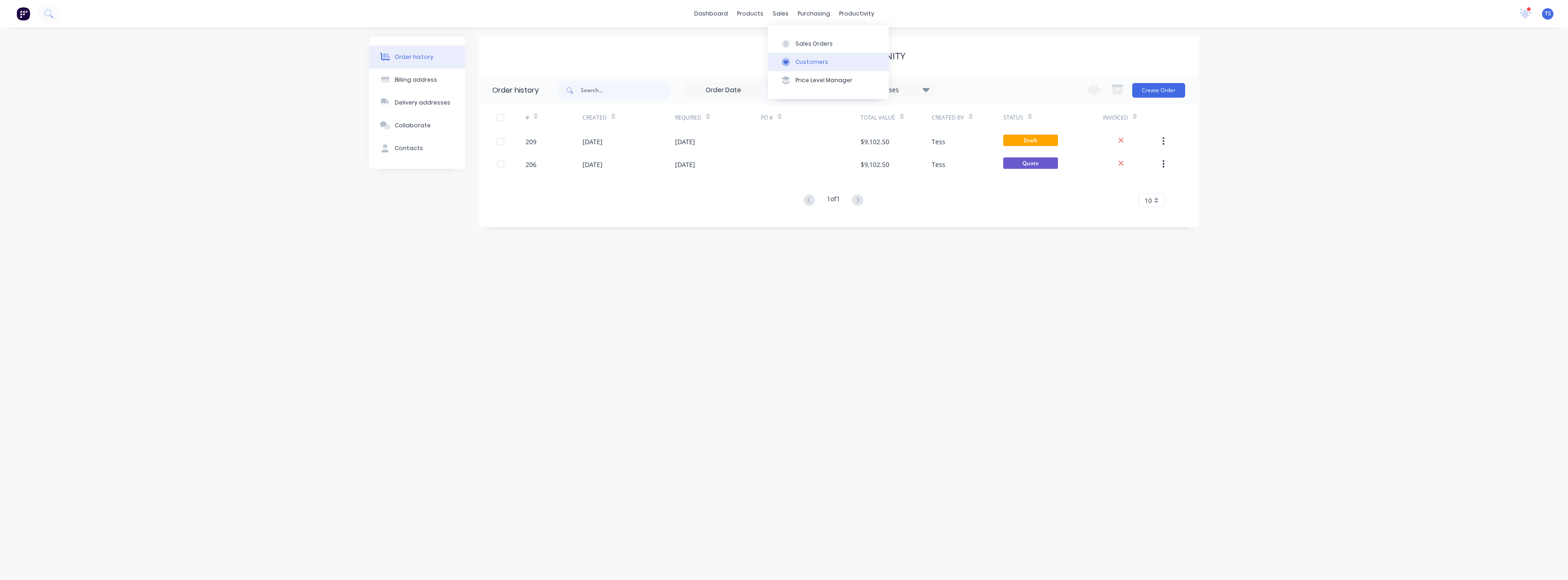
click at [796, 61] on div "Customers" at bounding box center [812, 62] width 33 height 8
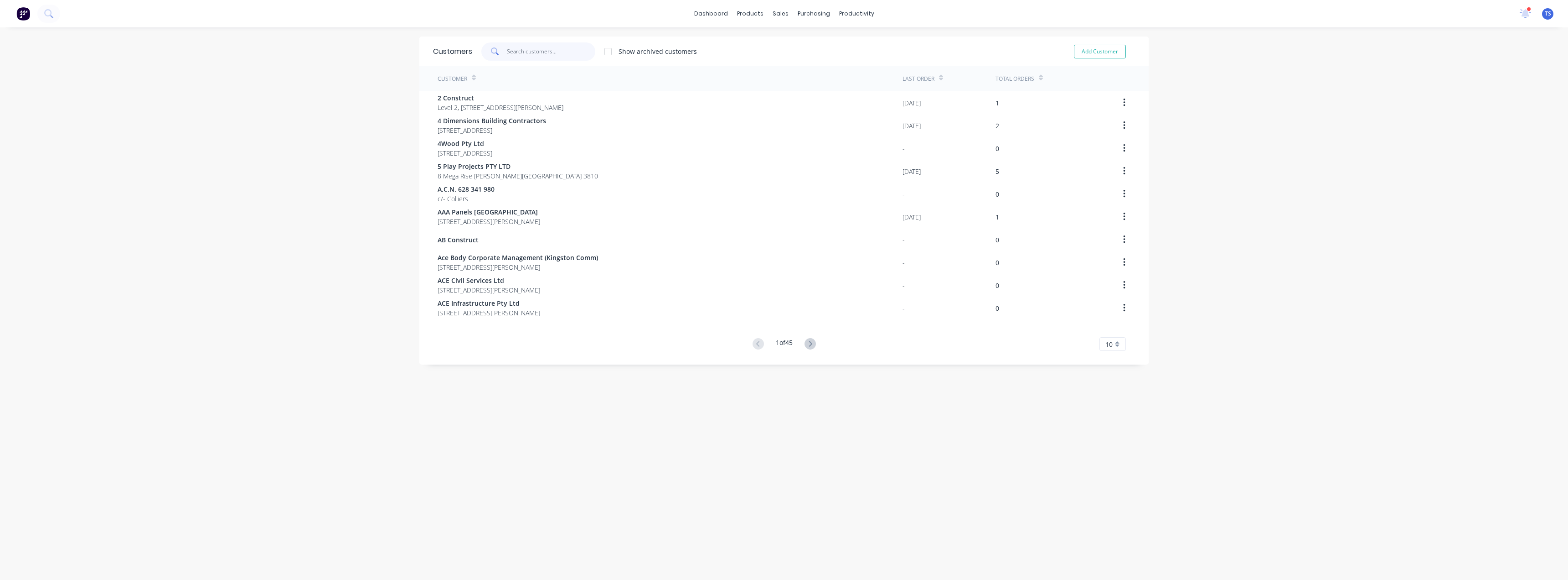
click at [518, 51] on input "text" at bounding box center [551, 51] width 88 height 18
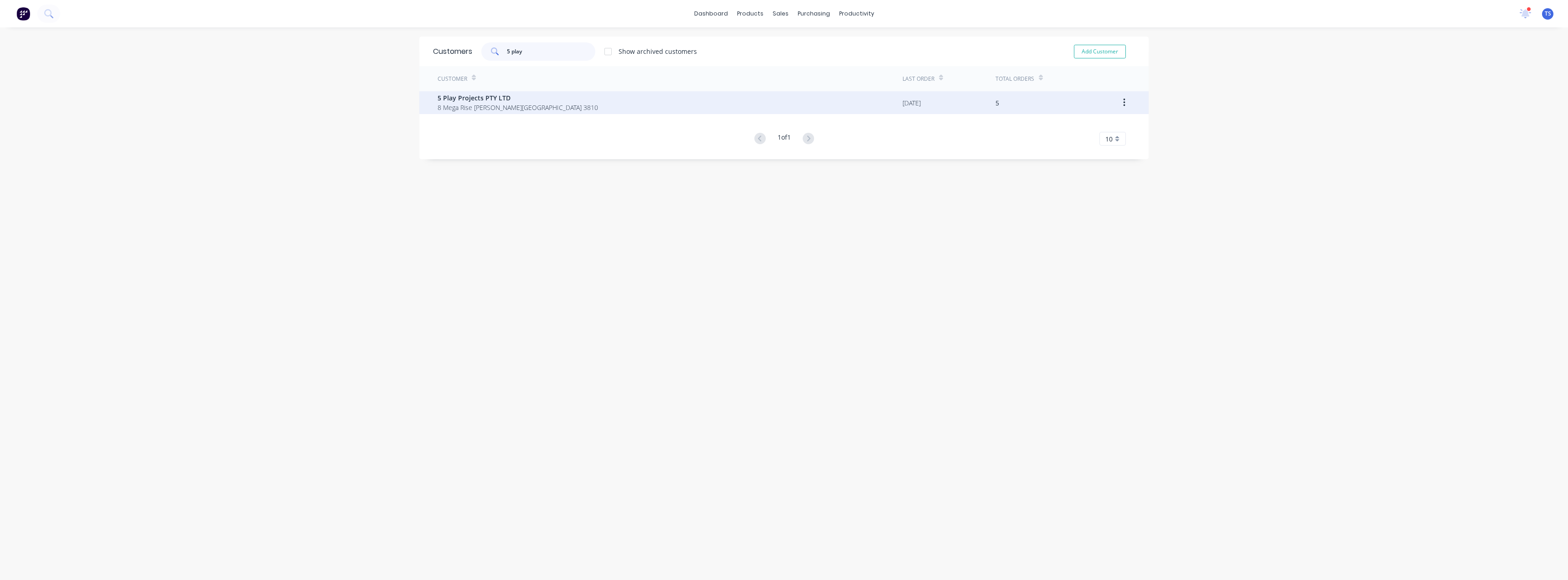
type input "5 play"
click at [468, 110] on span "8 Mega Rise [PERSON_NAME][GEOGRAPHIC_DATA] 3810" at bounding box center [518, 108] width 160 height 10
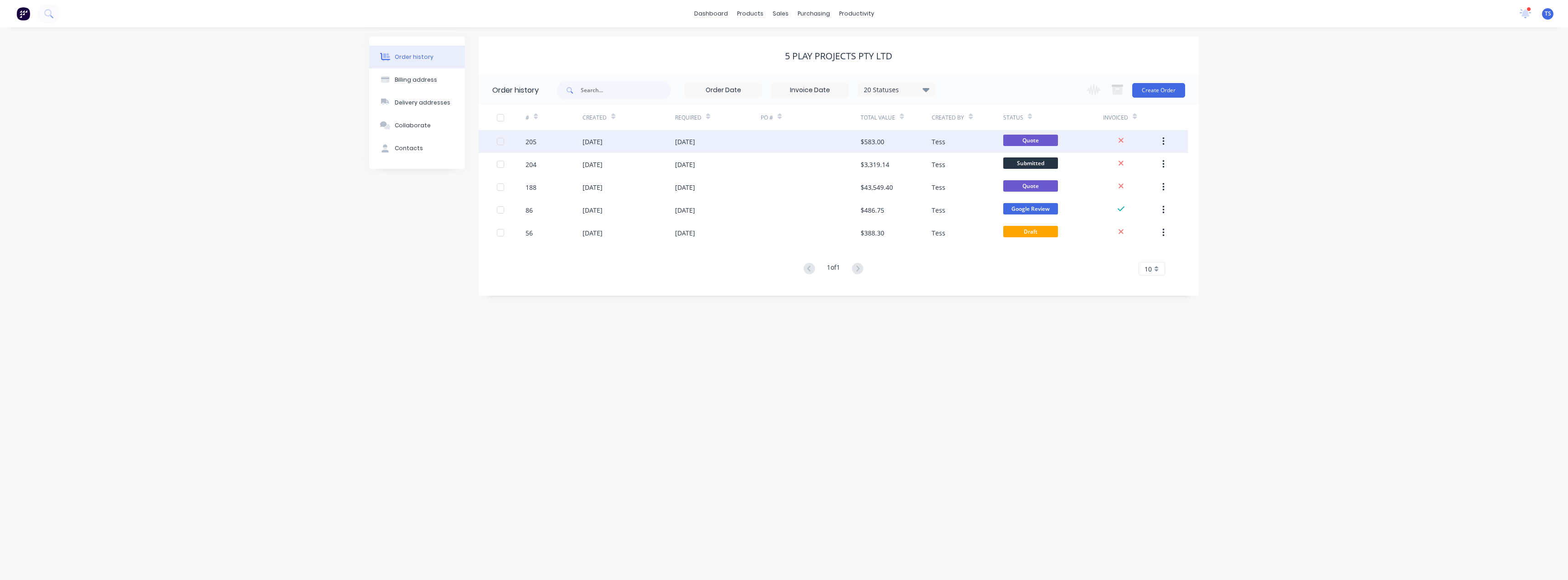
click at [684, 141] on div "[DATE]" at bounding box center [685, 141] width 20 height 10
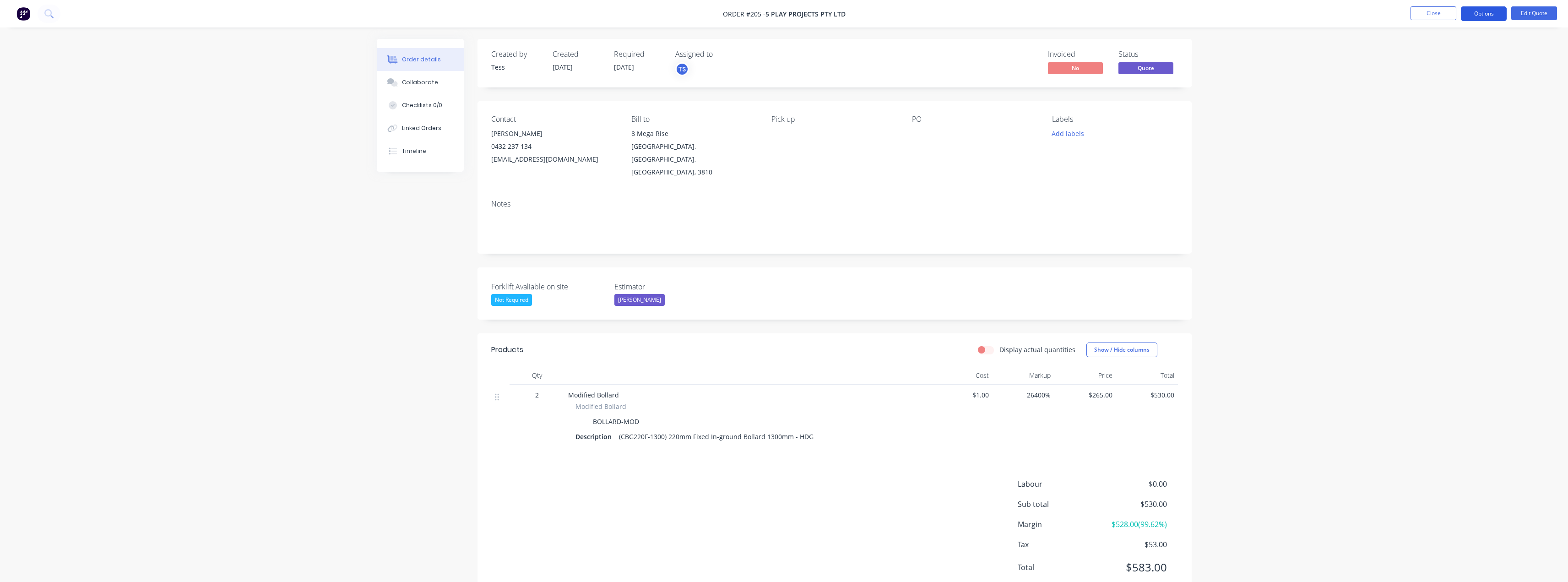
click at [1481, 16] on button "Options" at bounding box center [1483, 14] width 46 height 15
click at [1547, 15] on button "Edit Quote" at bounding box center [1533, 13] width 46 height 14
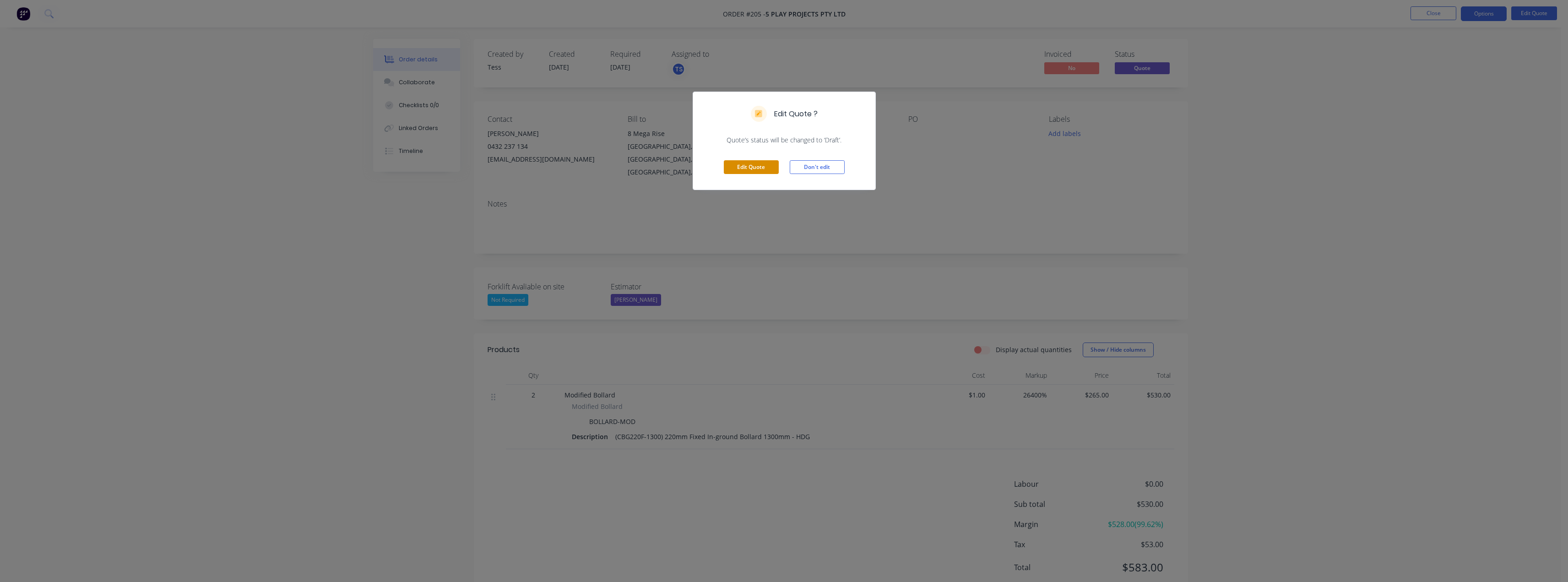
click at [764, 164] on button "Edit Quote" at bounding box center [751, 167] width 55 height 14
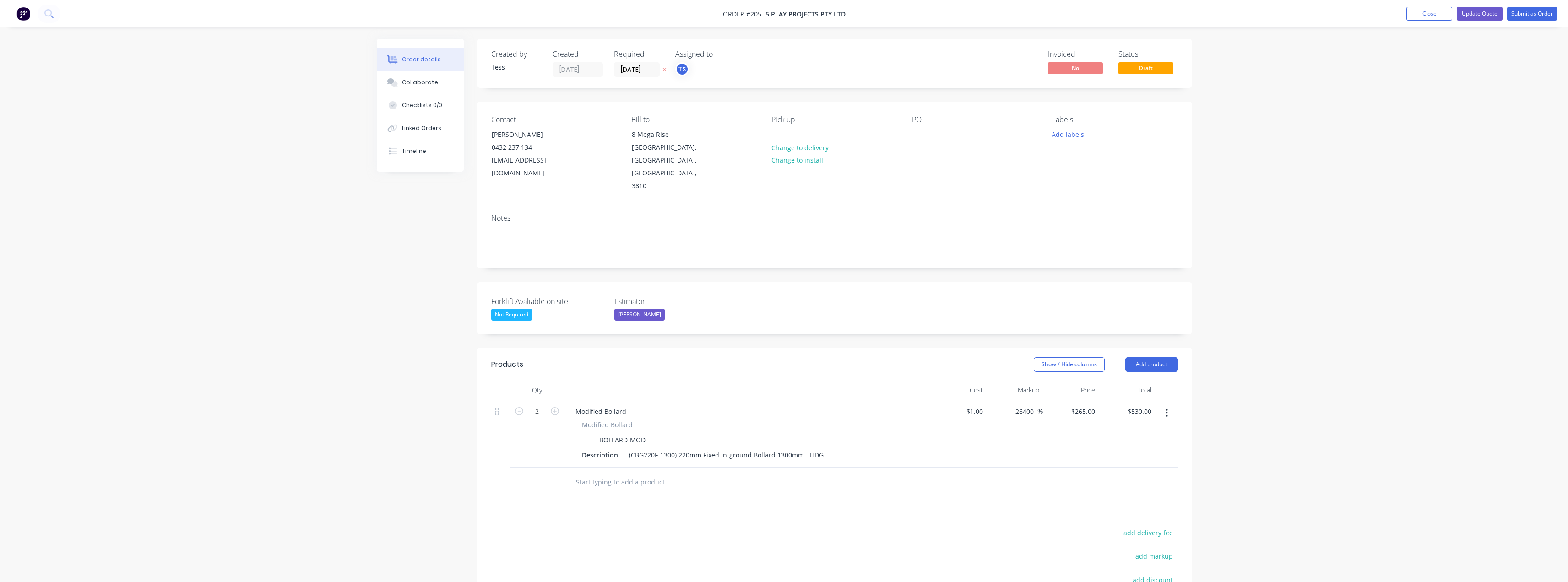
click at [560, 405] on button "button" at bounding box center [555, 410] width 12 height 10
type input "3"
type input "$795.00"
click at [560, 405] on button "button" at bounding box center [555, 410] width 12 height 10
type input "4"
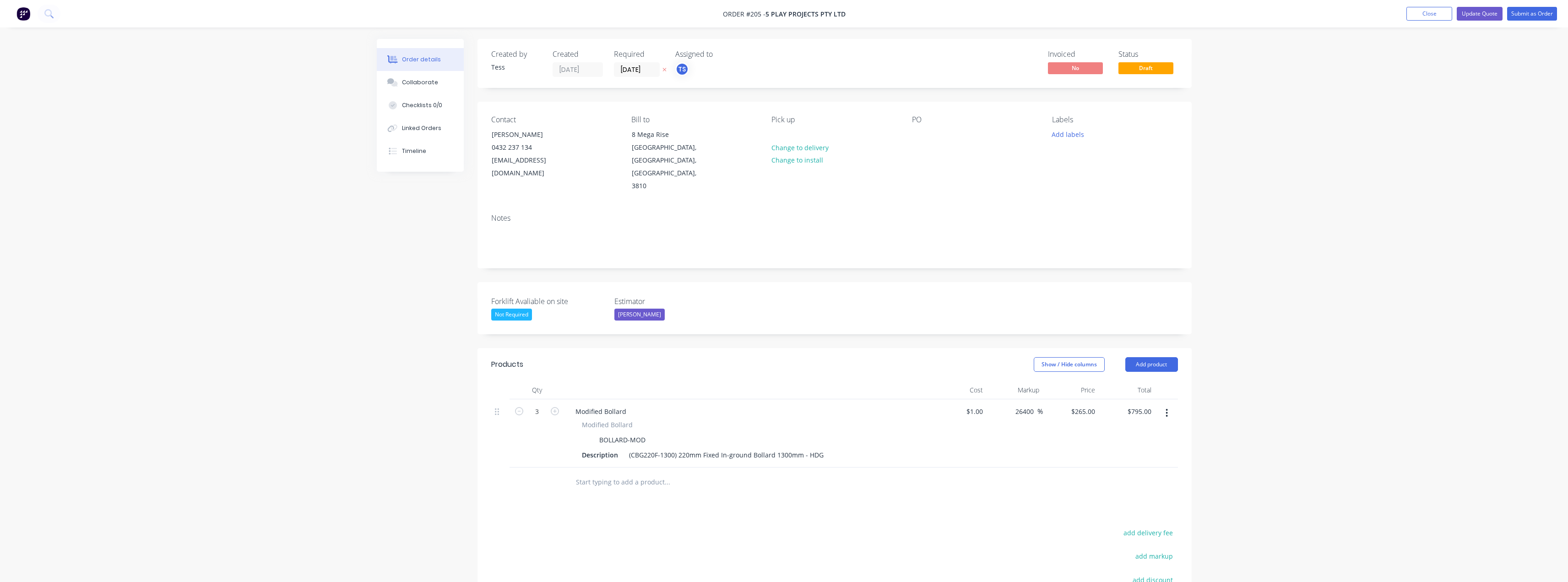
type input "$1,060.00"
click at [609, 472] on input "text" at bounding box center [667, 482] width 183 height 18
click at [1159, 357] on button "Add product" at bounding box center [1151, 364] width 52 height 15
click at [1124, 509] on div "Notes (External)" at bounding box center [1134, 516] width 71 height 13
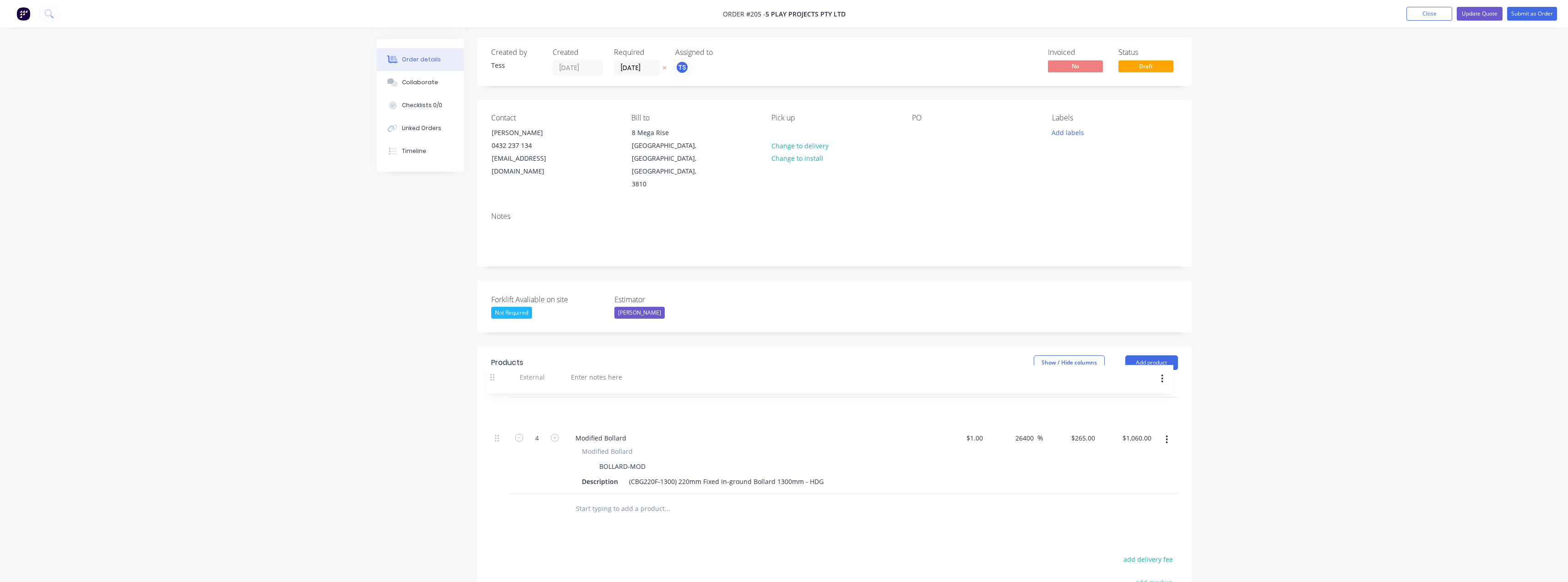
drag, startPoint x: 498, startPoint y: 455, endPoint x: 494, endPoint y: 374, distance: 81.1
click at [494, 397] on div "4 Modified Bollard Modified Bollard BOLLARD-MOD Description (CBG220F-1300) 220m…" at bounding box center [834, 445] width 687 height 96
click at [587, 403] on div at bounding box center [600, 409] width 66 height 13
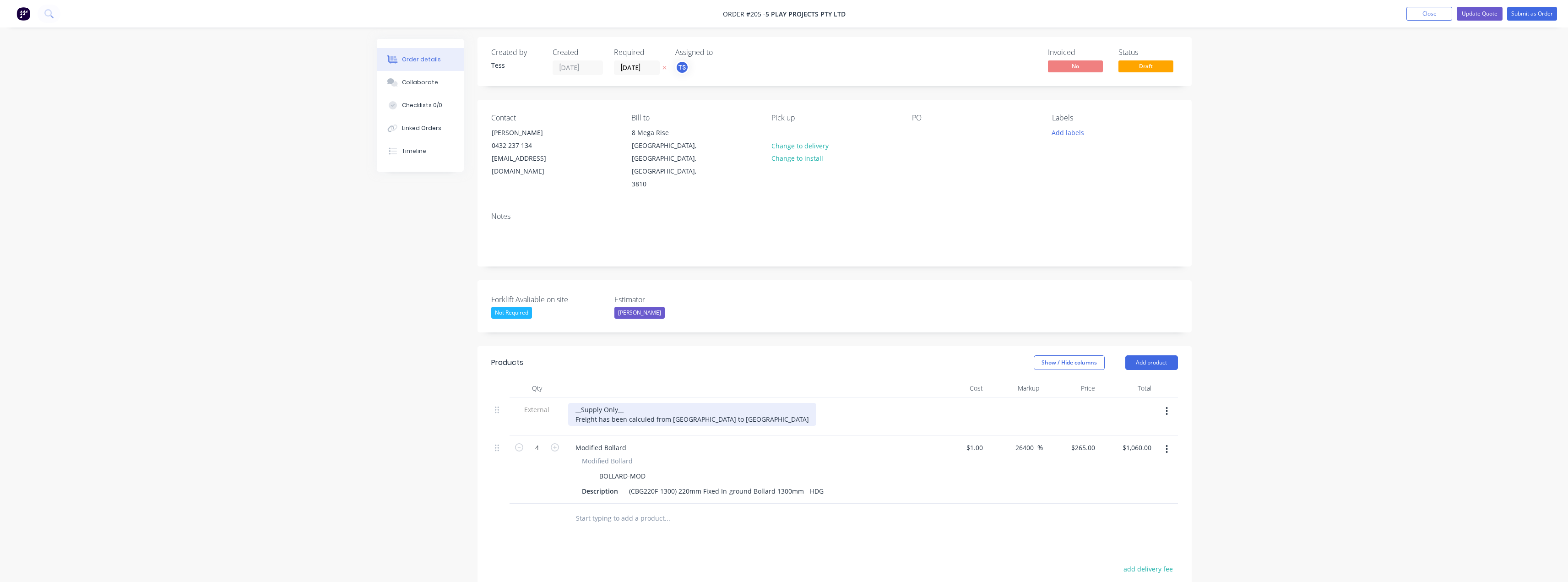
click at [575, 403] on div "__Supply Only__ Freight has been calculed from [GEOGRAPHIC_DATA] to [GEOGRAPHIC…" at bounding box center [692, 414] width 248 height 23
click at [753, 403] on div "__Supply Only__ **Freight has been calculed from [GEOGRAPHIC_DATA] to [GEOGRAPH…" at bounding box center [696, 414] width 256 height 23
click at [1157, 562] on button "add delivery fee" at bounding box center [1148, 568] width 59 height 12
type input "75"
click at [1235, 472] on div "Order details Collaborate Checklists 0/0 Linked Orders Timeline Order details C…" at bounding box center [784, 381] width 1568 height 765
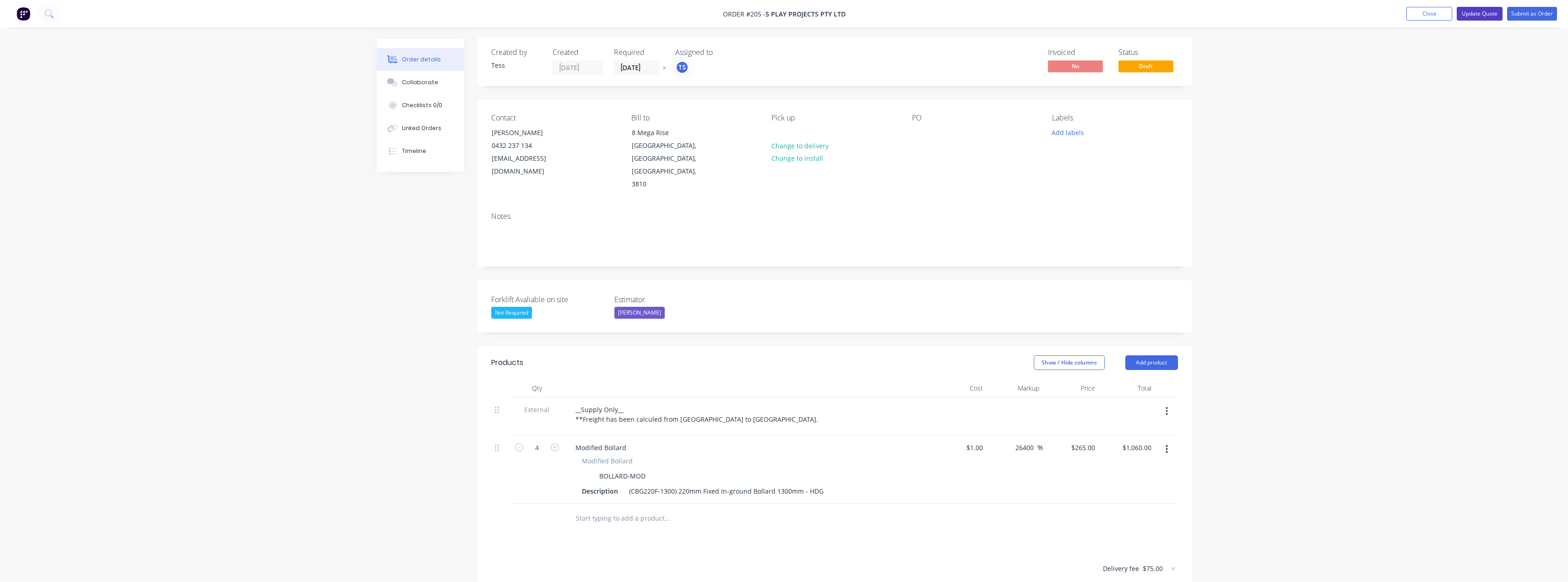
click at [1482, 12] on button "Update Quote" at bounding box center [1479, 13] width 46 height 14
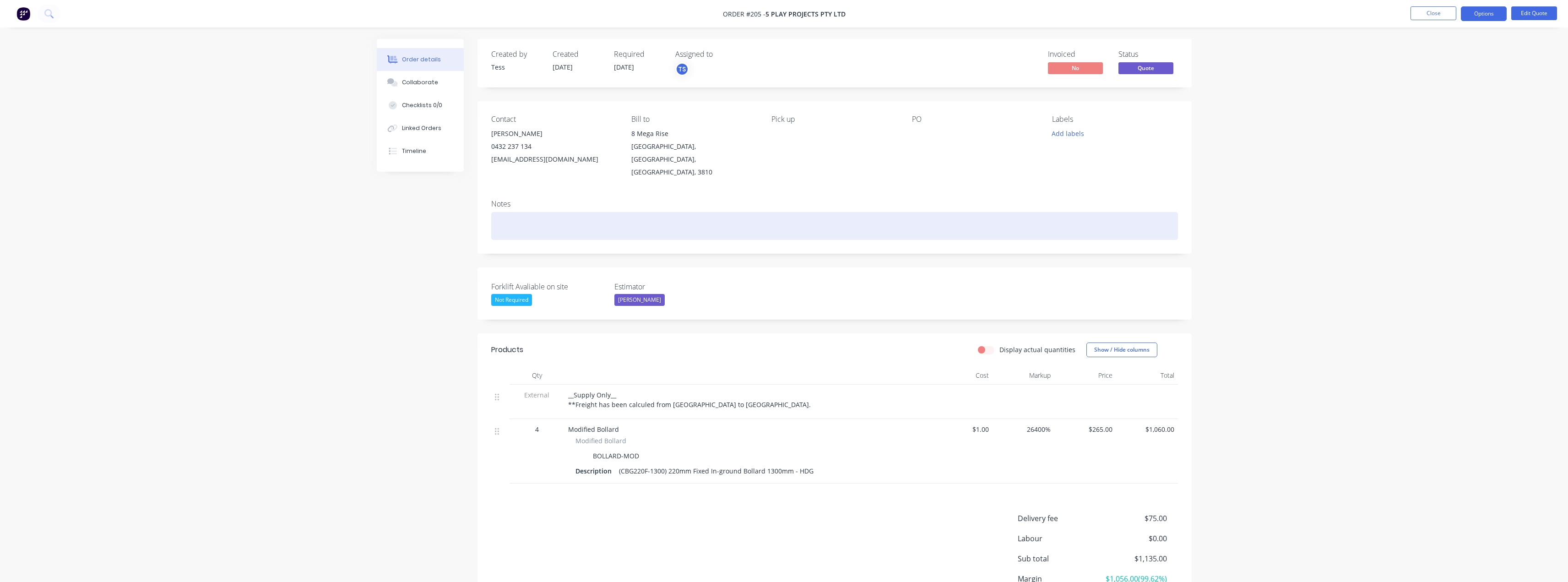
click at [514, 212] on div at bounding box center [834, 226] width 687 height 28
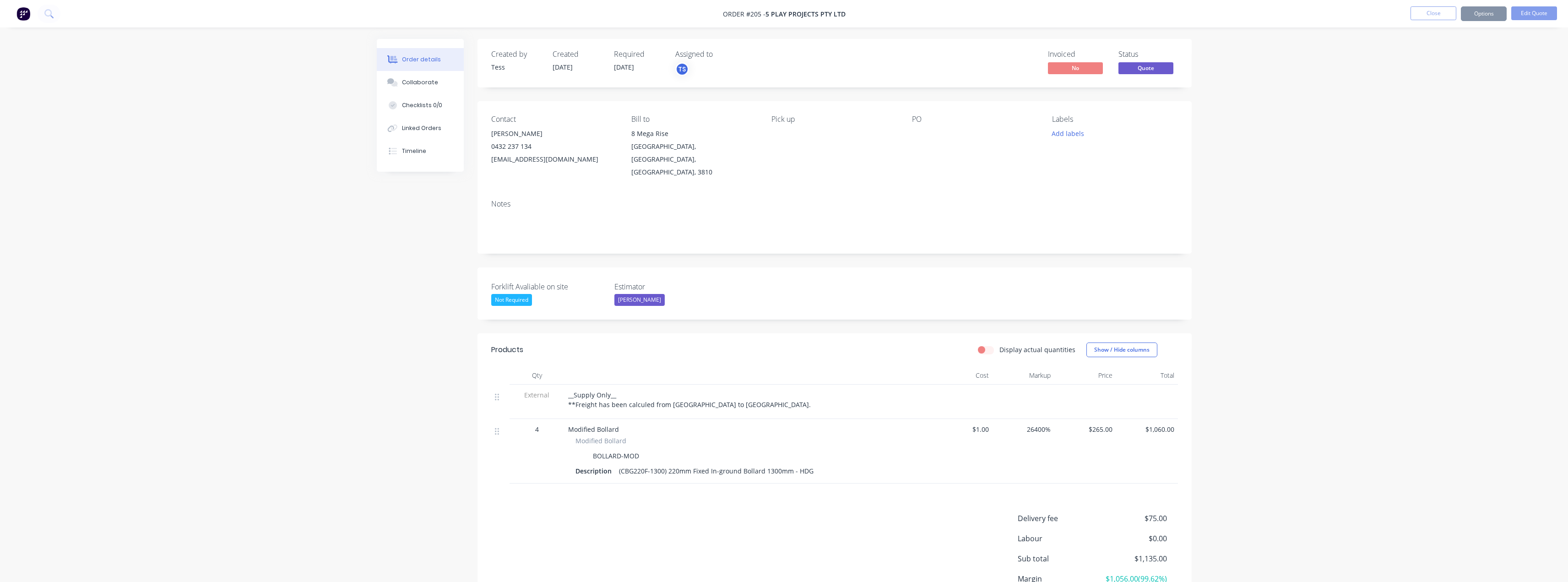
click at [741, 464] on div "(CBG220F-1300) 220mm Fixed In-ground Bollard 1300mm - HDG" at bounding box center [716, 471] width 202 height 13
click at [739, 464] on div "(CBG220F-1300) 220mm Fixed In-ground Bollard 1300mm - HDG" at bounding box center [716, 471] width 202 height 13
click at [1533, 12] on button "Edit Quote" at bounding box center [1533, 13] width 46 height 14
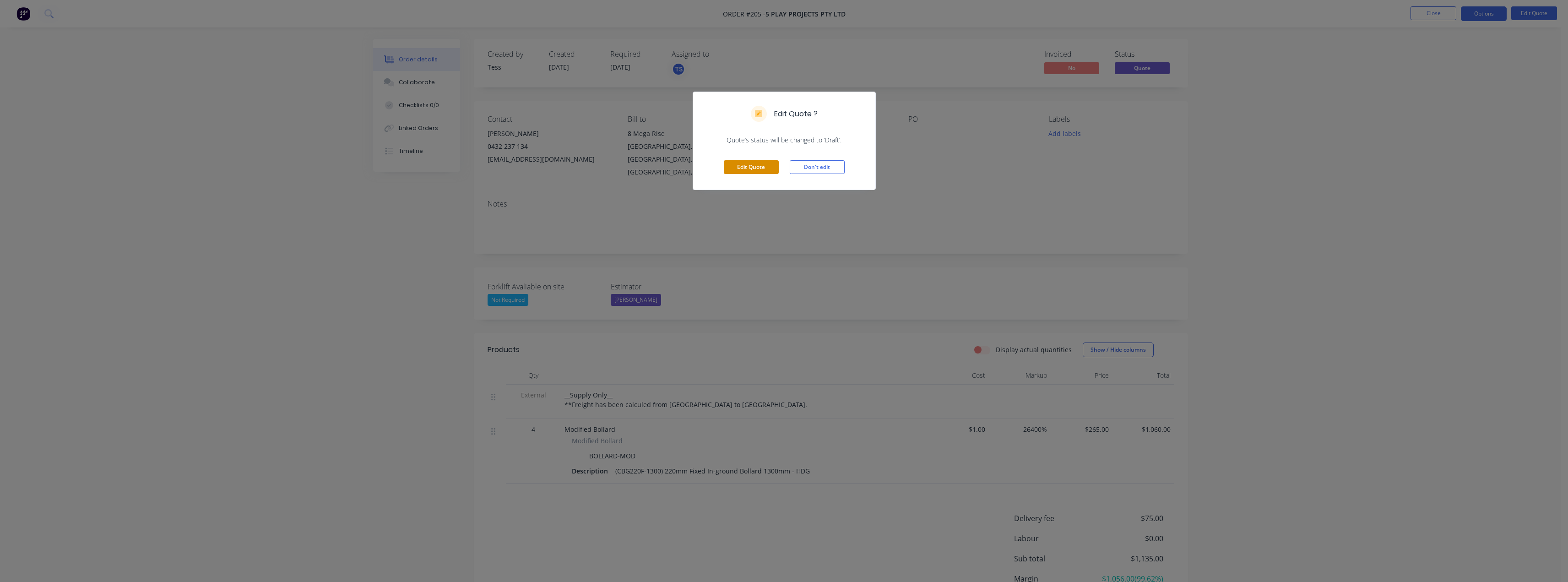
click at [752, 166] on button "Edit Quote" at bounding box center [751, 167] width 55 height 14
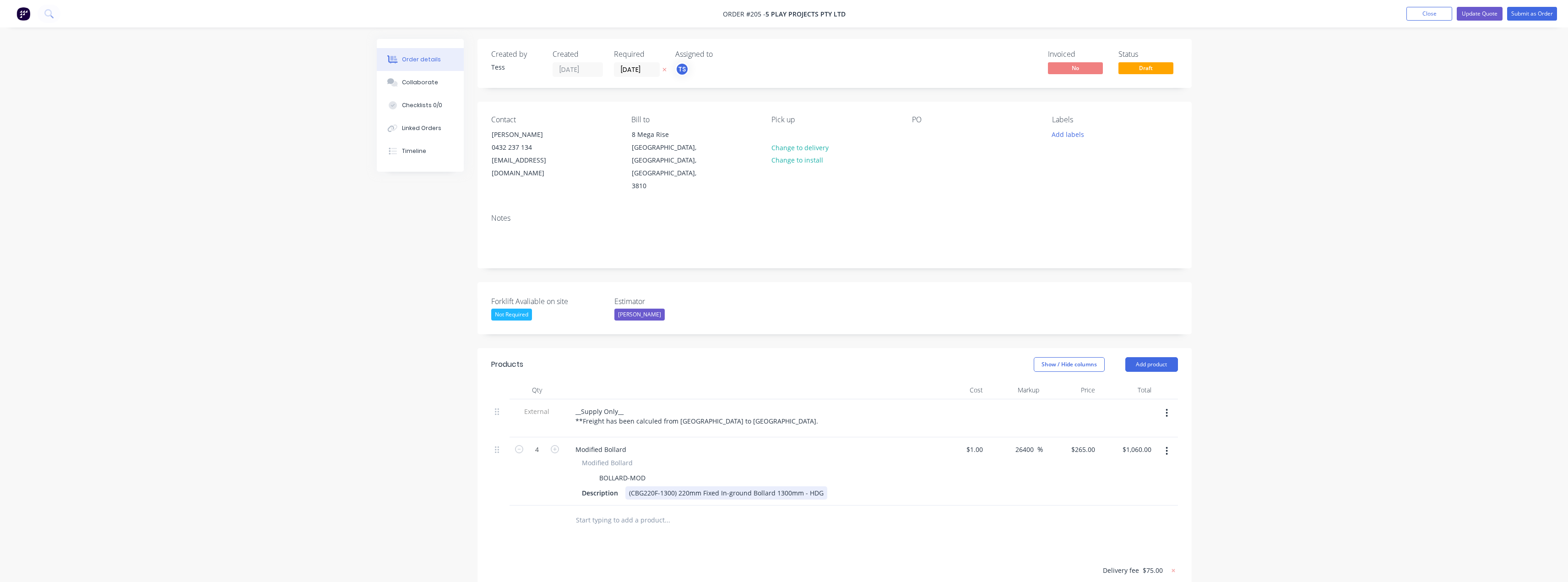
click at [751, 486] on div "(CBG220F-1300) 220mm Fixed In-ground Bollard 1300mm - HDG" at bounding box center [726, 492] width 202 height 13
click at [777, 511] on div at bounding box center [705, 520] width 275 height 18
click at [1470, 16] on button "Update Quote" at bounding box center [1479, 13] width 46 height 14
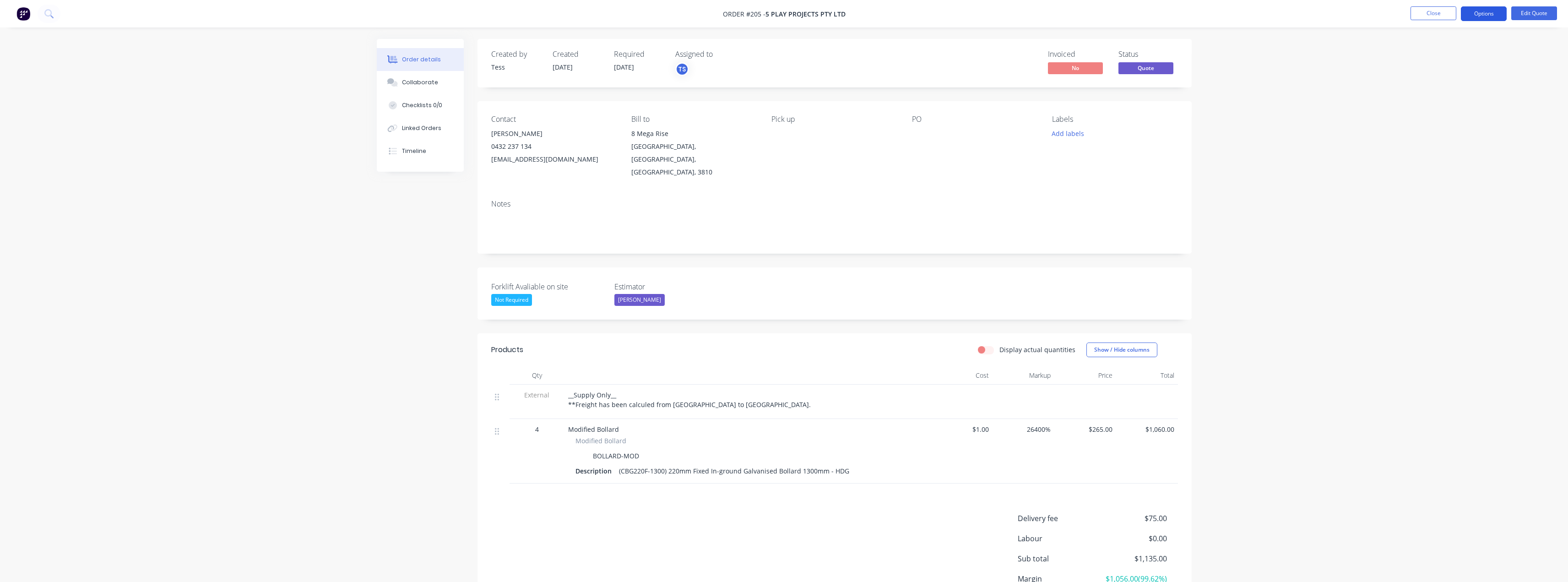
click at [1492, 14] on button "Options" at bounding box center [1483, 14] width 46 height 15
click at [1430, 171] on div "Duplicate" at bounding box center [1456, 165] width 84 height 13
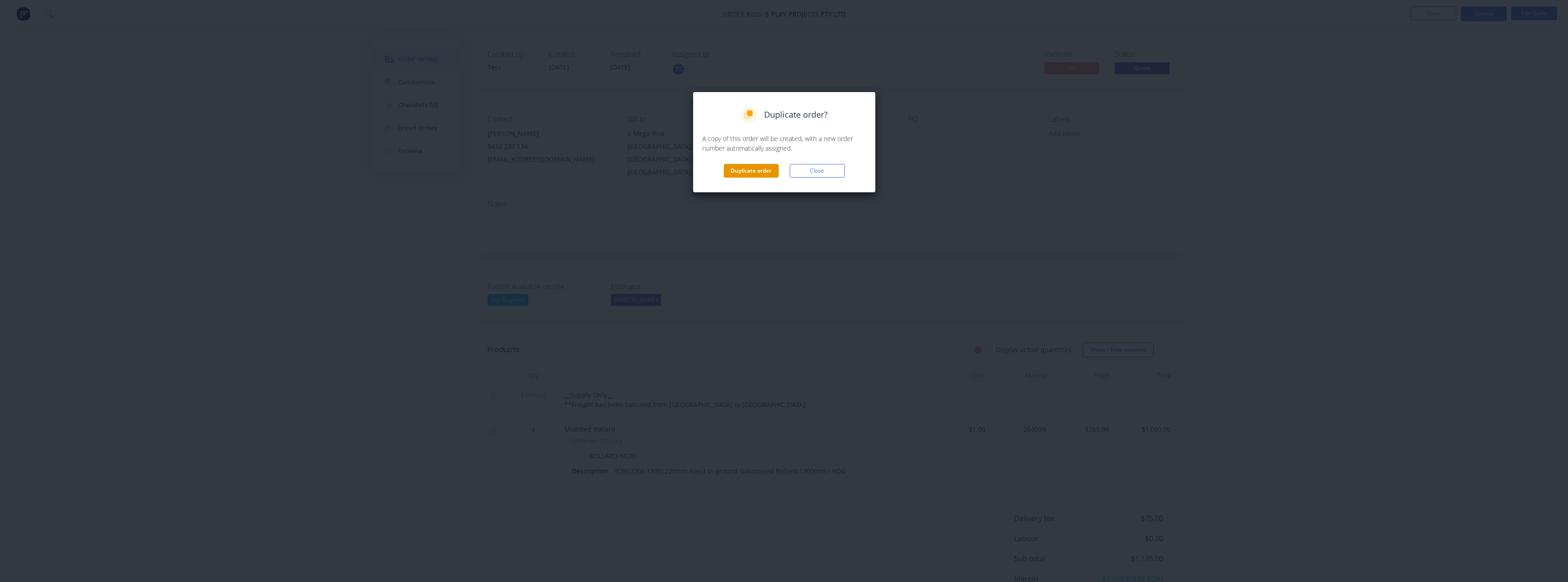
click at [738, 167] on button "Duplicate order" at bounding box center [751, 170] width 55 height 14
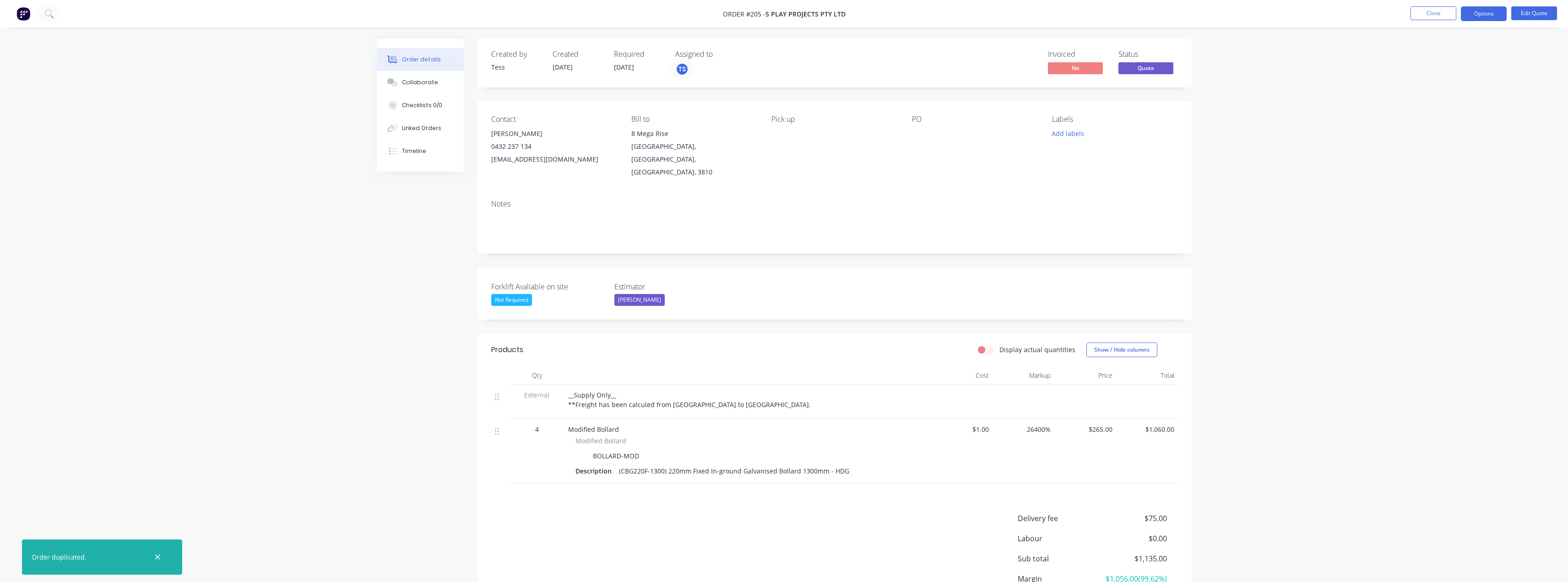
click at [631, 390] on span "__Supply Only__ **Freight has been calculed from [GEOGRAPHIC_DATA] to [GEOGRAPH…" at bounding box center [689, 399] width 243 height 18
click at [1524, 11] on button "Edit Quote" at bounding box center [1533, 13] width 46 height 14
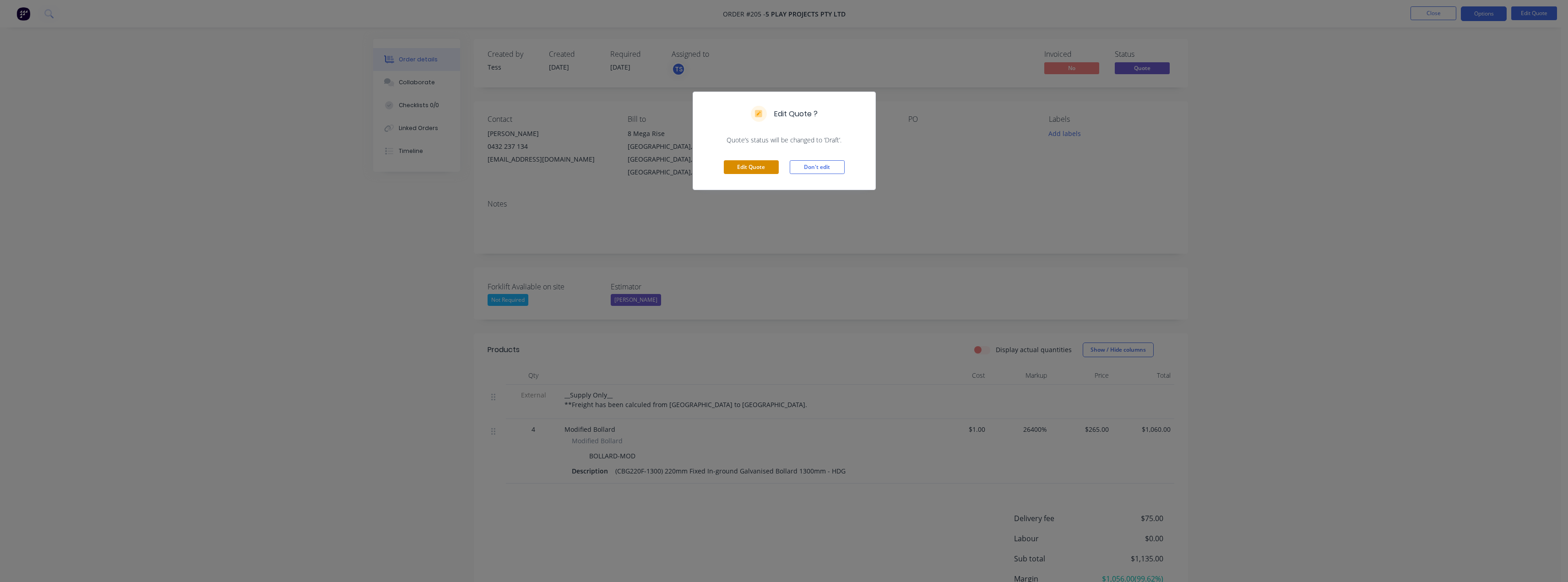
drag, startPoint x: 728, startPoint y: 169, endPoint x: 737, endPoint y: 168, distance: 9.1
click at [729, 169] on button "Edit Quote" at bounding box center [751, 167] width 55 height 14
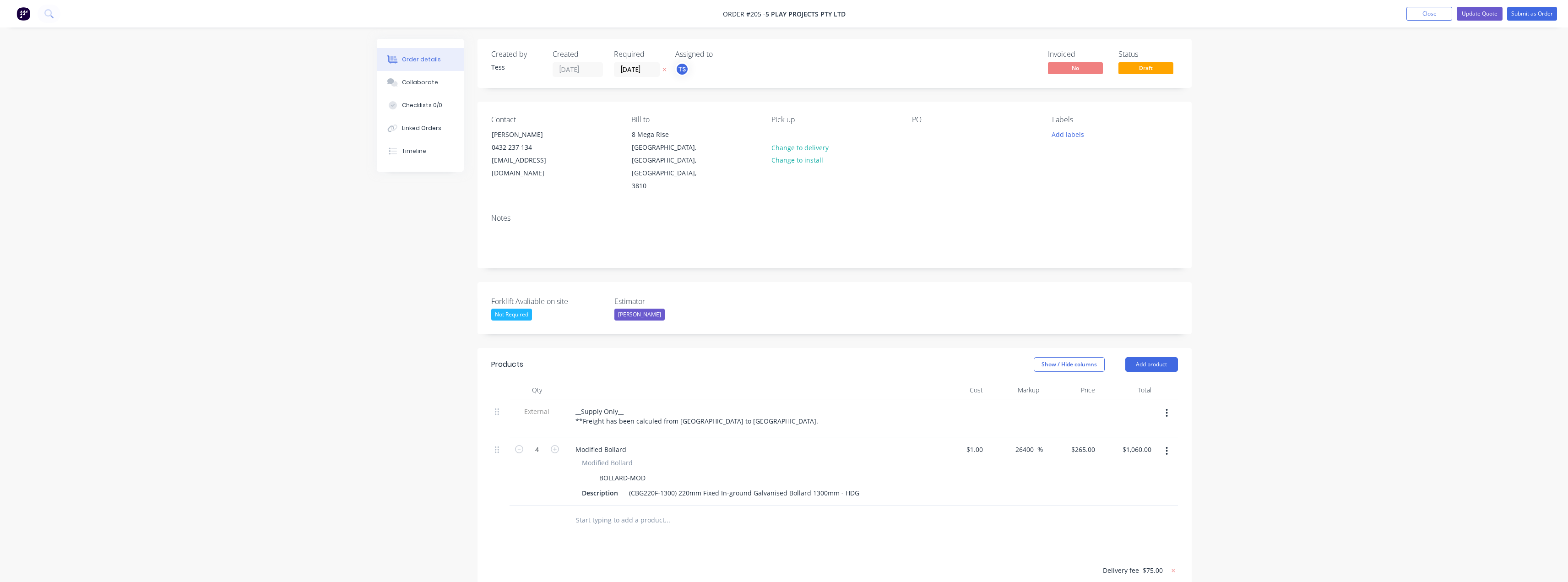
click at [1164, 443] on button "button" at bounding box center [1167, 451] width 22 height 17
click at [1108, 523] on div "Delete" at bounding box center [1134, 530] width 71 height 13
click at [600, 443] on input "text" at bounding box center [667, 452] width 183 height 18
click at [605, 443] on input "tactile-mpd" at bounding box center [667, 452] width 183 height 18
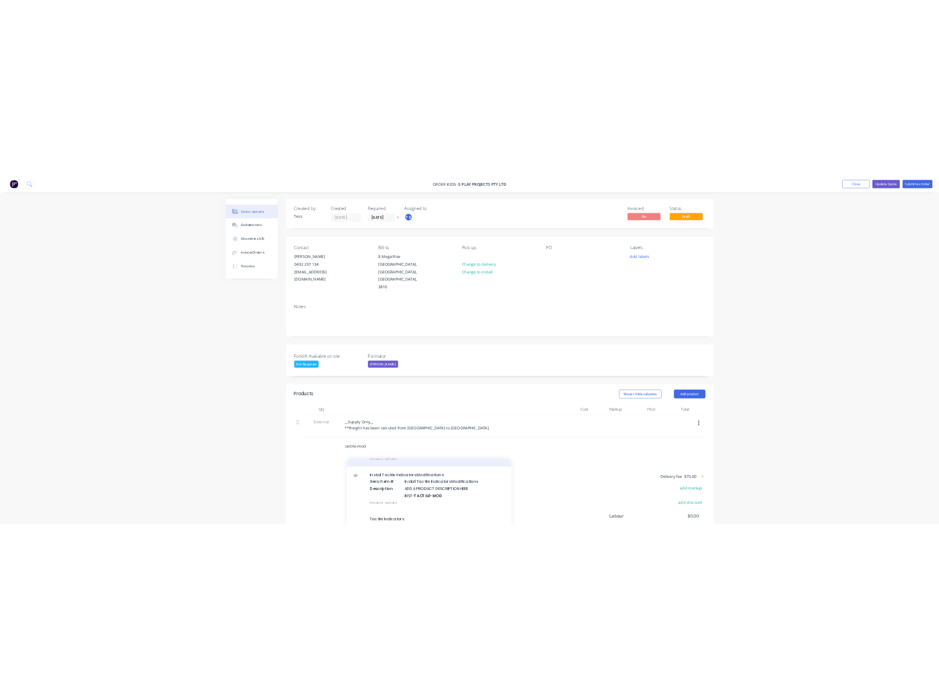
scroll to position [153, 0]
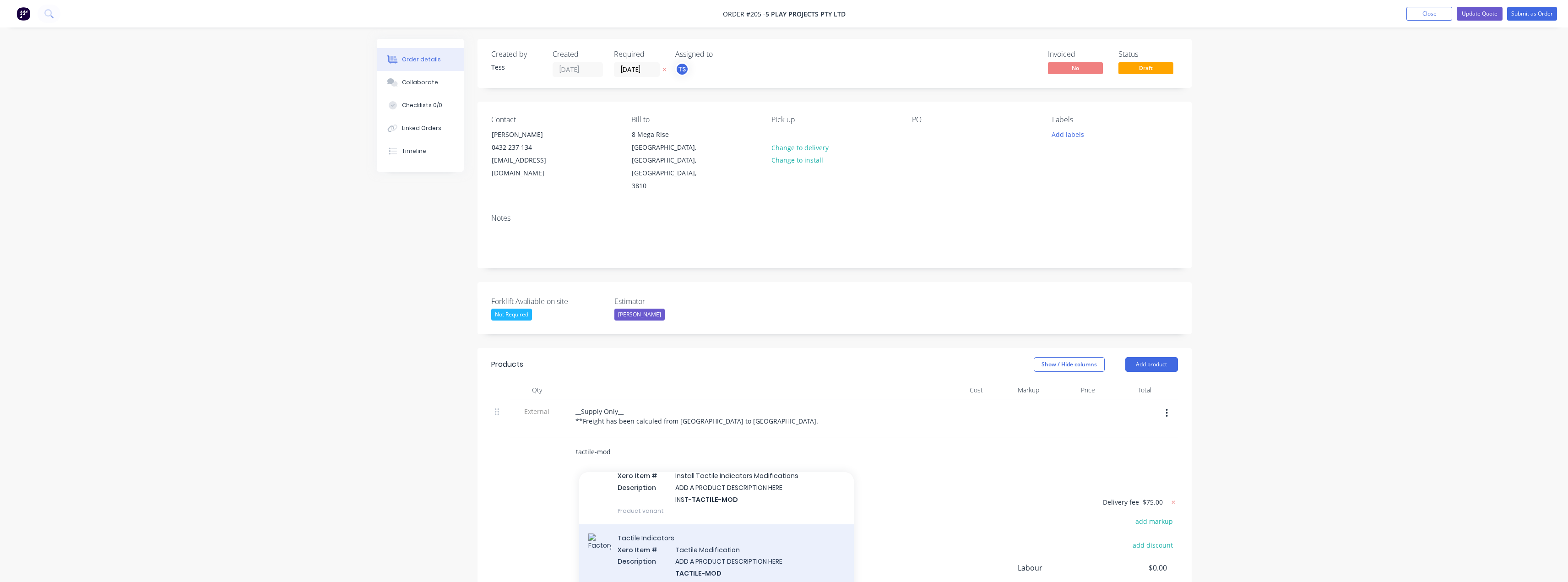
type input "tactile-mod"
click at [695, 531] on div "Tactile Indicators Xero Item # Tactile Modification Description ADD A PRODUCT D…" at bounding box center [716, 561] width 275 height 76
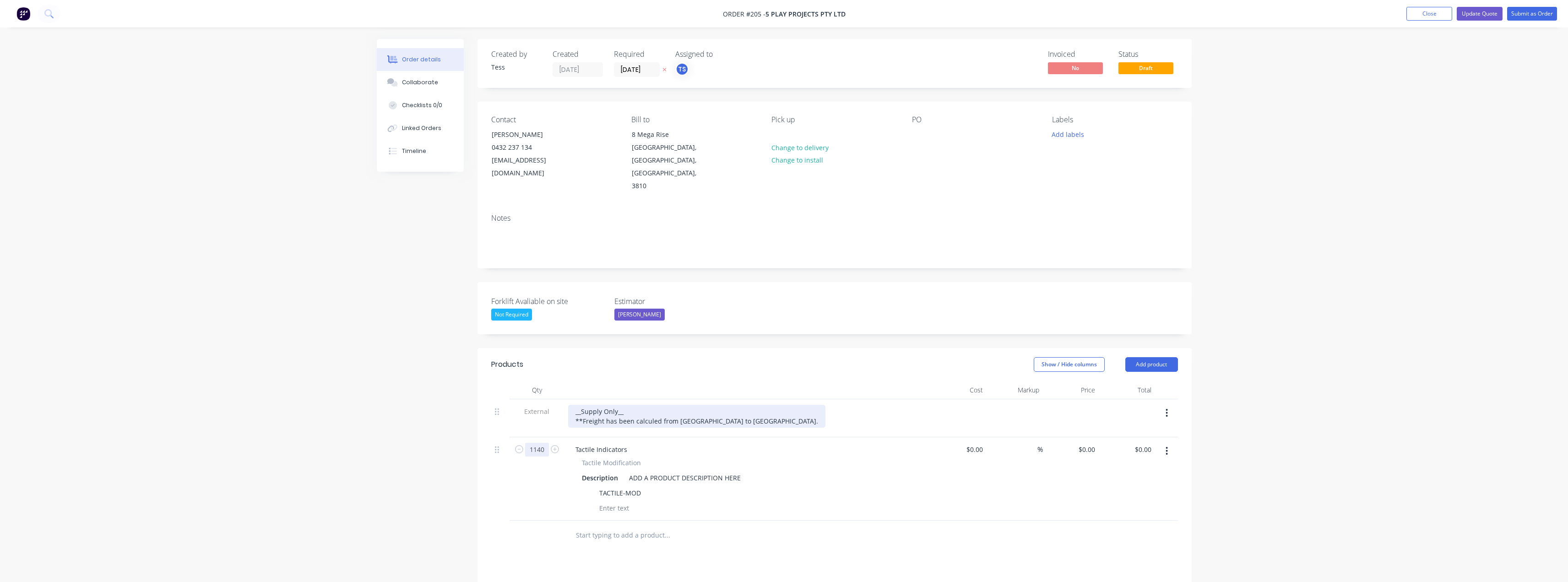
type input "1140"
click at [702, 404] on div "__Supply Only__ **Freight has been calculed from [GEOGRAPHIC_DATA] to [GEOGRAPH…" at bounding box center [697, 416] width 257 height 23
click at [698, 404] on div "__Supply Only__ **Freight has been calculed from [GEOGRAPHIC_DATA] to [GEOGRAPH…" at bounding box center [697, 416] width 257 height 23
click at [697, 404] on div "__Supply Only__ **Freight has been calculed from [GEOGRAPHIC_DATA] to [GEOGRAPH…" at bounding box center [697, 416] width 257 height 23
click at [759, 404] on div "__Supply Only__ **Freight has been calculed from [GEOGRAPHIC_DATA] to [GEOGRAPH…" at bounding box center [697, 416] width 257 height 23
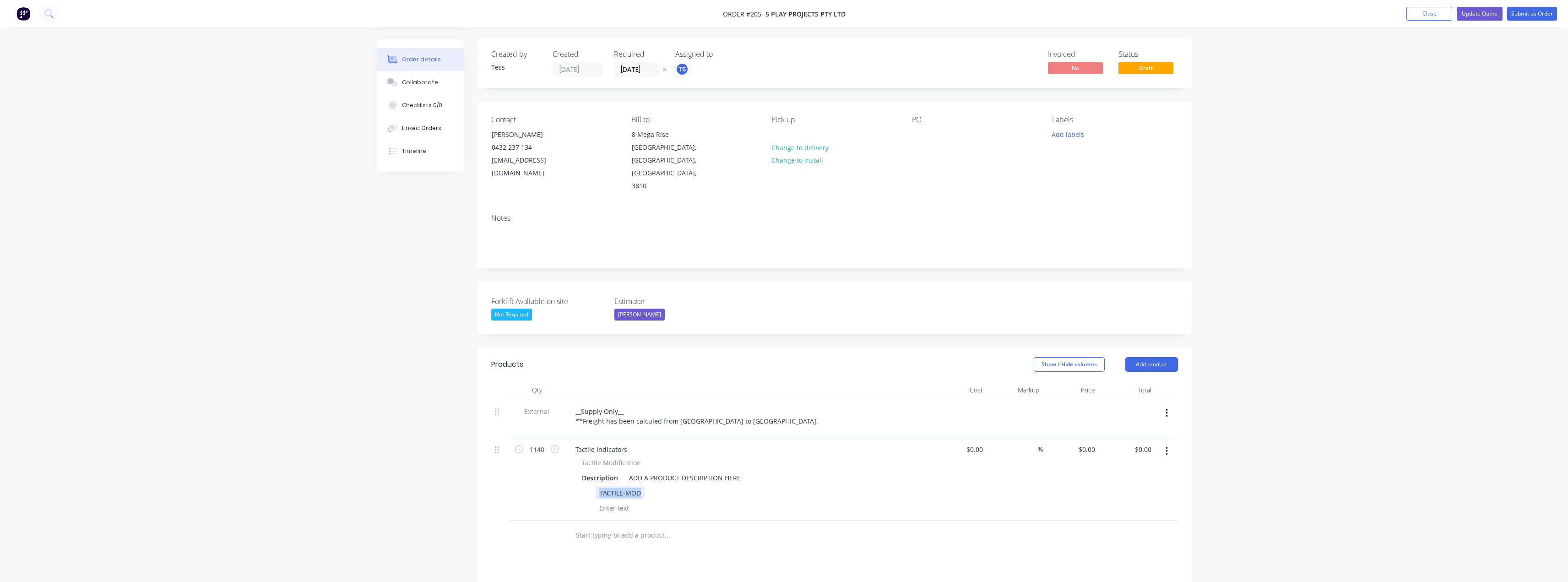
drag, startPoint x: 641, startPoint y: 467, endPoint x: 597, endPoint y: 469, distance: 44.0
click at [597, 486] on div "TACTILE-MOD" at bounding box center [620, 492] width 49 height 13
click at [672, 471] on div "ADD A PRODUCT DESCRIPTION HERE" at bounding box center [684, 477] width 119 height 13
drag, startPoint x: 739, startPoint y: 450, endPoint x: 621, endPoint y: 443, distance: 118.2
click at [612, 457] on div "Tactile Modification Description ADD A PRODUCT DESCRIPTION HERE TACTILE-MOD" at bounding box center [747, 486] width 359 height 56
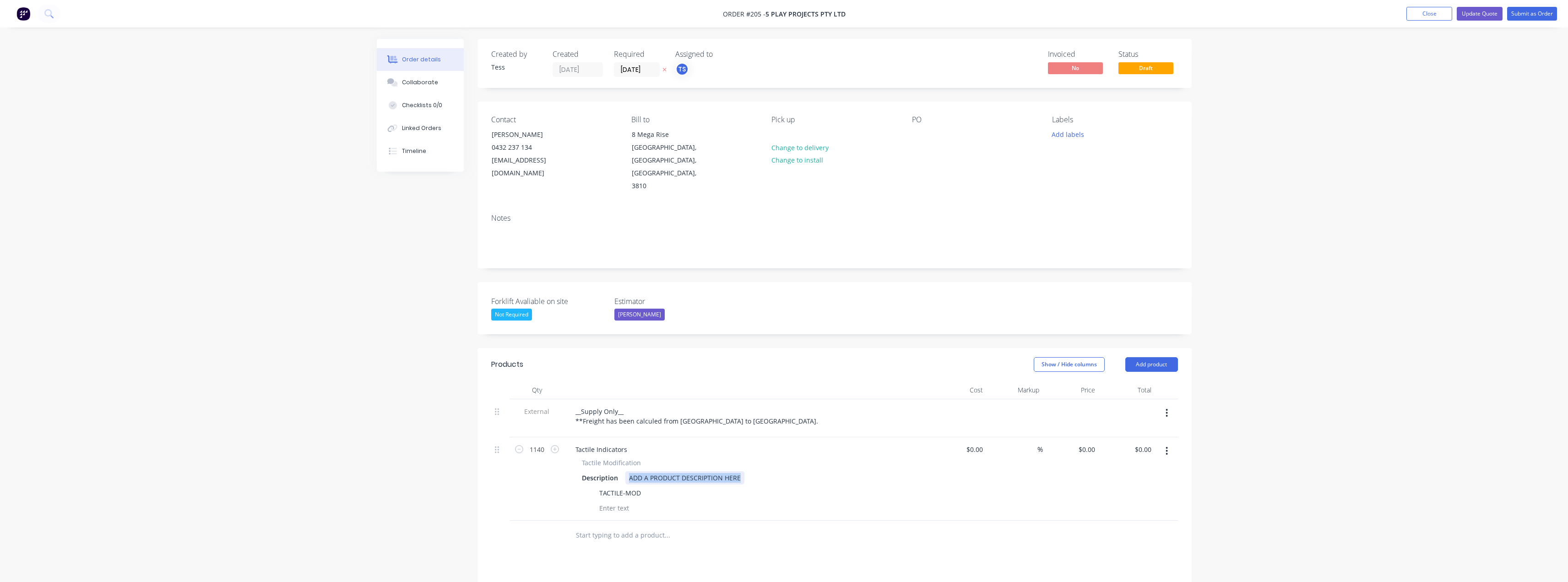
paste div
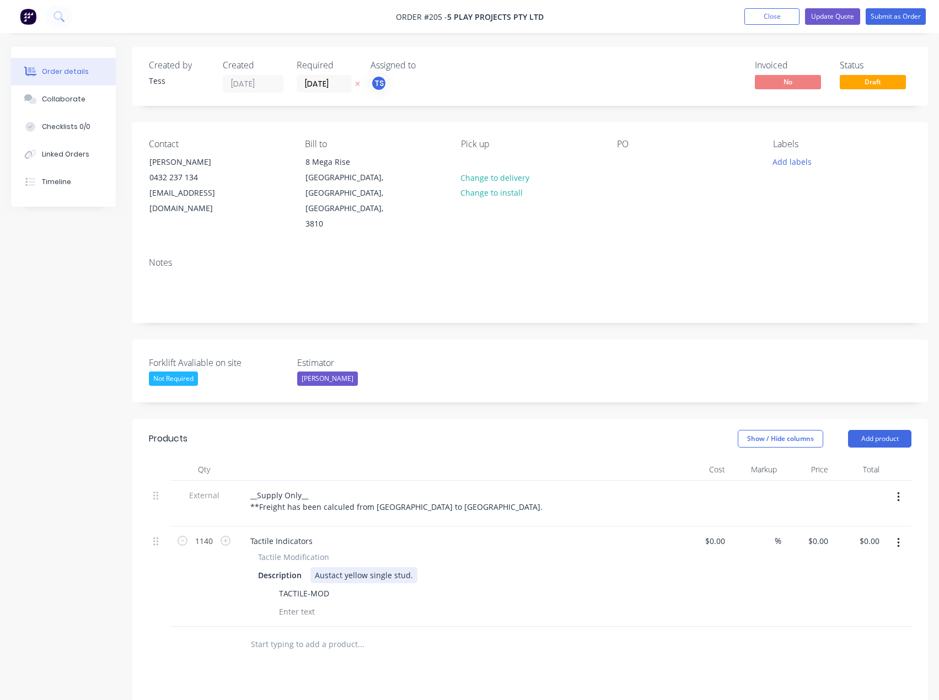
click at [380, 567] on div "Austact yellow single stud." at bounding box center [363, 575] width 107 height 16
drag, startPoint x: 412, startPoint y: 546, endPoint x: 299, endPoint y: 548, distance: 113.0
click at [299, 567] on div "Description Austact yellow single stud." at bounding box center [455, 575] width 403 height 16
click at [368, 567] on div "Austact Yellow Studs" at bounding box center [352, 575] width 85 height 16
click at [410, 567] on div "Austact Yellow Single Studs" at bounding box center [365, 575] width 110 height 16
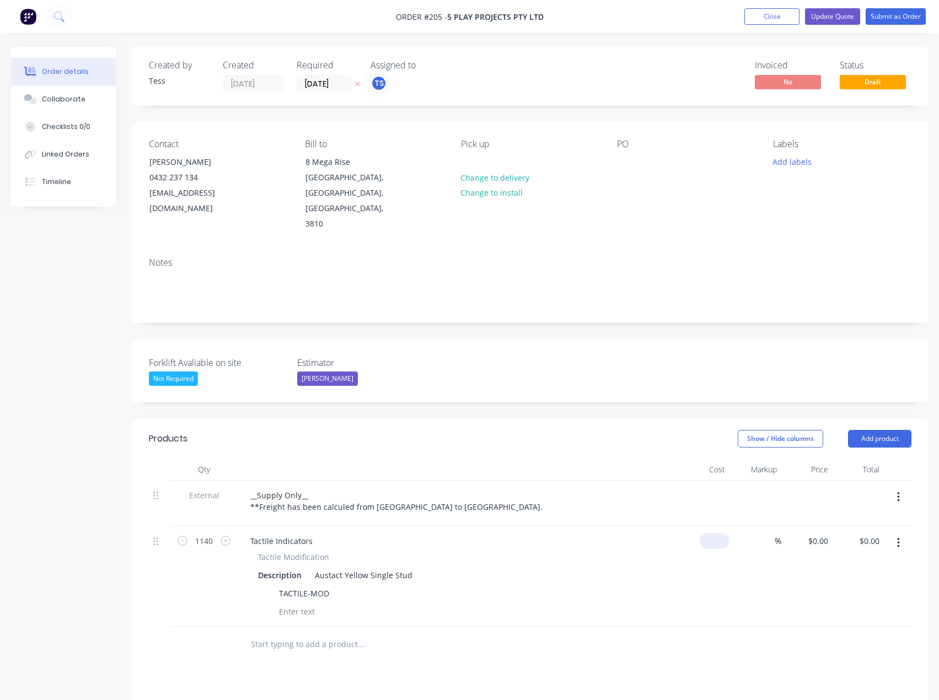
click at [719, 533] on input at bounding box center [716, 541] width 25 height 16
type input "$35.00"
type input "35"
type input "$39,900.00"
click at [826, 533] on input "35" at bounding box center [819, 541] width 25 height 16
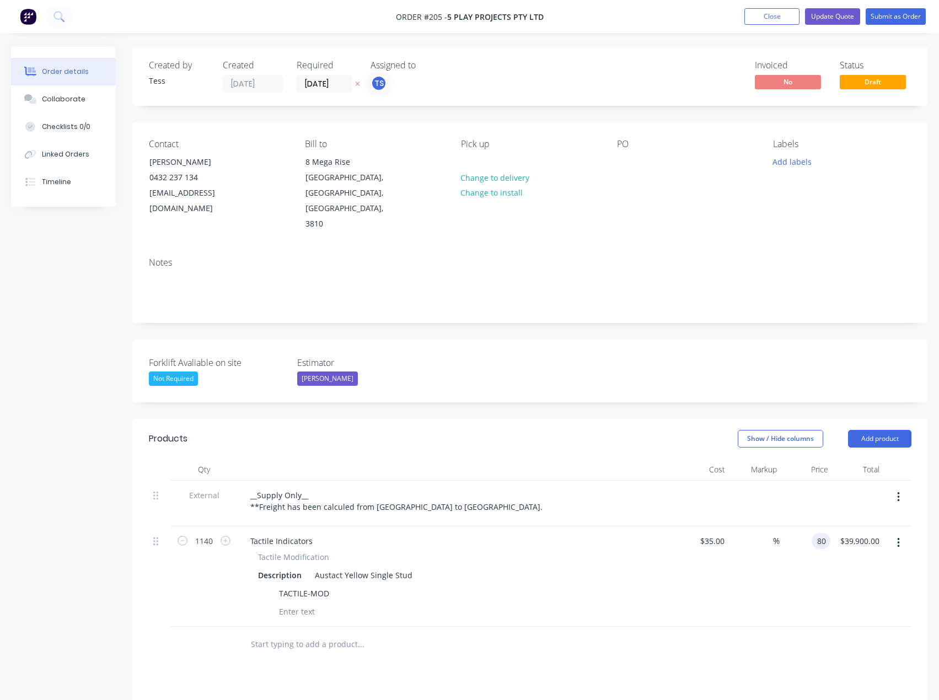
type input "80"
type input "128.57"
type input "$80.00"
type input "$91,200.00"
click at [715, 569] on div "$35.00 $35.00" at bounding box center [703, 576] width 51 height 100
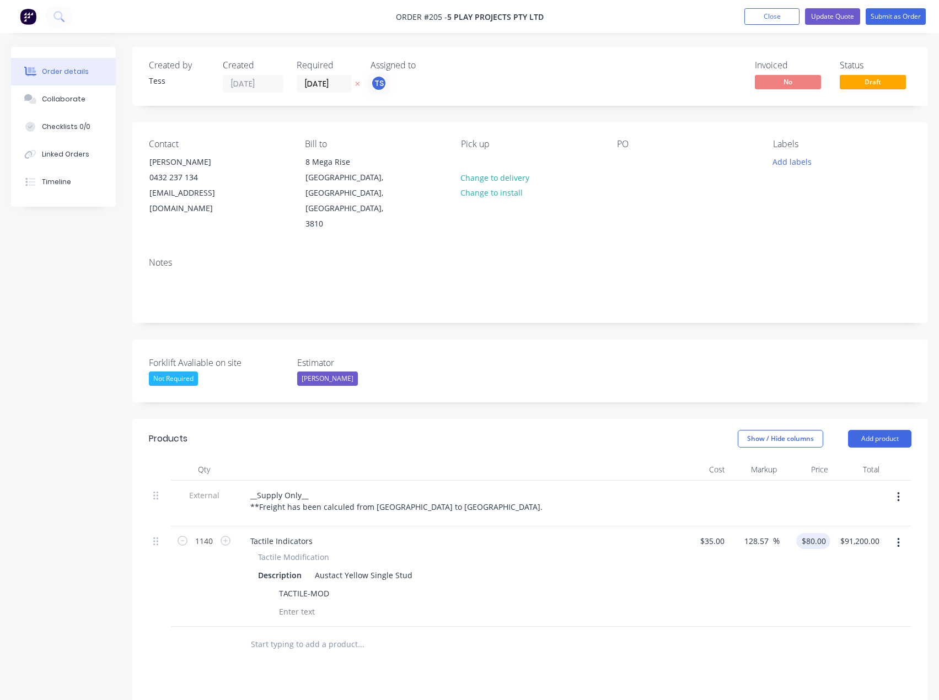
type input "80"
click at [806, 526] on div "80 $80.00" at bounding box center [804, 576] width 51 height 100
type input "35"
type input "$80.00"
click at [717, 533] on input "35" at bounding box center [721, 541] width 14 height 16
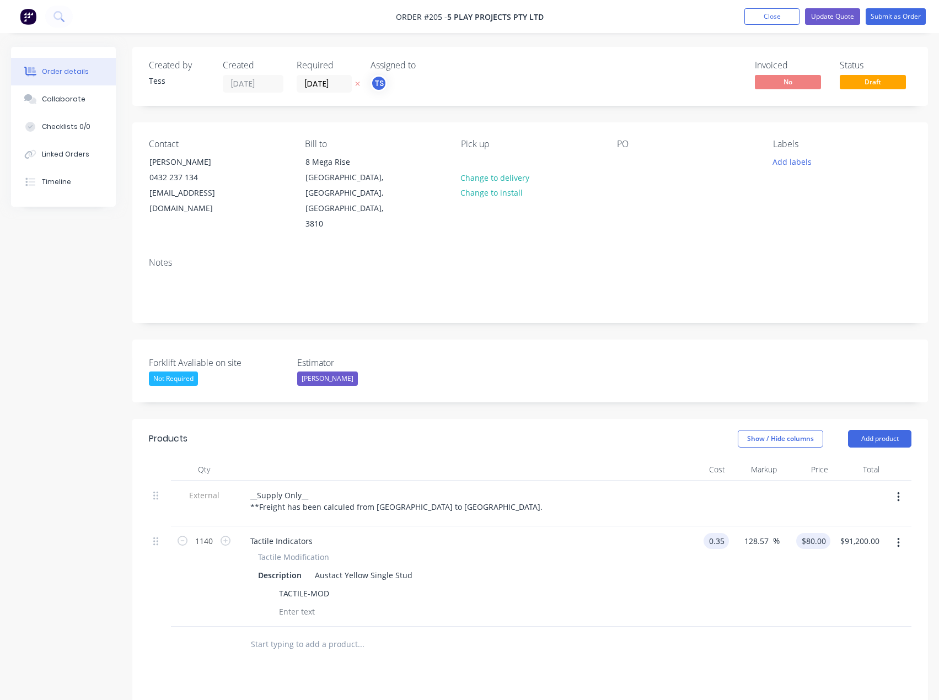
type input "$0.35"
type input "0.8"
type input "$912.00"
click at [812, 533] on div "0.8 $80.00" at bounding box center [813, 541] width 34 height 16
type input "$0.80"
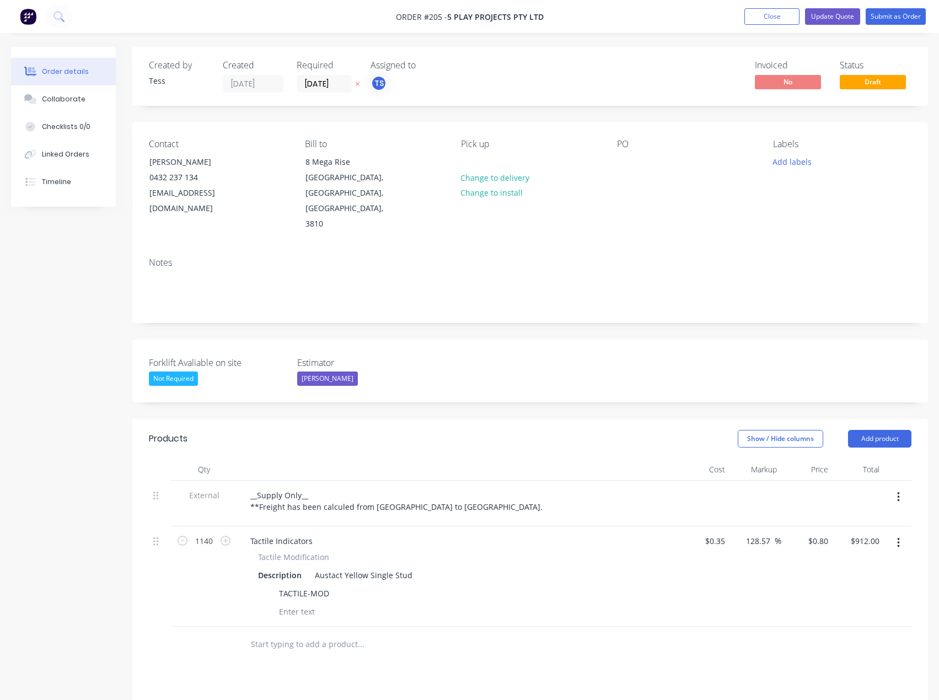
click at [700, 542] on div "$0.35 $0.35" at bounding box center [703, 576] width 51 height 100
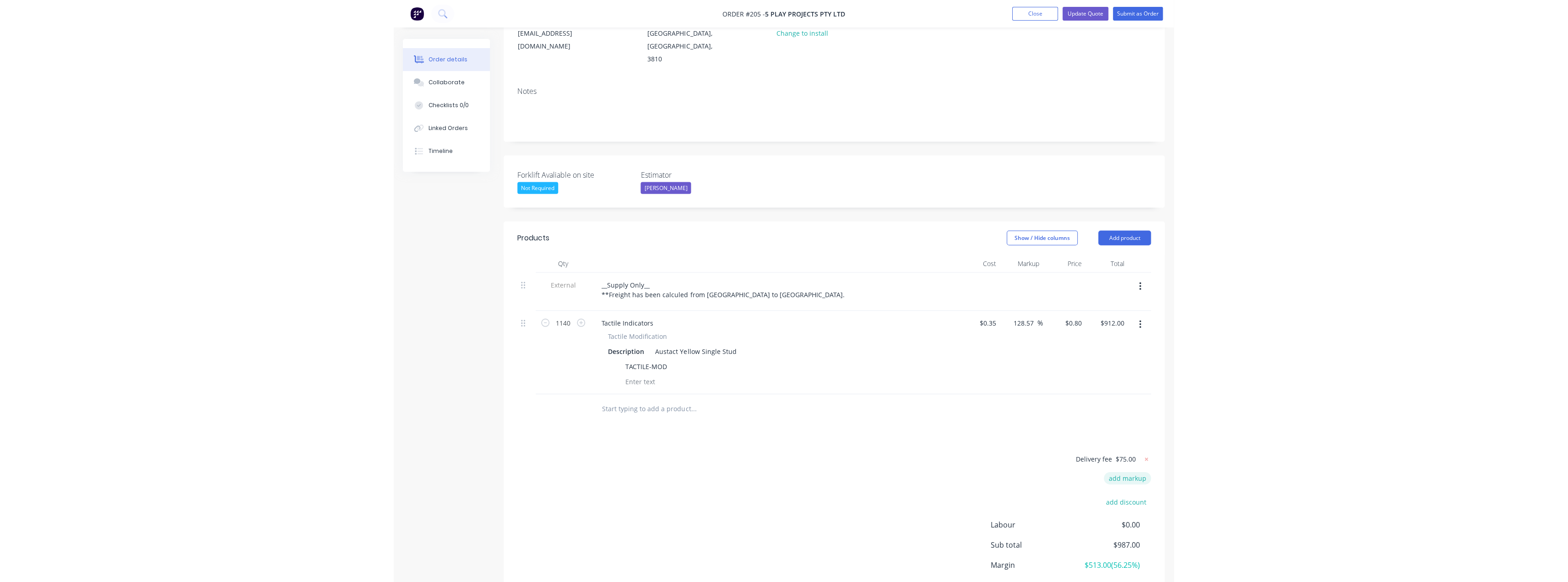
scroll to position [137, 0]
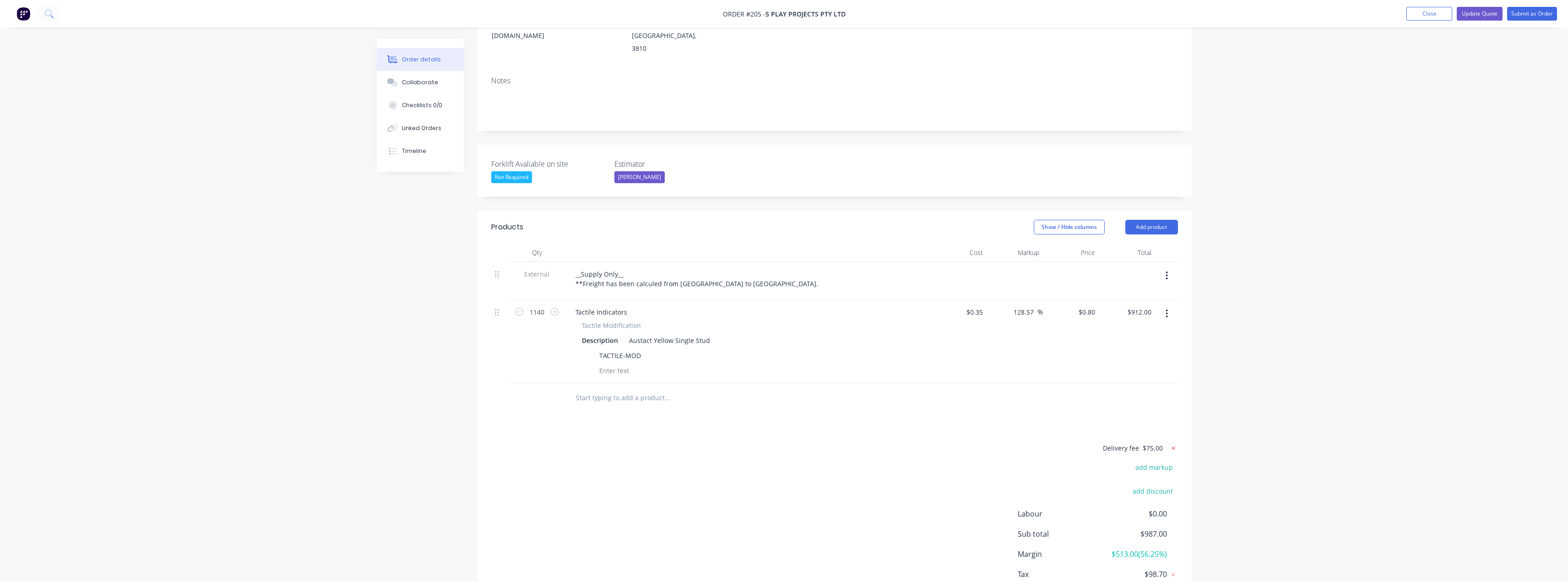
click at [1174, 446] on icon at bounding box center [1173, 448] width 3 height 3
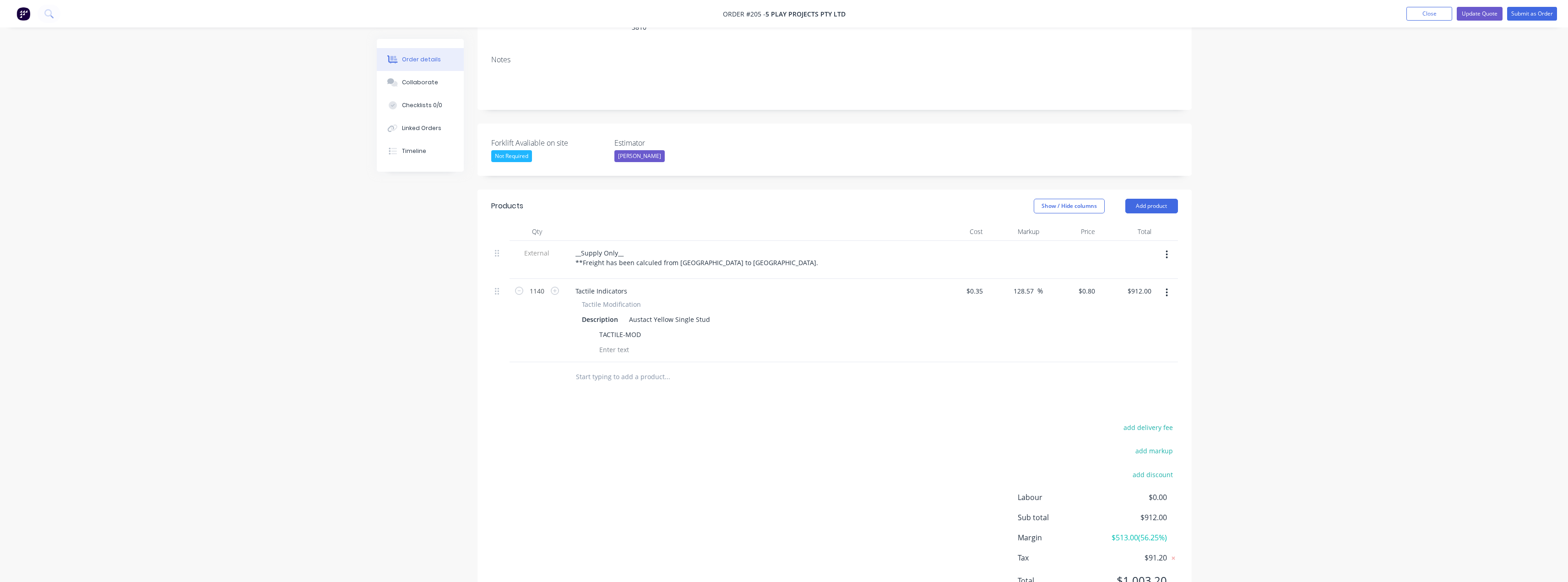
scroll to position [176, 0]
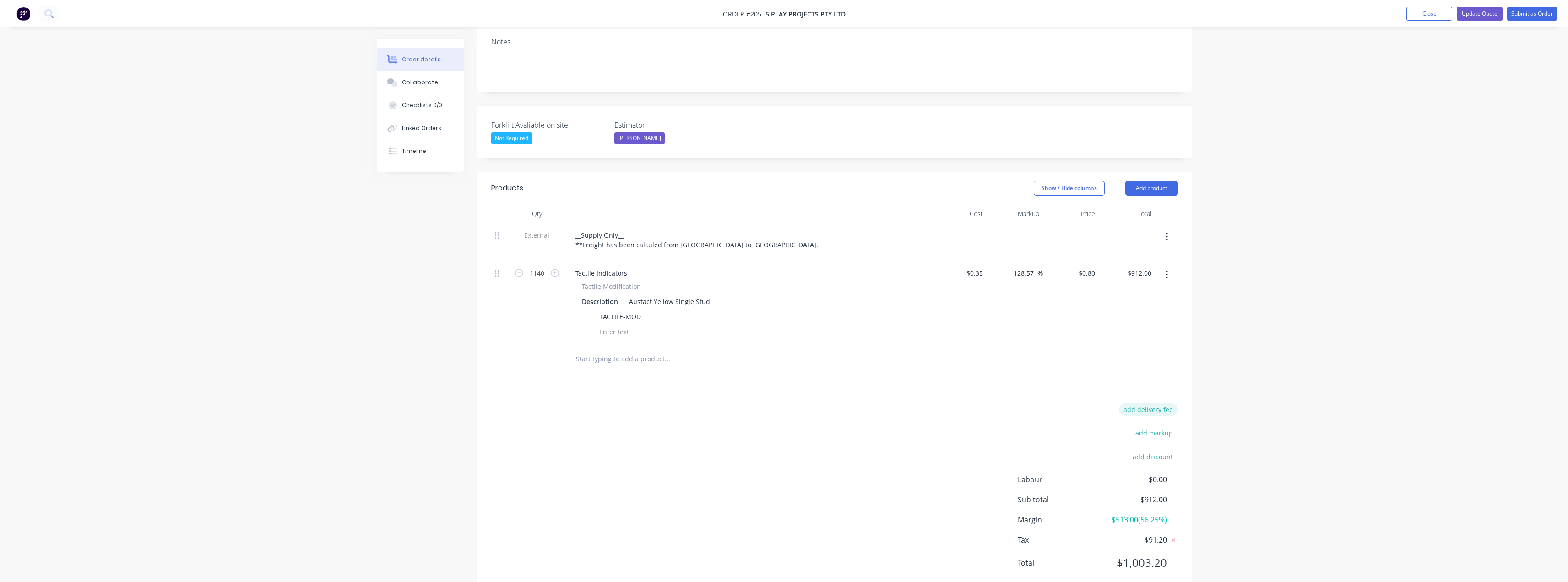
click at [1144, 403] on button "add delivery fee" at bounding box center [1148, 409] width 59 height 12
type input "65"
click at [1274, 350] on div "Order details Collaborate Checklists 0/0 Linked Orders Timeline Order details C…" at bounding box center [784, 217] width 1568 height 780
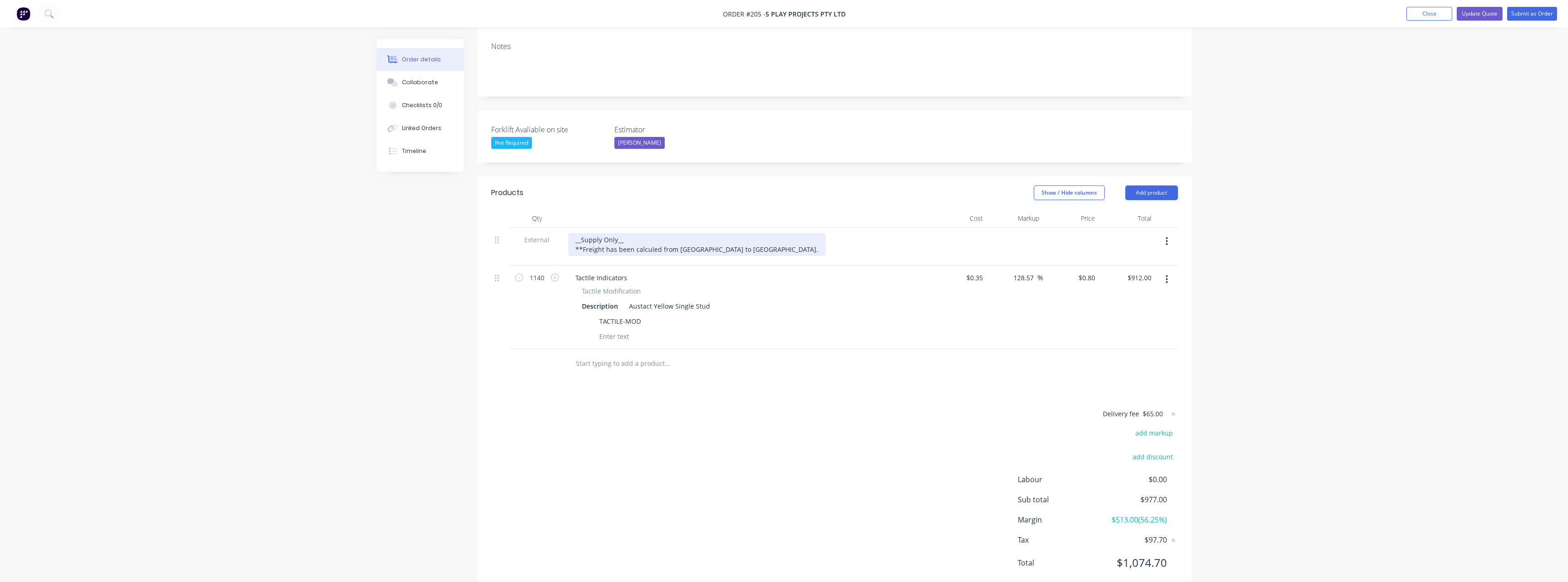
click at [625, 233] on div "__Supply Only__ **Freight has been calculed from [GEOGRAPHIC_DATA] to [GEOGRAPH…" at bounding box center [697, 245] width 257 height 23
click at [684, 299] on div "Austact Yellow Single Stud" at bounding box center [669, 306] width 88 height 13
click at [706, 299] on div "Austact Yellow Single Stud" at bounding box center [669, 306] width 88 height 13
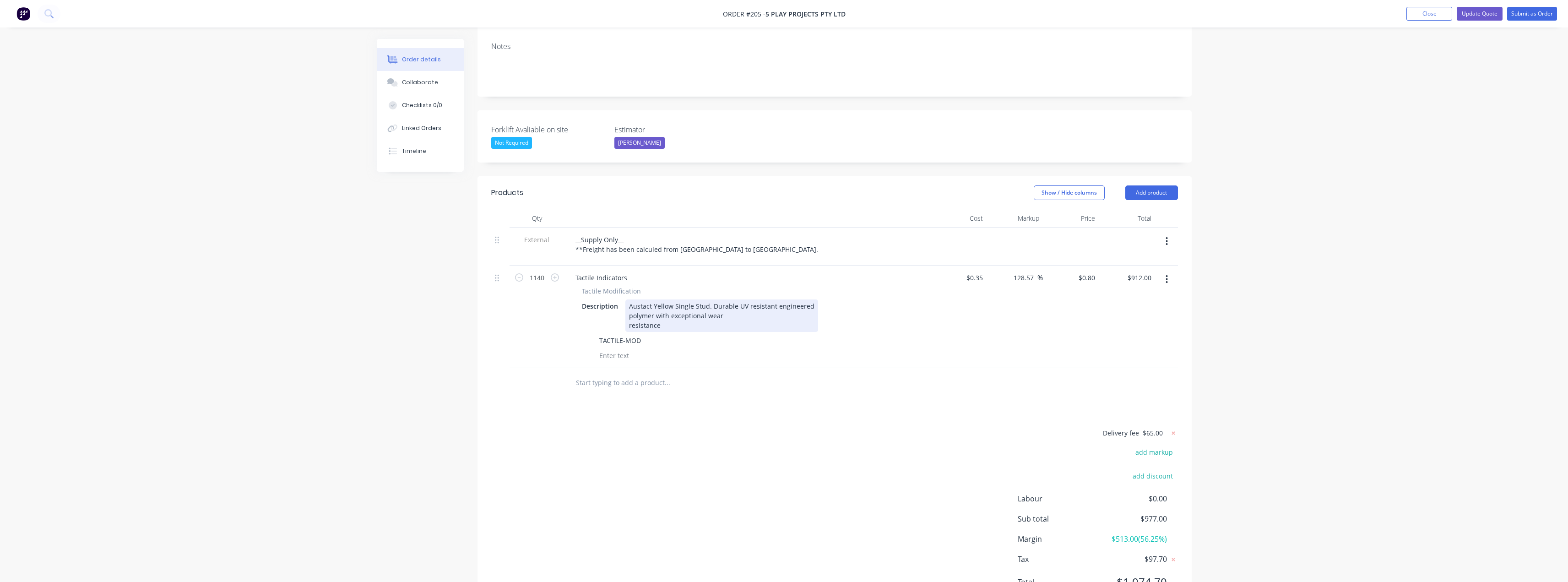
click at [630, 320] on div "resistance" at bounding box center [721, 325] width 185 height 10
click at [628, 302] on div "Austact Yellow Single Stud. Durable UV resistant engineered polymer with except…" at bounding box center [722, 315] width 193 height 32
click at [631, 311] on div "polymer with exceptional wear resistance" at bounding box center [721, 315] width 185 height 10
click at [629, 311] on div "polymer with exceptional wear resistance" at bounding box center [721, 315] width 185 height 10
click at [707, 299] on div "Austact Yellow Single Stud. Durable UV resistant engineered polymer with except…" at bounding box center [769, 311] width 288 height 23
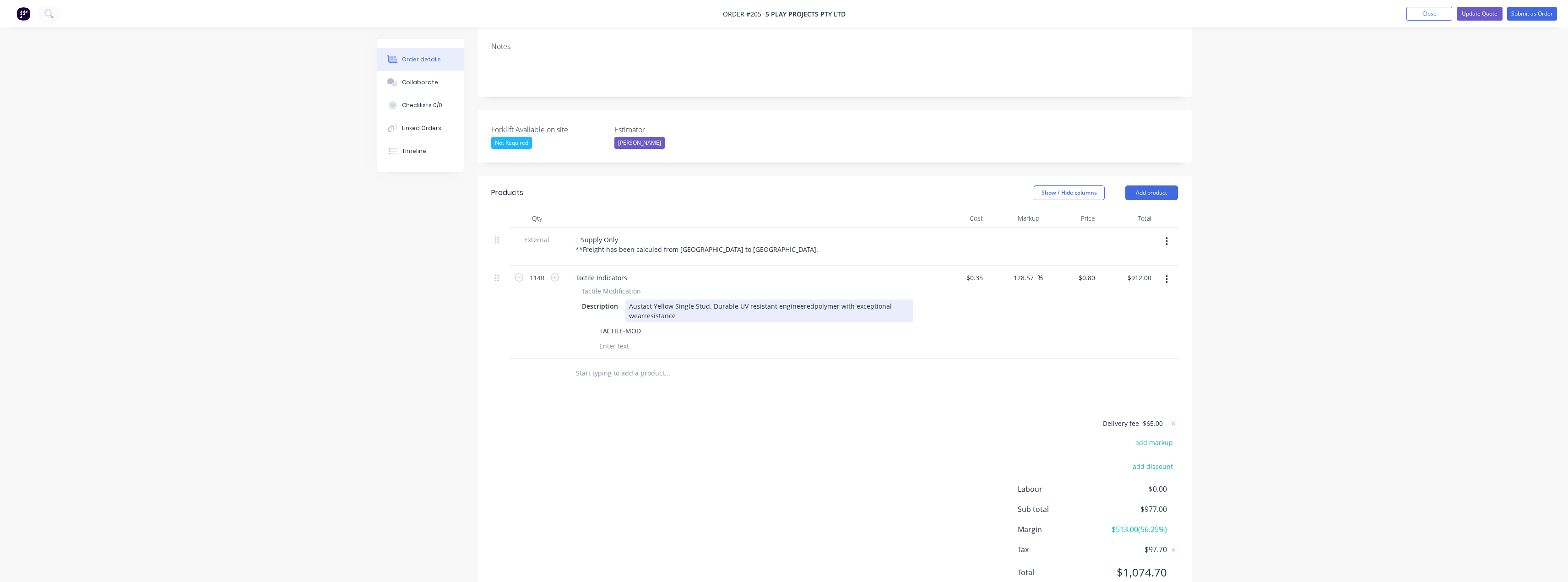
click at [641, 301] on span "polymer with exceptional wear" at bounding box center [761, 311] width 265 height 18
click at [644, 311] on span "resistance" at bounding box center [660, 315] width 32 height 8
click at [674, 299] on div "Austact Yellow Single Stud. Durable UV resistant engineered polymer with except…" at bounding box center [769, 311] width 288 height 23
click at [709, 299] on div "Austact Yellow Single Stud. Durable UV resistant engineered polymer with except…" at bounding box center [769, 311] width 288 height 23
click at [708, 299] on div "Austact Yellow Single Stud. Engineering grade plastic. Durable UV resistant eng…" at bounding box center [769, 311] width 288 height 23
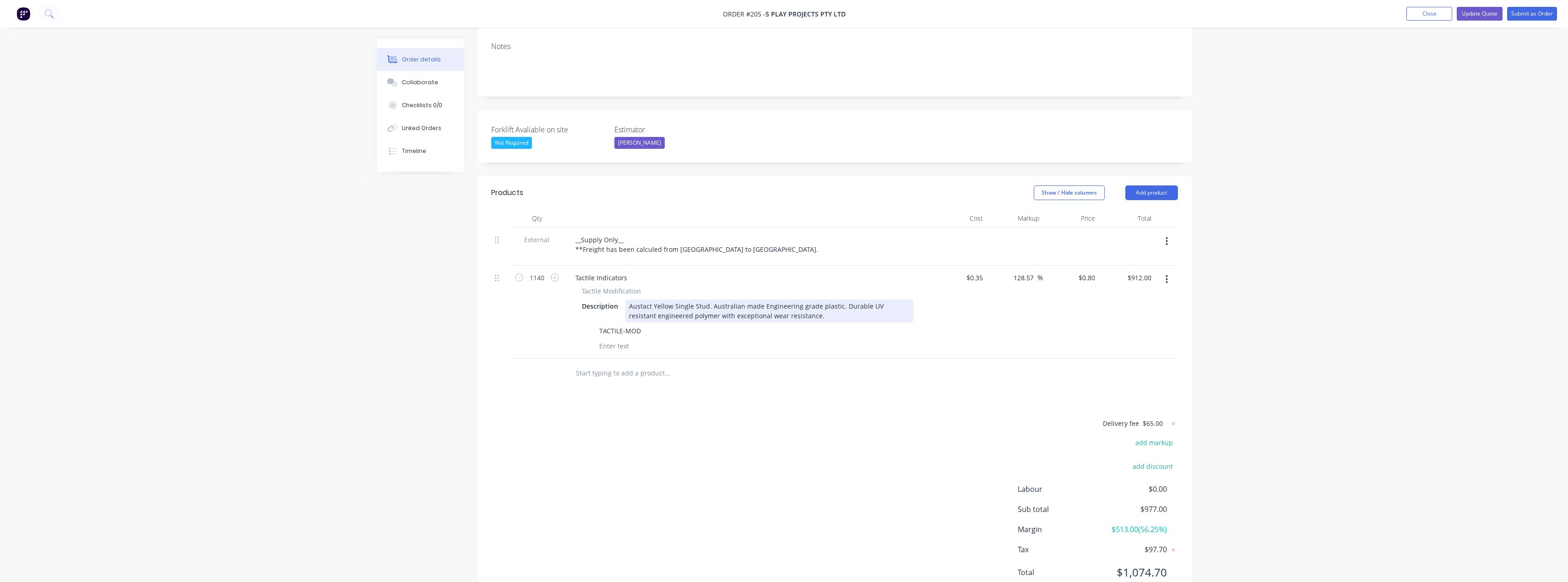
click at [763, 299] on div "Austact Yellow Single Stud. Australian made Engineering grade plastic. Durable …" at bounding box center [769, 311] width 288 height 23
click at [808, 297] on div "Tactile Modification Description Austact Yellow Single Stud. Australian made en…" at bounding box center [747, 319] width 359 height 66
drag, startPoint x: 798, startPoint y: 292, endPoint x: 739, endPoint y: 291, distance: 59.0
click at [798, 299] on div "Austact Yellow Single Stud. Australian made engineering grade plastic. Durable …" at bounding box center [769, 311] width 288 height 23
click at [690, 299] on div "Austact Yellow Single Stud. Australian made engineering grade plastic. Durable …" at bounding box center [769, 311] width 288 height 23
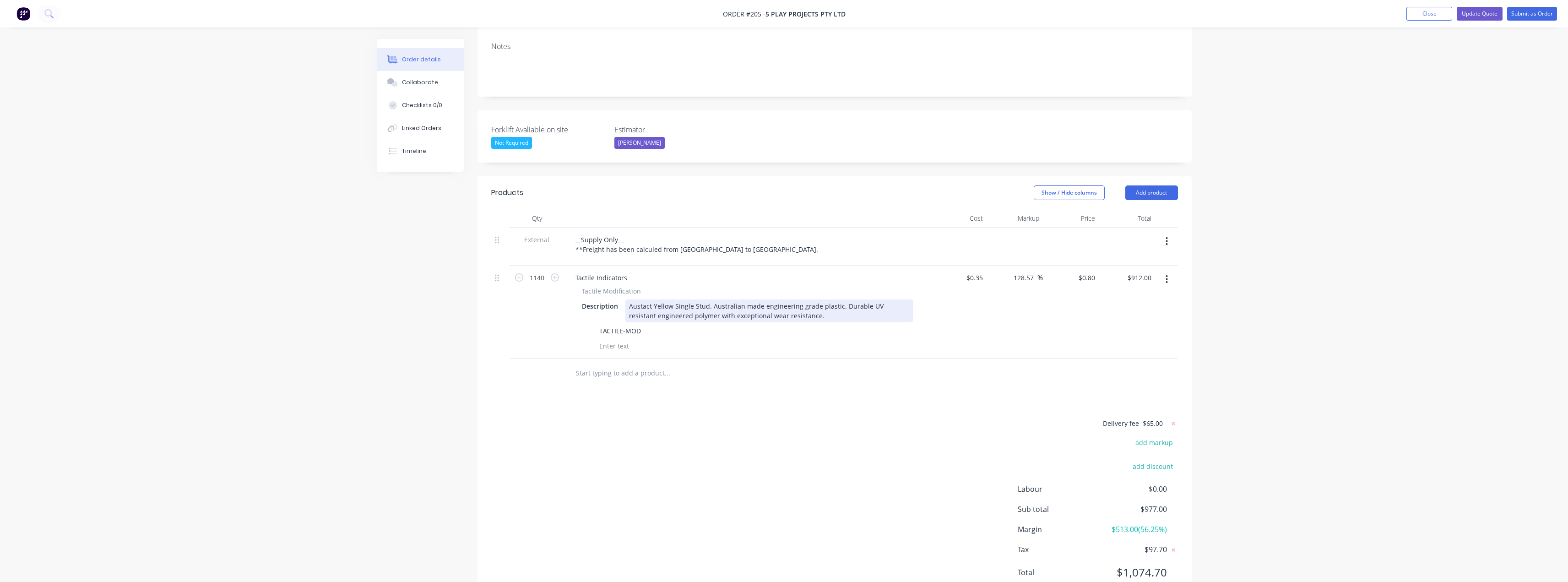
click at [791, 299] on div "Austact Yellow Single Stud. Australian made engineering grade plastic. Durable …" at bounding box center [769, 311] width 288 height 23
click at [1478, 14] on button "Update Quote" at bounding box center [1479, 13] width 46 height 14
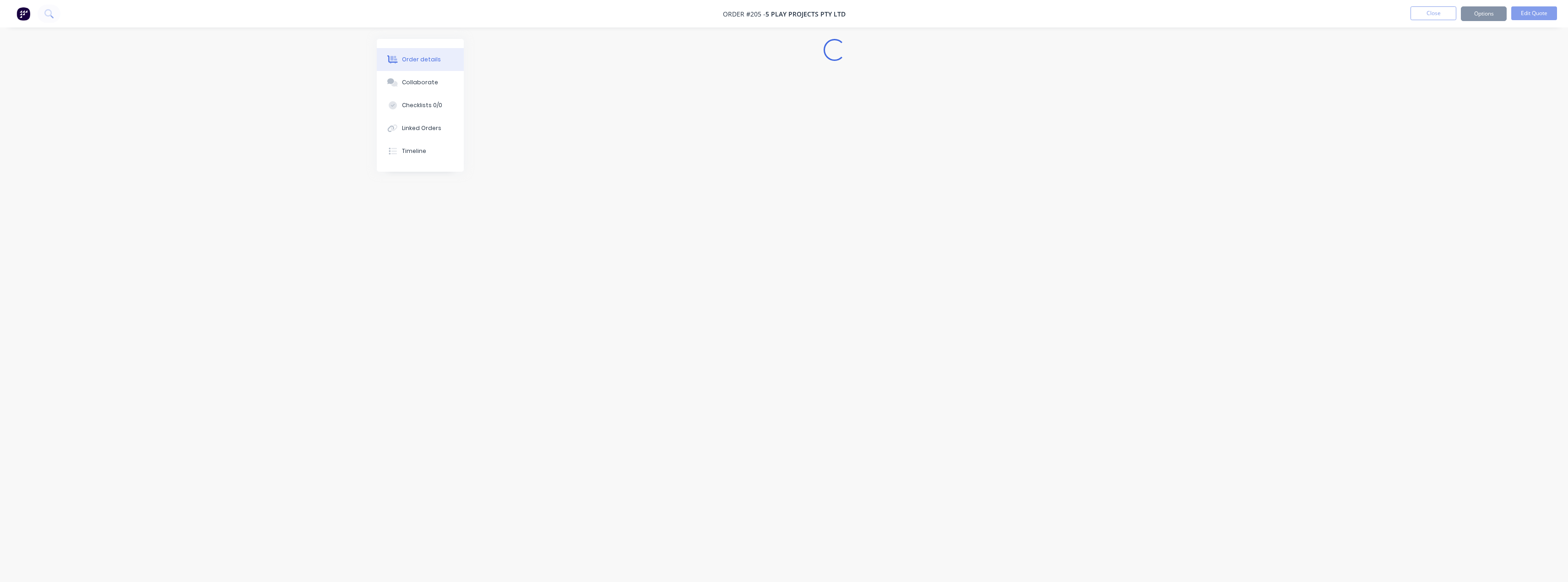
scroll to position [0, 0]
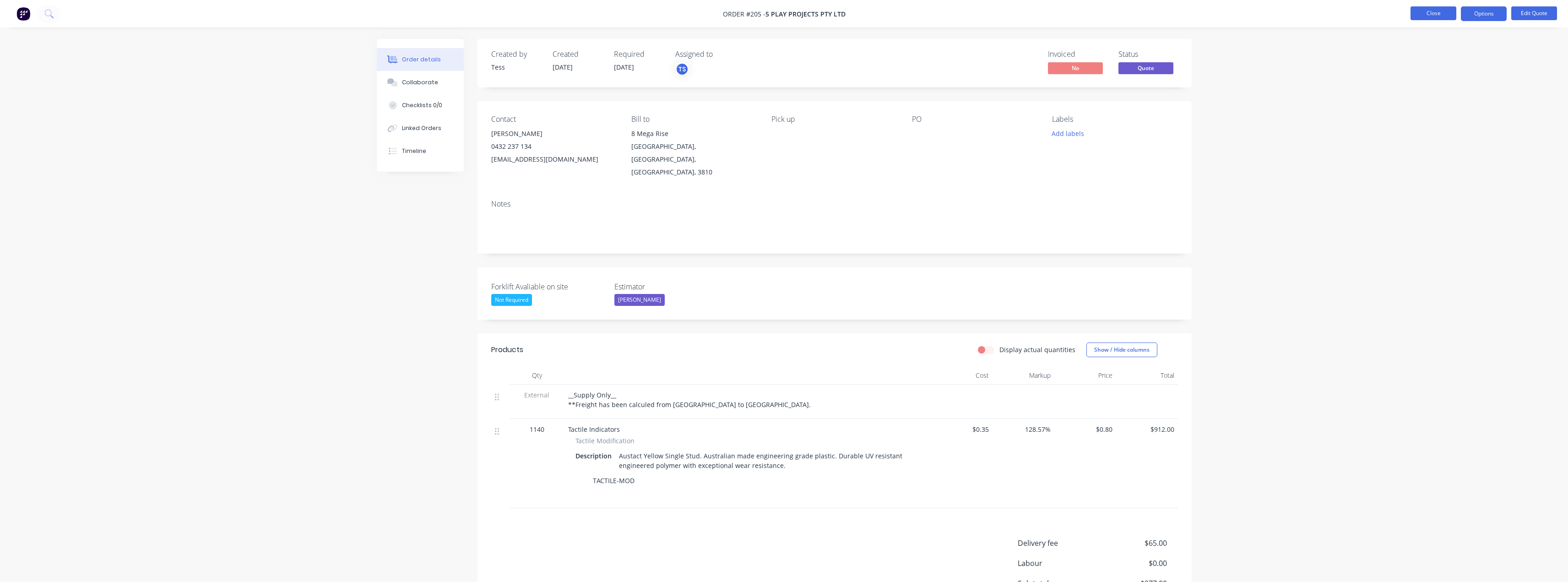
click at [1447, 14] on button "Close" at bounding box center [1433, 13] width 46 height 14
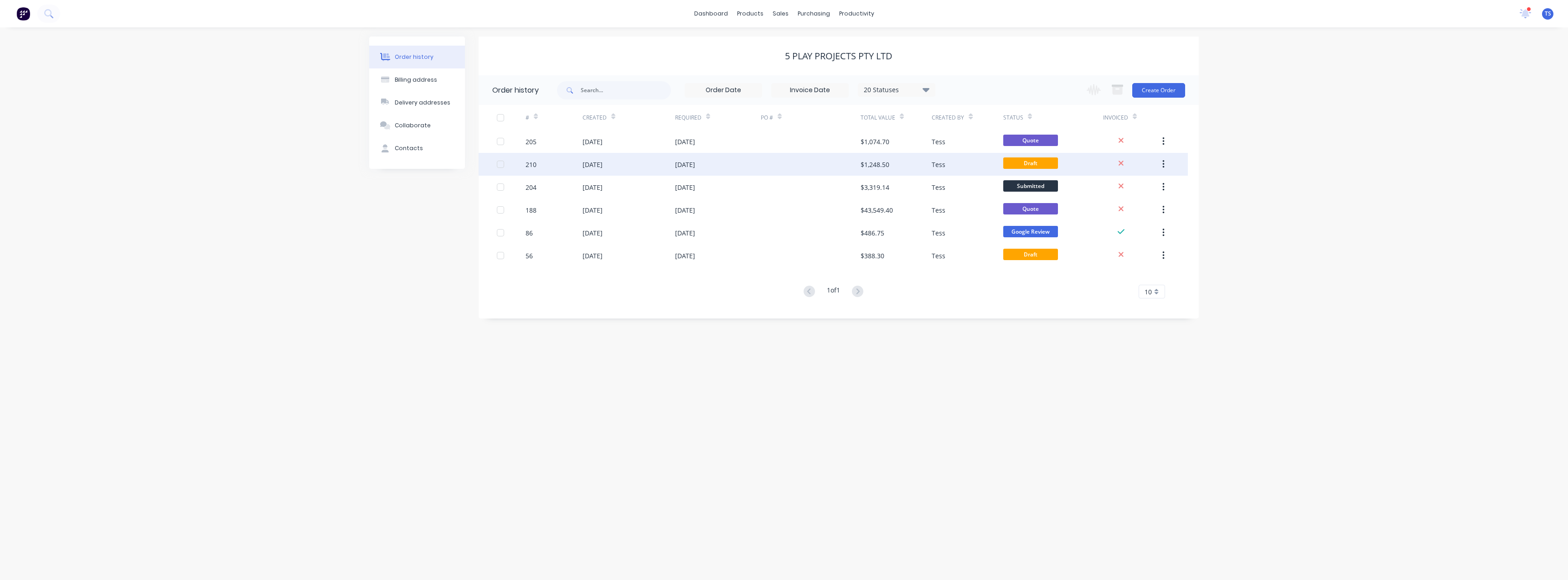
click at [634, 164] on div "[DATE]" at bounding box center [629, 165] width 93 height 23
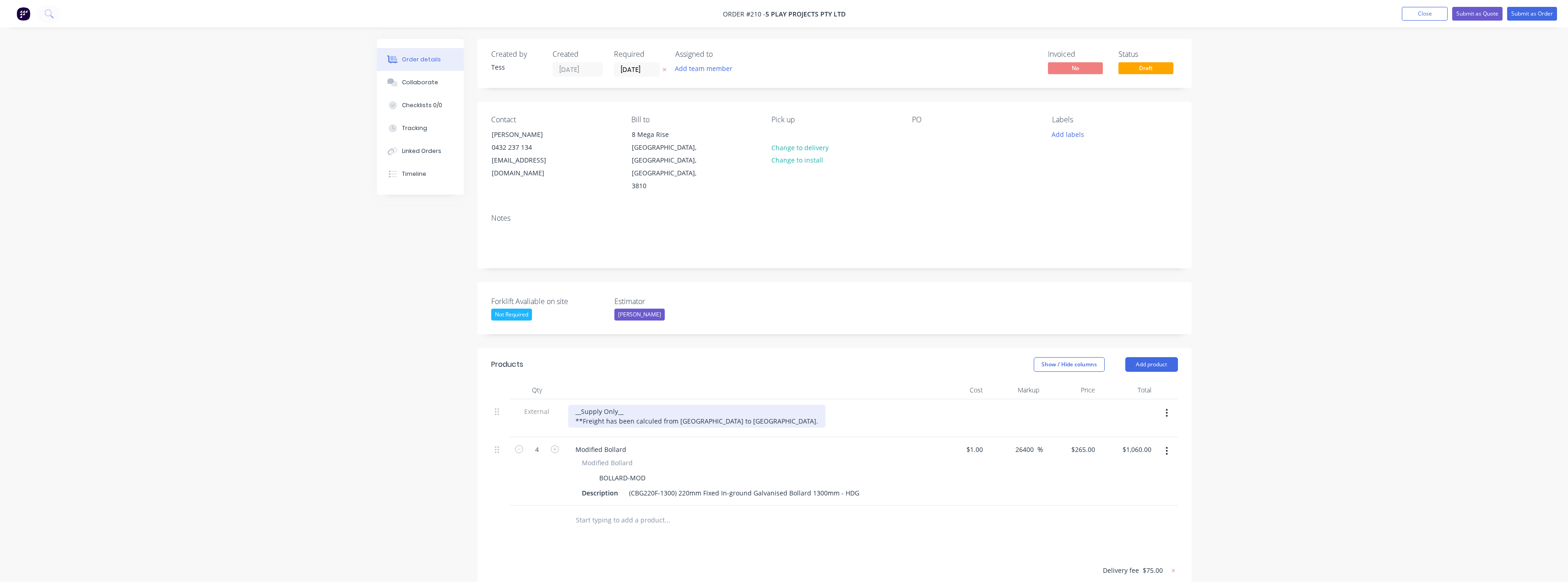
click at [656, 404] on div "__Supply Only__ **Freight has been calculed from [GEOGRAPHIC_DATA] to [GEOGRAPH…" at bounding box center [697, 416] width 257 height 23
click at [777, 404] on div "__Supply Only__ **Freight has been calculated from [GEOGRAPHIC_DATA] to [GEOGRA…" at bounding box center [747, 416] width 359 height 23
click at [852, 486] on div "(CBG220F-1300) 220mm Fixed In-ground Galvanised Bollard 1300mm - HDG" at bounding box center [744, 492] width 238 height 13
click at [706, 71] on button "Add team member" at bounding box center [703, 68] width 67 height 12
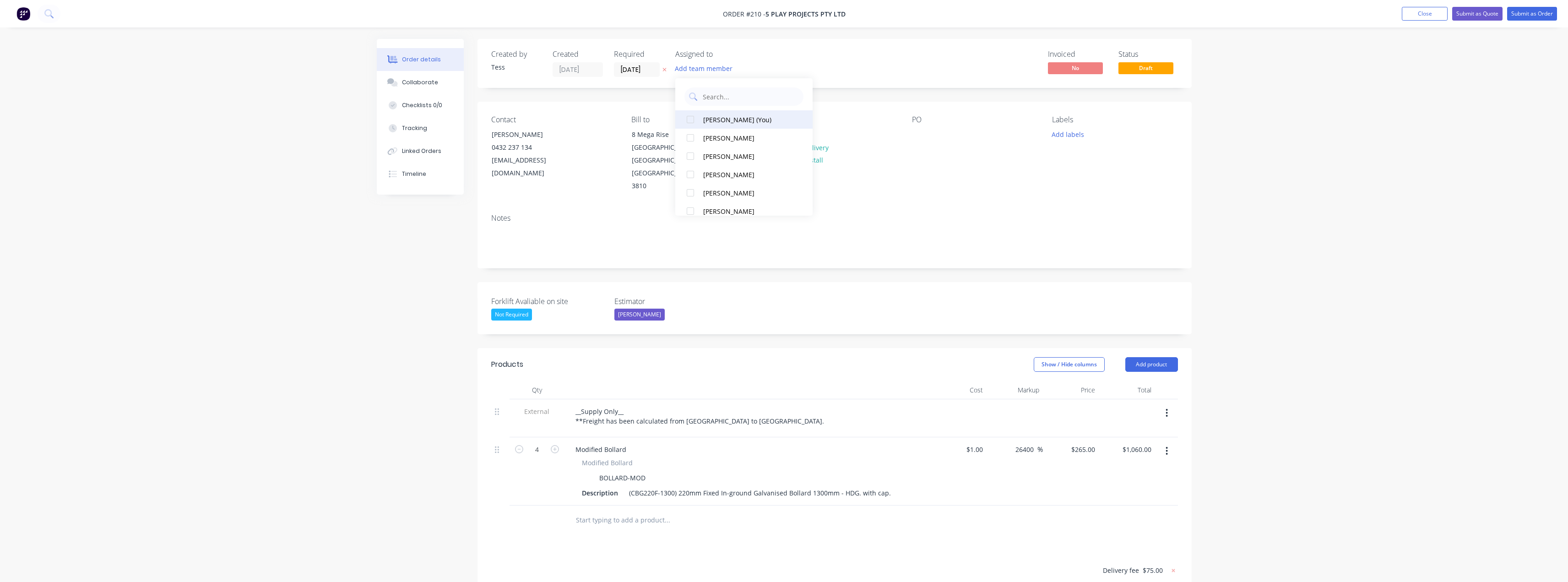
click at [709, 122] on div "[PERSON_NAME] (You)" at bounding box center [749, 120] width 91 height 10
click at [767, 60] on div "Created by Tess Created [DATE] Required [DATE] Assigned to TS Invoiced No Statu…" at bounding box center [835, 63] width 714 height 49
click at [1492, 12] on button "Submit as Quote" at bounding box center [1477, 13] width 51 height 14
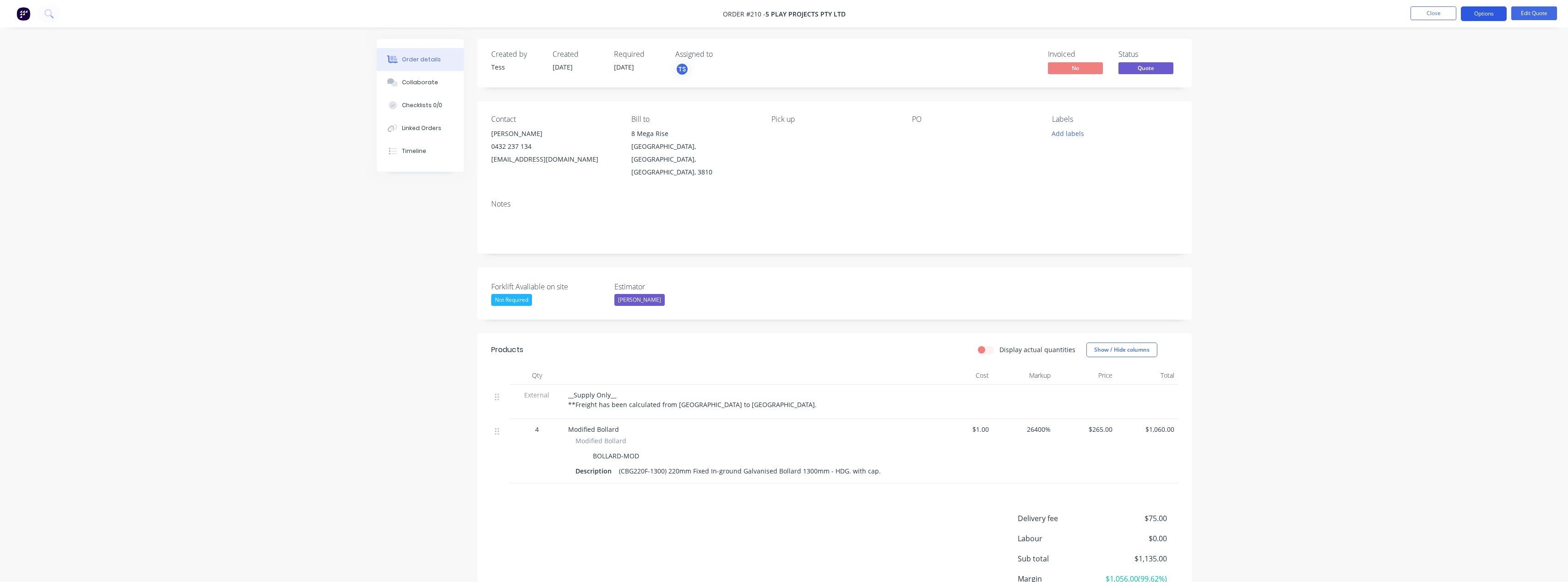
click at [1495, 14] on button "Options" at bounding box center [1483, 14] width 46 height 15
click at [1435, 110] on div "Convert to Order" at bounding box center [1456, 110] width 84 height 13
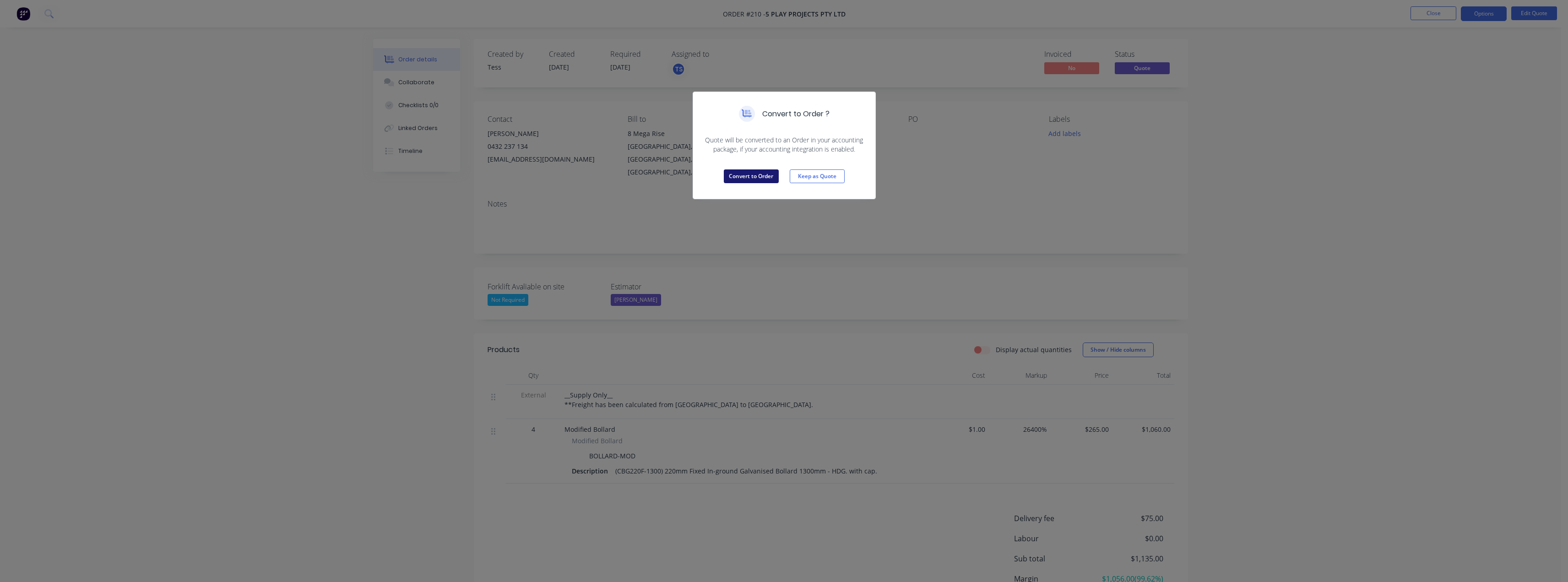
click at [754, 177] on button "Convert to Order" at bounding box center [751, 176] width 55 height 14
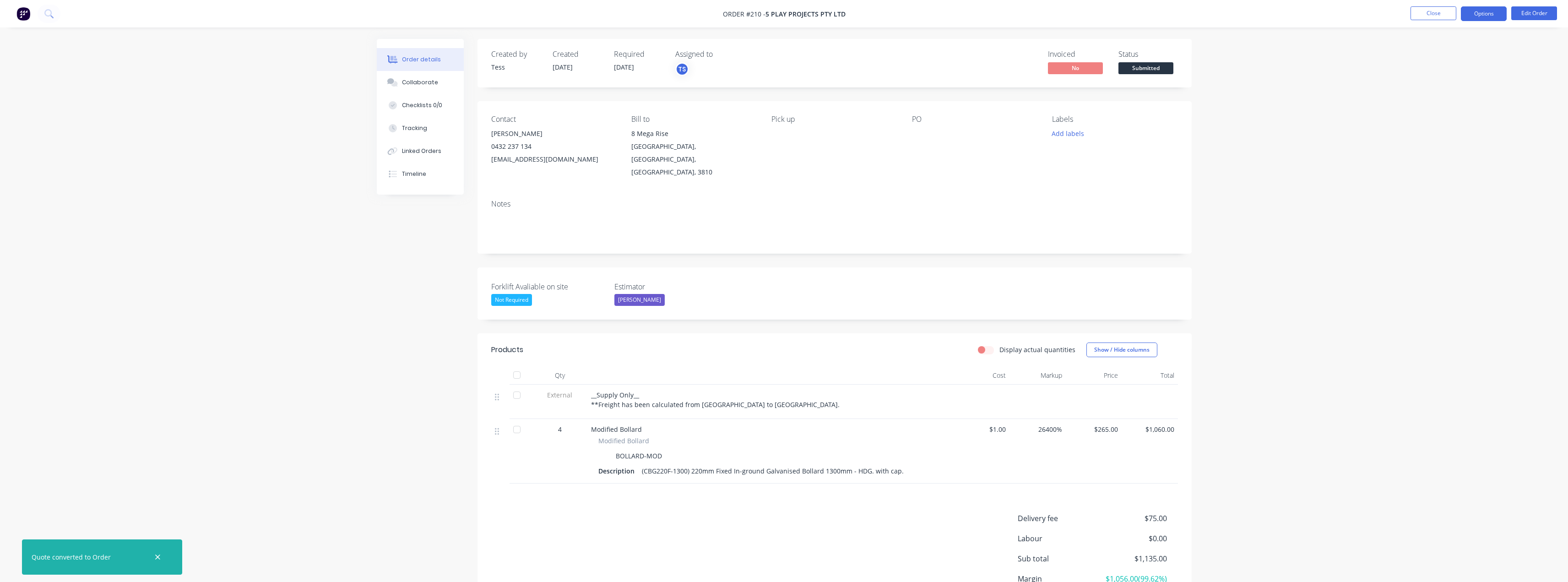
click at [1496, 17] on button "Options" at bounding box center [1483, 14] width 46 height 15
click at [1448, 130] on div "Delivery Docket" at bounding box center [1456, 129] width 84 height 13
click at [1443, 90] on div "Without pricing" at bounding box center [1456, 92] width 84 height 13
click at [1437, 17] on button "Close" at bounding box center [1433, 13] width 46 height 14
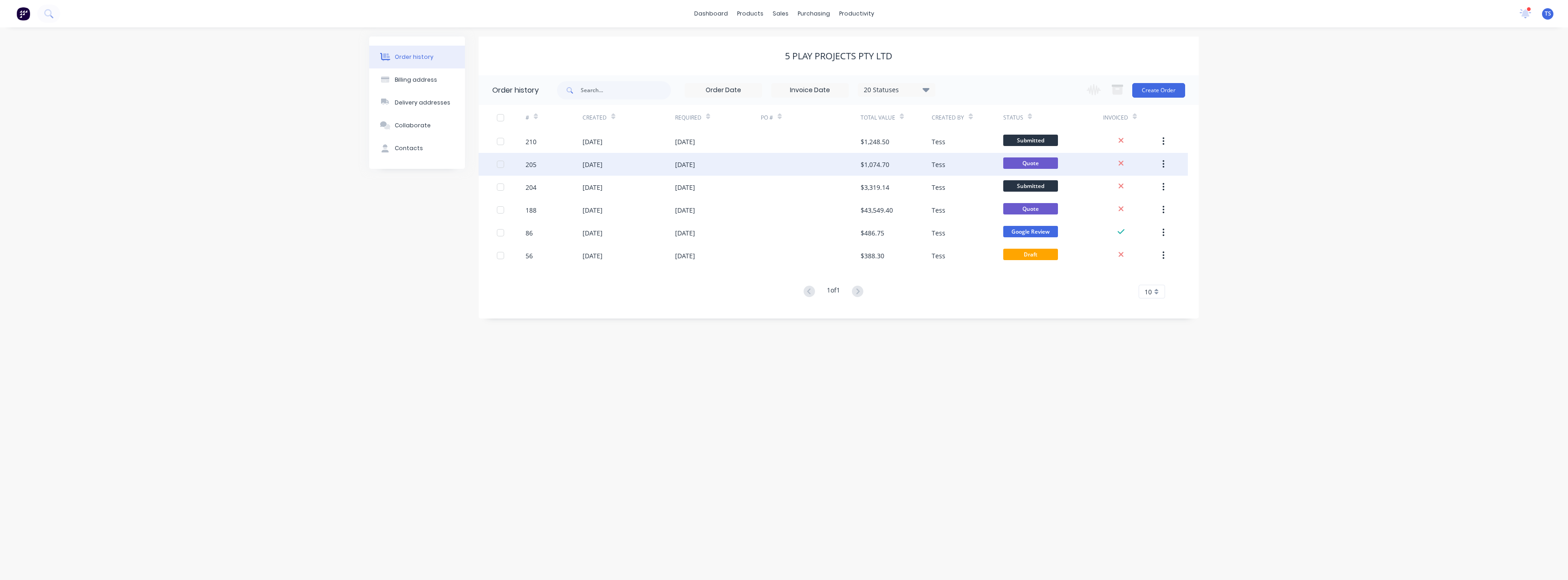
click at [599, 165] on div "[DATE]" at bounding box center [592, 165] width 20 height 10
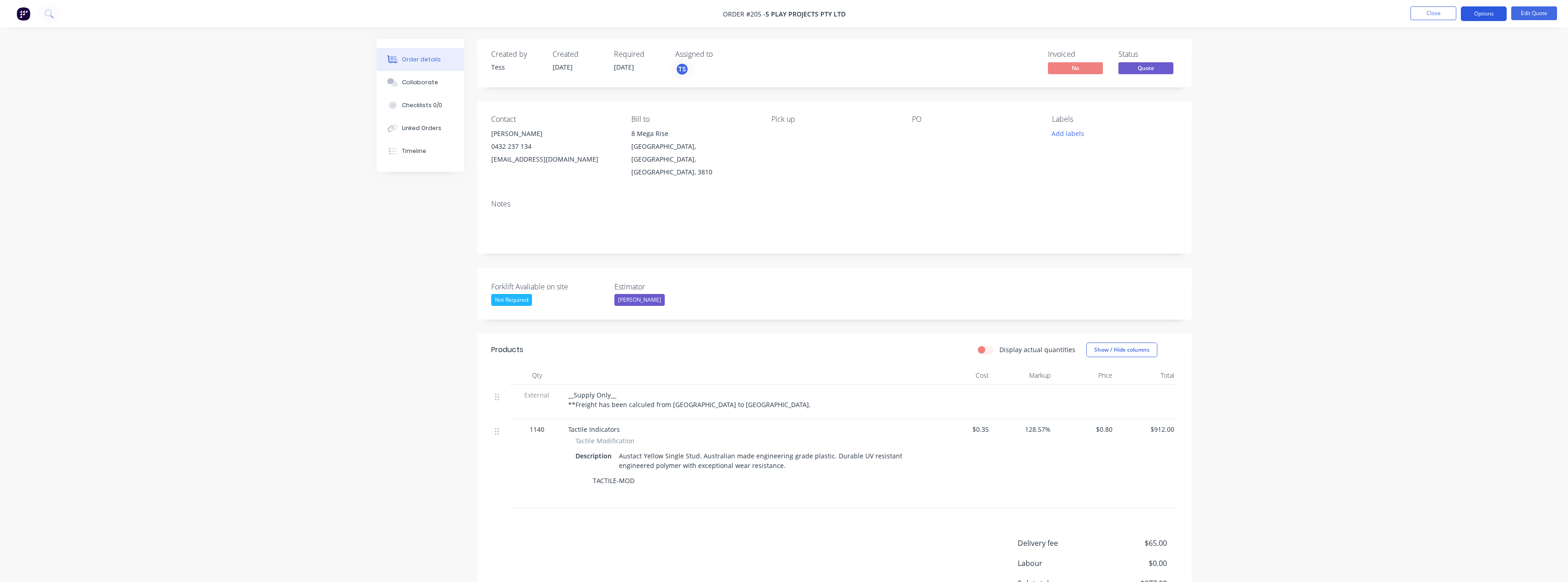
click at [1490, 14] on button "Options" at bounding box center [1483, 14] width 46 height 15
click at [1325, 74] on div "Order details Collaborate Checklists 0/0 Linked Orders Timeline Order details C…" at bounding box center [784, 345] width 1568 height 691
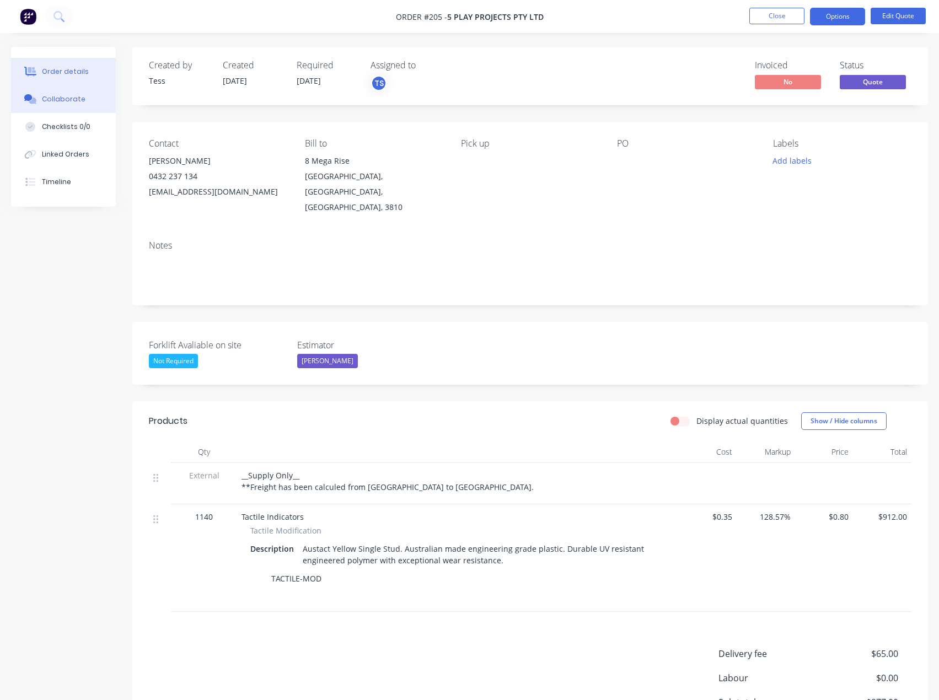
click at [57, 100] on div "Collaborate" at bounding box center [64, 99] width 44 height 10
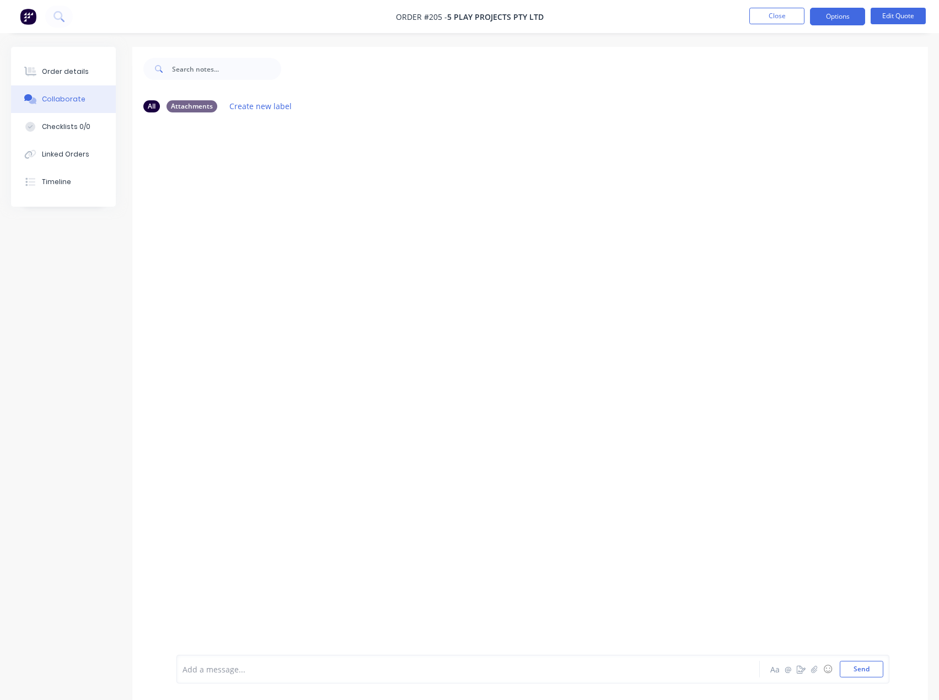
click at [231, 670] on div at bounding box center [445, 670] width 525 height 12
click at [818, 669] on button "button" at bounding box center [813, 669] width 13 height 13
click at [852, 669] on button "Send" at bounding box center [861, 669] width 44 height 17
click at [62, 73] on div "Order details" at bounding box center [65, 72] width 47 height 10
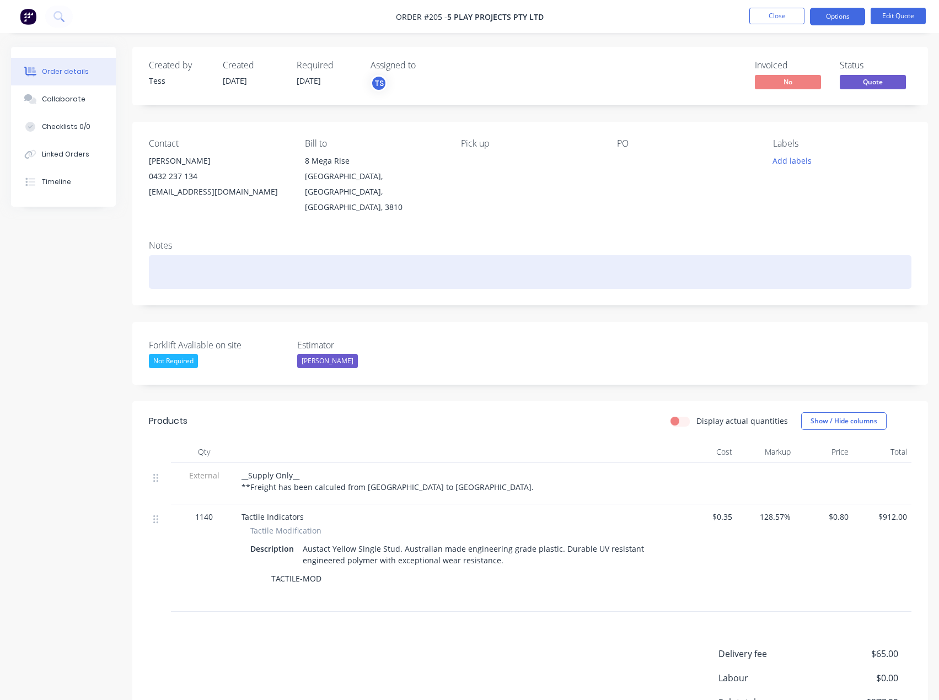
click at [207, 255] on div at bounding box center [530, 272] width 762 height 34
click at [234, 256] on div "Client has accepeted, need to order tactiles." at bounding box center [530, 272] width 762 height 34
click at [234, 256] on div "Client has accepted. need to order tactiles." at bounding box center [530, 272] width 762 height 34
click at [322, 255] on div "Client has accepted. Need to order tactiles." at bounding box center [530, 272] width 762 height 34
click at [313, 258] on div "Client has accepted. Need to order tactiles." at bounding box center [530, 272] width 762 height 34
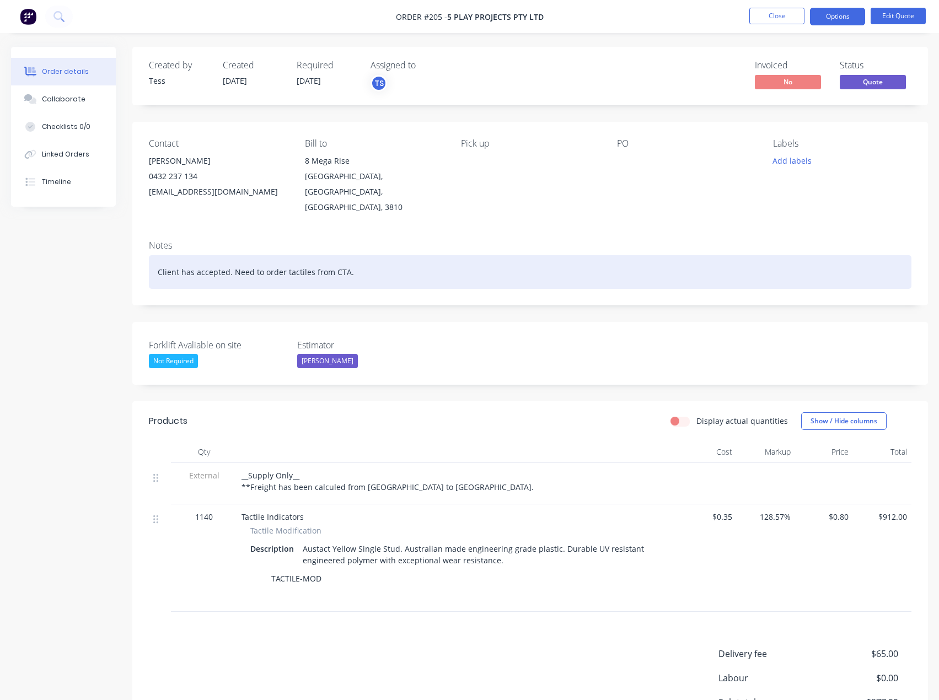
drag, startPoint x: 367, startPoint y: 252, endPoint x: 311, endPoint y: 262, distance: 56.5
click at [311, 262] on div "Client has accepted. Need to order tactiles from CTA." at bounding box center [530, 272] width 762 height 34
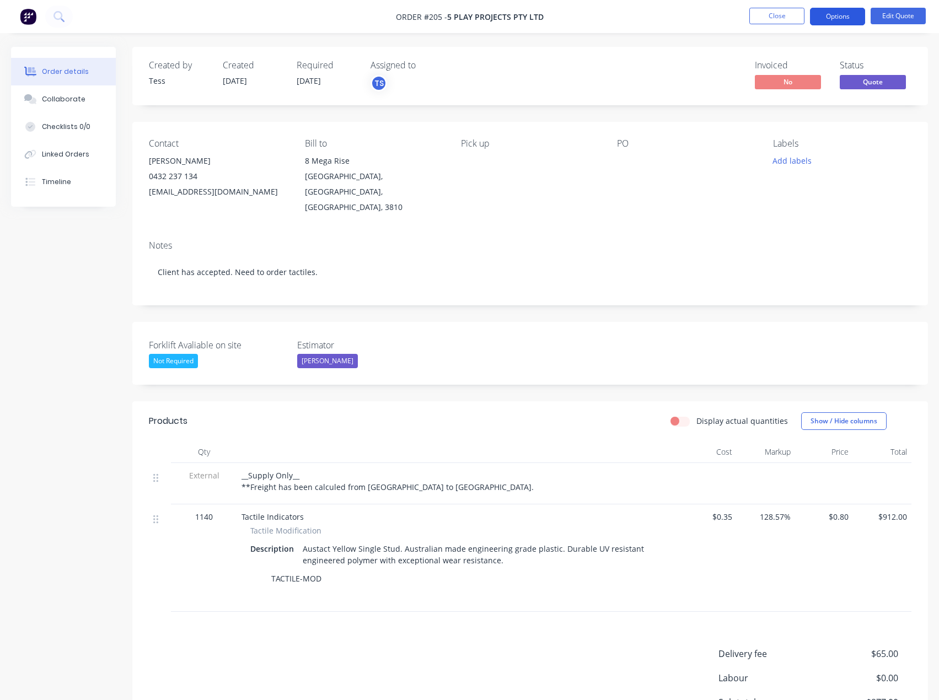
click at [849, 14] on button "Options" at bounding box center [837, 17] width 55 height 18
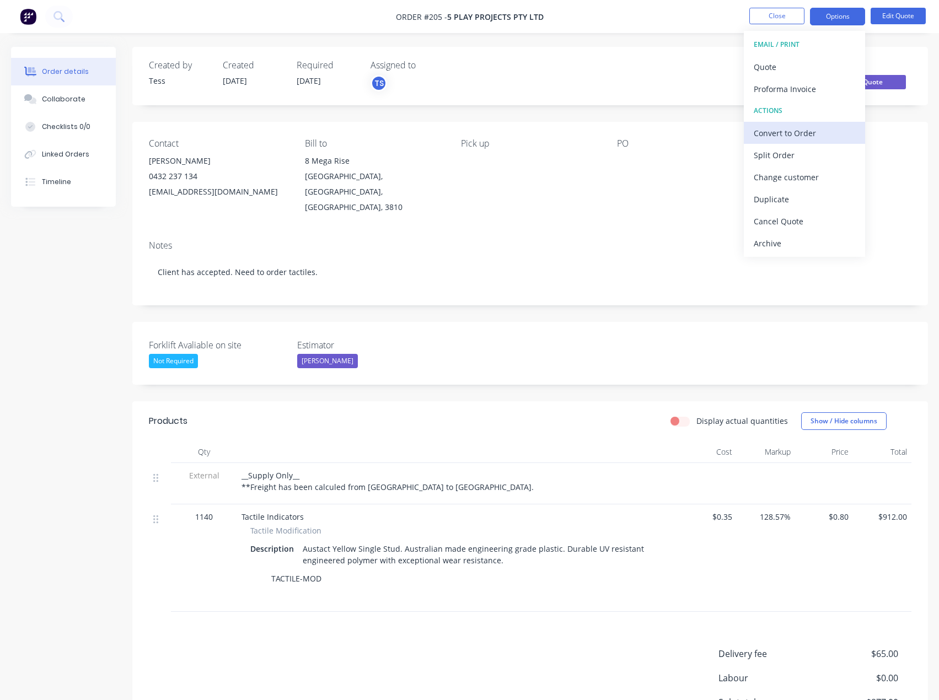
click at [783, 133] on div "Convert to Order" at bounding box center [803, 133] width 101 height 16
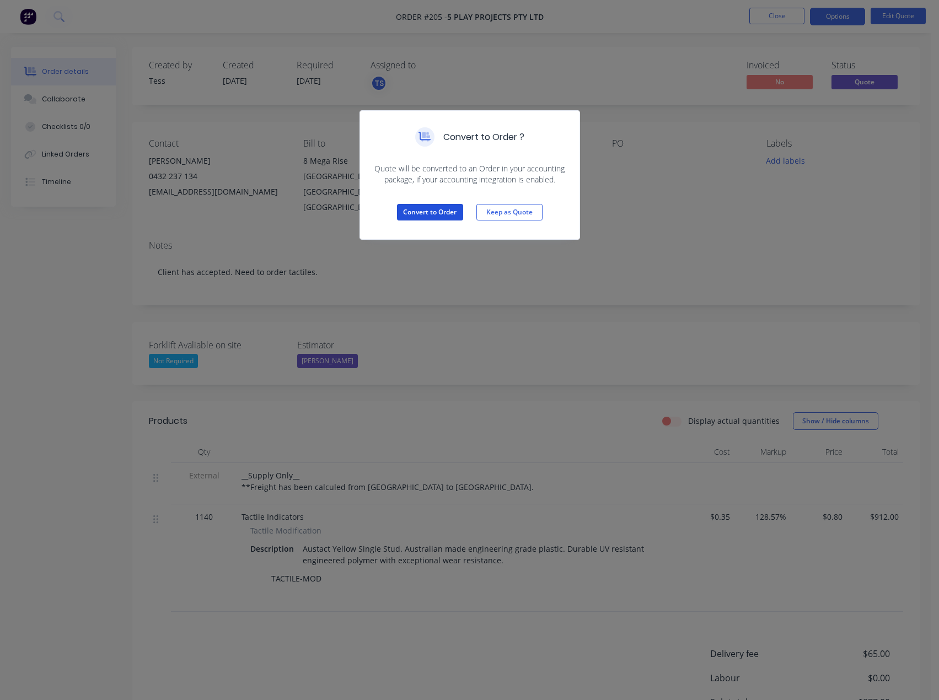
drag, startPoint x: 448, startPoint y: 210, endPoint x: 619, endPoint y: 57, distance: 229.1
click at [449, 210] on button "Convert to Order" at bounding box center [430, 212] width 66 height 17
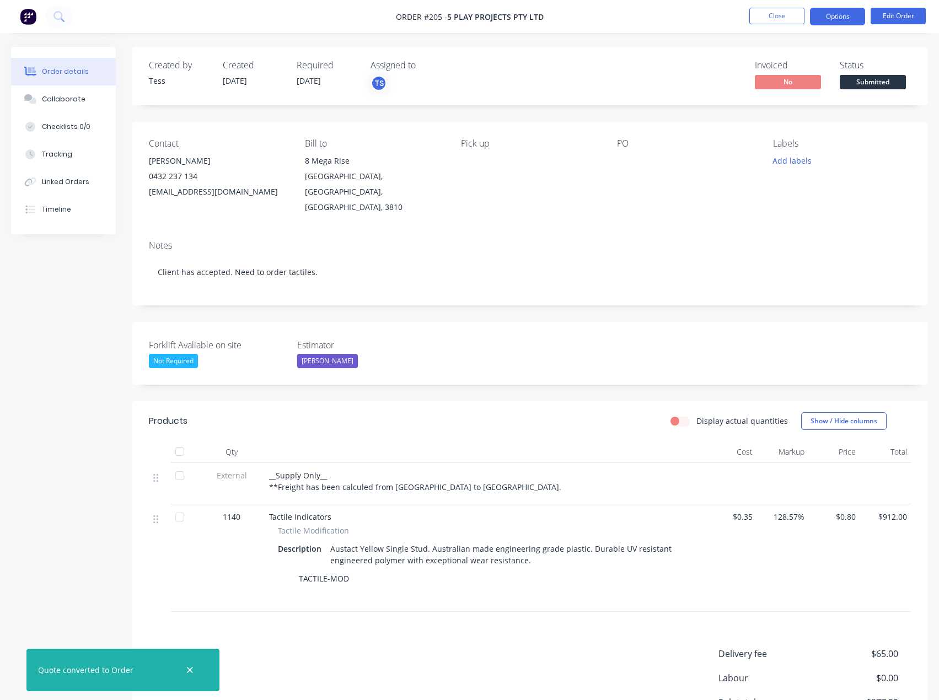
click at [857, 16] on button "Options" at bounding box center [837, 17] width 55 height 18
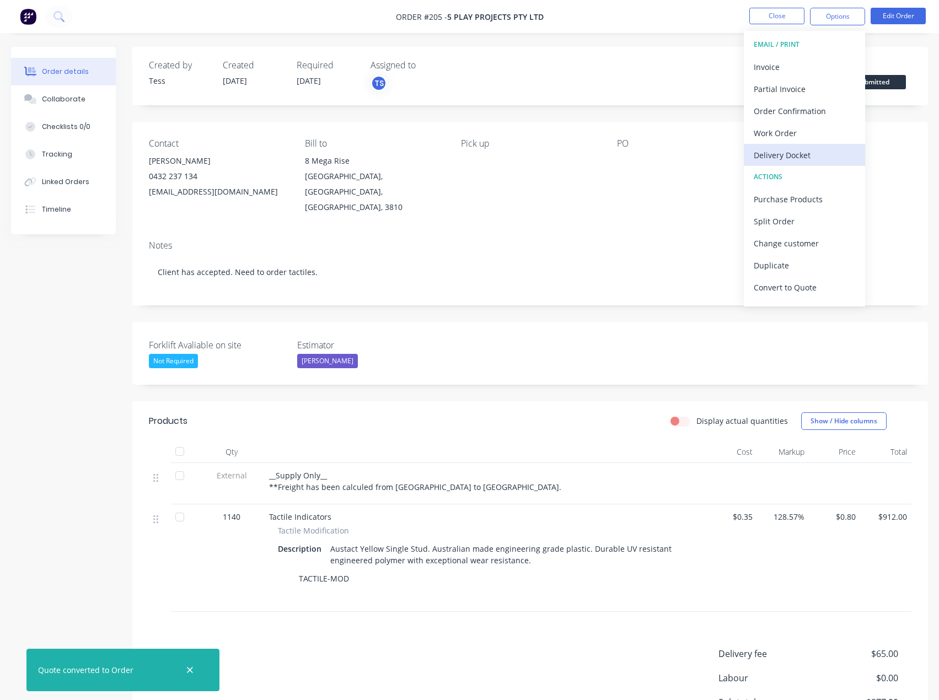
click at [790, 154] on div "Delivery Docket" at bounding box center [803, 155] width 101 height 16
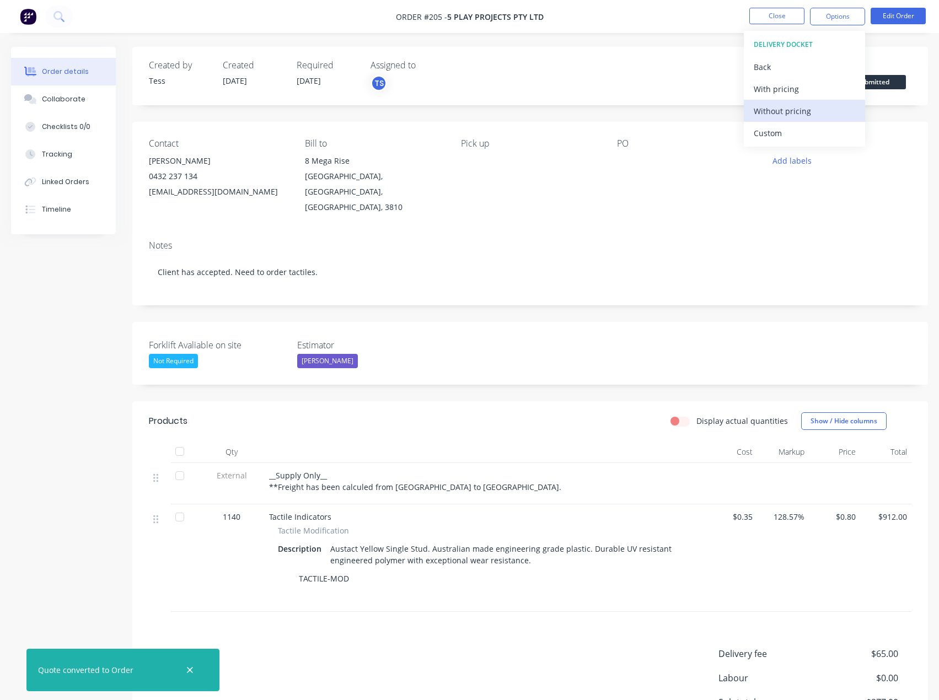
click at [799, 106] on div "Without pricing" at bounding box center [803, 111] width 101 height 16
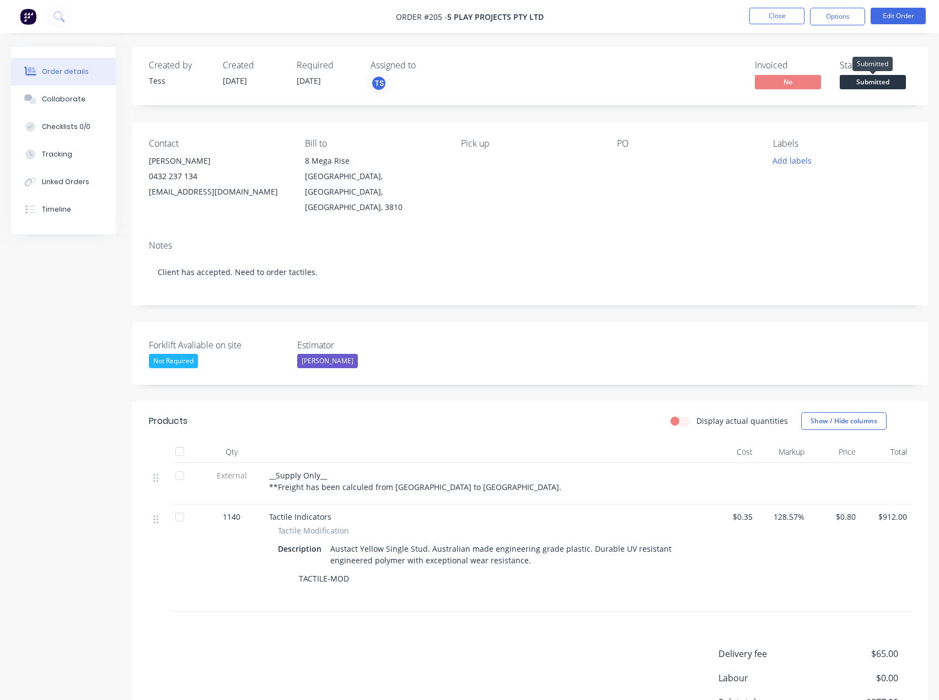
click at [885, 80] on span "Submitted" at bounding box center [872, 82] width 66 height 14
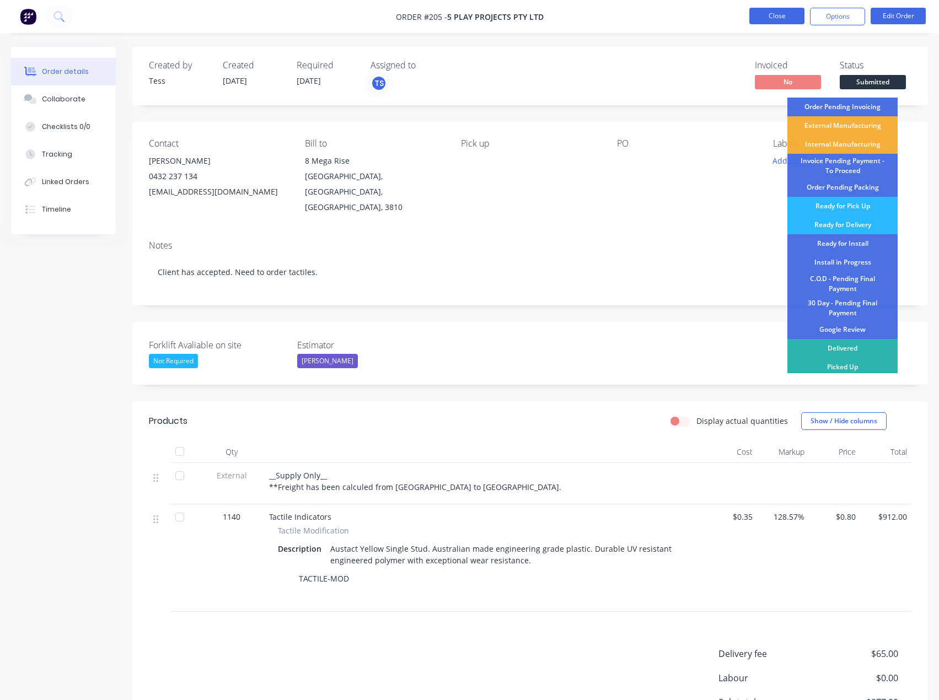
click at [777, 13] on button "Close" at bounding box center [776, 16] width 55 height 17
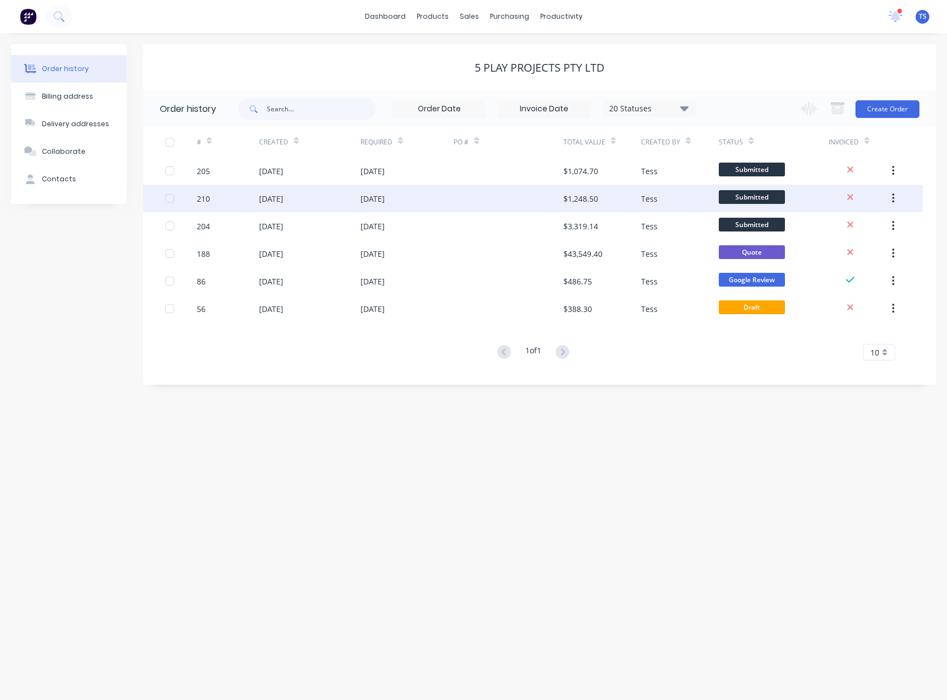
click at [313, 199] on div "[DATE]" at bounding box center [309, 199] width 101 height 28
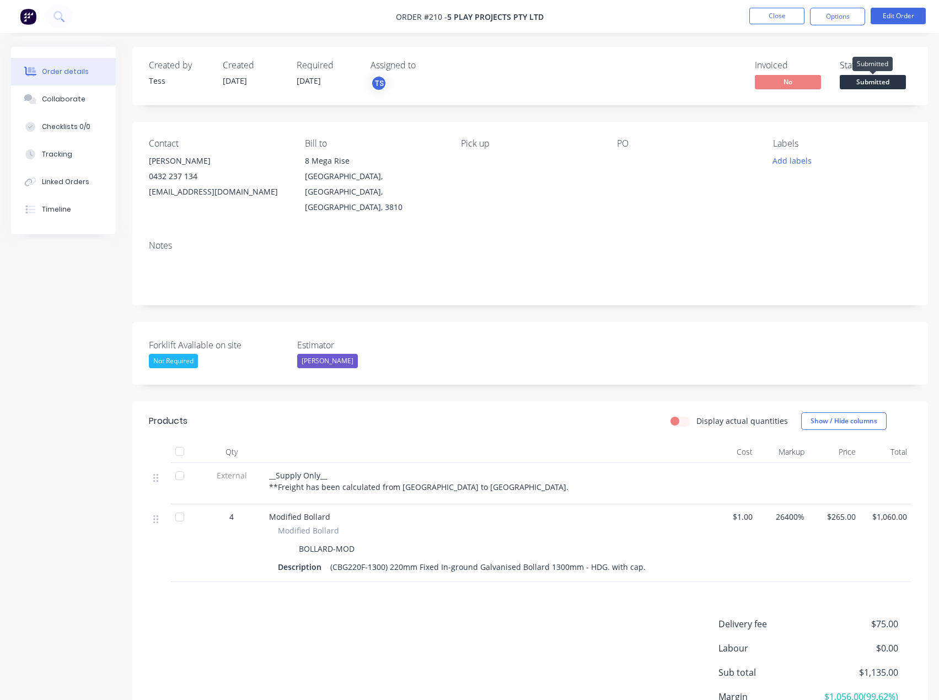
click at [862, 78] on span "Submitted" at bounding box center [872, 82] width 66 height 14
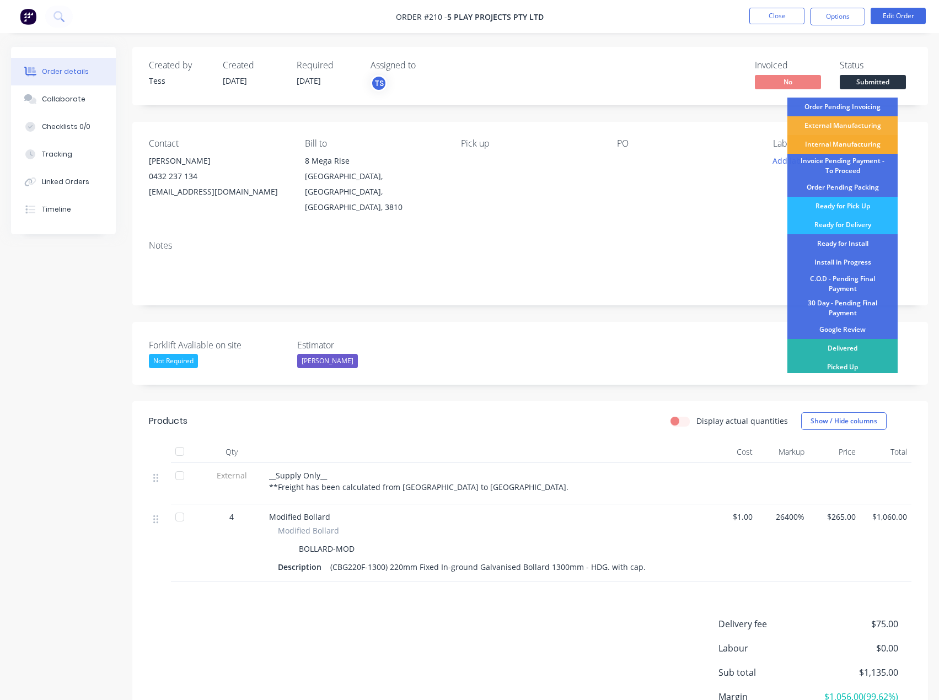
click at [833, 142] on div "Internal Manufacturing" at bounding box center [842, 144] width 110 height 19
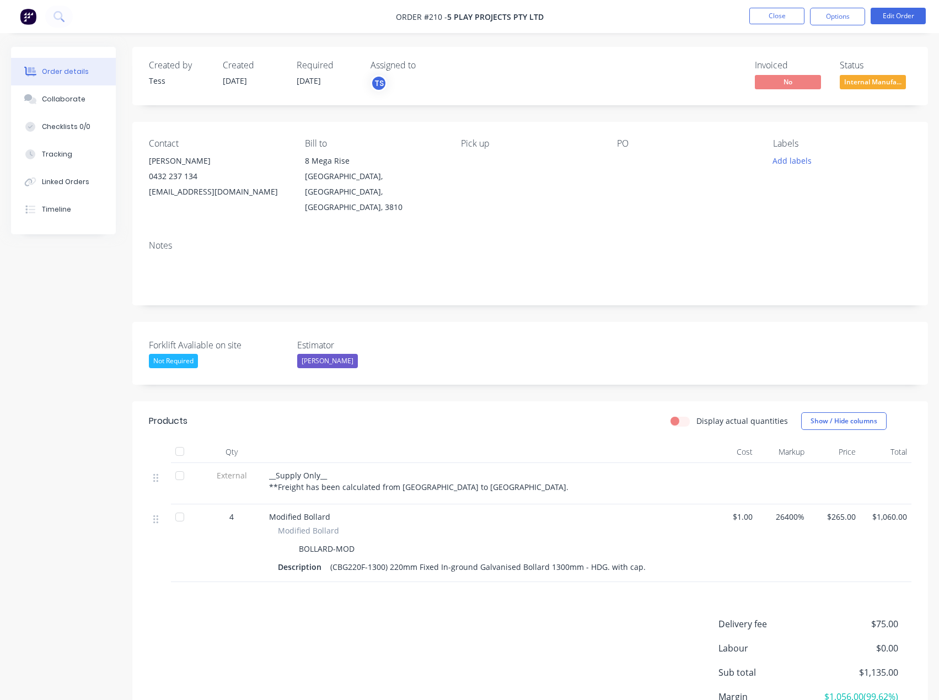
click at [425, 473] on span "__Supply Only__ **Freight has been calculated from [GEOGRAPHIC_DATA] to [GEOGRA…" at bounding box center [418, 481] width 299 height 22
click at [420, 473] on span "__Supply Only__ **Freight has been calculated from [GEOGRAPHIC_DATA] to [GEOGRA…" at bounding box center [418, 481] width 299 height 22
click at [904, 14] on button "Edit Order" at bounding box center [897, 16] width 55 height 17
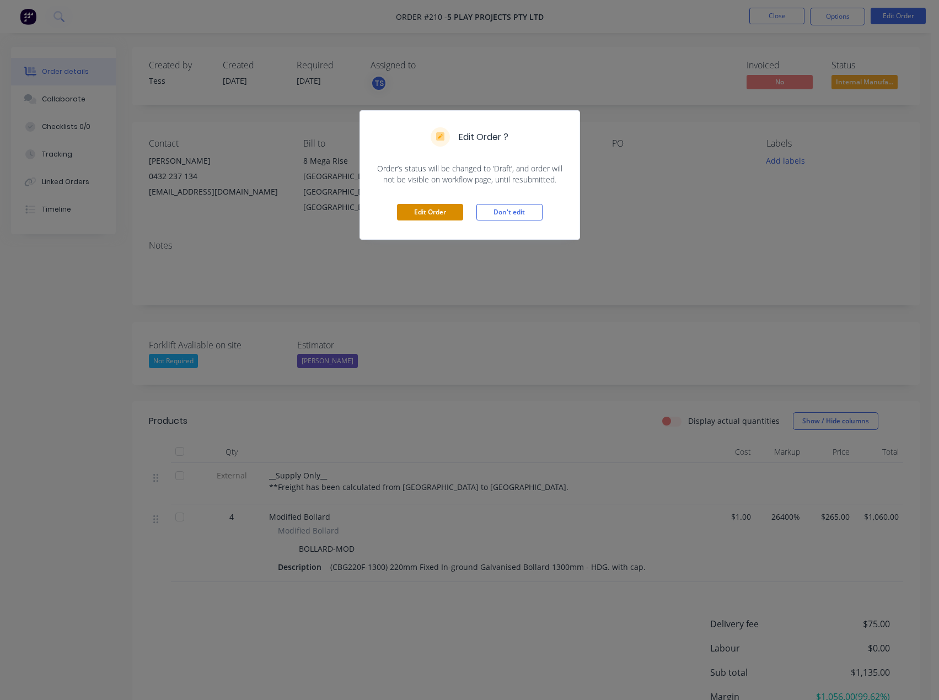
click at [432, 216] on button "Edit Order" at bounding box center [430, 212] width 66 height 17
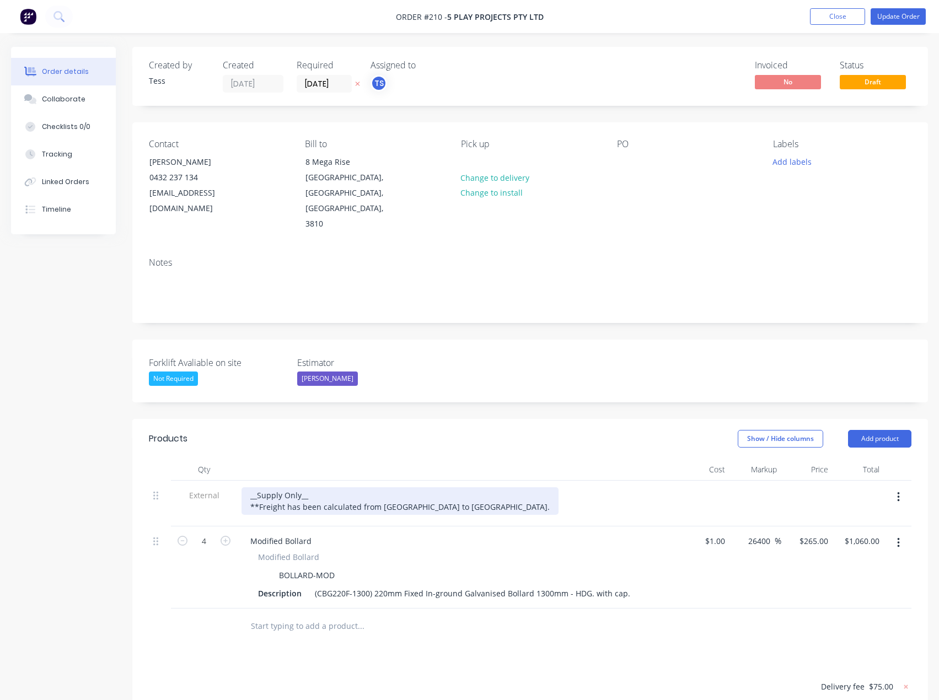
click at [402, 487] on div "__Supply Only__ **Freight has been calculated from [GEOGRAPHIC_DATA] to [GEOGRA…" at bounding box center [399, 501] width 317 height 28
click at [542, 487] on div "__Supply Only__ **Freight has been calculated from [GEOGRAPHIC_DATA] to [GEOGRA…" at bounding box center [457, 501] width 432 height 28
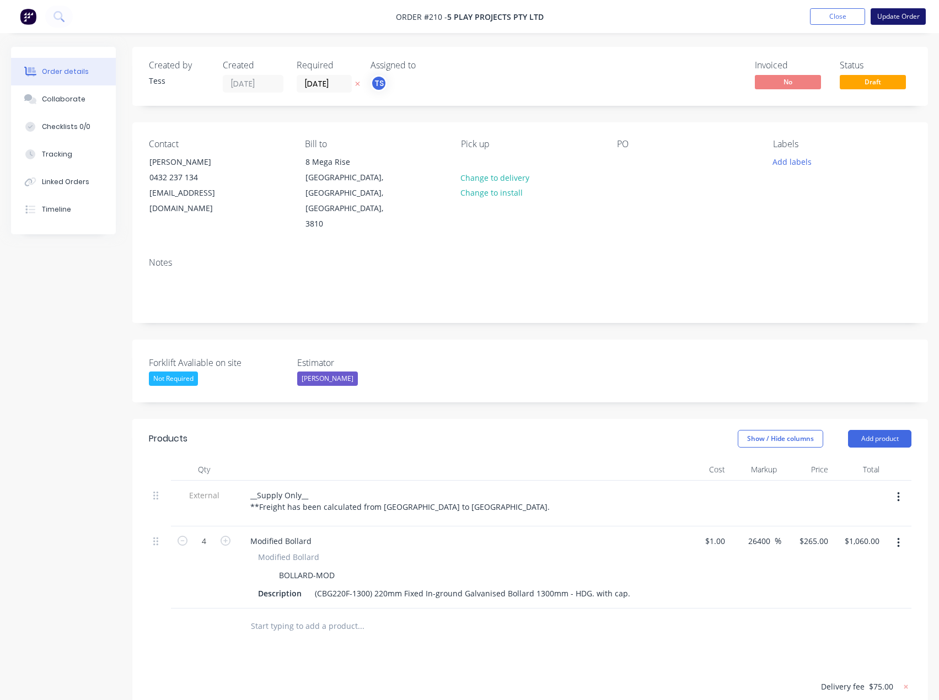
click at [899, 16] on button "Update Order" at bounding box center [897, 16] width 55 height 17
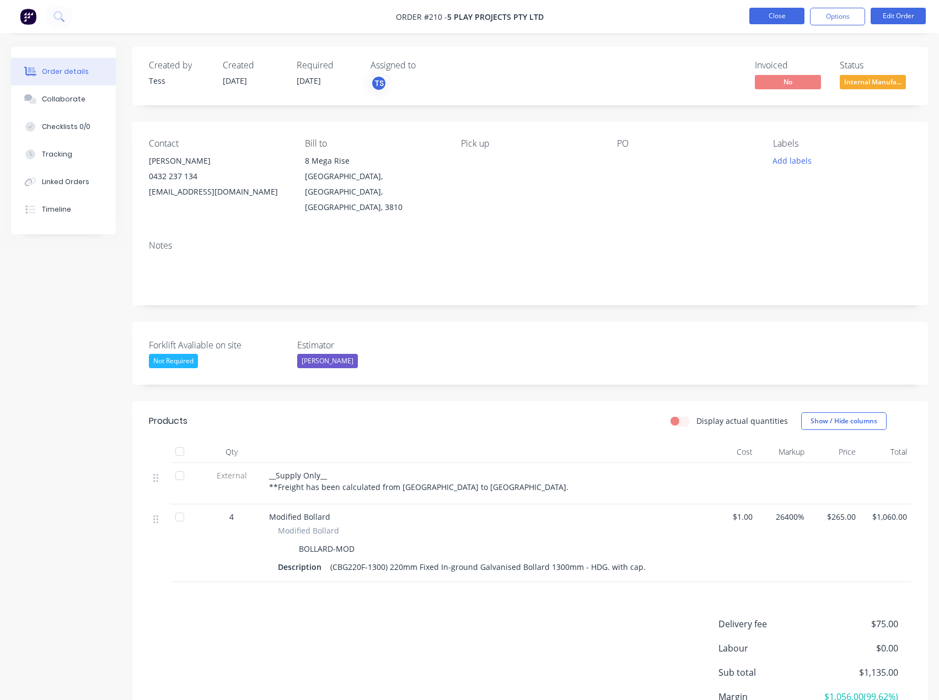
click at [784, 18] on button "Close" at bounding box center [776, 16] width 55 height 17
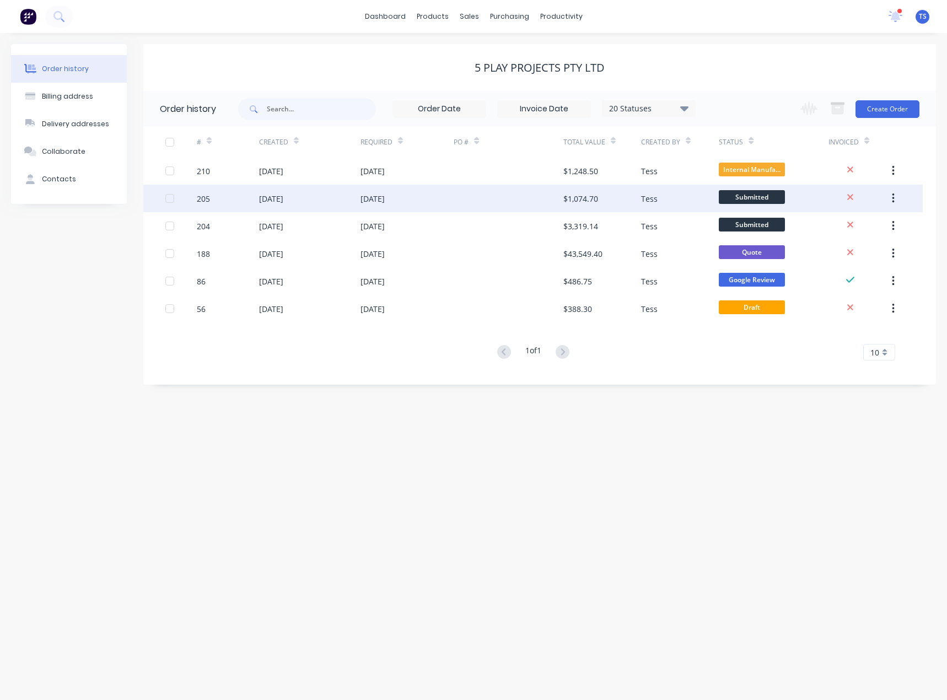
click at [363, 198] on div "[DATE]" at bounding box center [372, 199] width 24 height 12
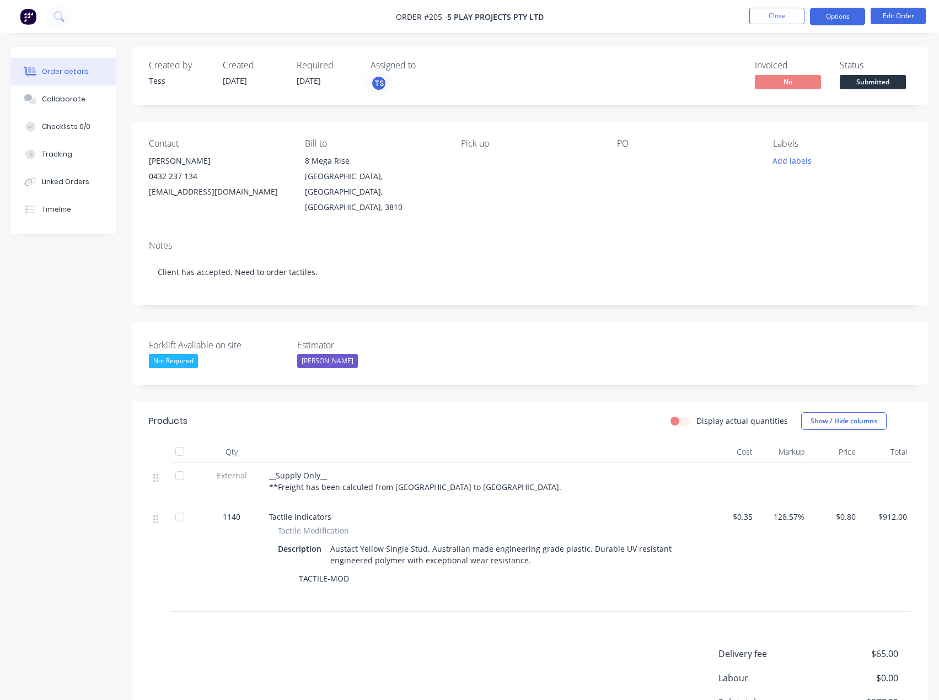
click at [842, 23] on button "Options" at bounding box center [837, 17] width 55 height 18
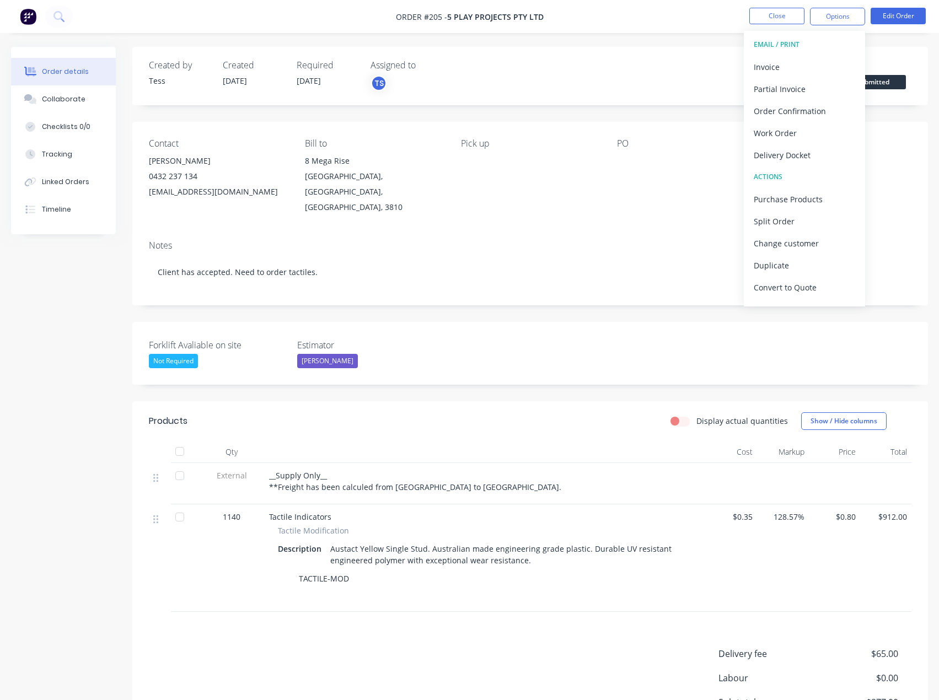
click at [713, 49] on div "Created by Tess Created [DATE] Required [DATE] Assigned to TS Invoiced No Statu…" at bounding box center [529, 76] width 795 height 58
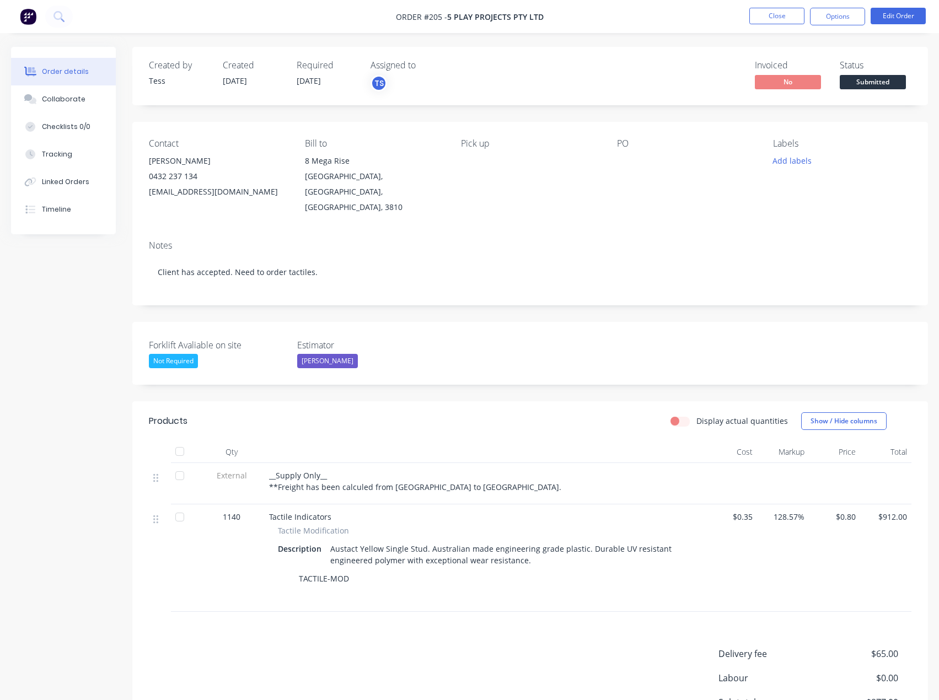
click at [864, 80] on span "Submitted" at bounding box center [872, 82] width 66 height 14
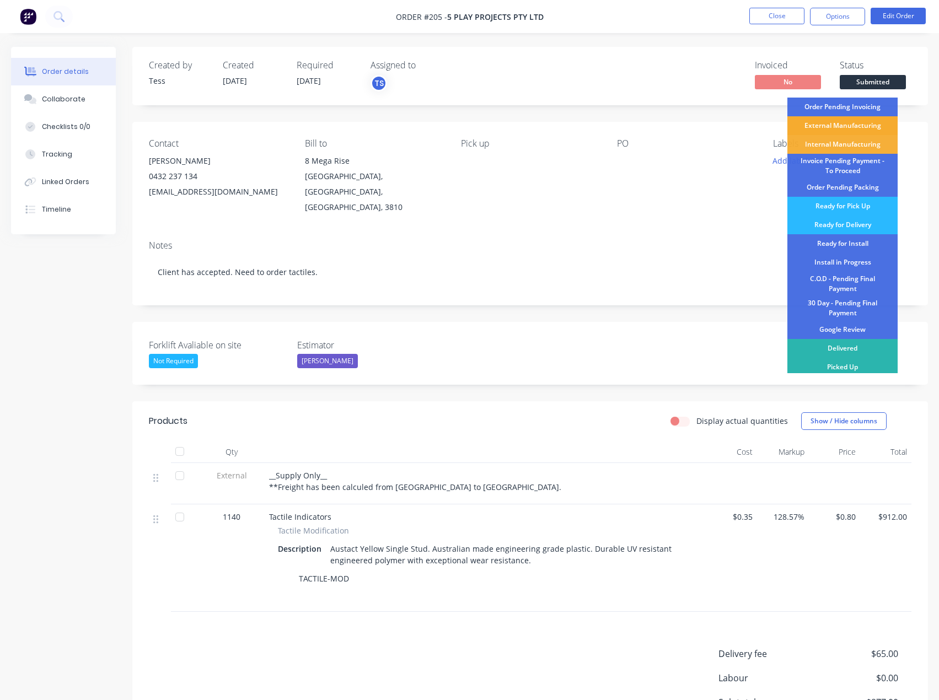
click at [838, 123] on div "External Manufacturing" at bounding box center [842, 125] width 110 height 19
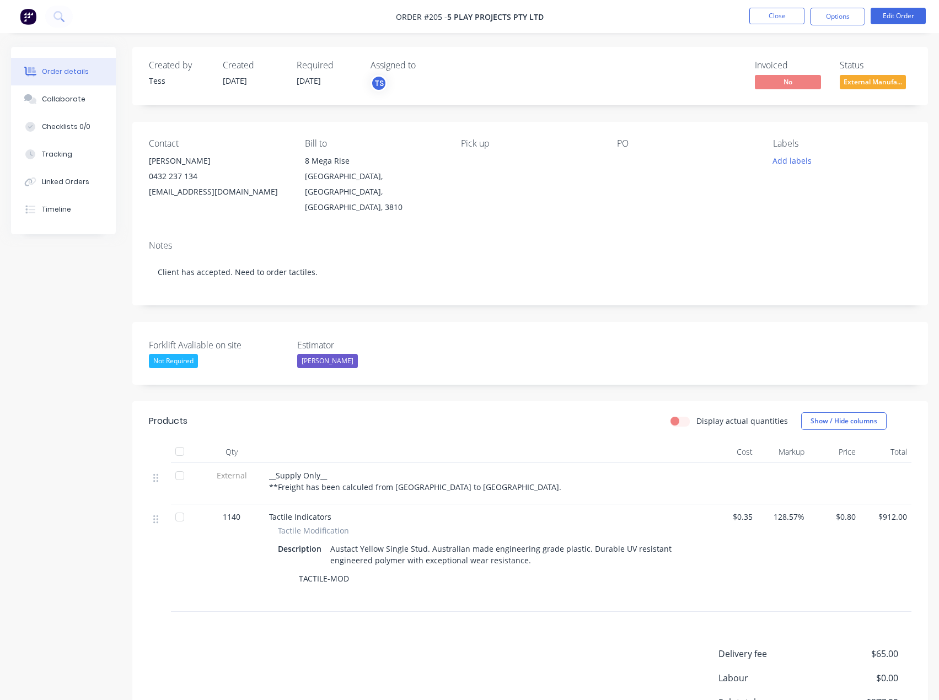
click at [506, 69] on div "Created by Tess Created [DATE] Required [DATE] Assigned to TS Invoiced No Statu…" at bounding box center [529, 76] width 795 height 58
click at [785, 15] on button "Close" at bounding box center [776, 16] width 55 height 17
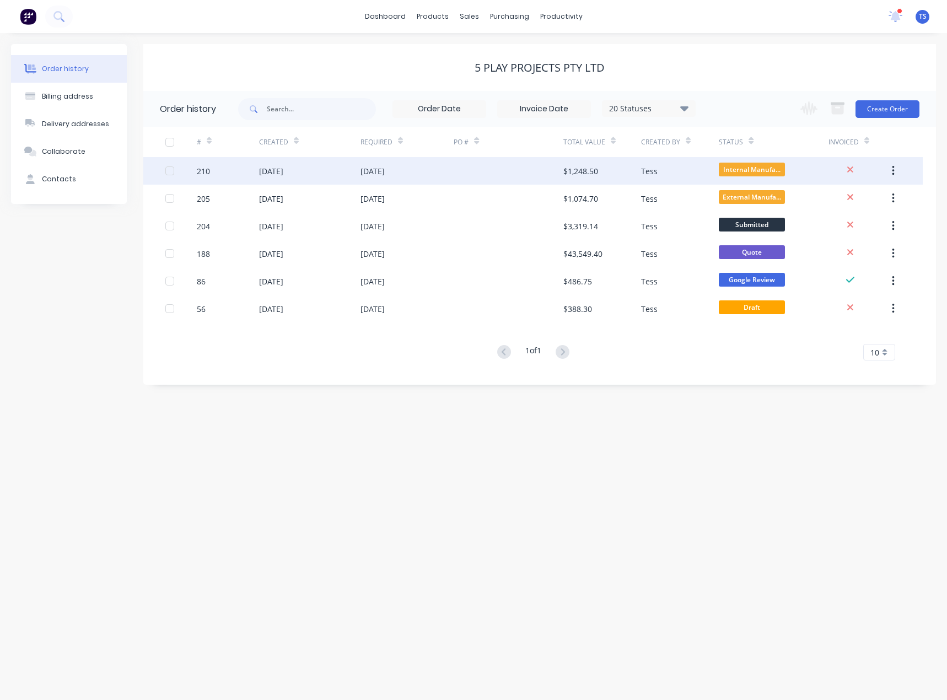
click at [304, 173] on div "[DATE]" at bounding box center [309, 171] width 101 height 28
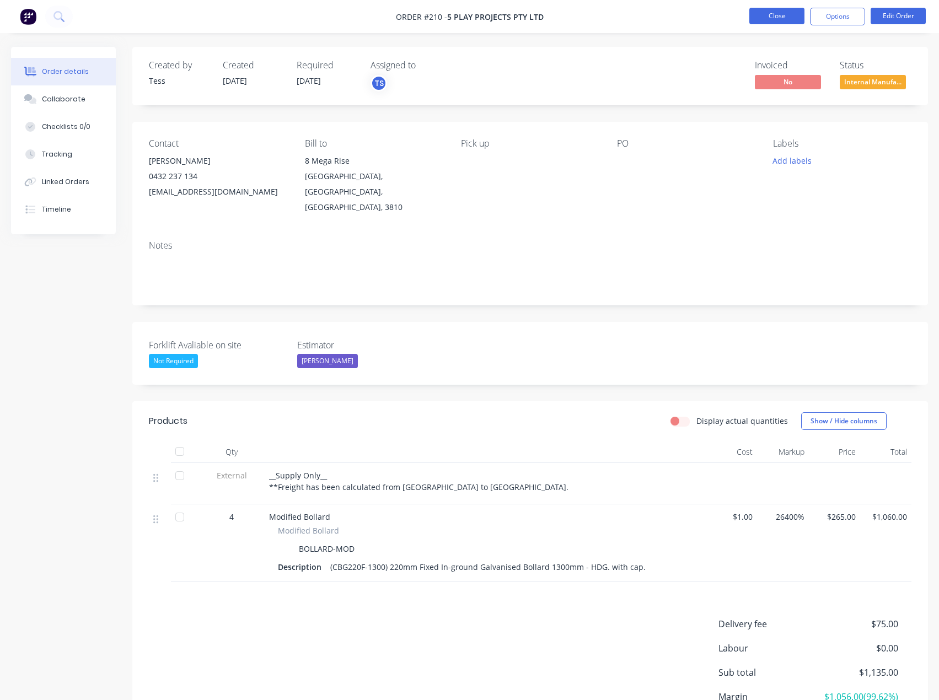
click at [783, 20] on button "Close" at bounding box center [776, 16] width 55 height 17
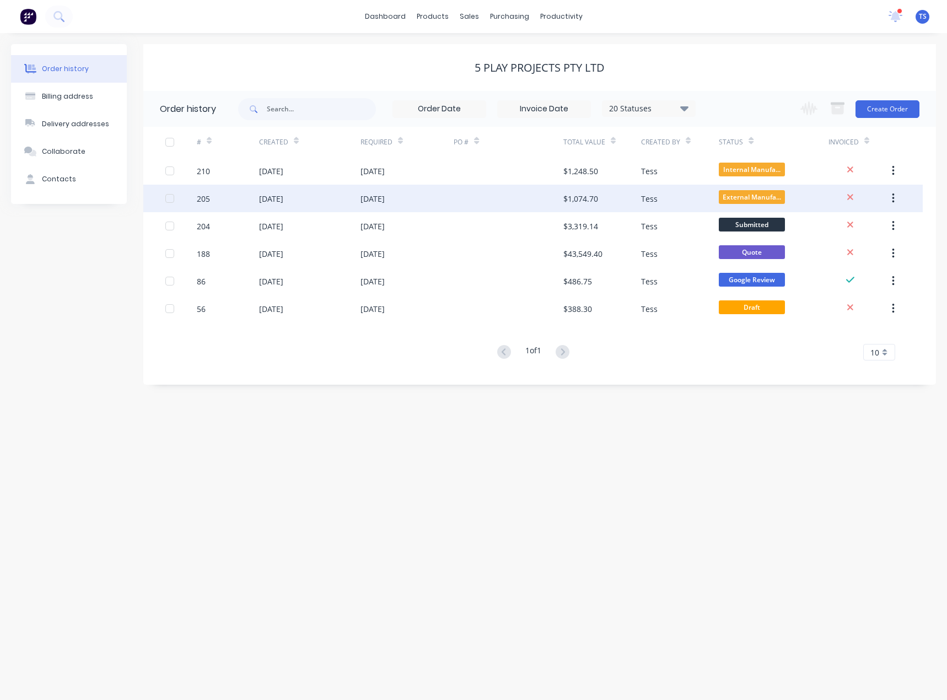
click at [283, 201] on div "[DATE]" at bounding box center [271, 199] width 24 height 12
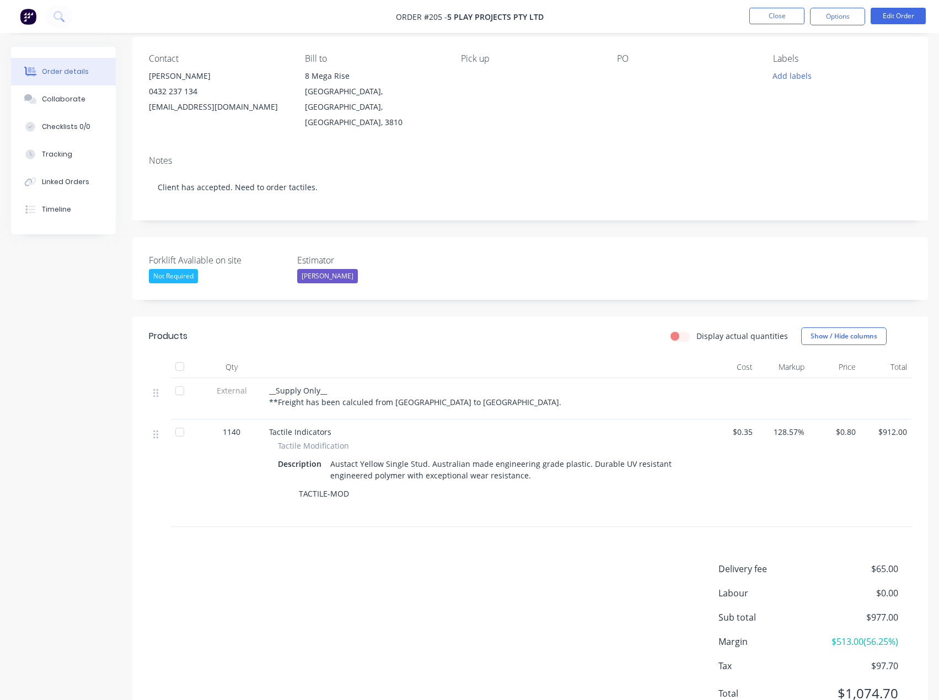
scroll to position [117, 0]
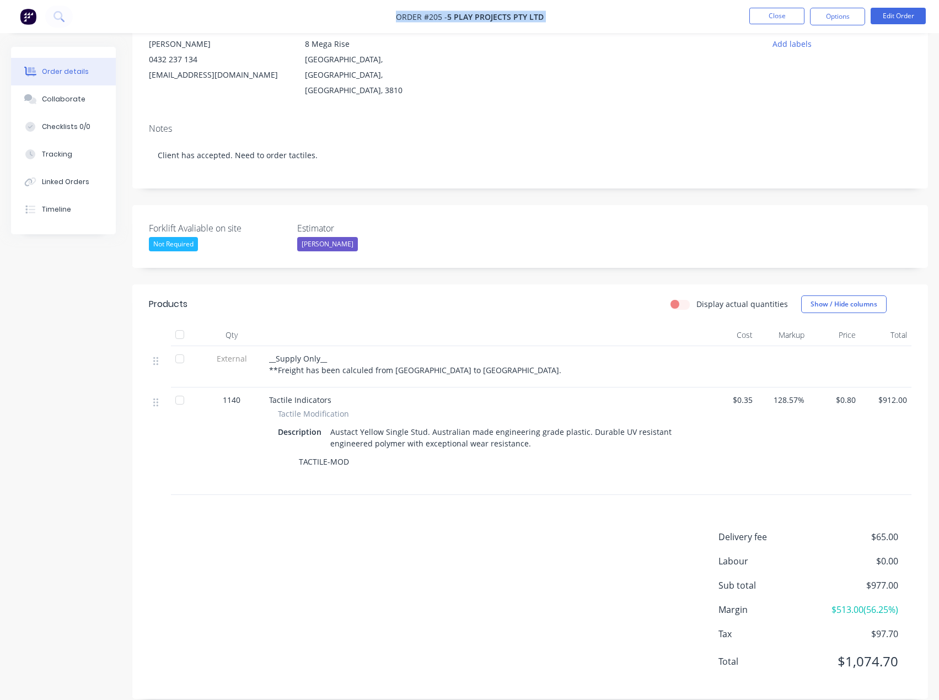
drag, startPoint x: 551, startPoint y: 16, endPoint x: 416, endPoint y: 14, distance: 135.6
click at [370, 16] on nav "Order #205 - 5 Play Projects PTY LTD Close Options Edit Order" at bounding box center [469, 16] width 939 height 33
copy div "Order #205 - 5 Play Projects PTY LTD Close Options Edit Order"
click at [787, 18] on button "Close" at bounding box center [776, 16] width 55 height 17
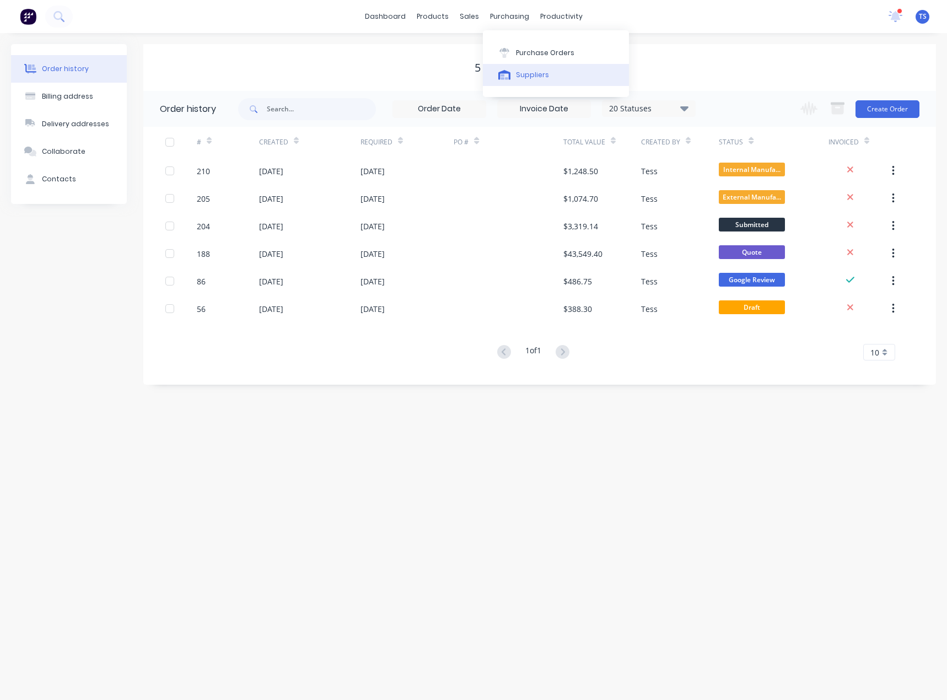
click at [529, 73] on div "Suppliers" at bounding box center [532, 75] width 33 height 10
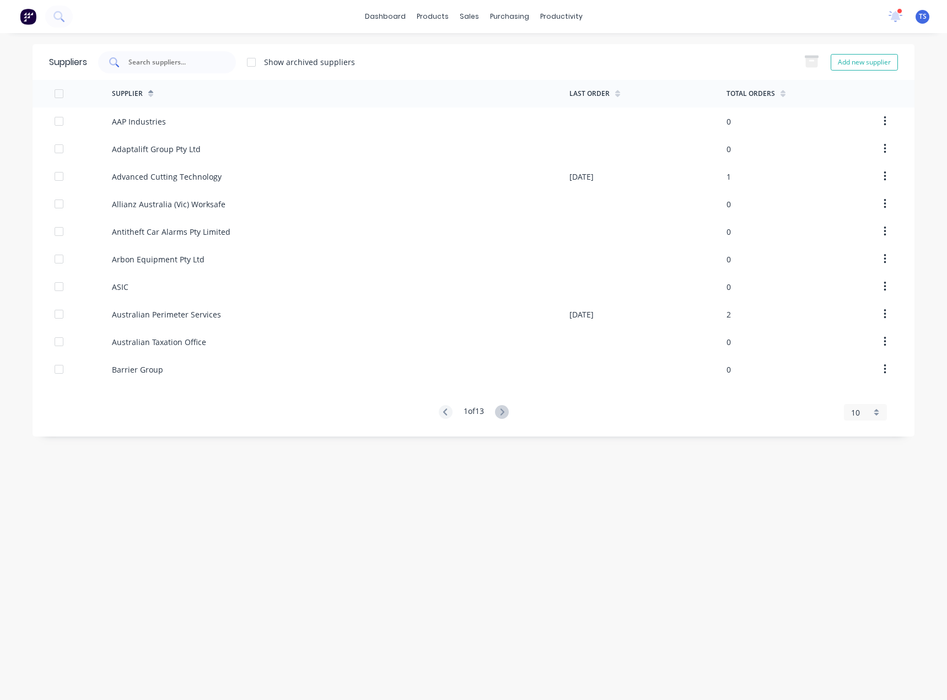
click at [192, 64] on input "text" at bounding box center [172, 62] width 91 height 11
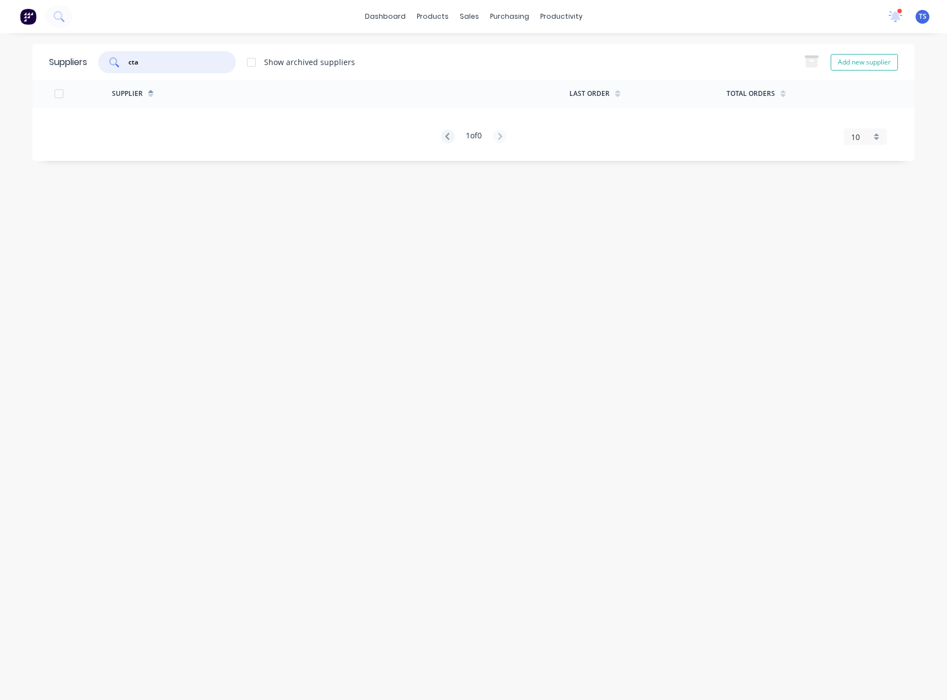
drag, startPoint x: 143, startPoint y: 61, endPoint x: 113, endPoint y: 71, distance: 31.4
click at [110, 66] on div "cta" at bounding box center [167, 62] width 138 height 22
type input "showtools"
click at [429, 17] on div "products" at bounding box center [432, 16] width 43 height 17
click at [491, 50] on div "Sales Orders" at bounding box center [509, 53] width 45 height 10
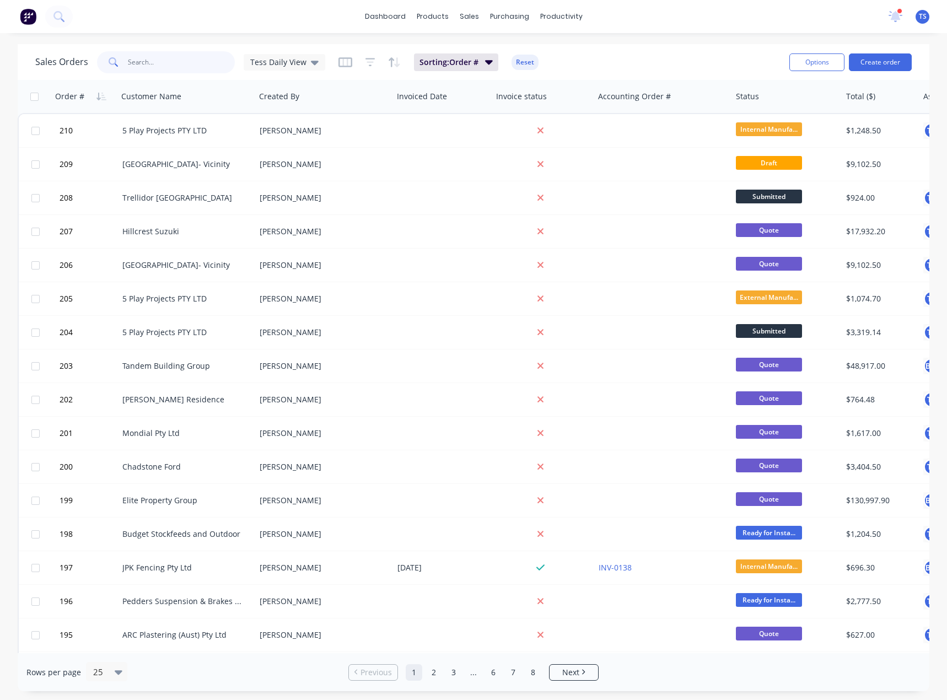
click at [150, 63] on input "text" at bounding box center [181, 62] width 107 height 22
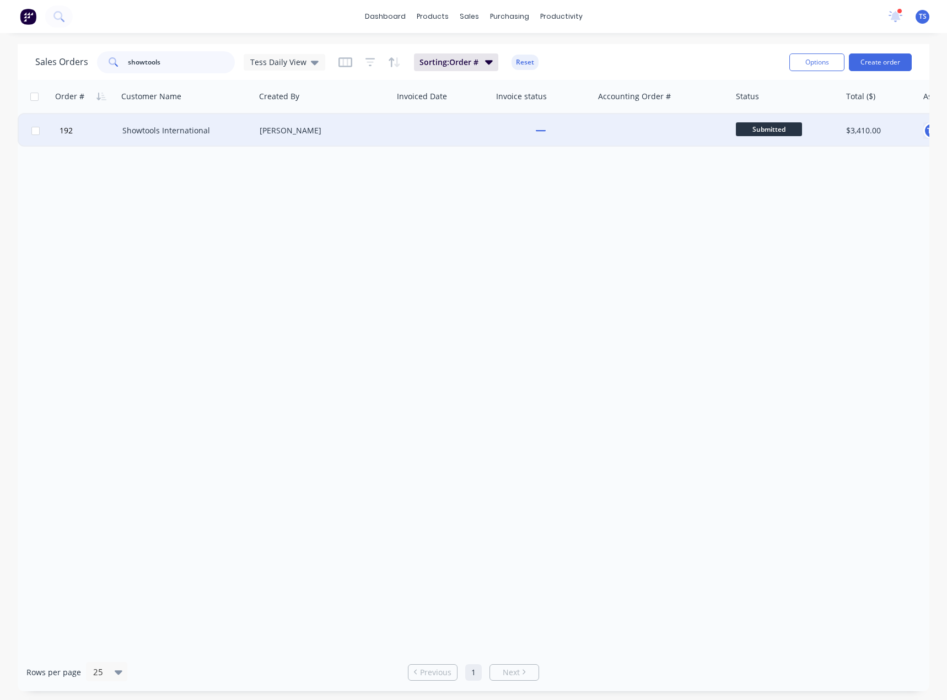
type input "showtools"
click at [171, 134] on div "Showtools International" at bounding box center [183, 130] width 122 height 11
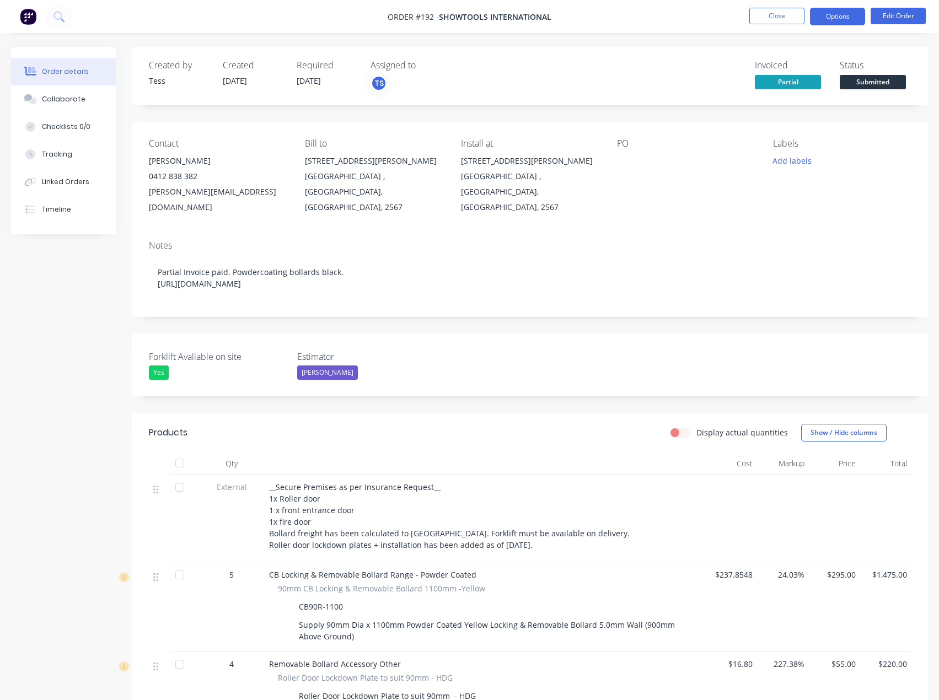
click at [845, 15] on button "Options" at bounding box center [837, 17] width 55 height 18
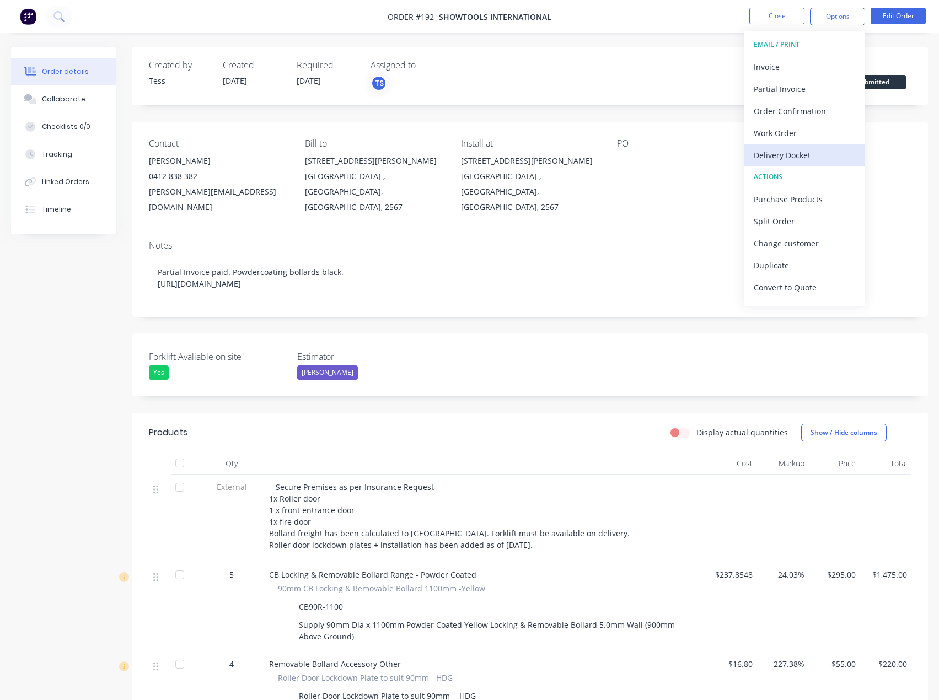
click at [780, 150] on div "Delivery Docket" at bounding box center [803, 155] width 101 height 16
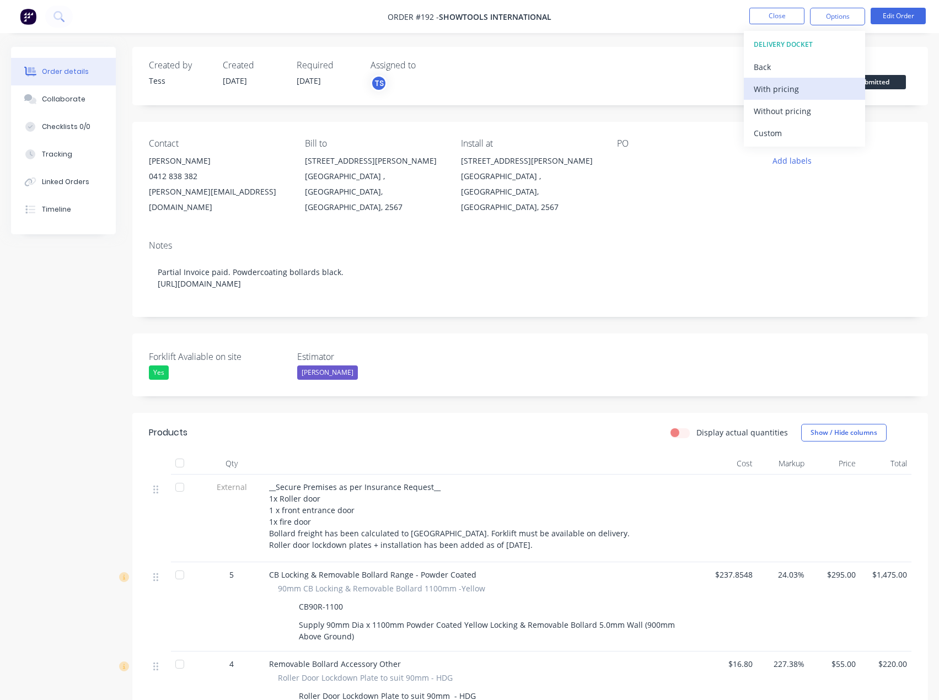
click at [782, 90] on div "With pricing" at bounding box center [803, 89] width 101 height 16
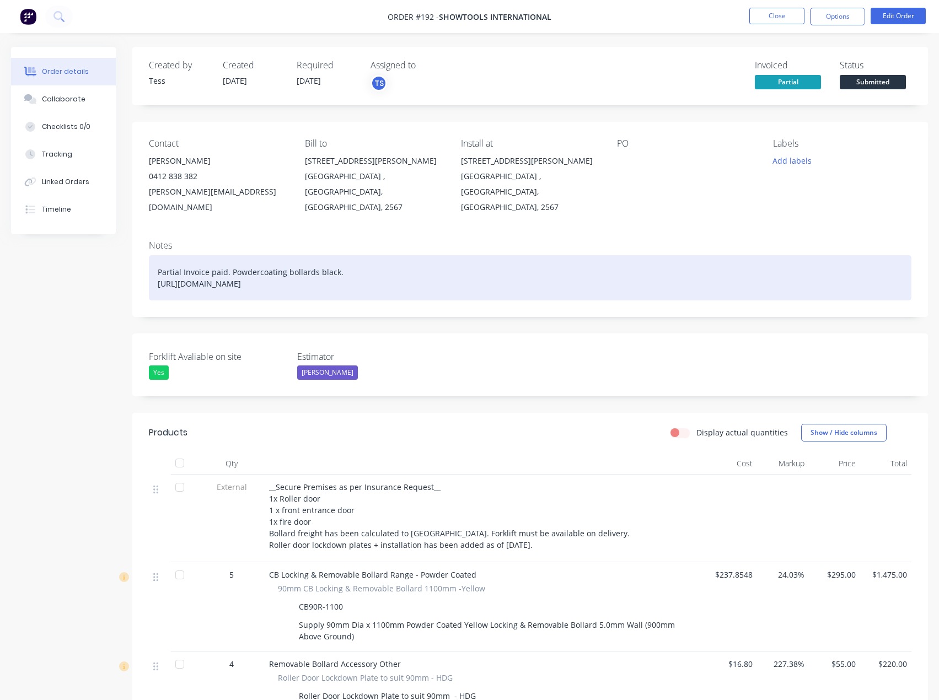
drag, startPoint x: 599, startPoint y: 267, endPoint x: 158, endPoint y: 267, distance: 440.4
click at [158, 267] on div "Partial Invoice paid. Powdercoating bollards black. [URL][DOMAIN_NAME]" at bounding box center [530, 277] width 762 height 45
copy div "[URL][DOMAIN_NAME]"
